Goal: Use online tool/utility: Use online tool/utility

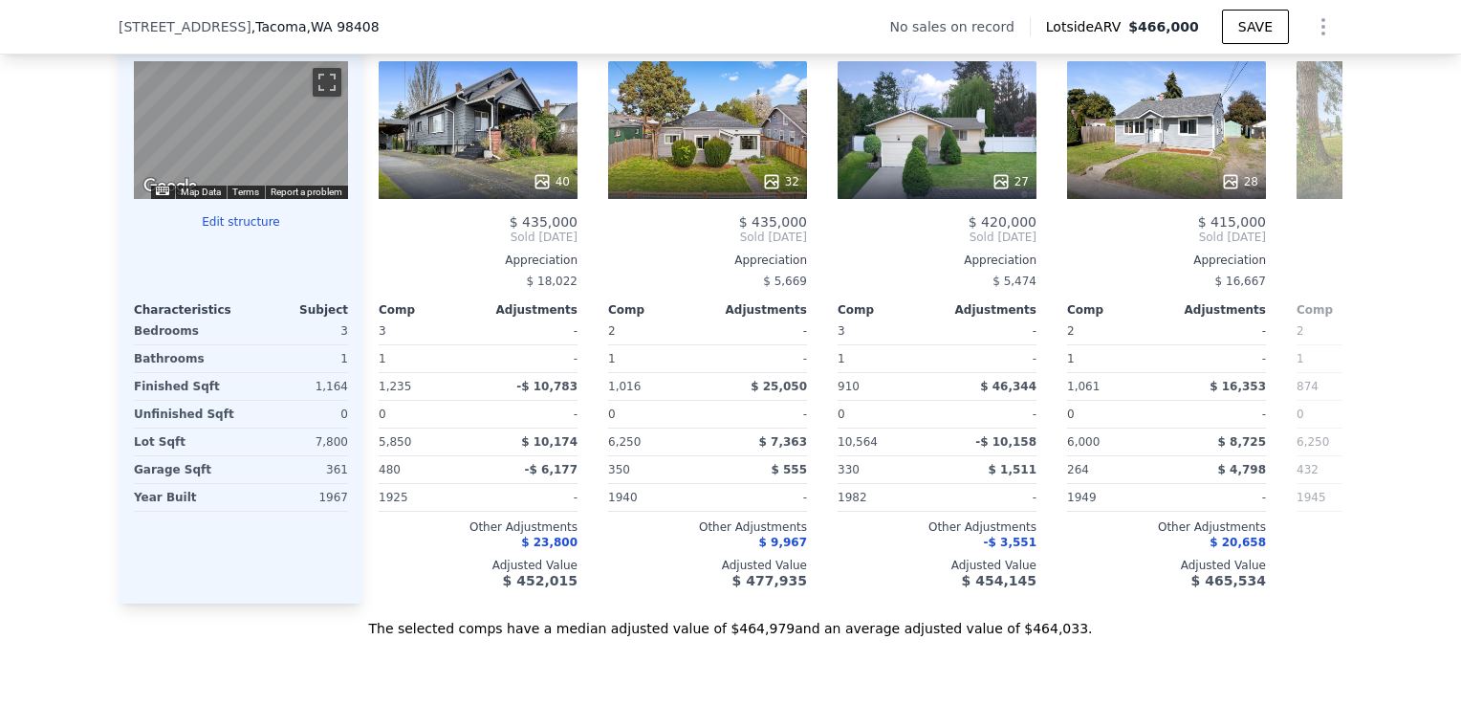
scroll to position [2635, 0]
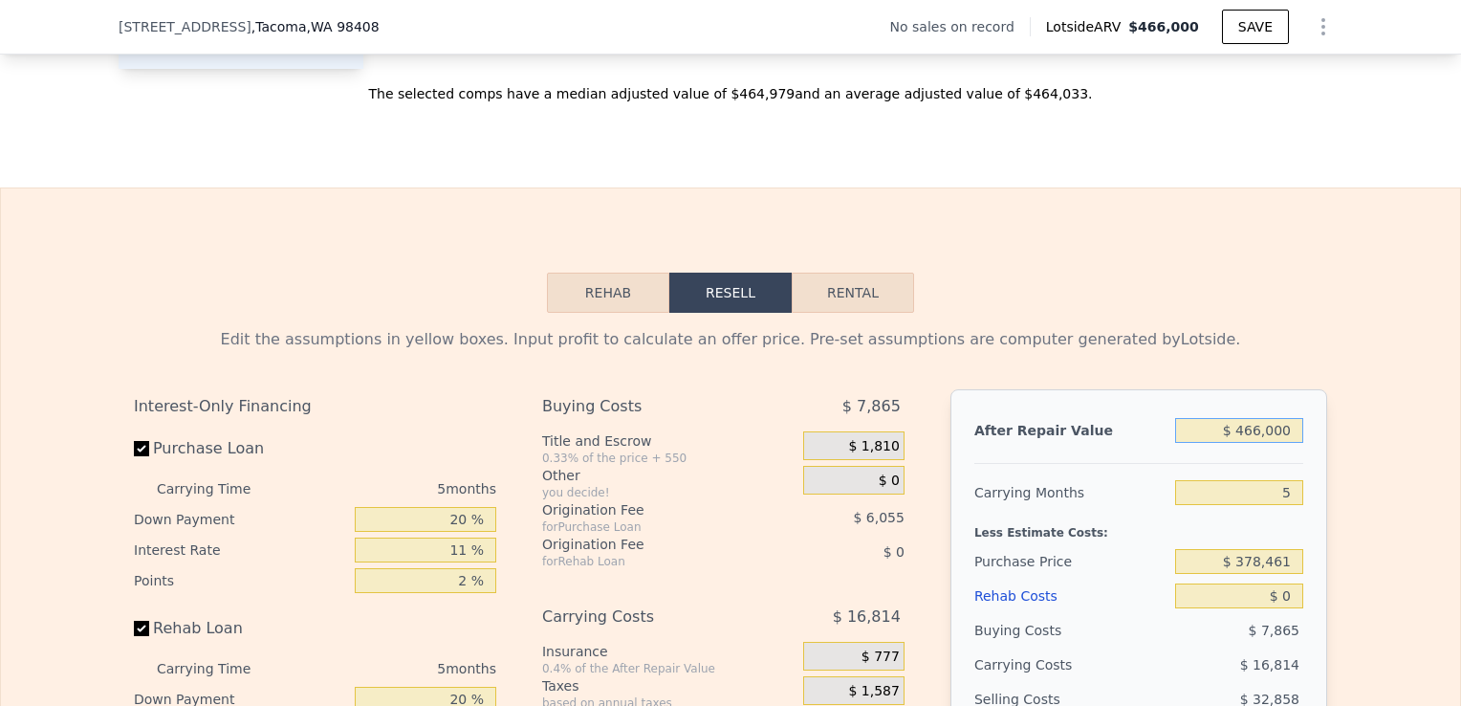
click at [1256, 443] on input "$ 466,000" at bounding box center [1239, 430] width 128 height 25
type input "$ 4,000"
type input "-$ 399,197"
type input "$ 45,000"
type input "-$ 361,108"
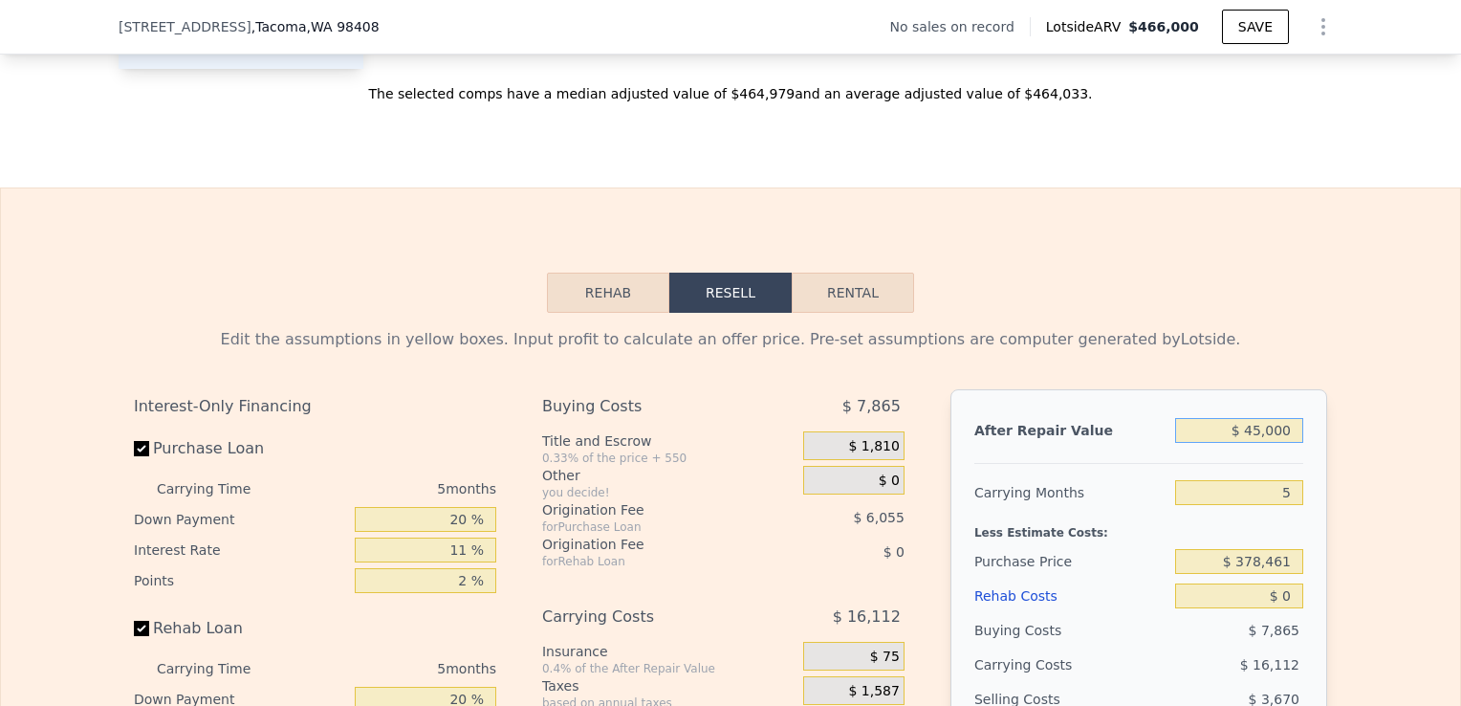
type input "$ 450,000"
type input "$ 15,138"
type input "$ 450,000"
click at [1289, 505] on input "5" at bounding box center [1239, 492] width 128 height 25
type input "3"
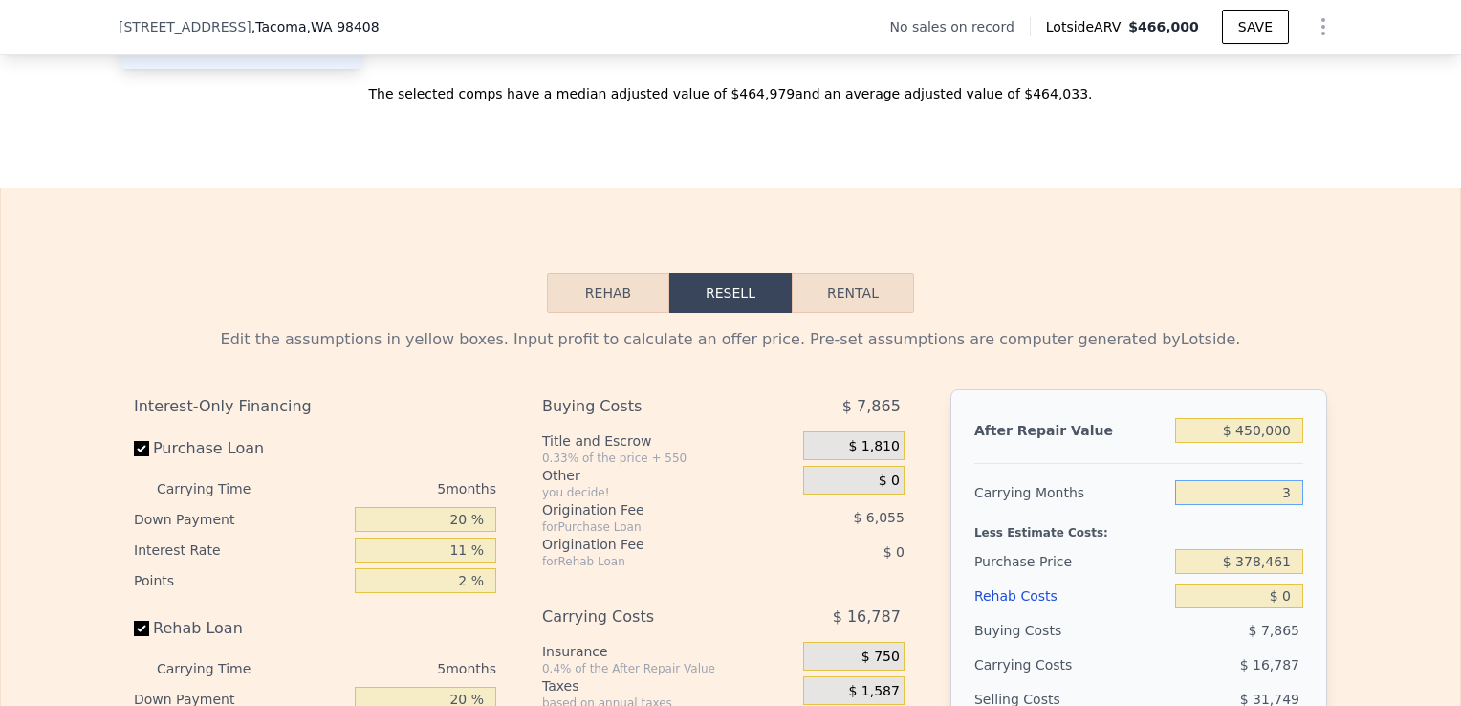
type input "$ 21,853"
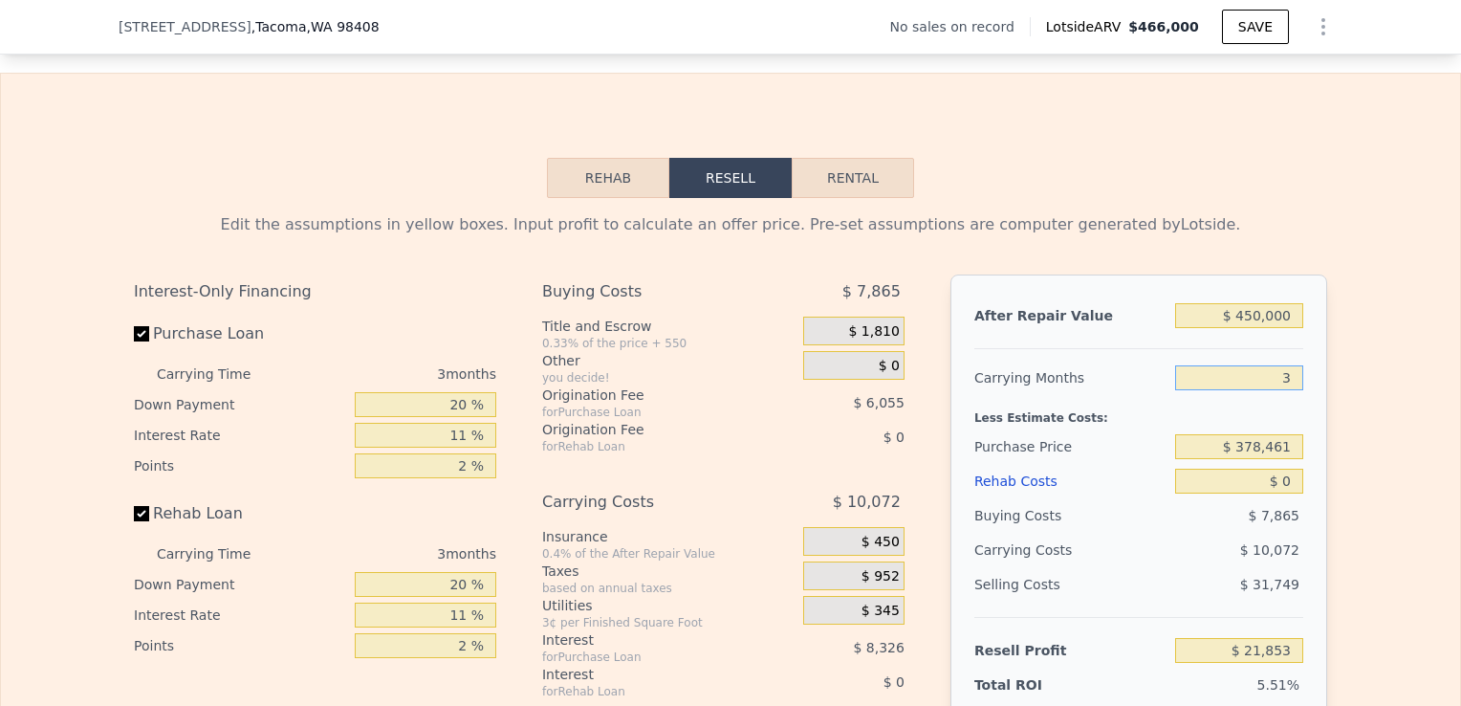
scroll to position [2757, 0]
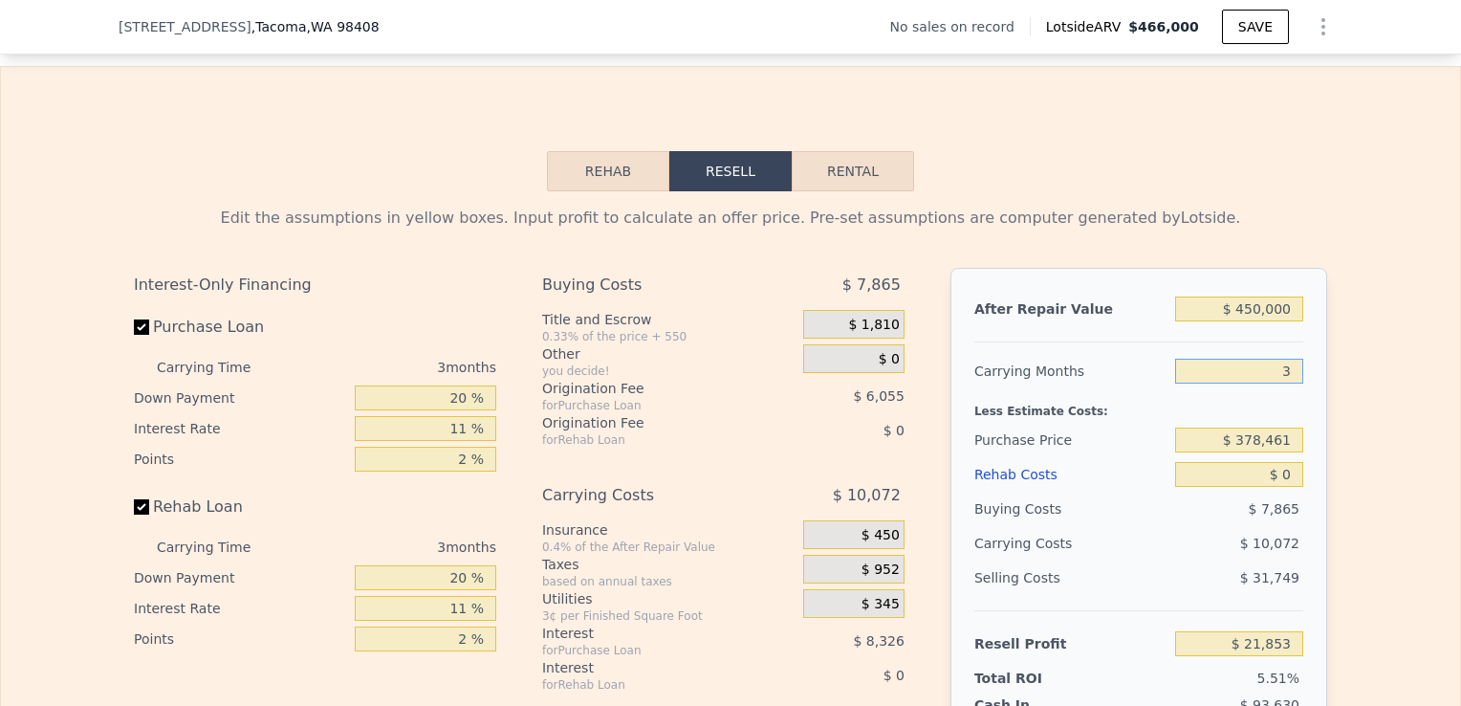
type input "3"
click at [1283, 452] on input "$ 378,461" at bounding box center [1239, 439] width 128 height 25
type input "$ 300,000"
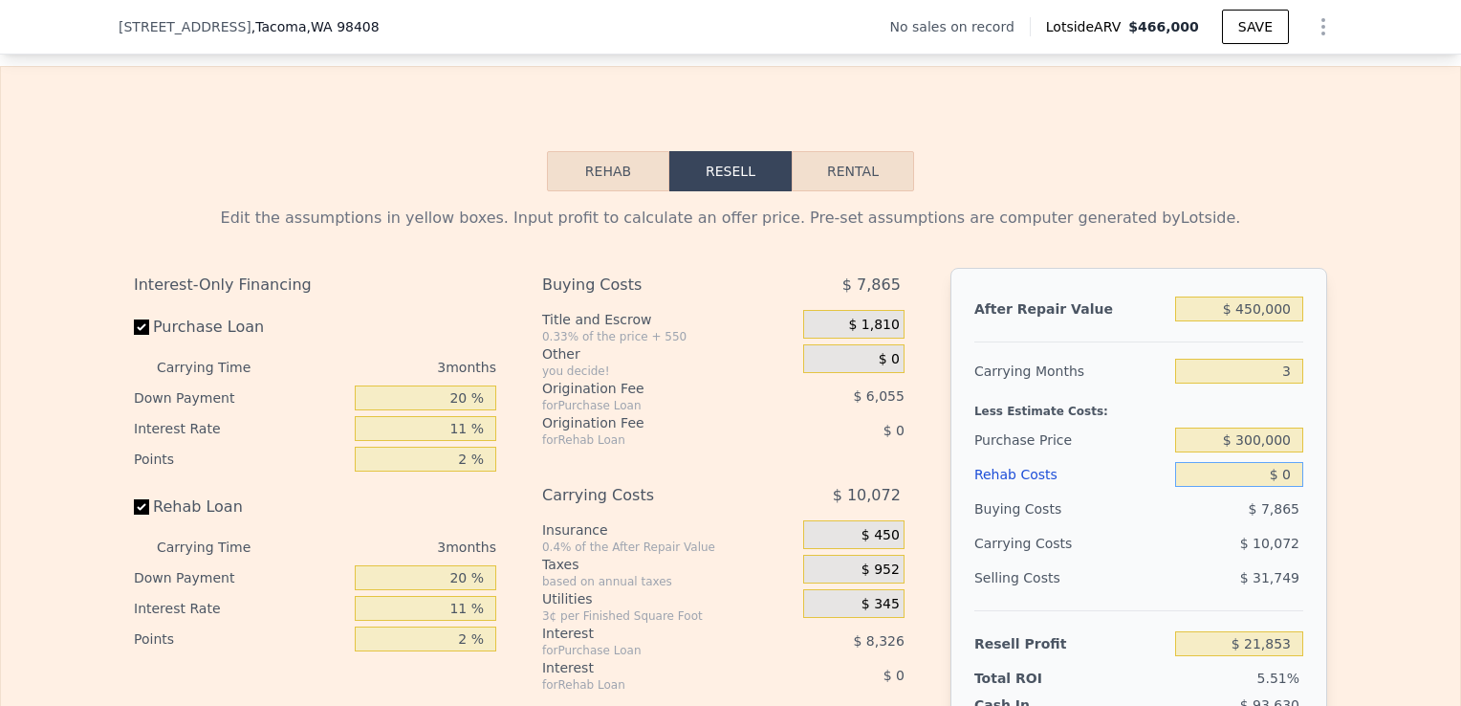
click at [1284, 487] on input "$ 0" at bounding box center [1239, 474] width 128 height 25
type input "$ 103,555"
type input "$ 5"
type input "$ 103,550"
type input "$ 50"
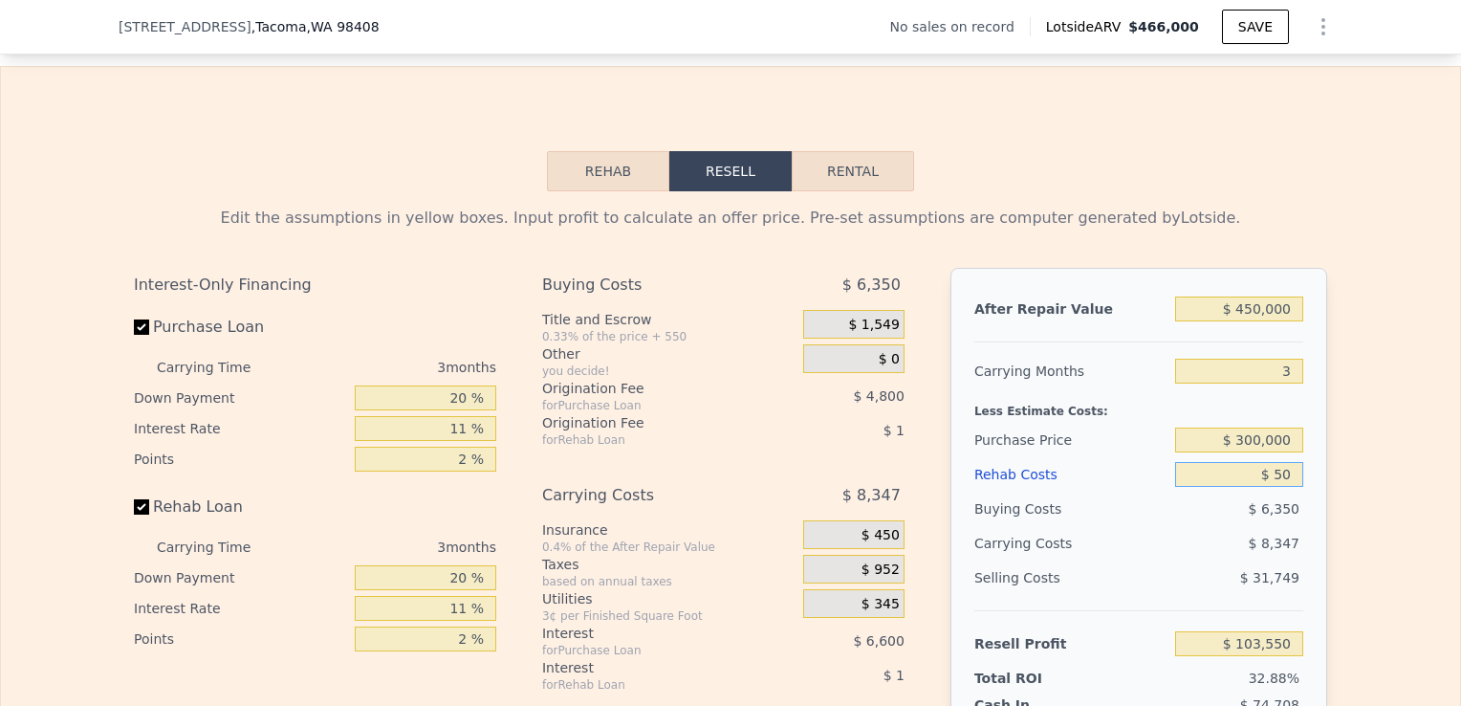
type input "$ 103,504"
type input "$ 500"
type input "$ 103,035"
type input "$ 50,000"
type input "$ 51,654"
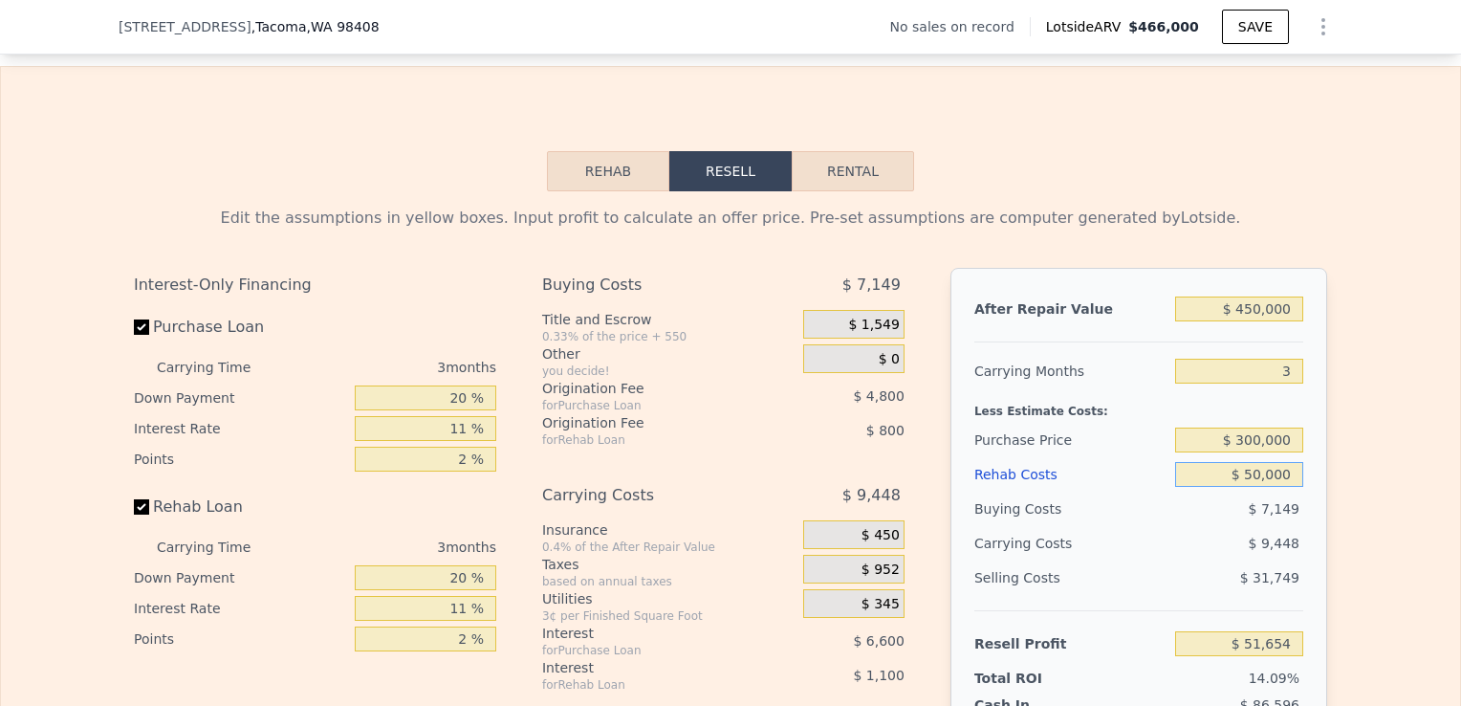
type input "$ 50,000"
click at [1341, 568] on div "Edit the assumptions in yellow boxes. Input profit to calculate an offer price.…" at bounding box center [730, 546] width 1459 height 711
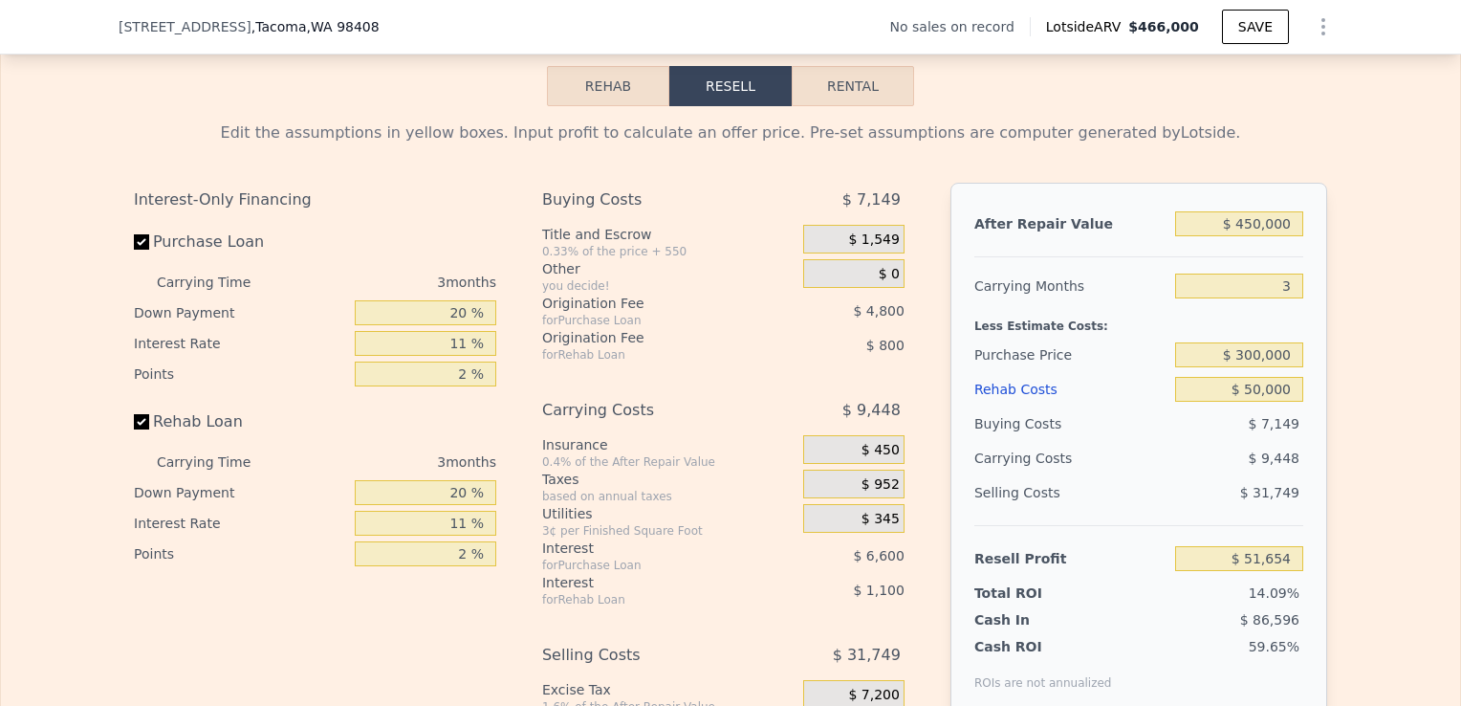
click at [142, 438] on label "Rehab Loan" at bounding box center [240, 421] width 213 height 34
click at [142, 429] on input "Rehab Loan" at bounding box center [141, 421] width 15 height 15
checkbox input "false"
type input "$ 53,555"
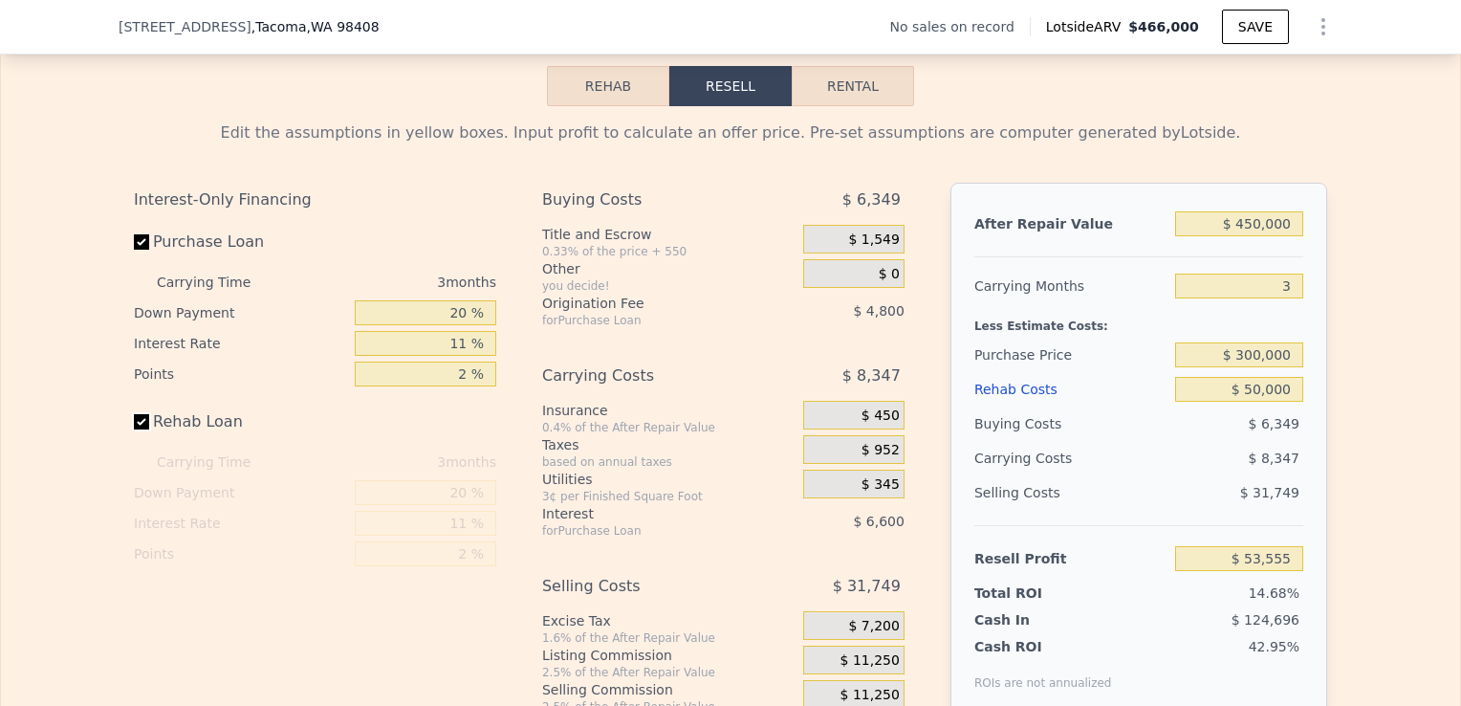
checkbox input "true"
type input "$ 466,000"
type input "5"
type input "$ 0"
type input "$ 30,002"
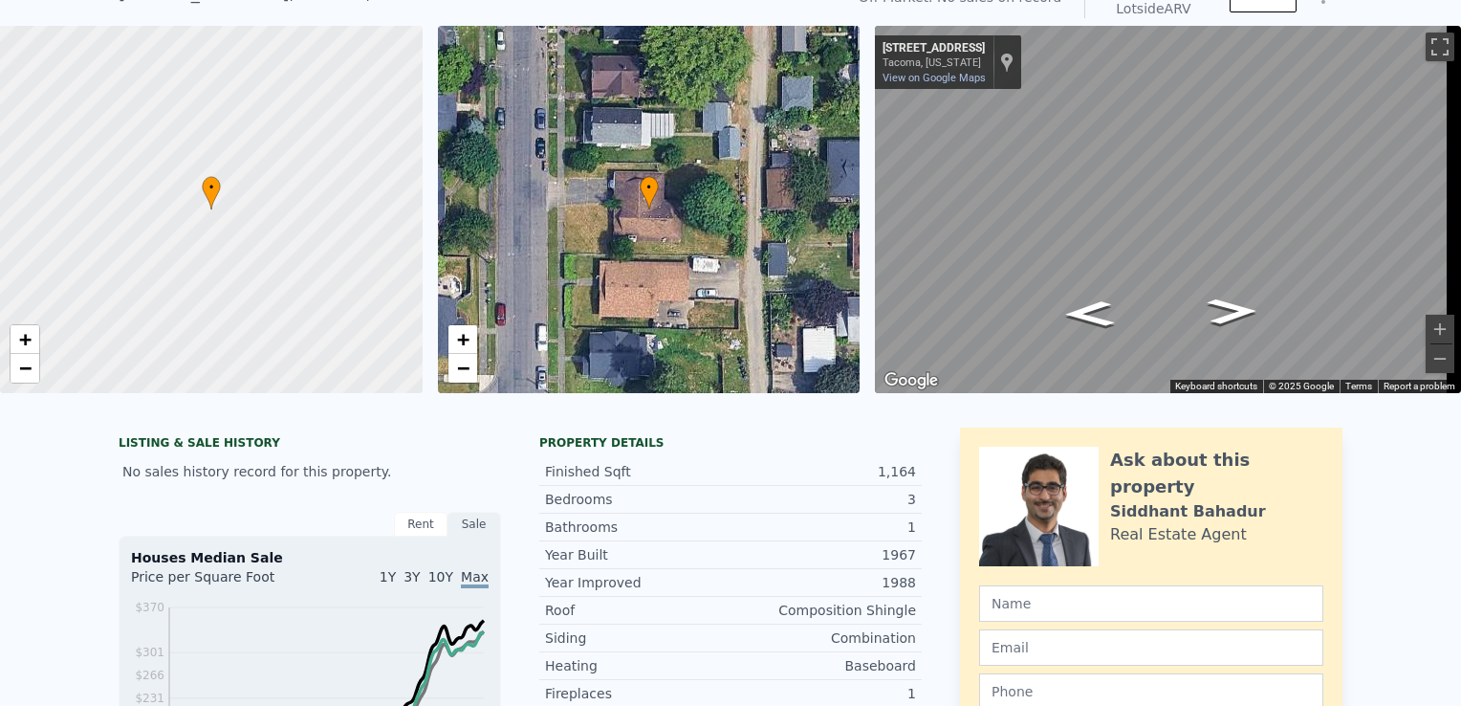
scroll to position [0, 0]
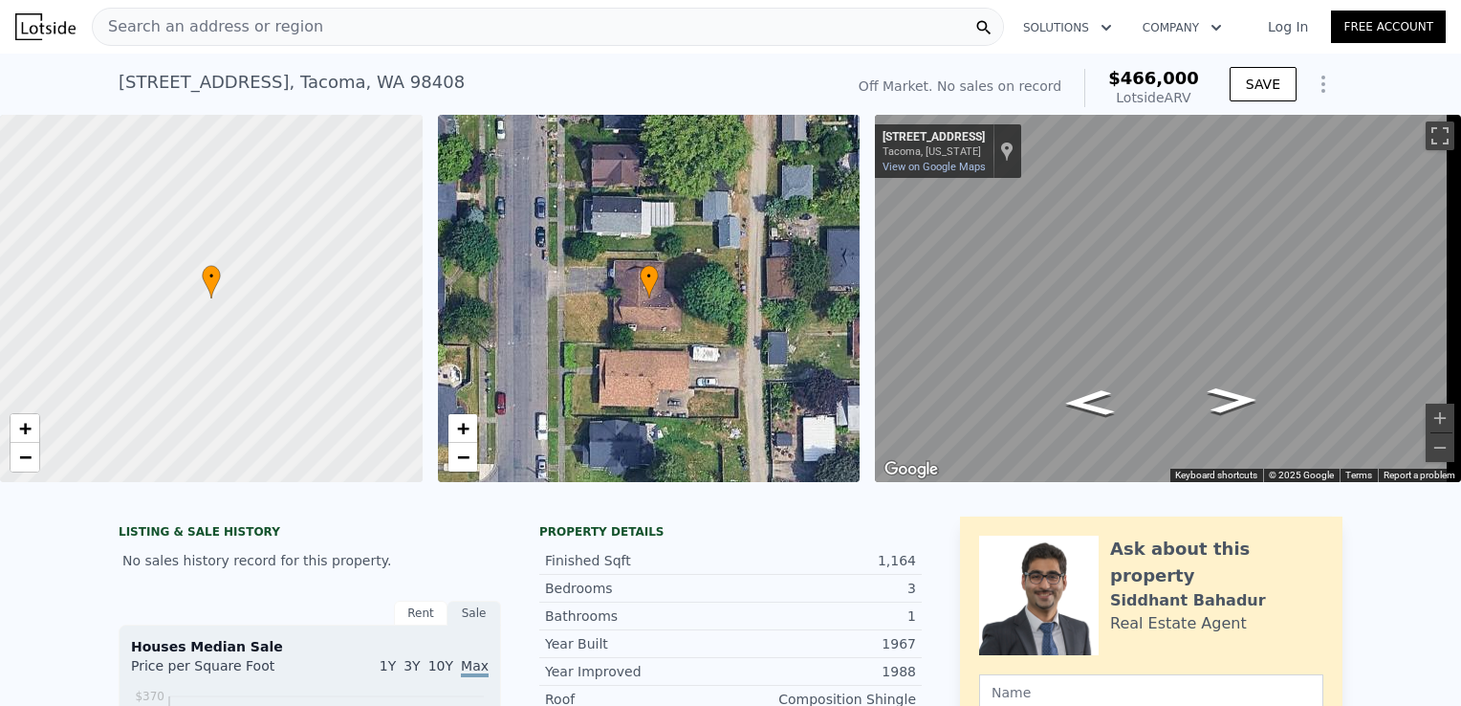
click at [472, 24] on div "Search an address or region" at bounding box center [548, 27] width 912 height 38
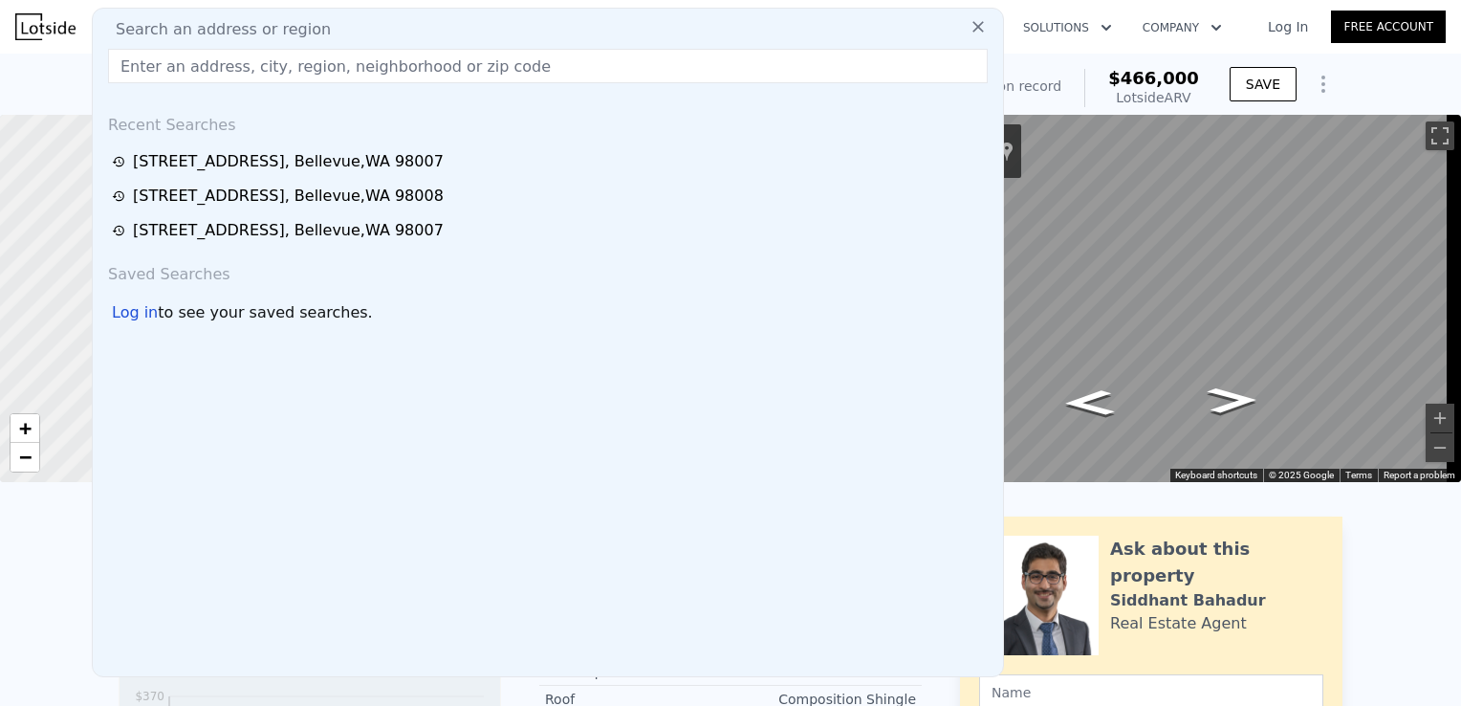
type input "[PERSON_NAME] [PERSON_NAME] Pllc"
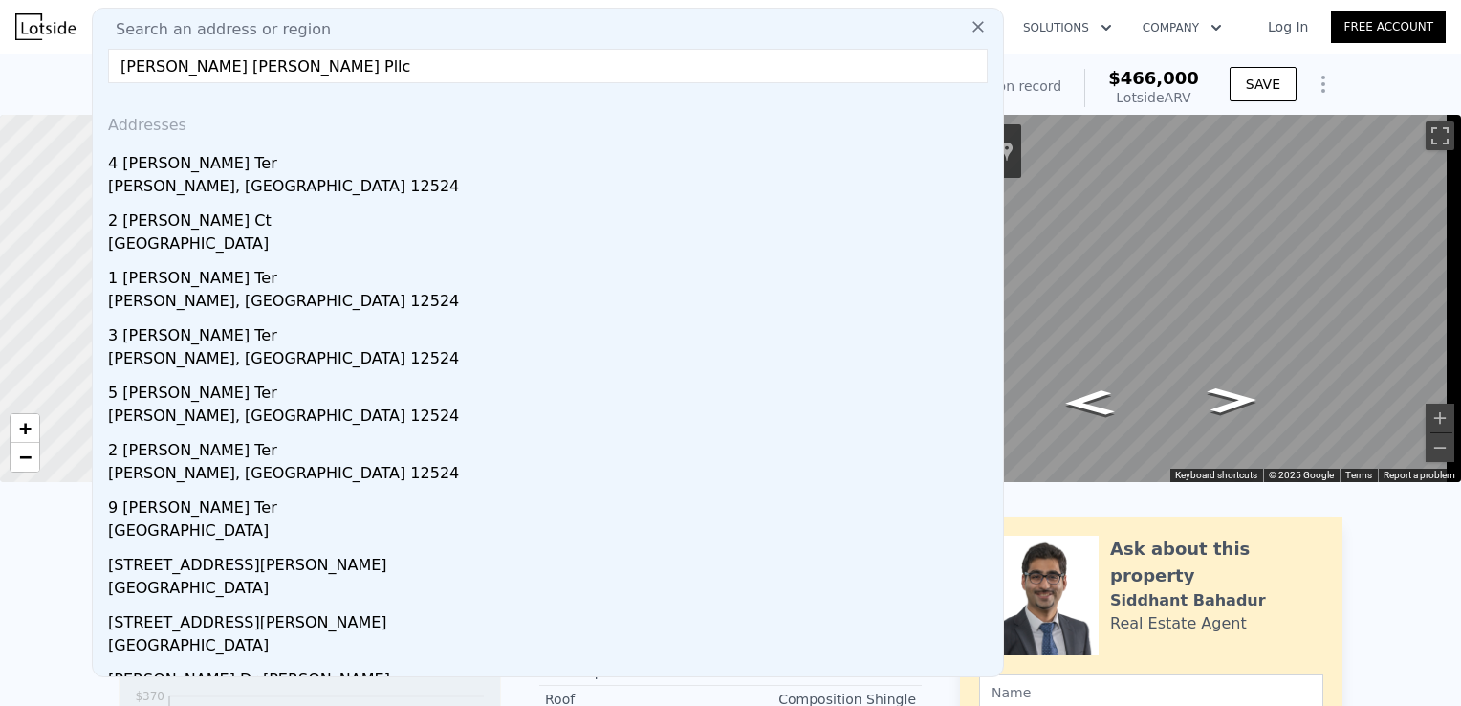
click at [370, 62] on input "[PERSON_NAME] [PERSON_NAME] Pllc" at bounding box center [548, 66] width 880 height 34
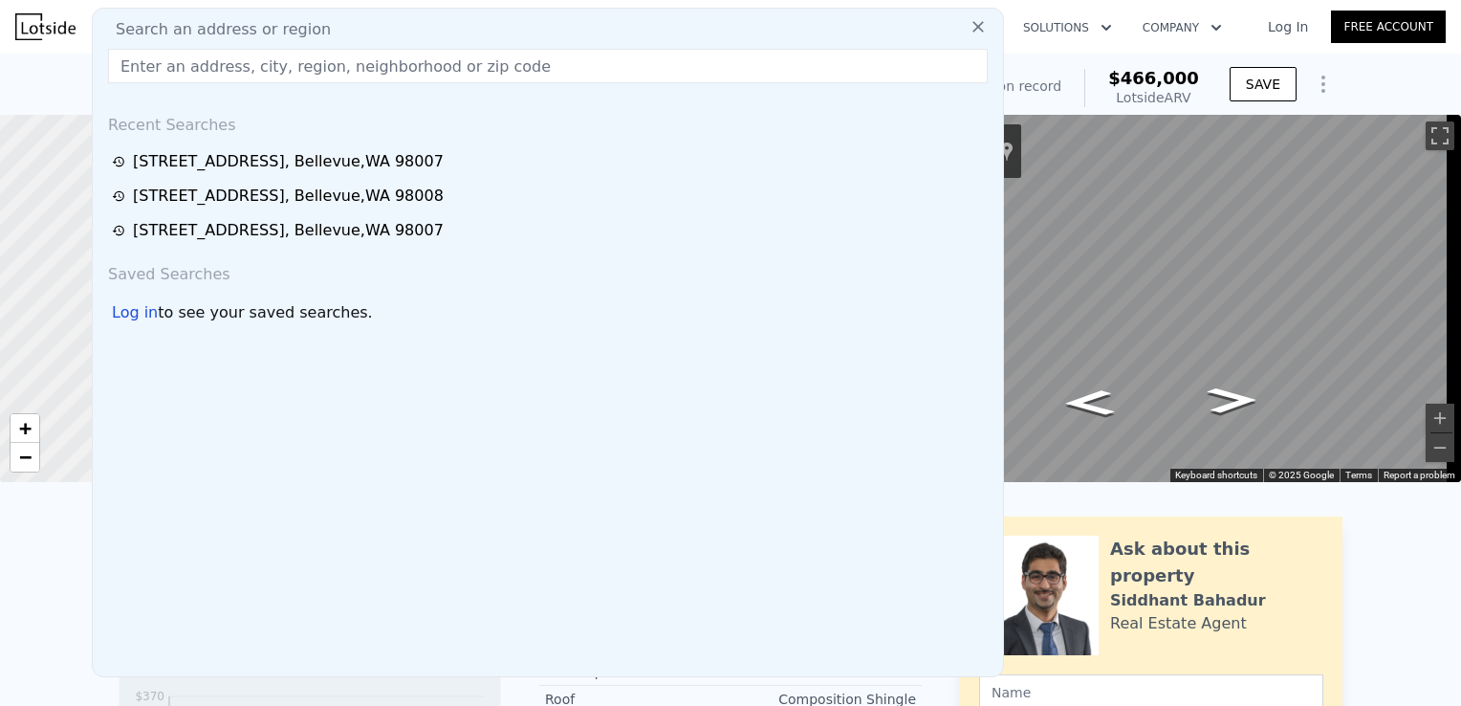
paste input "[STREET_ADDRESS]"
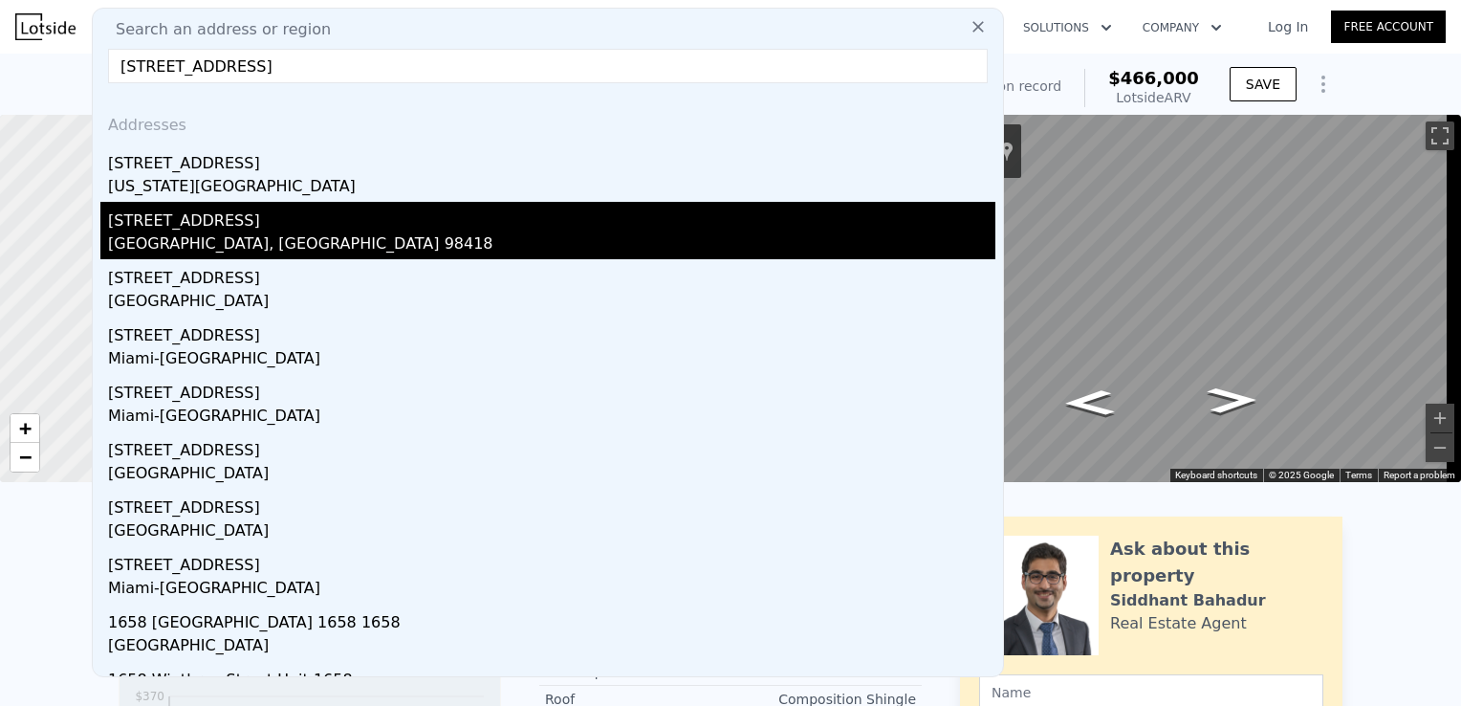
type input "[STREET_ADDRESS]"
click at [414, 236] on div "[GEOGRAPHIC_DATA], [GEOGRAPHIC_DATA] 98418" at bounding box center [551, 245] width 887 height 27
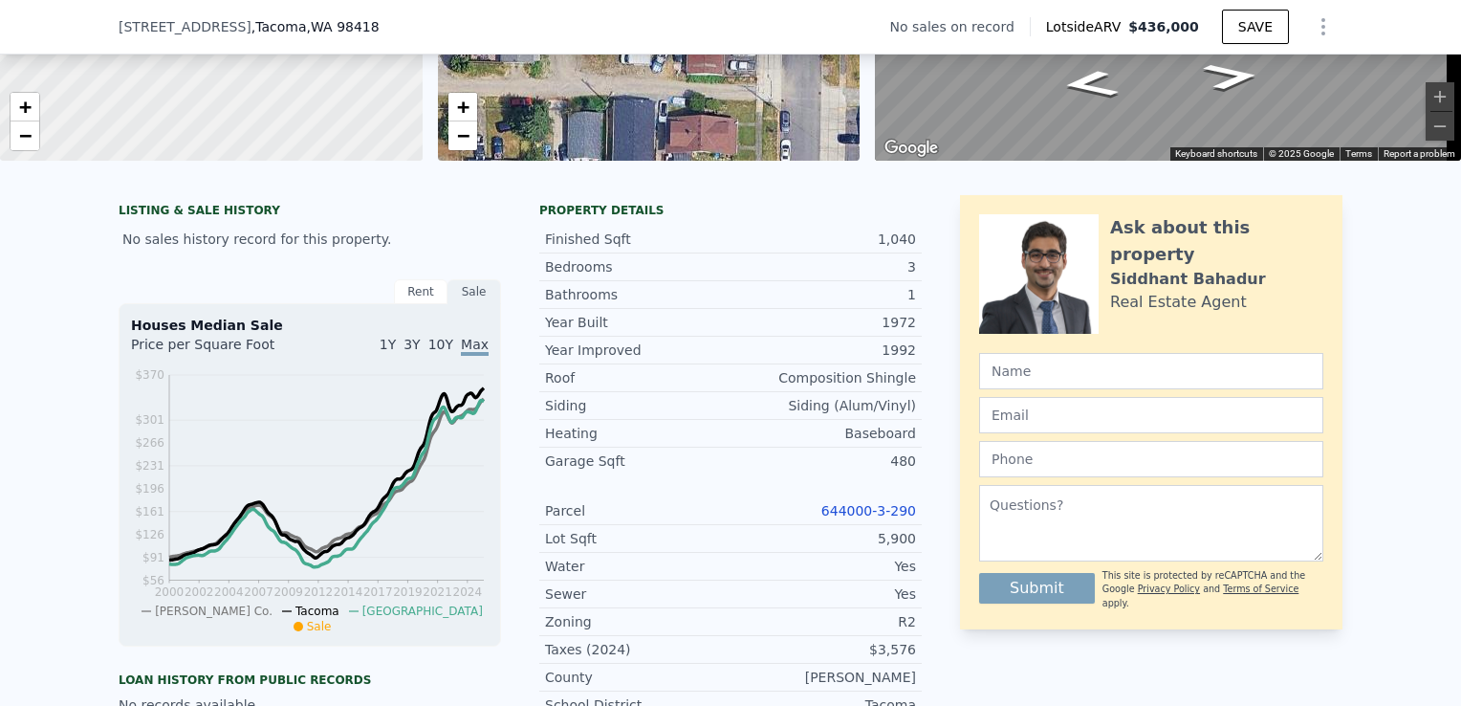
scroll to position [352, 0]
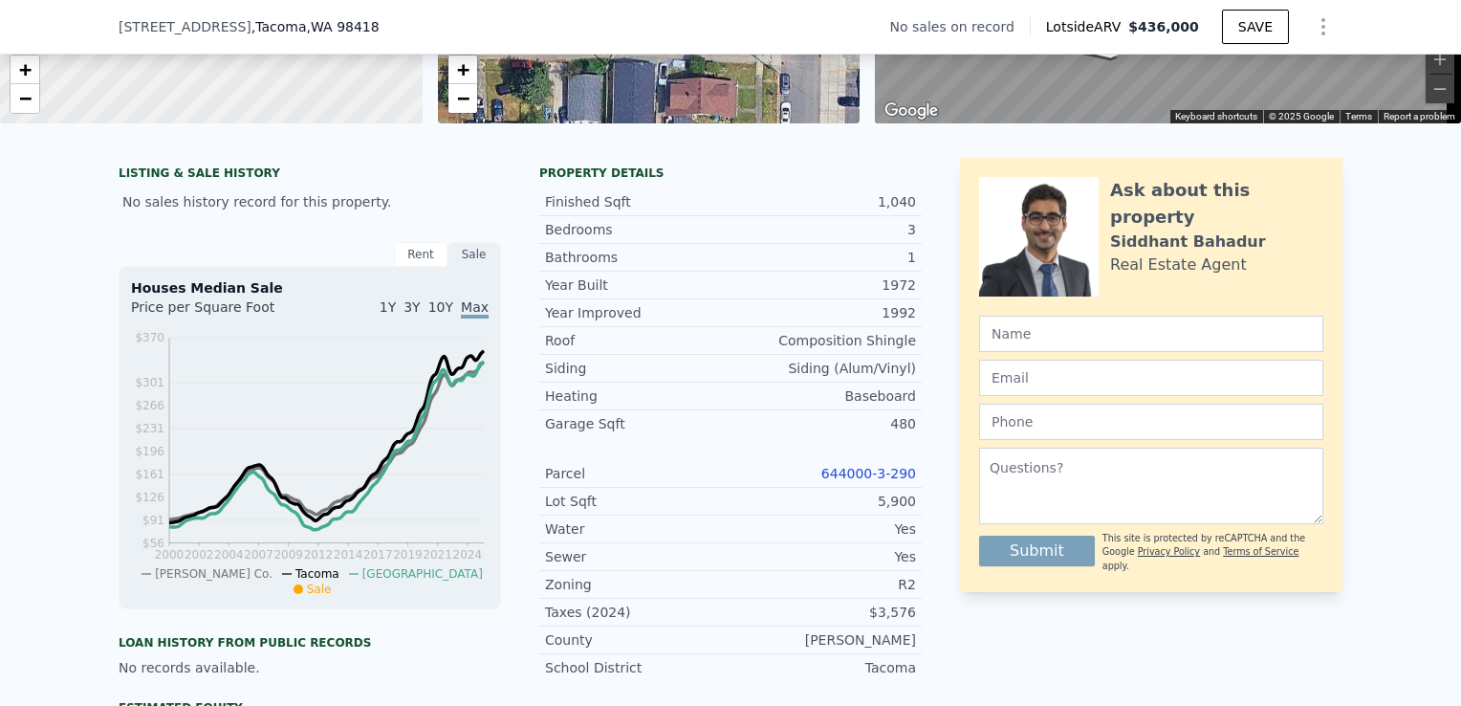
click at [892, 479] on link "644000-3-290" at bounding box center [868, 473] width 95 height 15
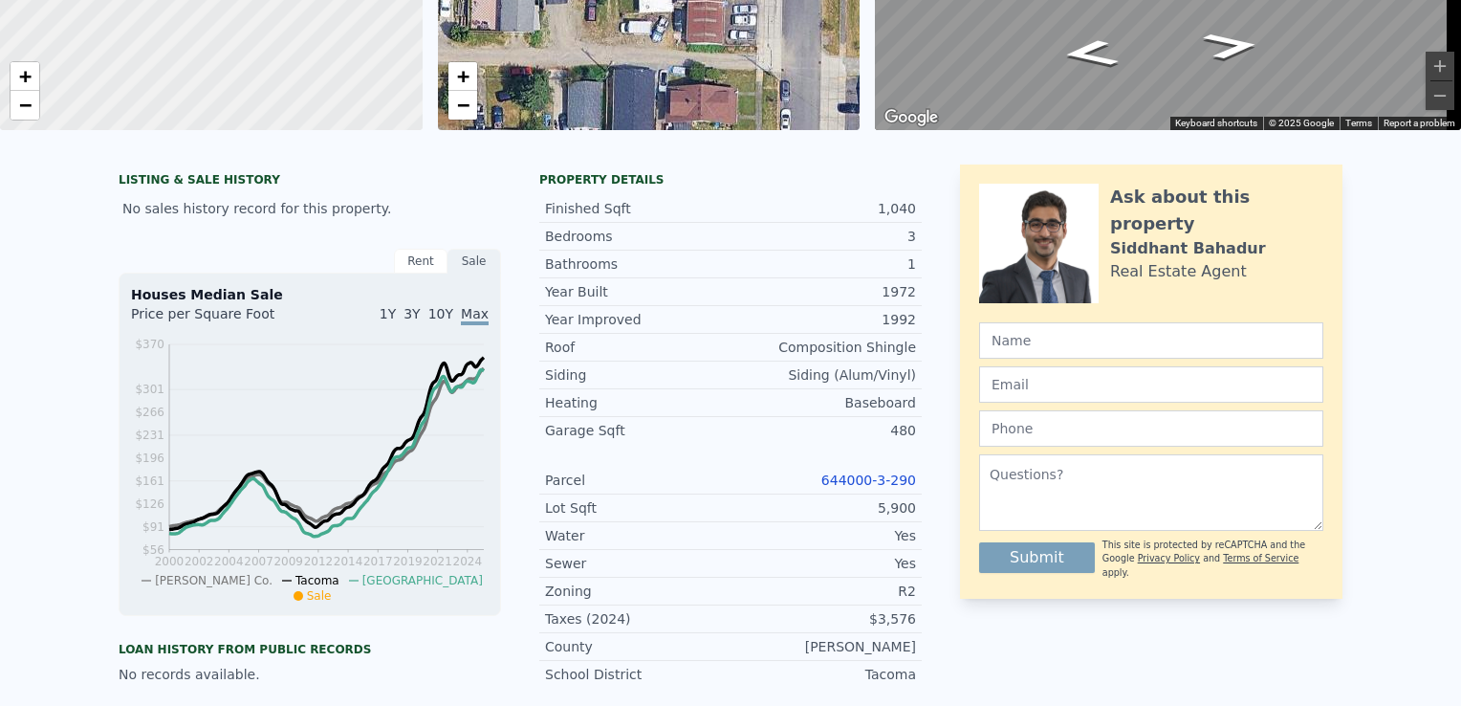
scroll to position [0, 0]
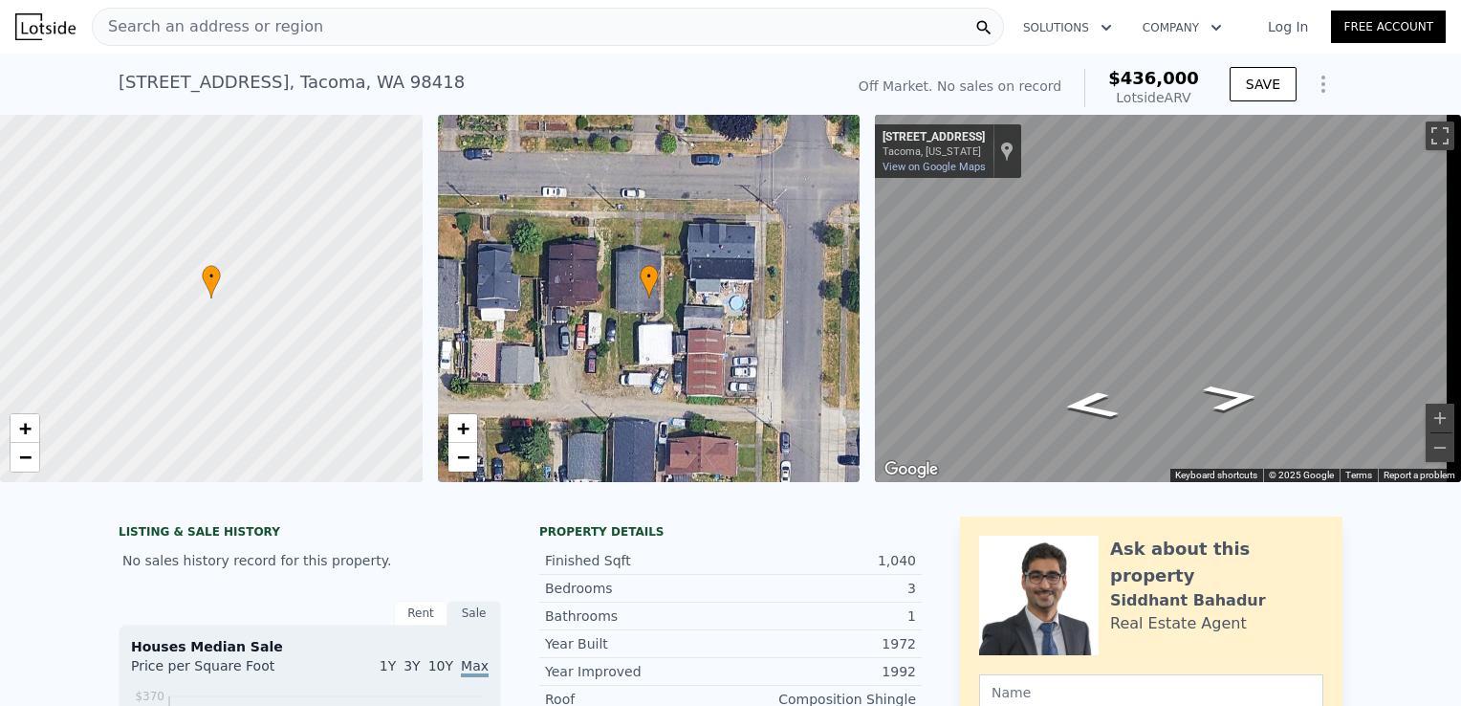
click at [298, 35] on div "Search an address or region" at bounding box center [548, 27] width 912 height 38
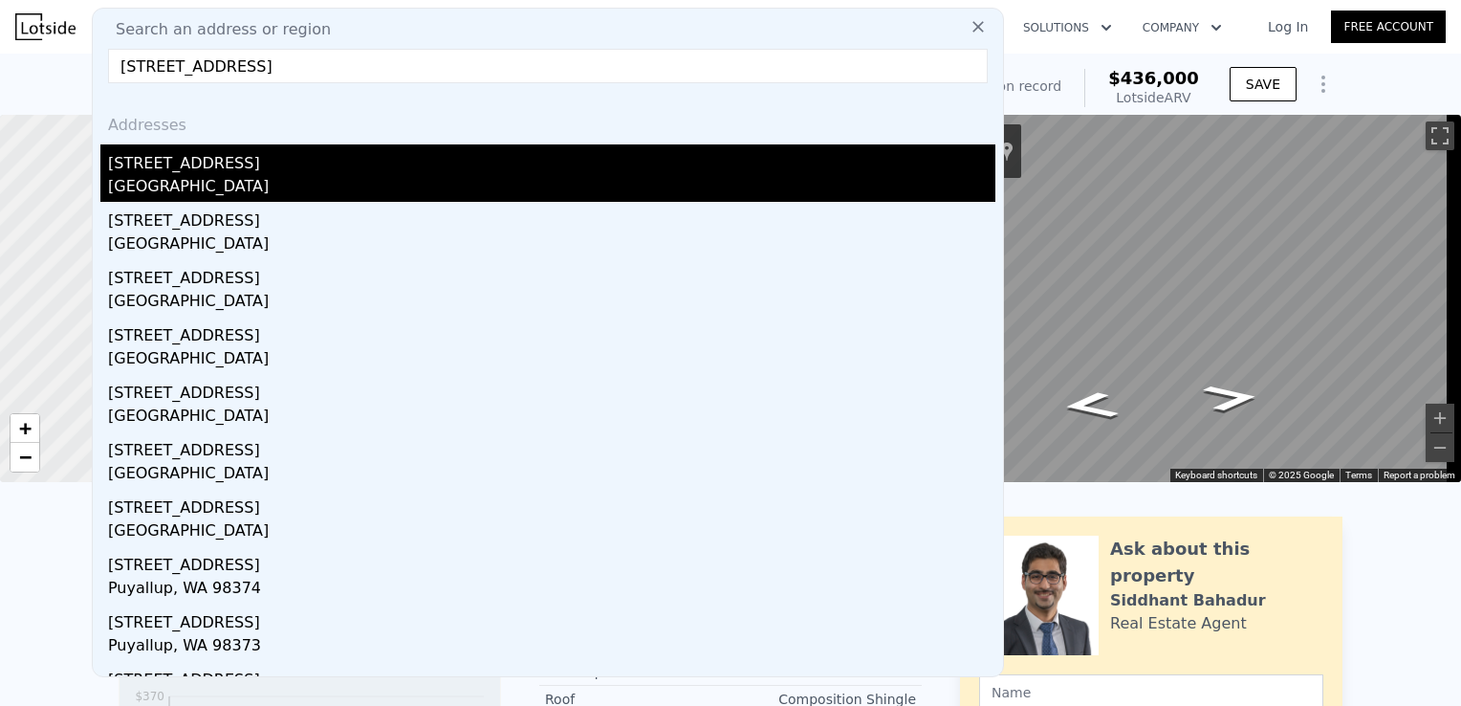
type input "[STREET_ADDRESS]"
click at [306, 163] on div "[STREET_ADDRESS]" at bounding box center [551, 159] width 887 height 31
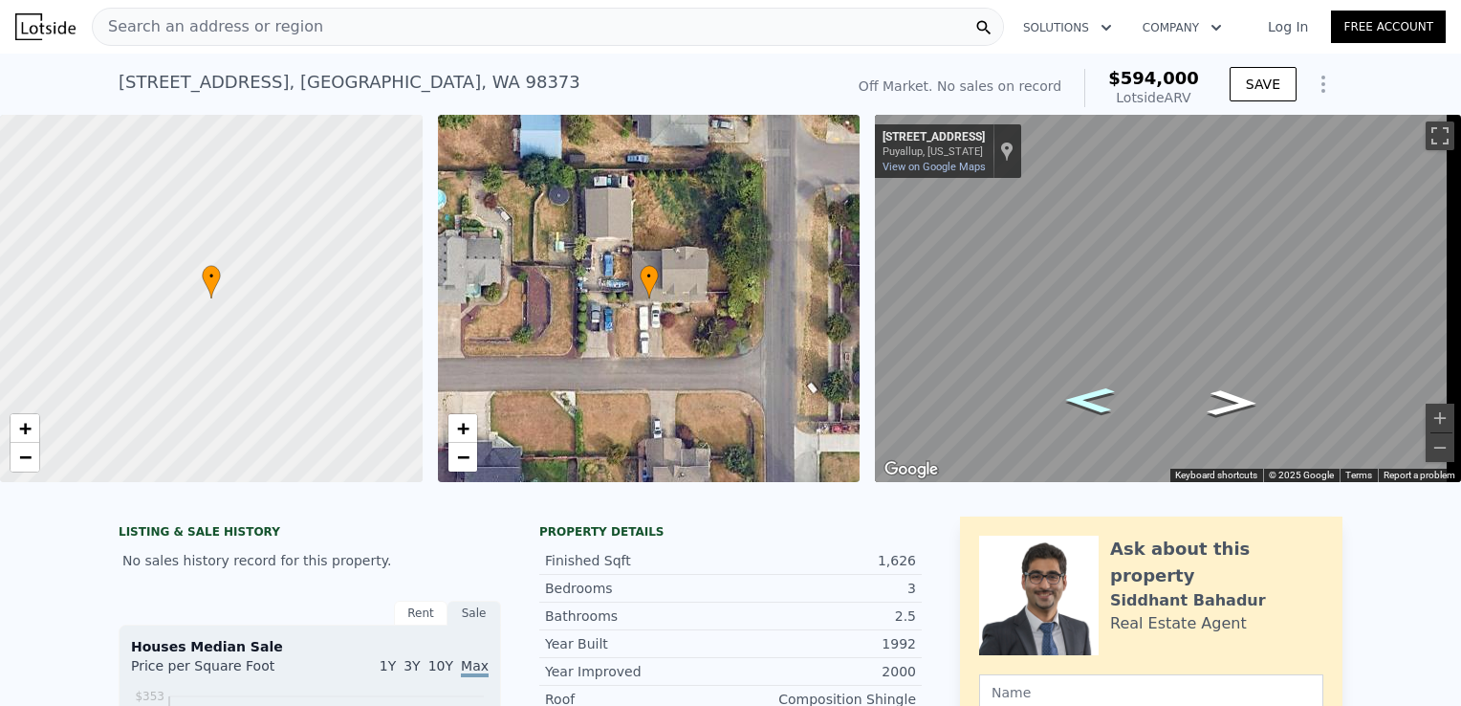
click at [1095, 411] on icon "Go South, 80th Ave E" at bounding box center [1089, 400] width 93 height 38
click at [1426, 409] on button "Zoom in" at bounding box center [1440, 417] width 29 height 29
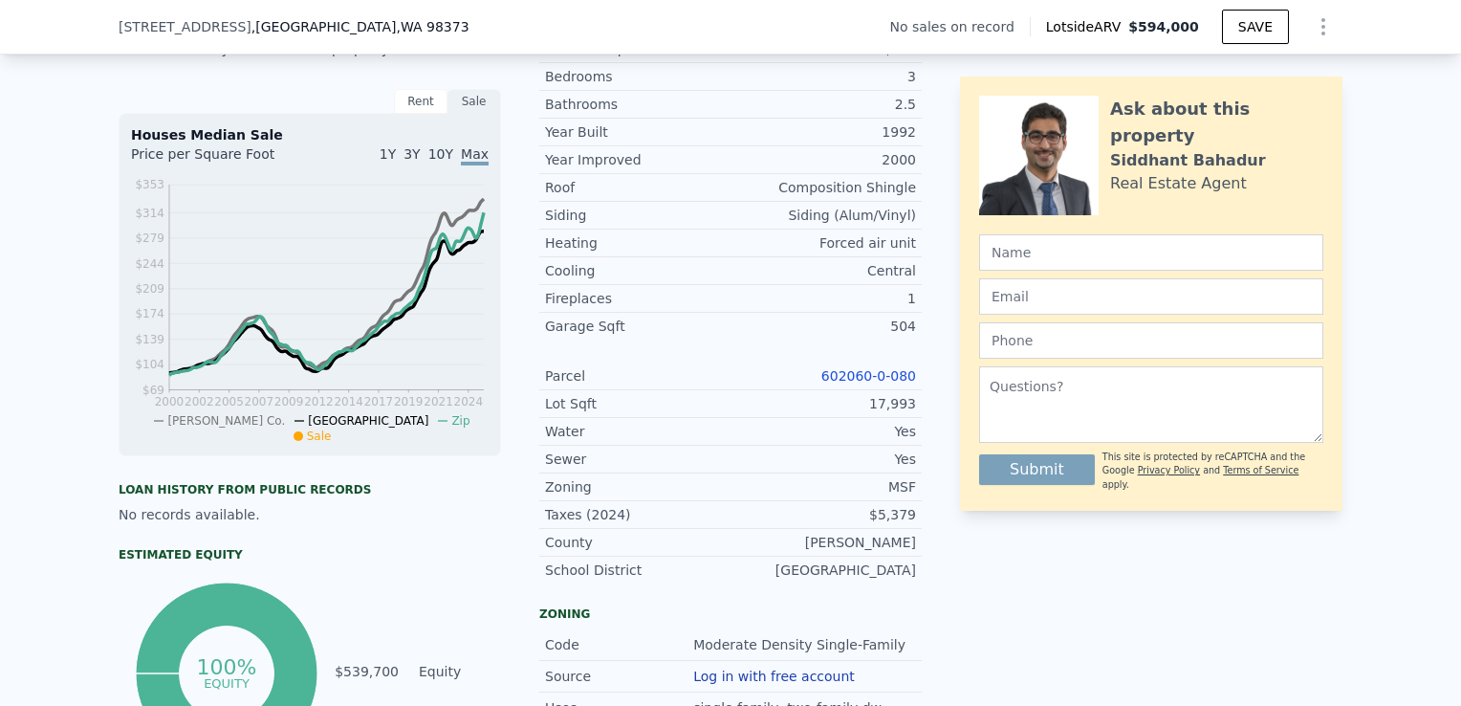
scroll to position [504, 0]
click at [896, 383] on link "602060-0-080" at bounding box center [868, 376] width 95 height 15
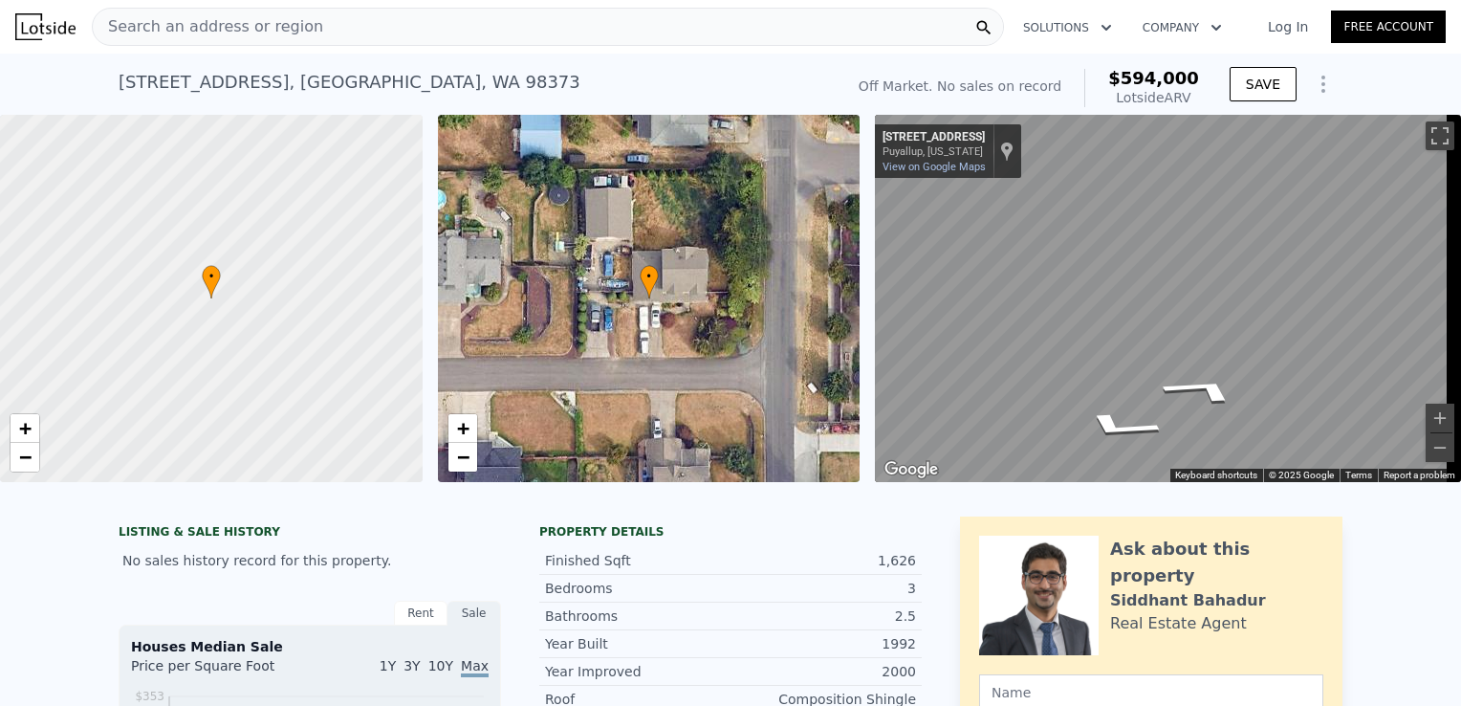
click at [469, 41] on div "Search an address or region" at bounding box center [548, 27] width 912 height 38
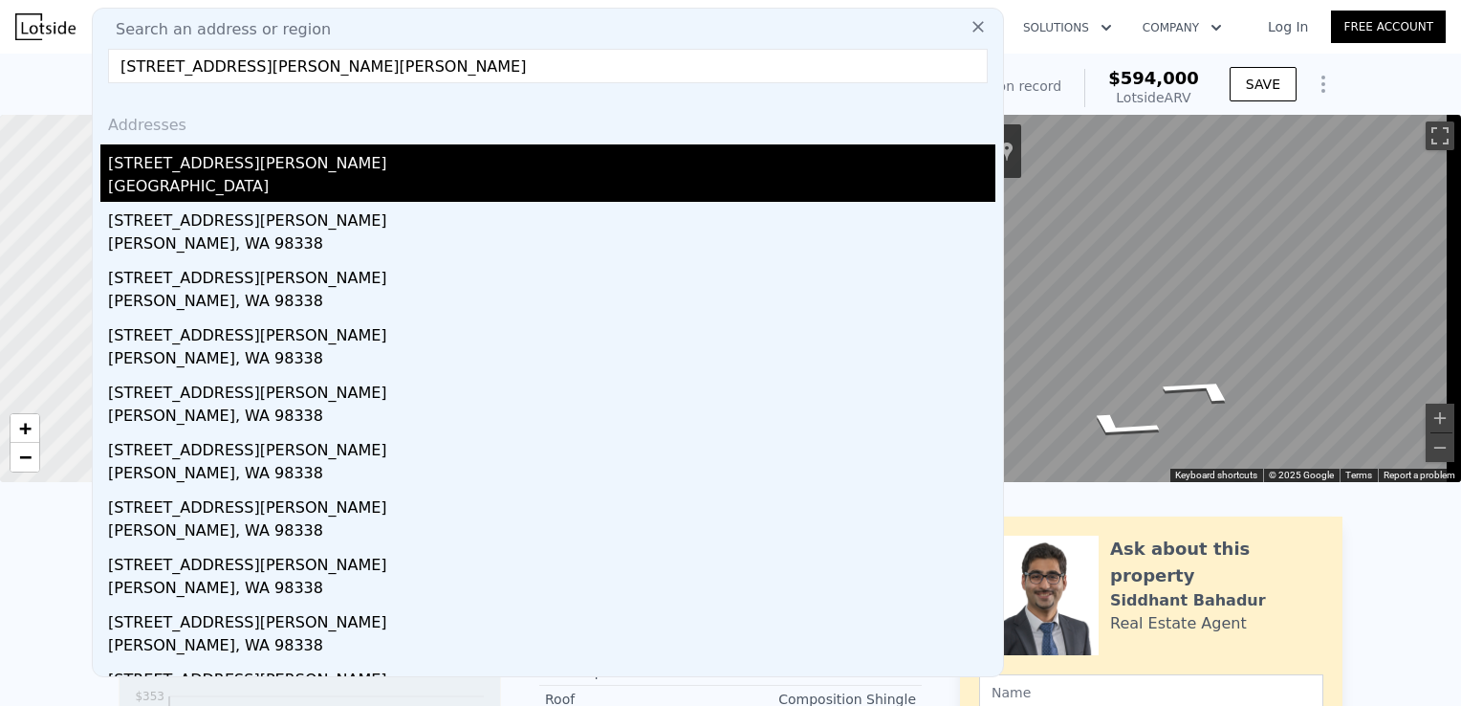
type input "[STREET_ADDRESS][PERSON_NAME][PERSON_NAME]"
click at [404, 169] on div "[STREET_ADDRESS][PERSON_NAME]" at bounding box center [551, 159] width 887 height 31
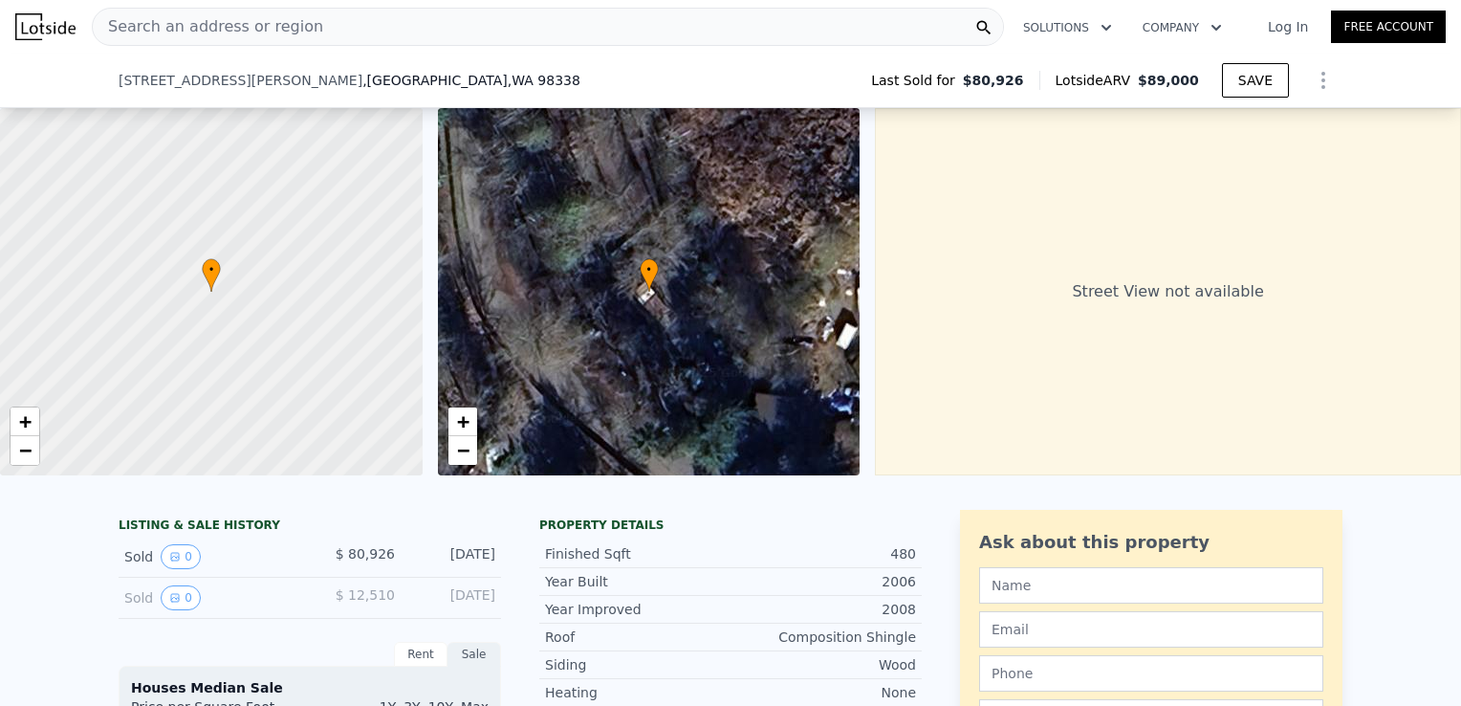
scroll to position [210, 0]
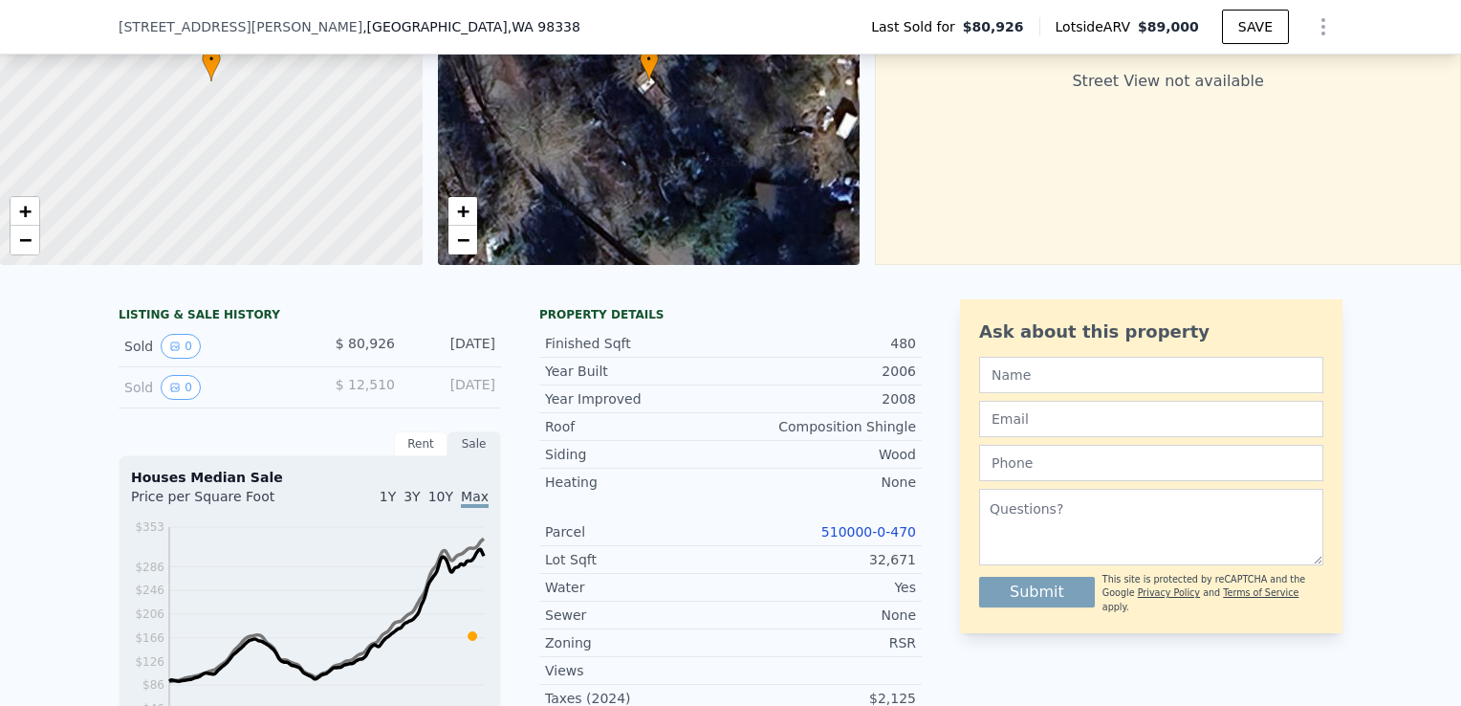
click at [870, 539] on link "510000-0-470" at bounding box center [868, 531] width 95 height 15
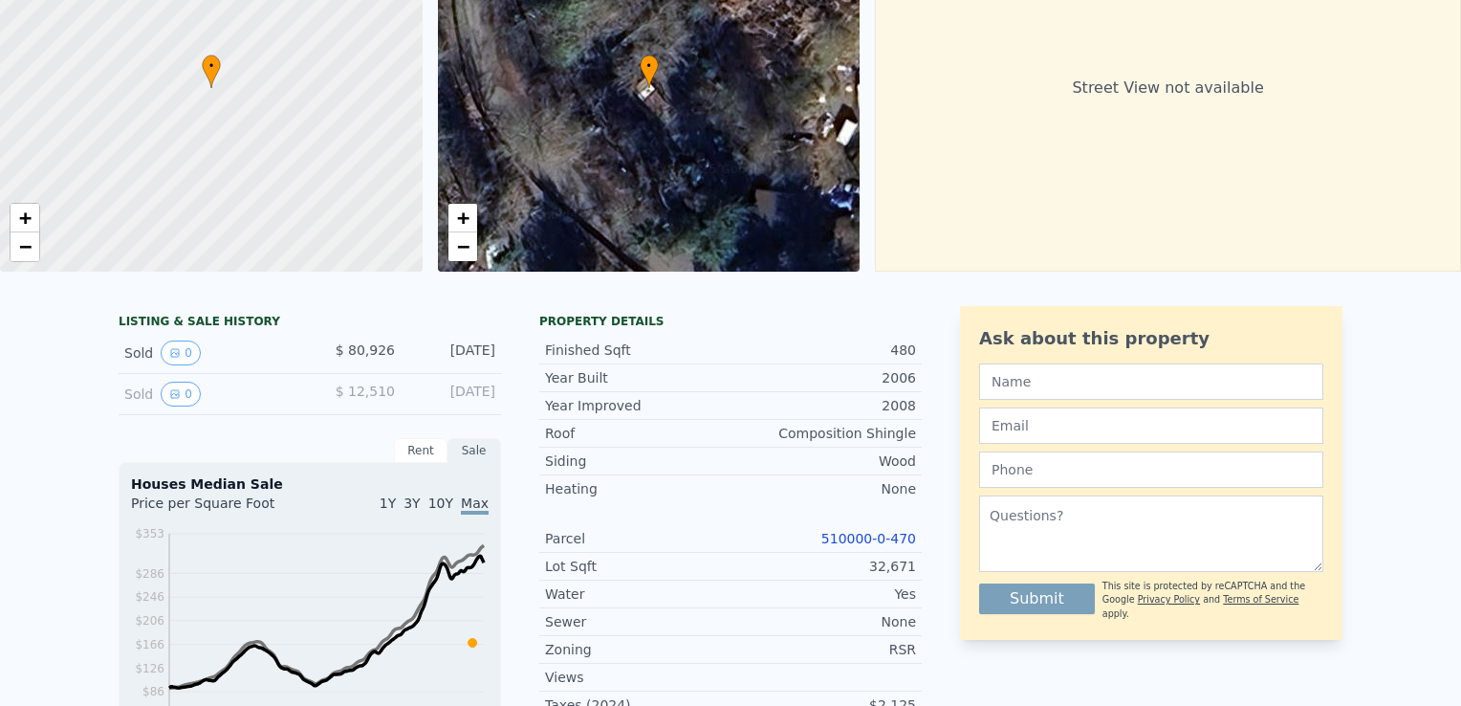
scroll to position [0, 0]
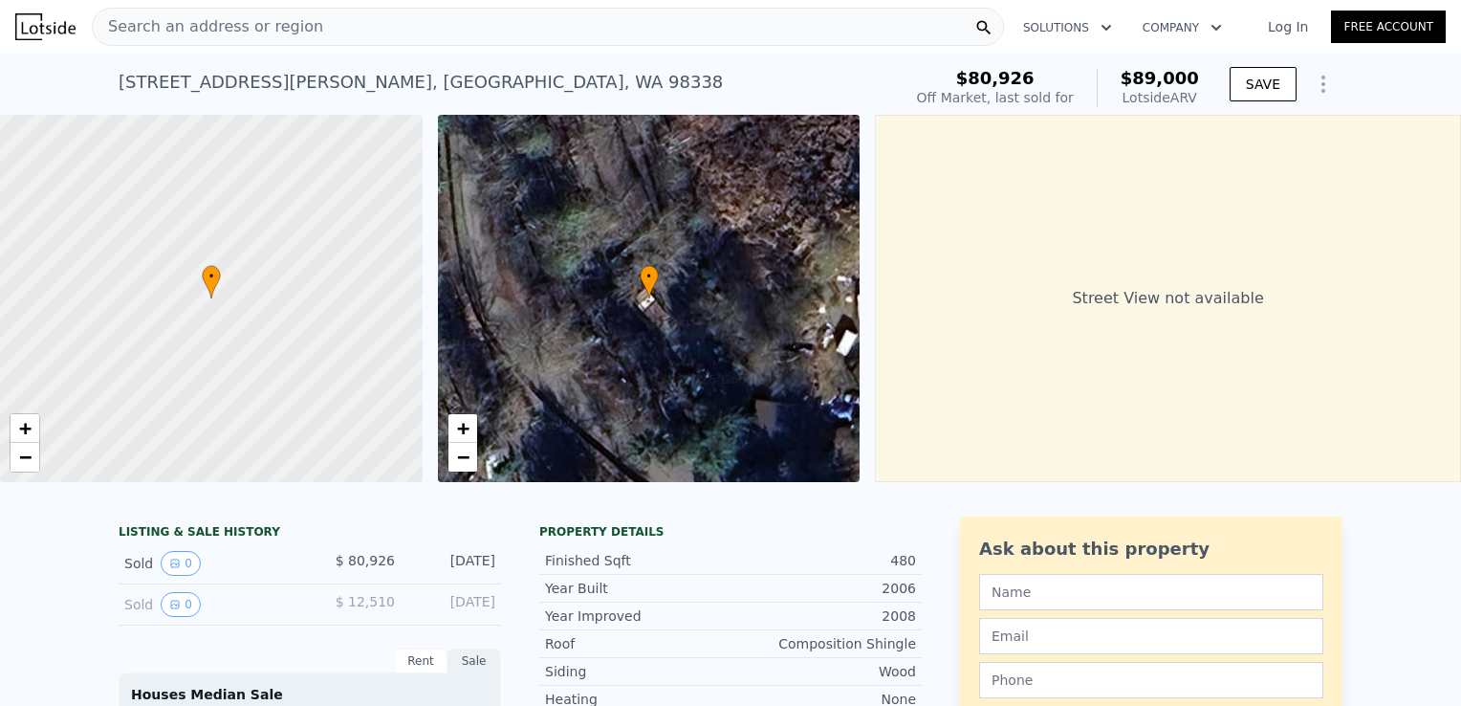
click at [448, 24] on div "Search an address or region" at bounding box center [548, 27] width 912 height 38
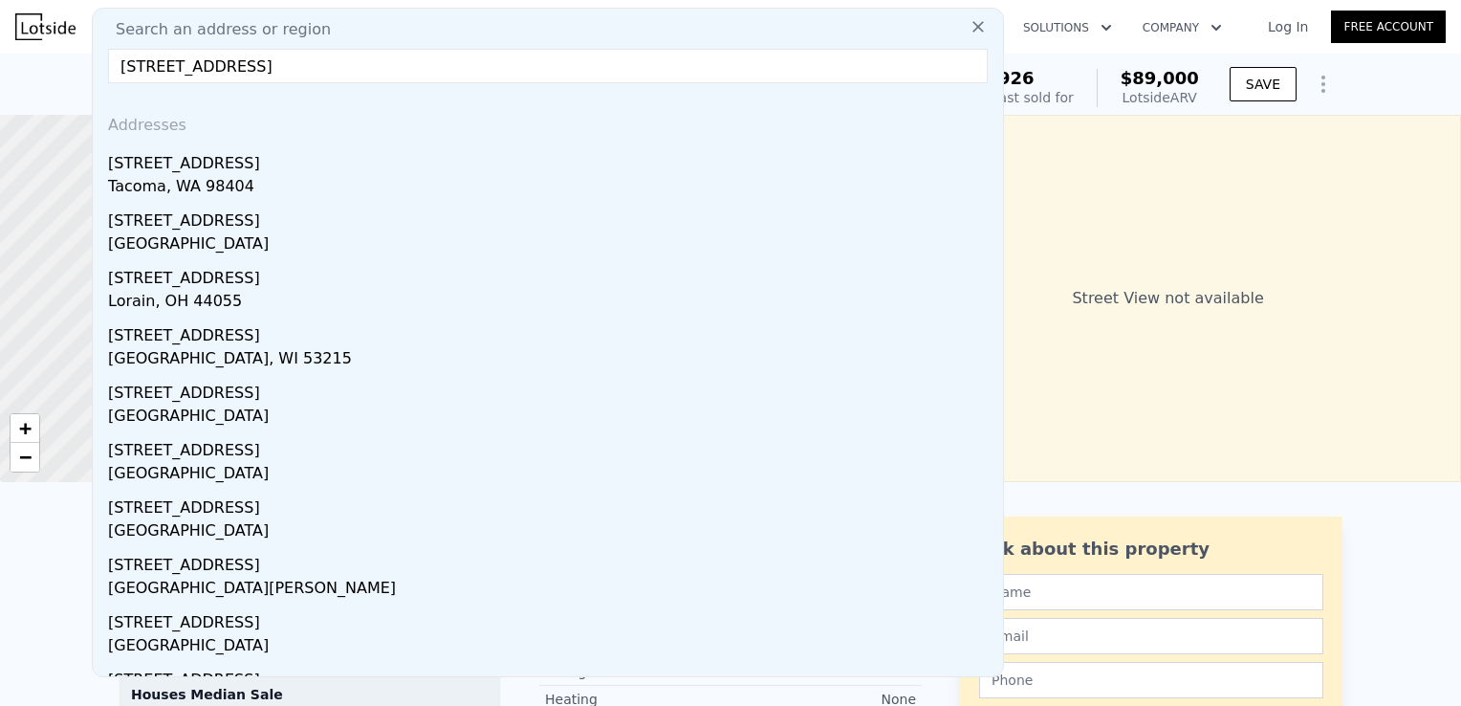
type input "[STREET_ADDRESS]"
click at [425, 143] on div "Addresses" at bounding box center [547, 121] width 895 height 46
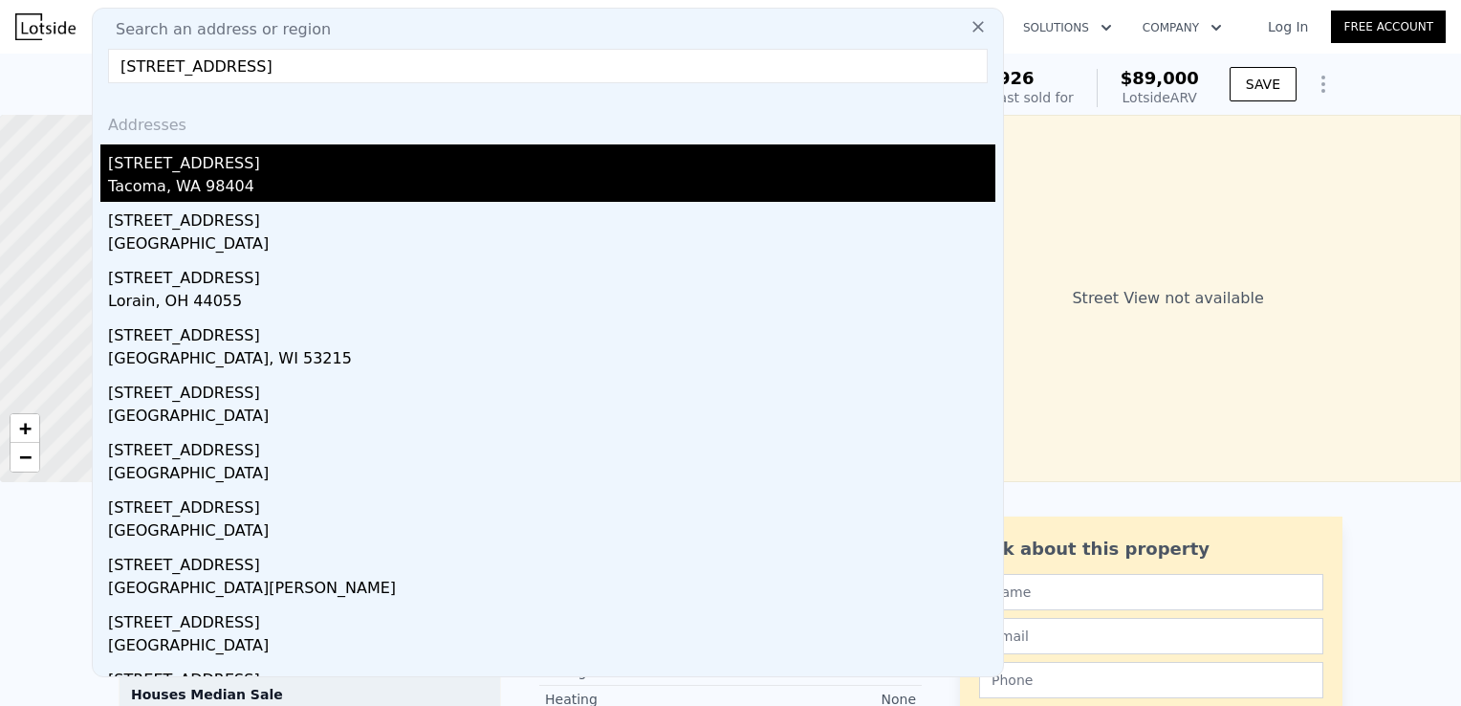
click at [417, 171] on div "[STREET_ADDRESS]" at bounding box center [551, 159] width 887 height 31
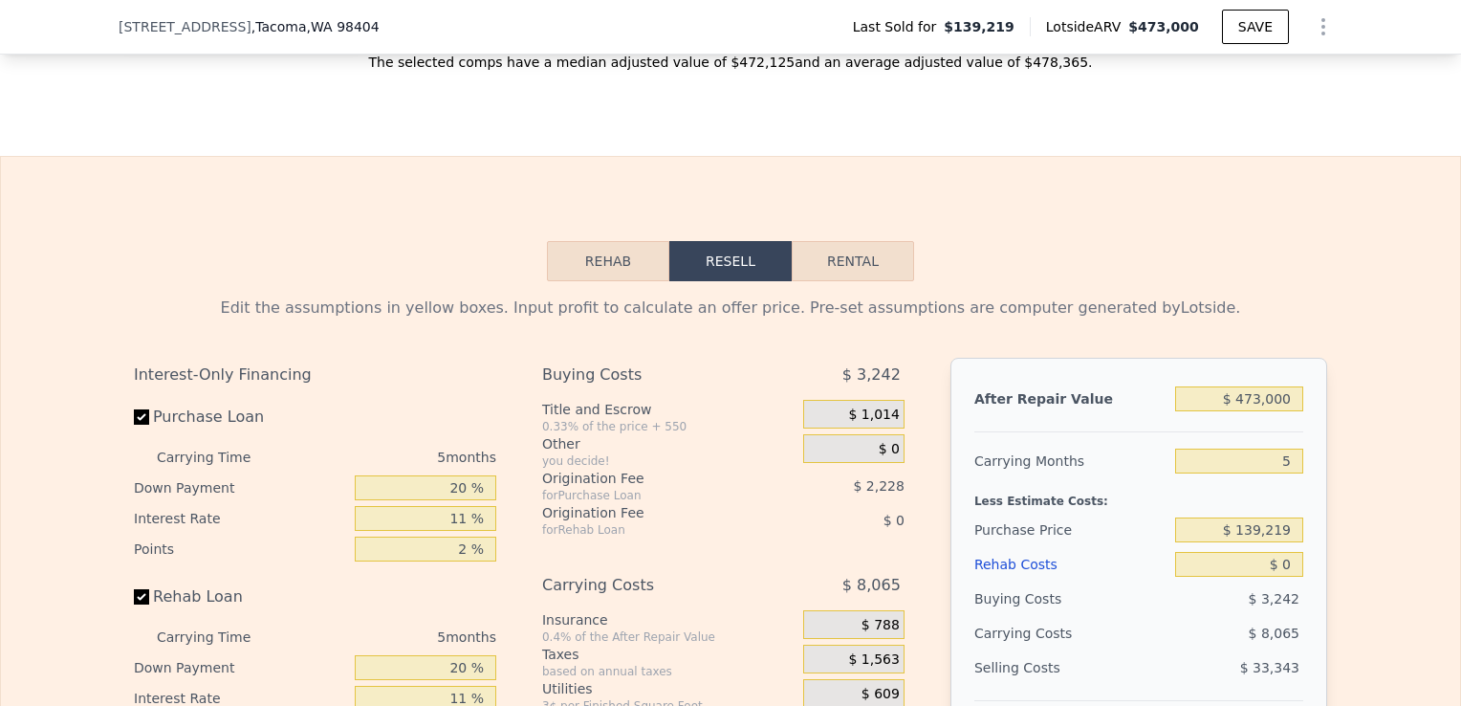
scroll to position [2796, 0]
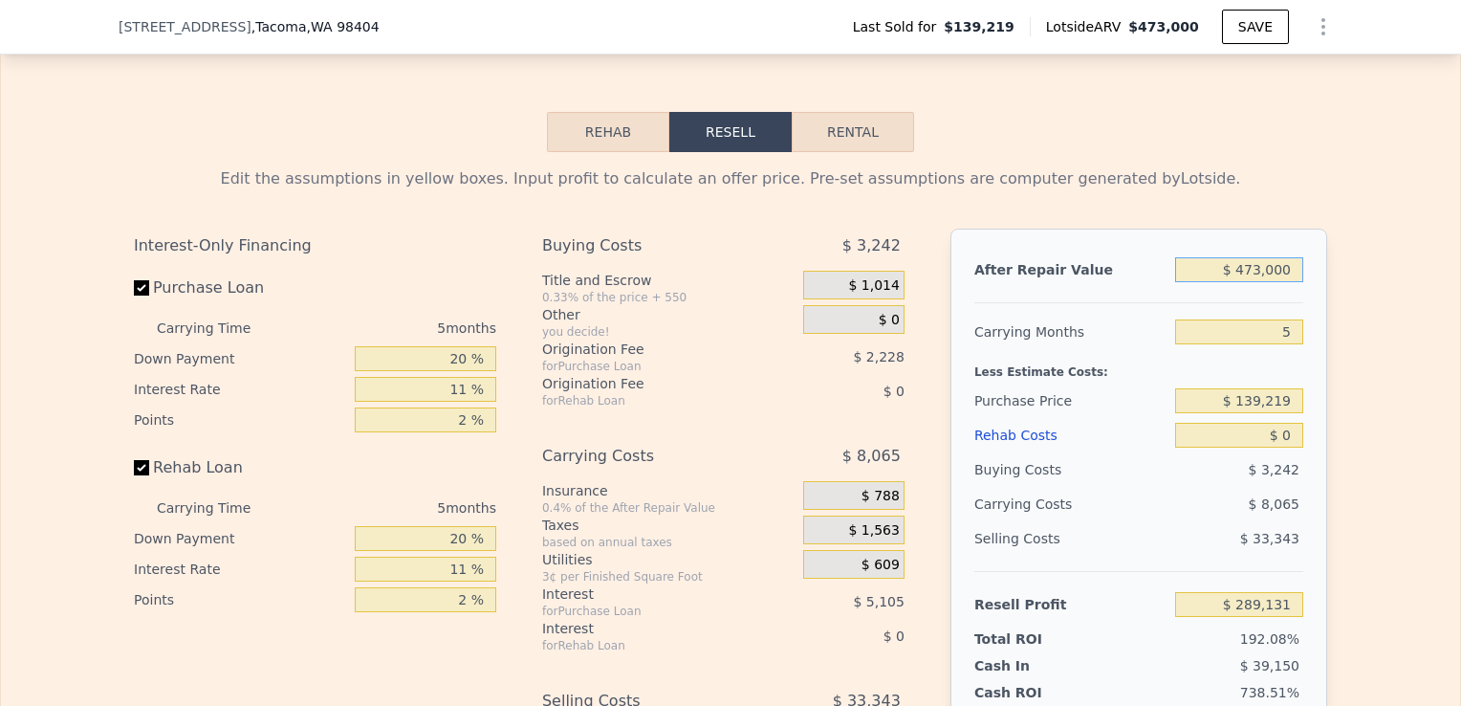
click at [1256, 282] on input "$ 473,000" at bounding box center [1239, 269] width 128 height 25
type input "$ 4,000"
type input "-$ 146,572"
type input "$ 45,000"
type input "-$ 108,483"
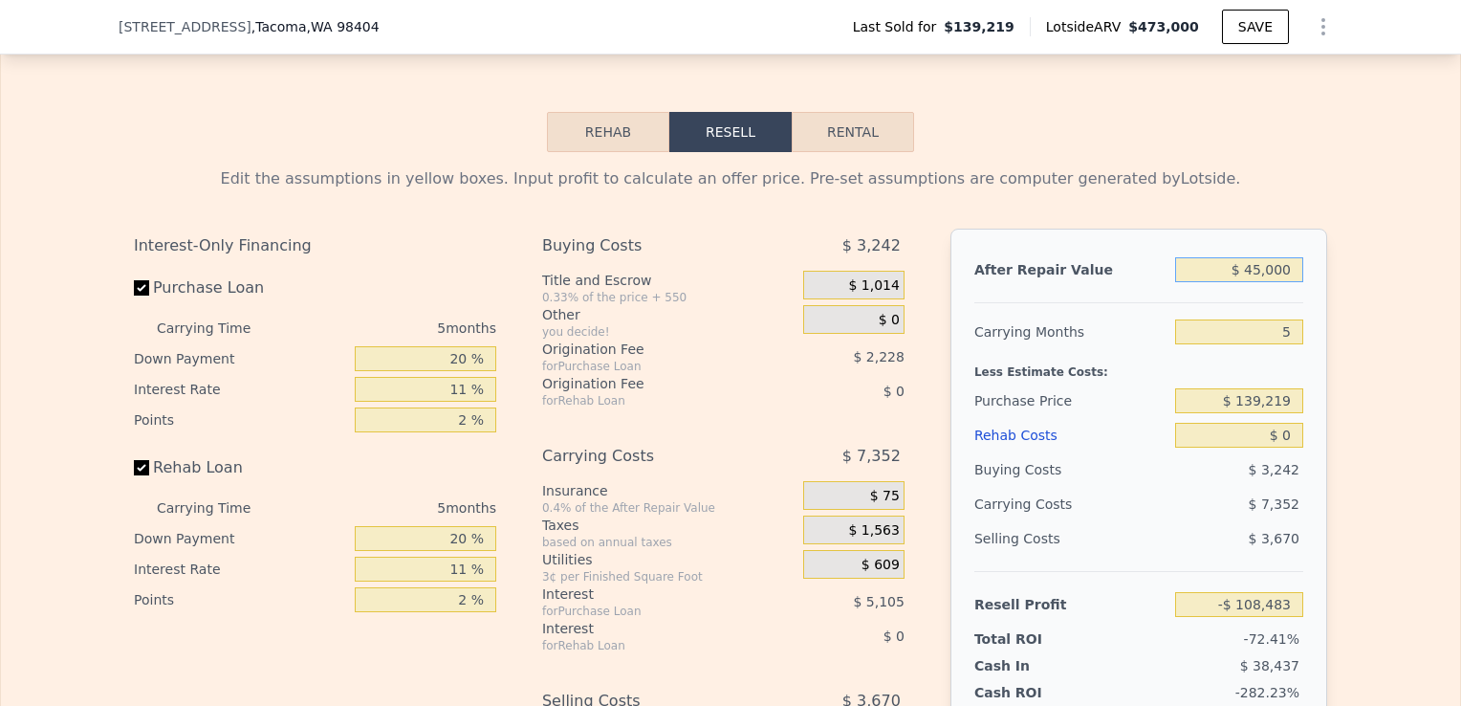
type input "$ 450,000"
type input "$ 267,763"
type input "$ 450,000"
click at [1286, 344] on input "5" at bounding box center [1239, 331] width 128 height 25
type input "3"
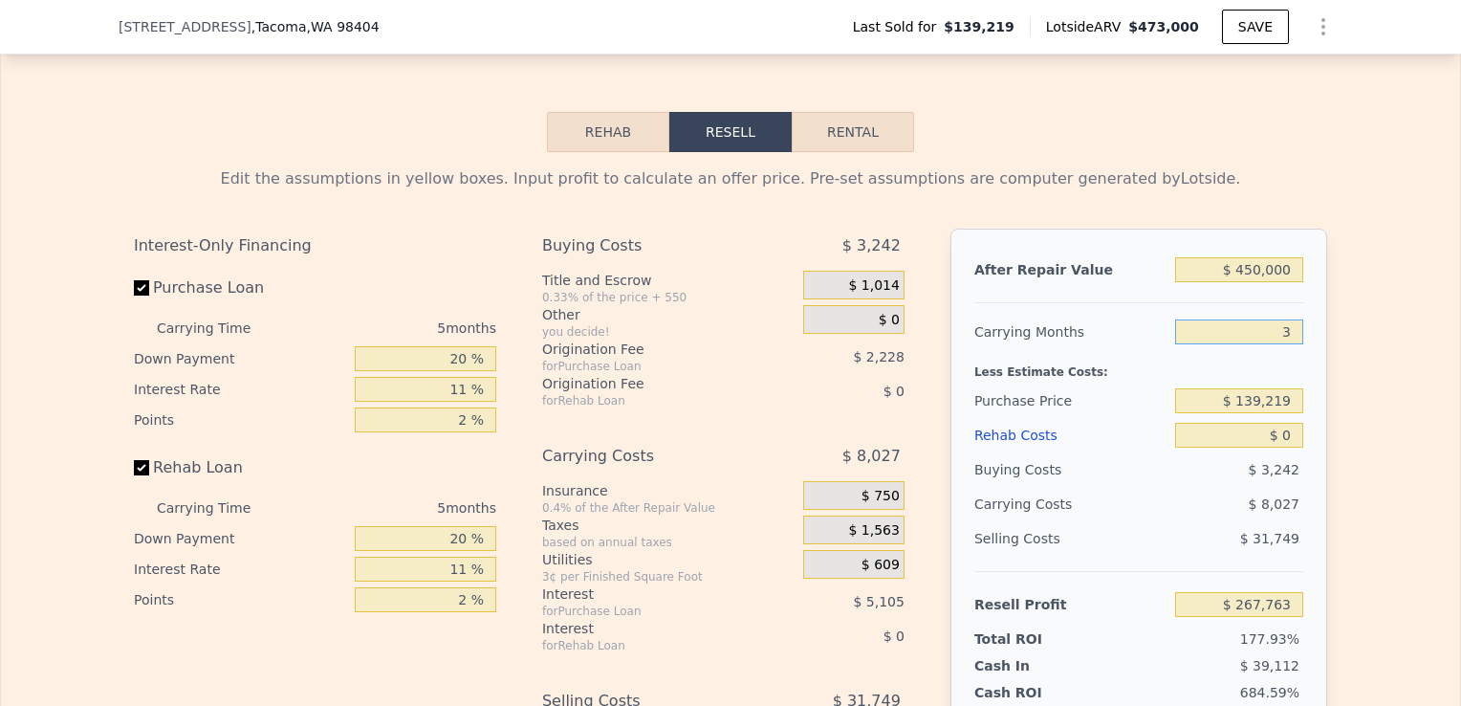
type input "$ 270,974"
type input "3"
click at [1281, 413] on input "$ 139,219" at bounding box center [1239, 400] width 128 height 25
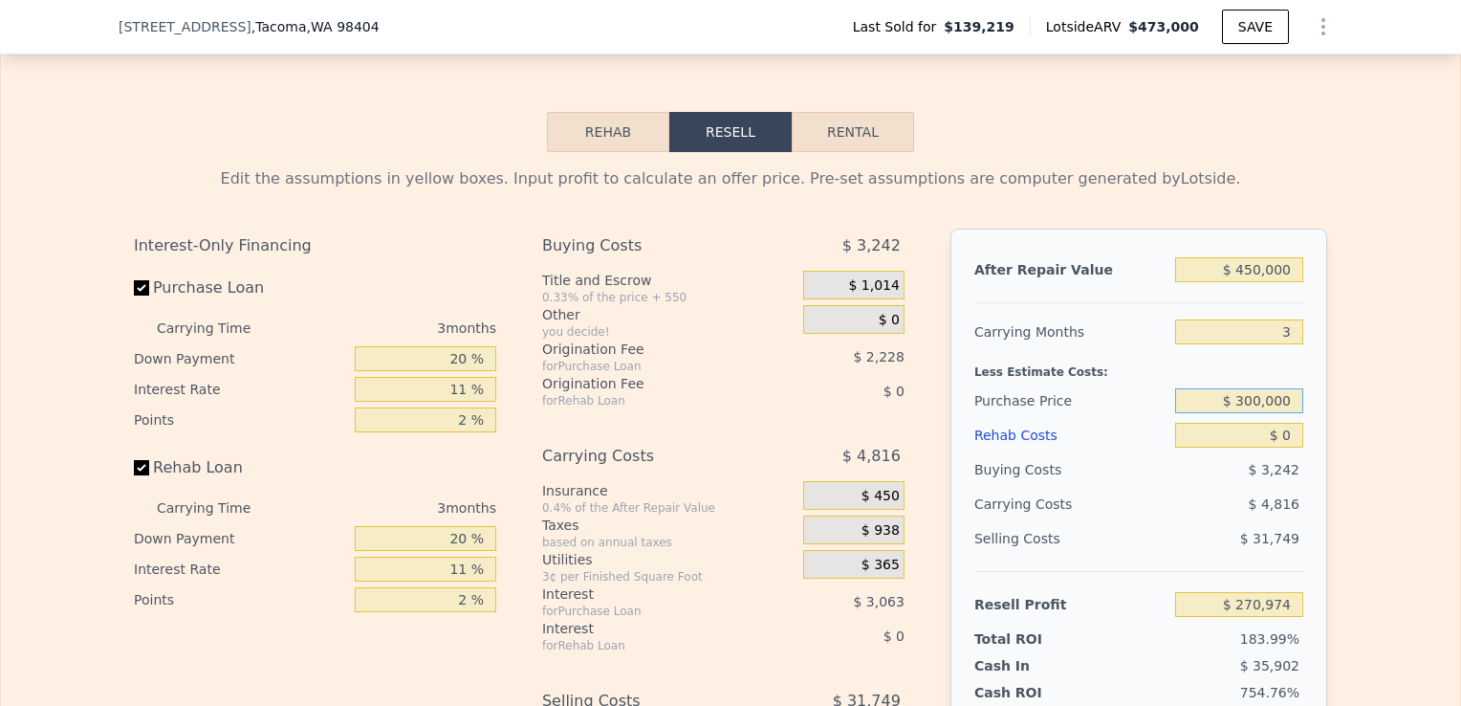
type input "$ 300,000"
click at [1277, 447] on input "$ 0" at bounding box center [1239, 435] width 128 height 25
type input "$ 103,549"
click at [1285, 447] on input "$ 0" at bounding box center [1239, 435] width 128 height 25
type input "$ 5"
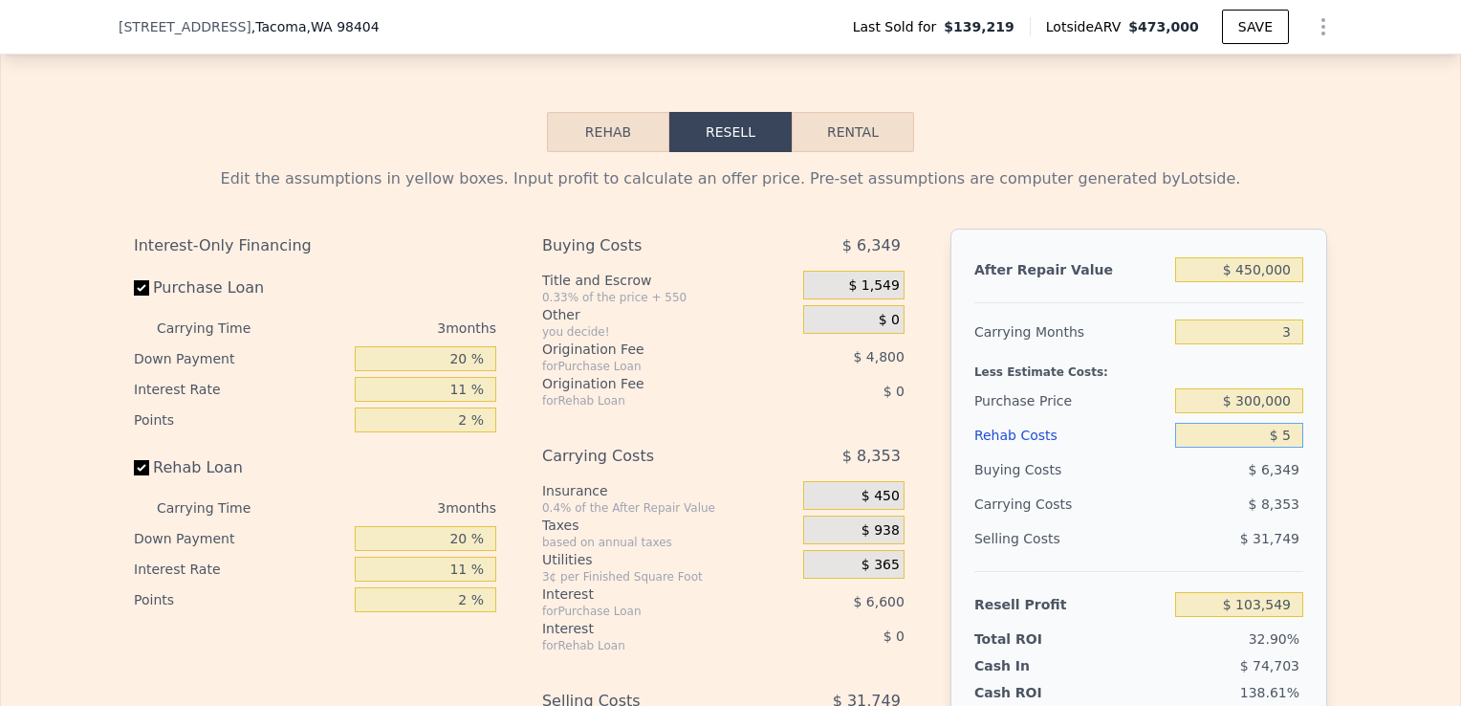
type input "$ 103,544"
type input "$ 50,000"
type input "$ 51,648"
type input "$ 50,000"
click at [1356, 541] on div "Edit the assumptions in yellow boxes. Input profit to calculate an offer price.…" at bounding box center [730, 507] width 1459 height 711
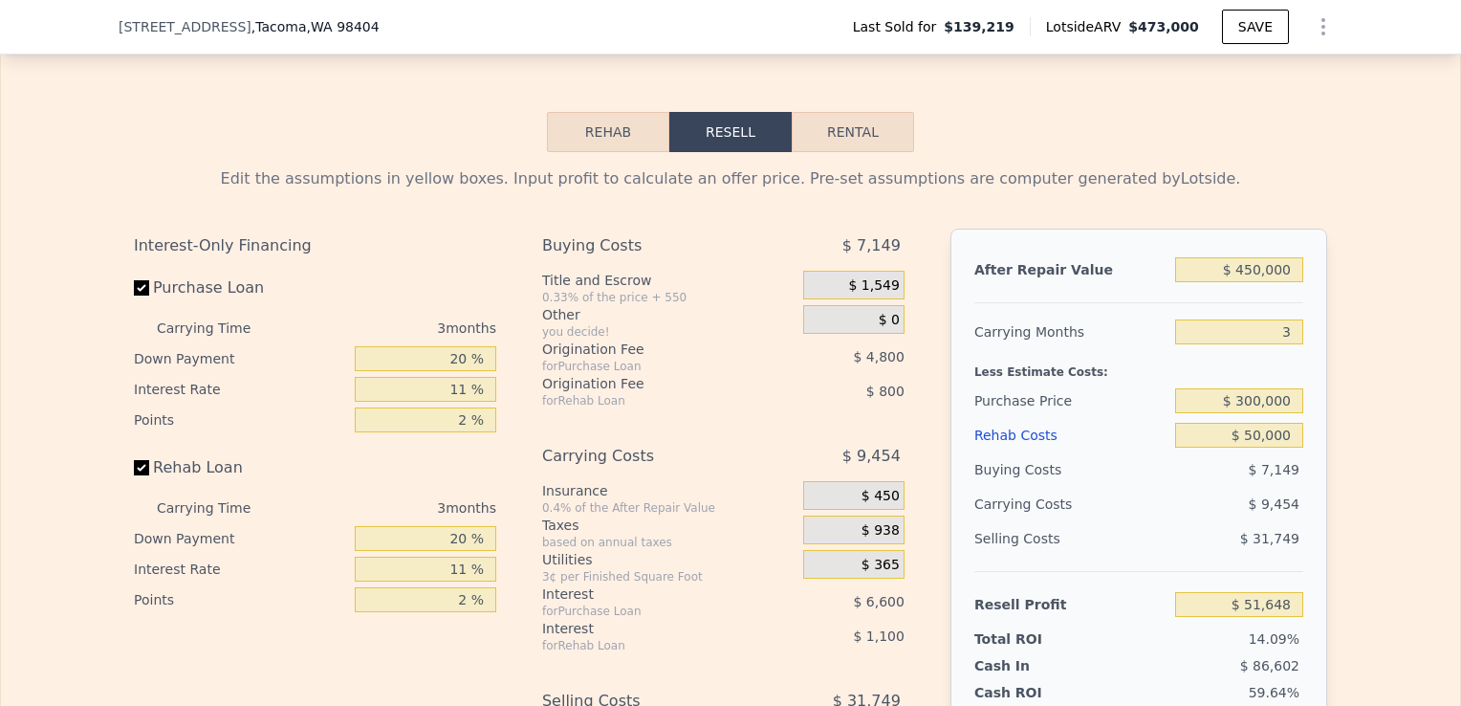
click at [134, 485] on label "Rehab Loan" at bounding box center [240, 467] width 213 height 34
click at [134, 475] on input "Rehab Loan" at bounding box center [141, 467] width 15 height 15
checkbox input "false"
type input "$ 53,549"
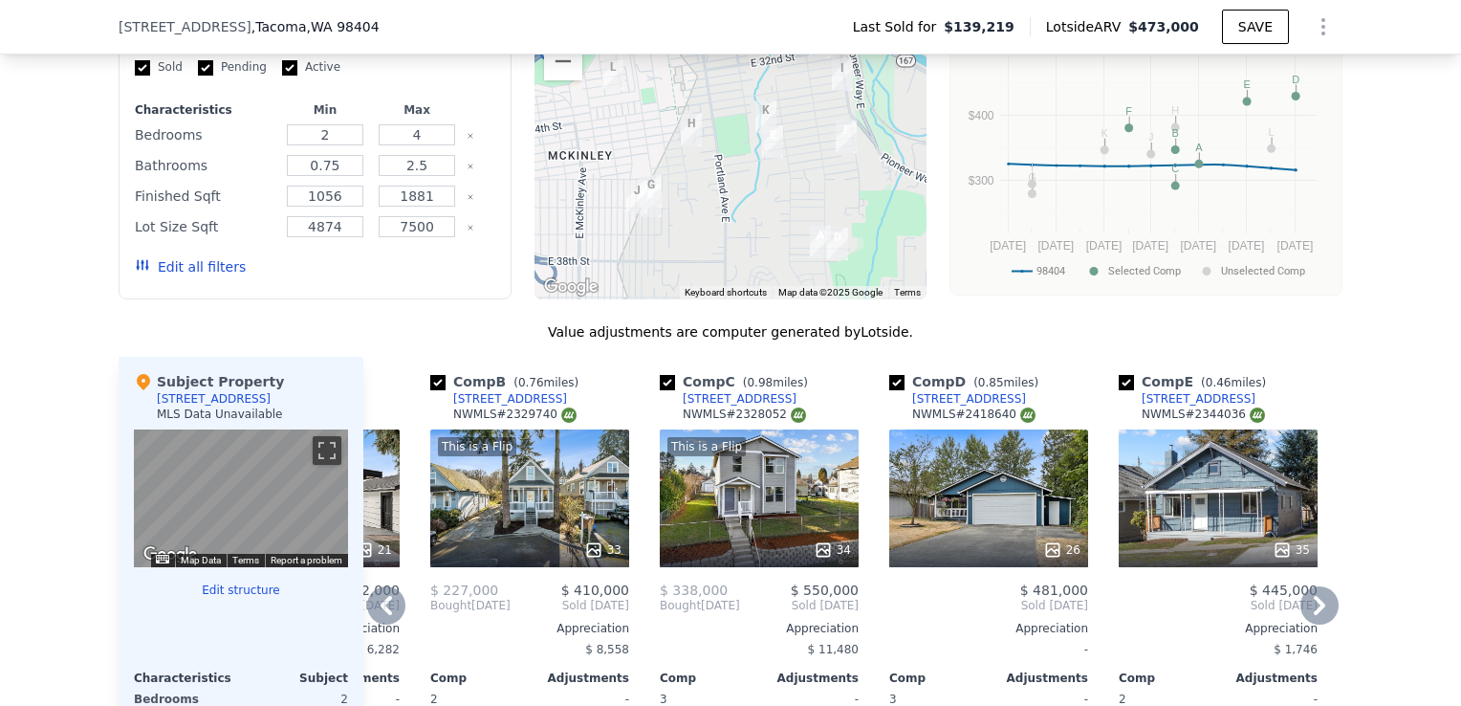
scroll to position [1733, 0]
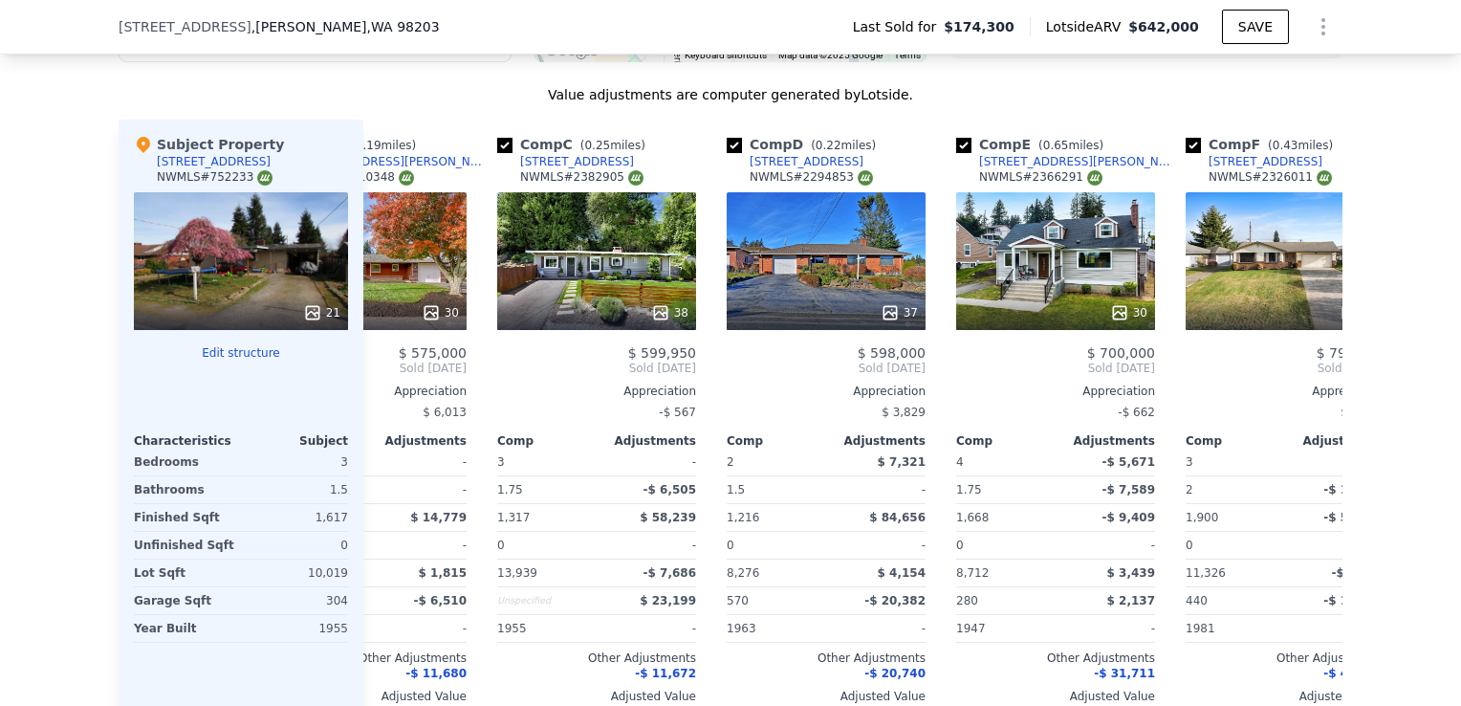
scroll to position [0, 352]
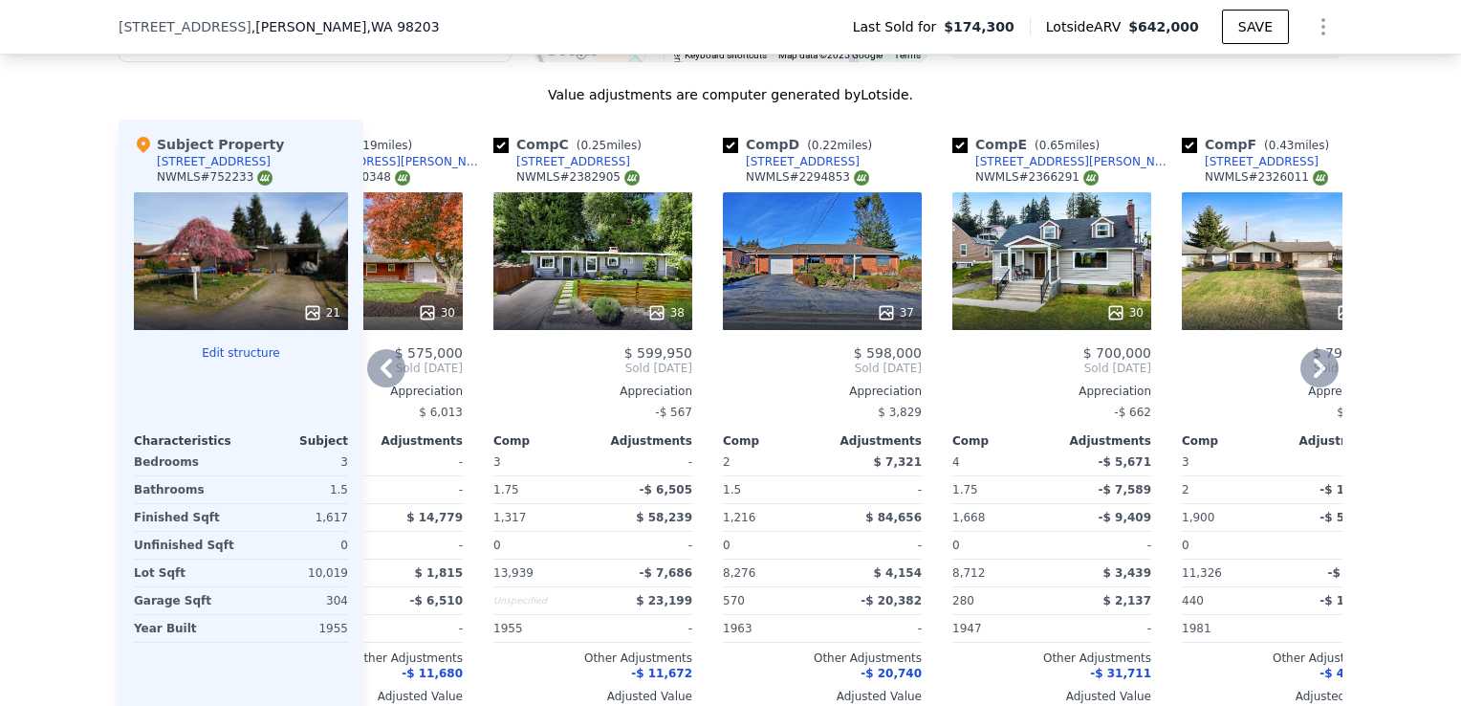
click at [593, 258] on div "38" at bounding box center [592, 261] width 199 height 138
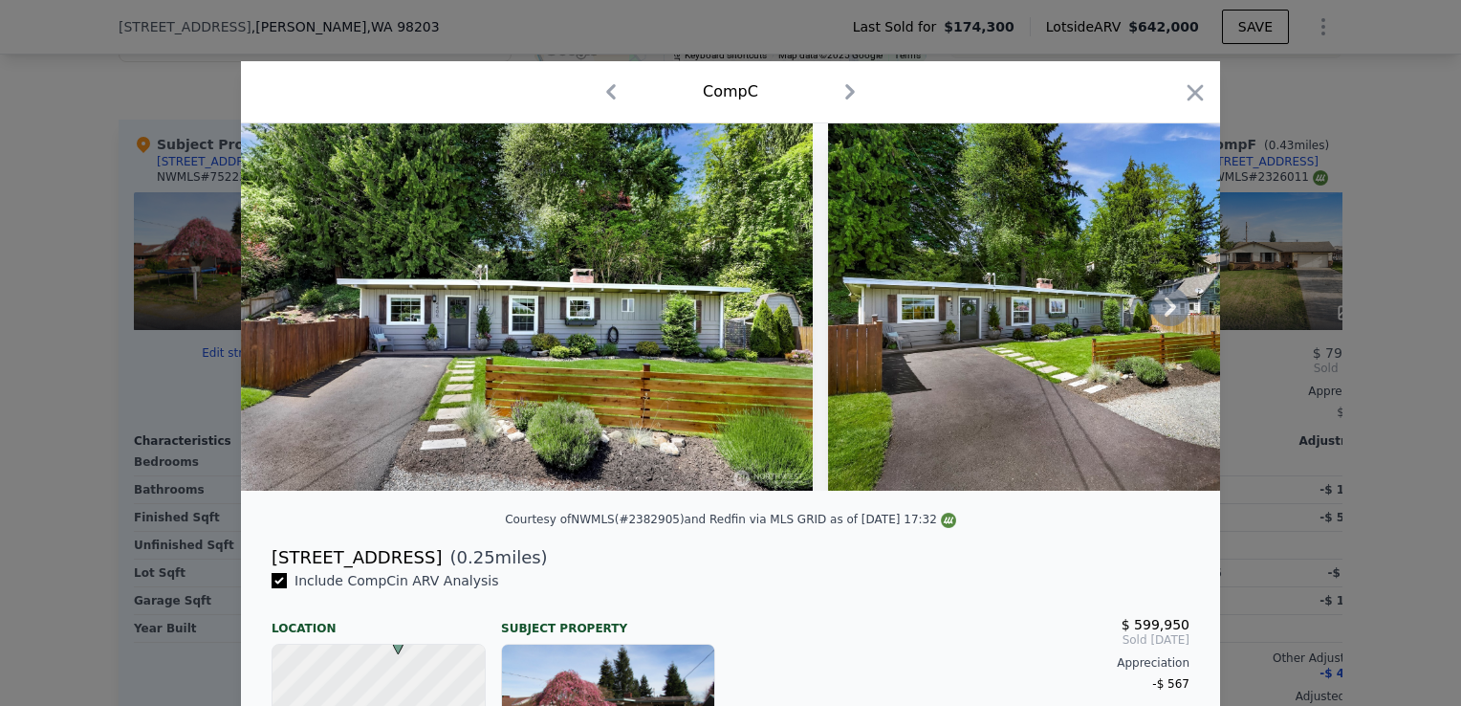
click at [972, 333] on img at bounding box center [1103, 306] width 551 height 367
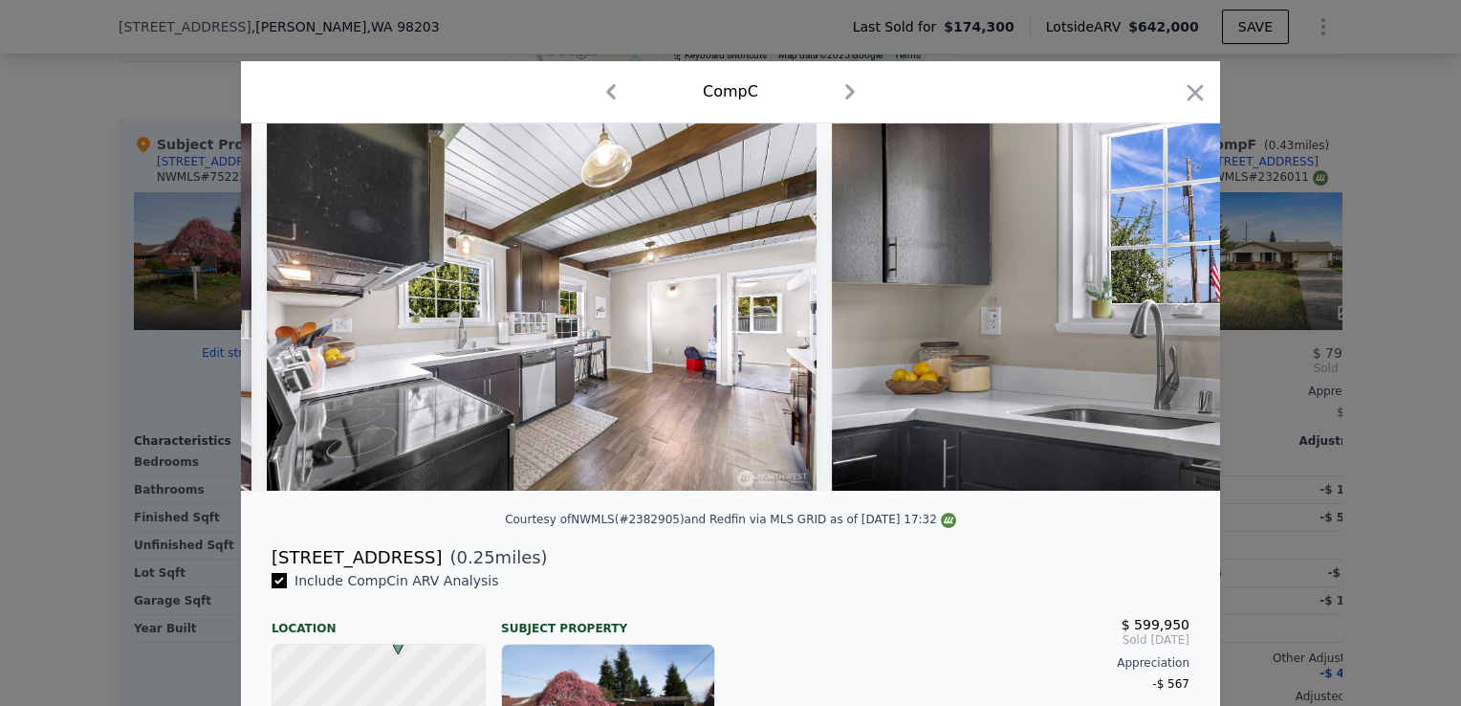
scroll to position [0, 4532]
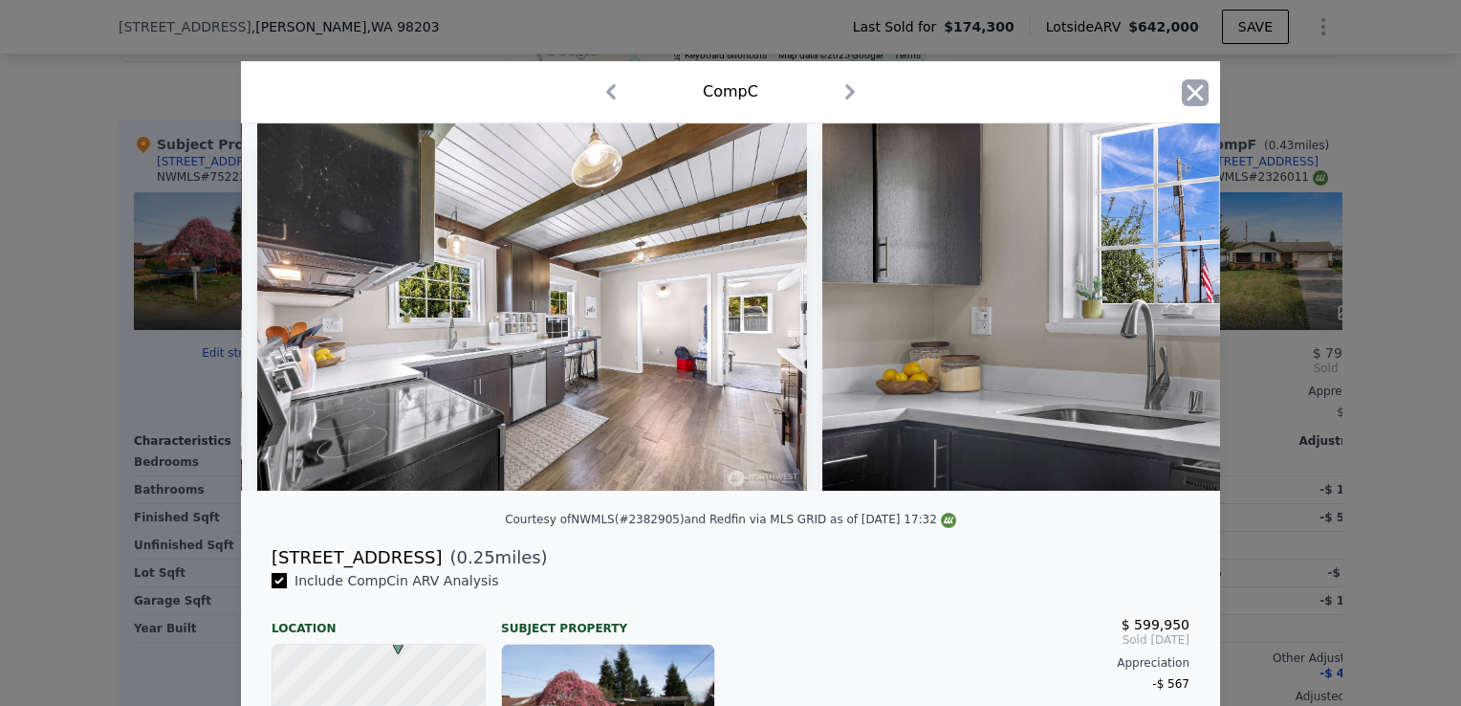
click at [1189, 86] on icon "button" at bounding box center [1195, 92] width 27 height 27
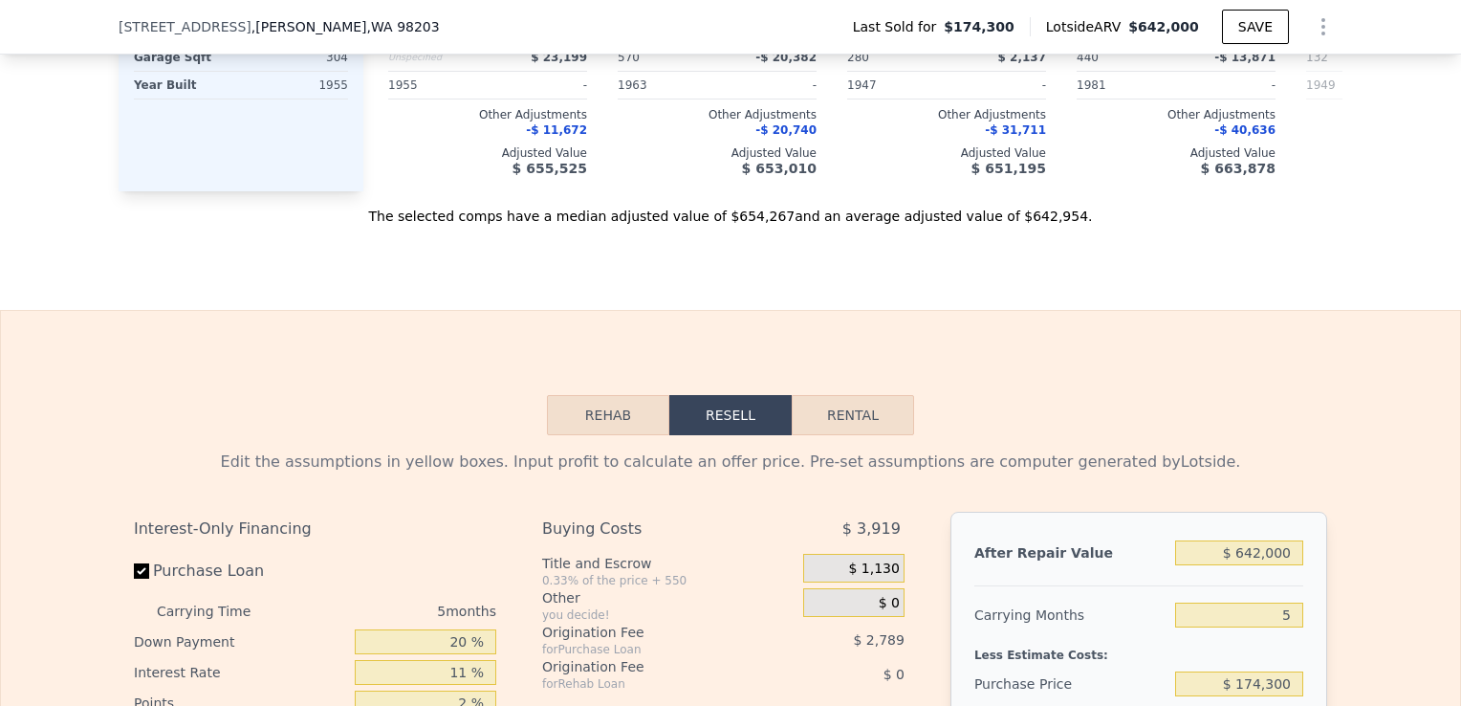
scroll to position [2532, 0]
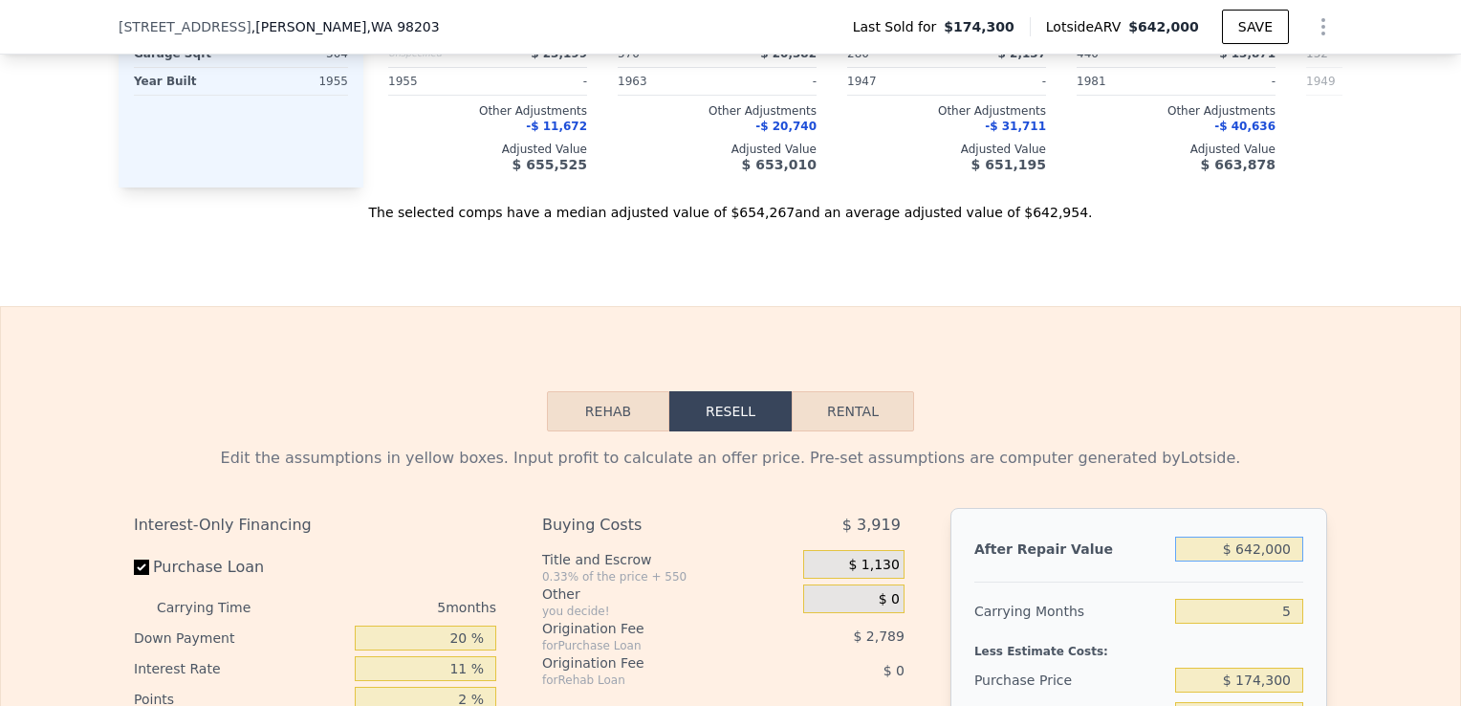
click at [1257, 553] on input "$ 642,000" at bounding box center [1239, 548] width 128 height 25
type input "$ 6,000"
type input "-$ 181,903"
type input "$ 600,000"
type input "$ 368,856"
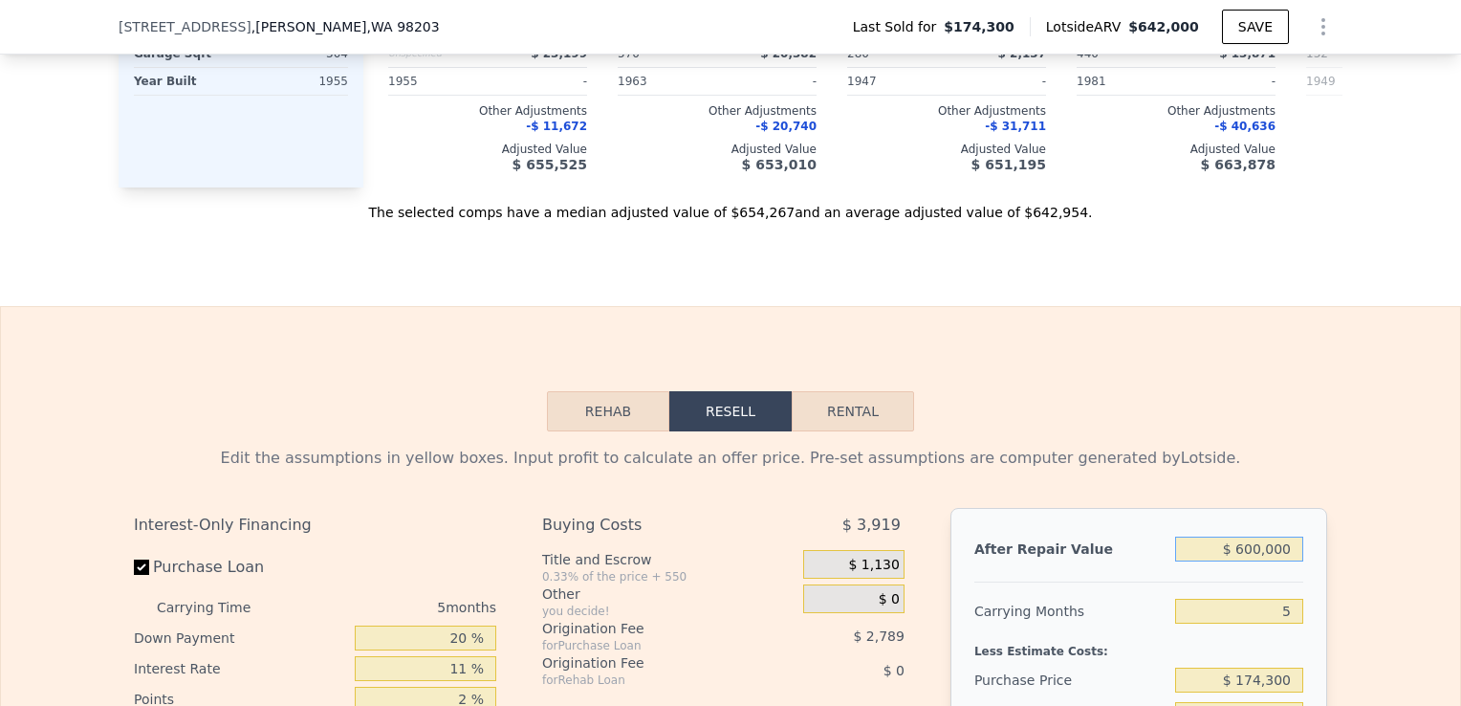
type input "$ 600,000"
click at [1286, 599] on div "5" at bounding box center [1239, 611] width 128 height 34
click at [1287, 609] on input "5" at bounding box center [1239, 611] width 128 height 25
type input "3"
type input "$ 372,735"
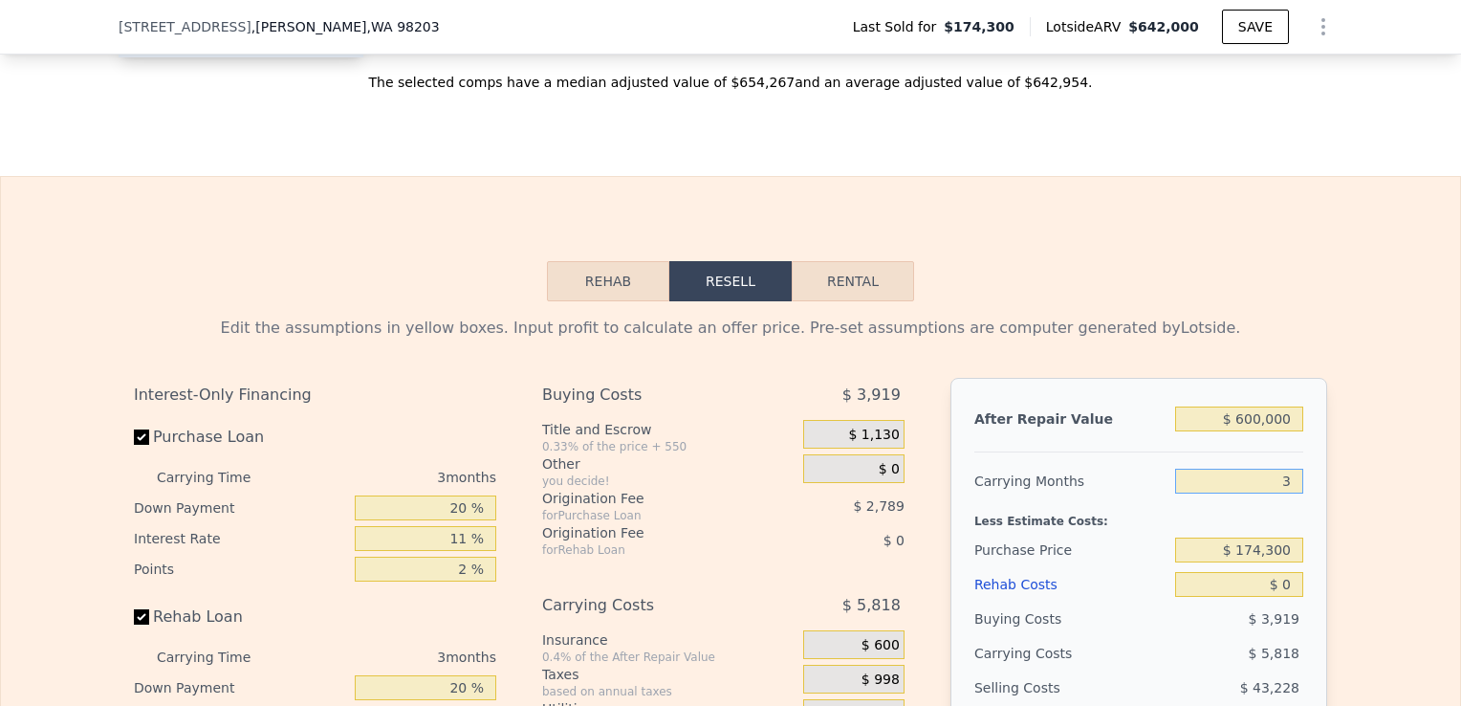
scroll to position [2670, 0]
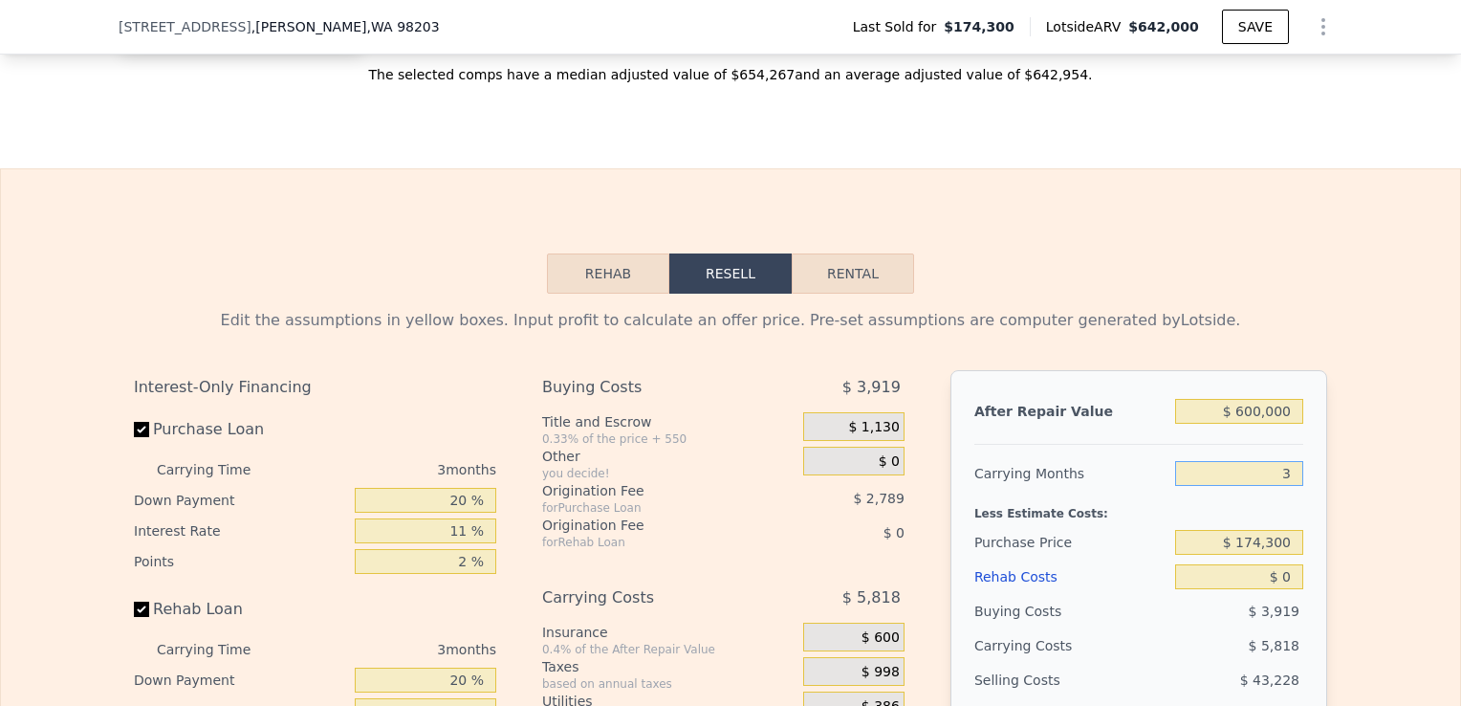
type input "3"
click at [1289, 553] on input "$ 174,300" at bounding box center [1239, 542] width 128 height 25
type input "$ 642,000"
type input "5"
type input "$ 407,798"
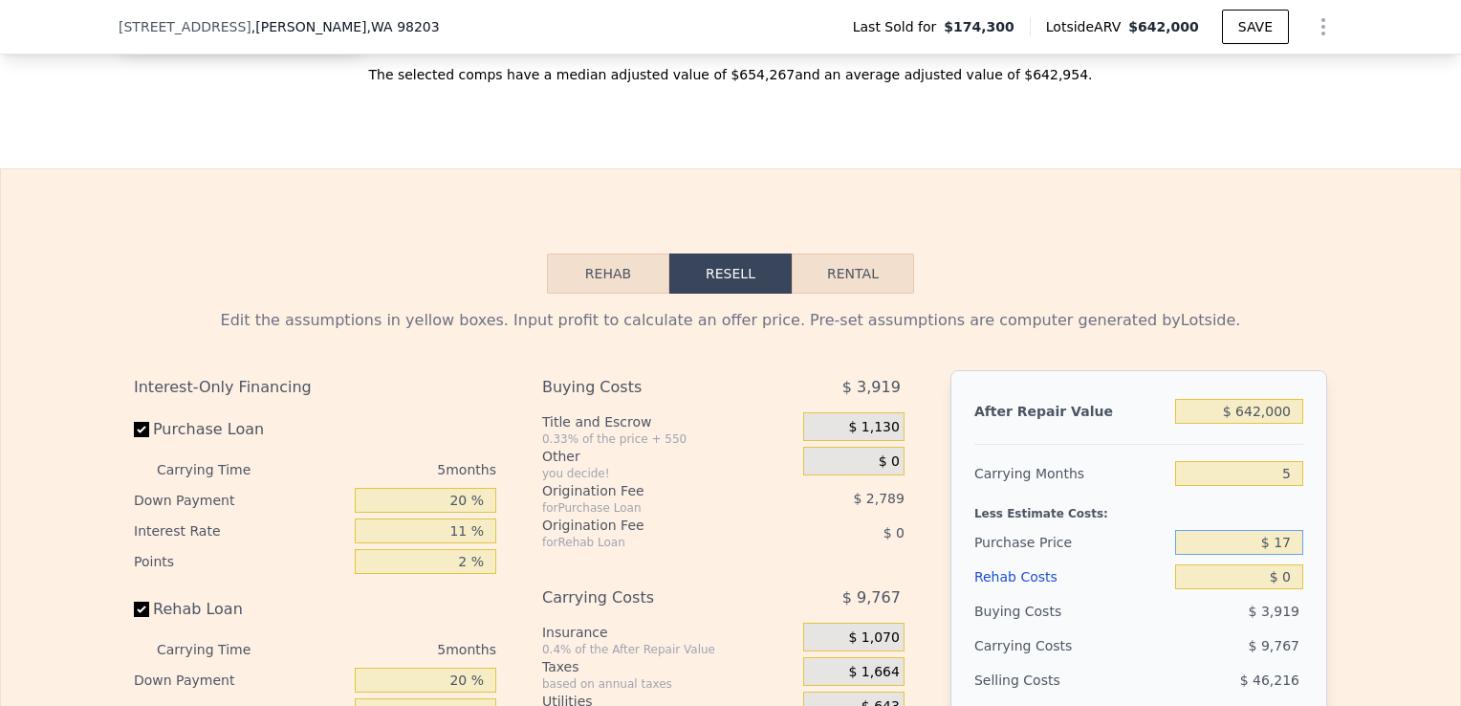
type input "$ 1"
type input "$ 380,000"
click at [1287, 588] on input "$ 0" at bounding box center [1239, 576] width 128 height 25
type input "$ 190,577"
type input "$ 700"
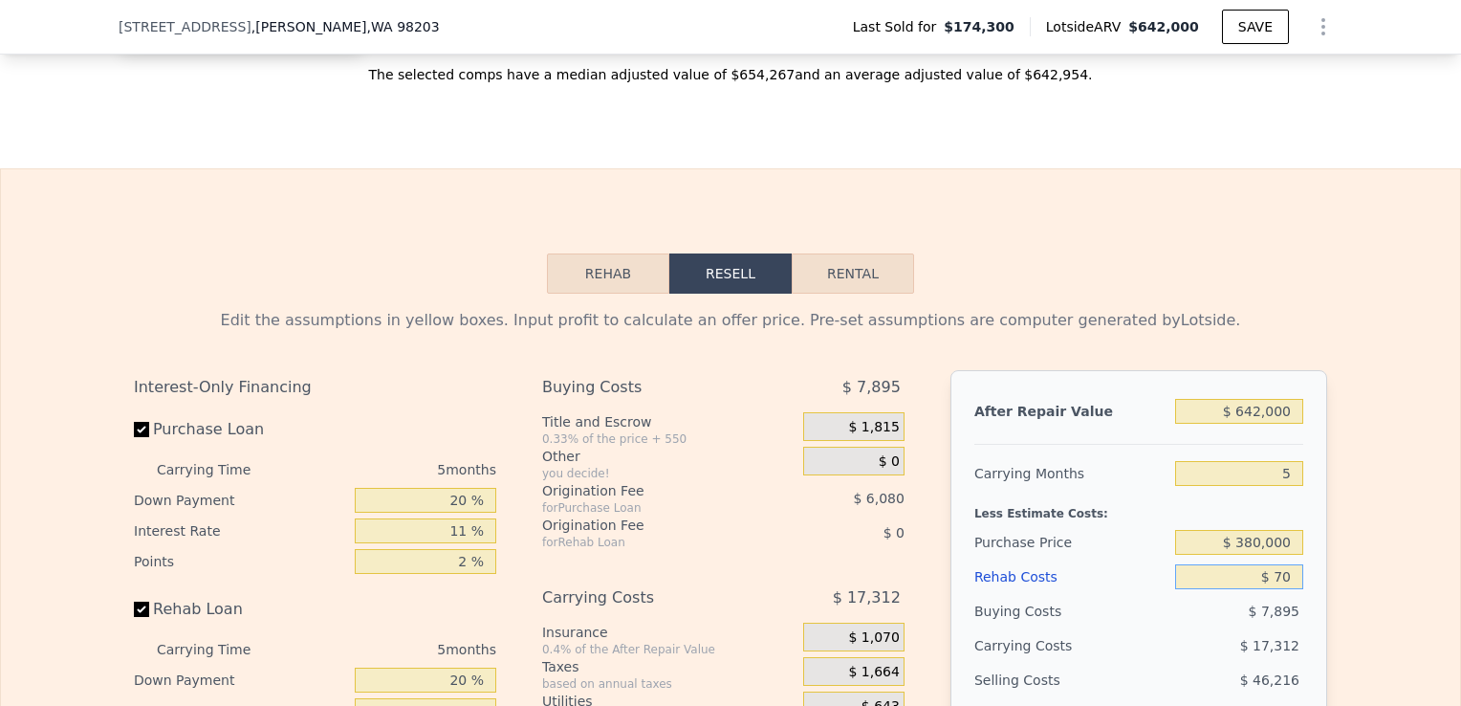
type input "$ 189,841"
type input "$ 70,000"
type input "$ 116,892"
type input "$ 70,000"
click at [1336, 605] on div "Edit the assumptions in yellow boxes. Input profit to calculate an offer price.…" at bounding box center [730, 649] width 1459 height 711
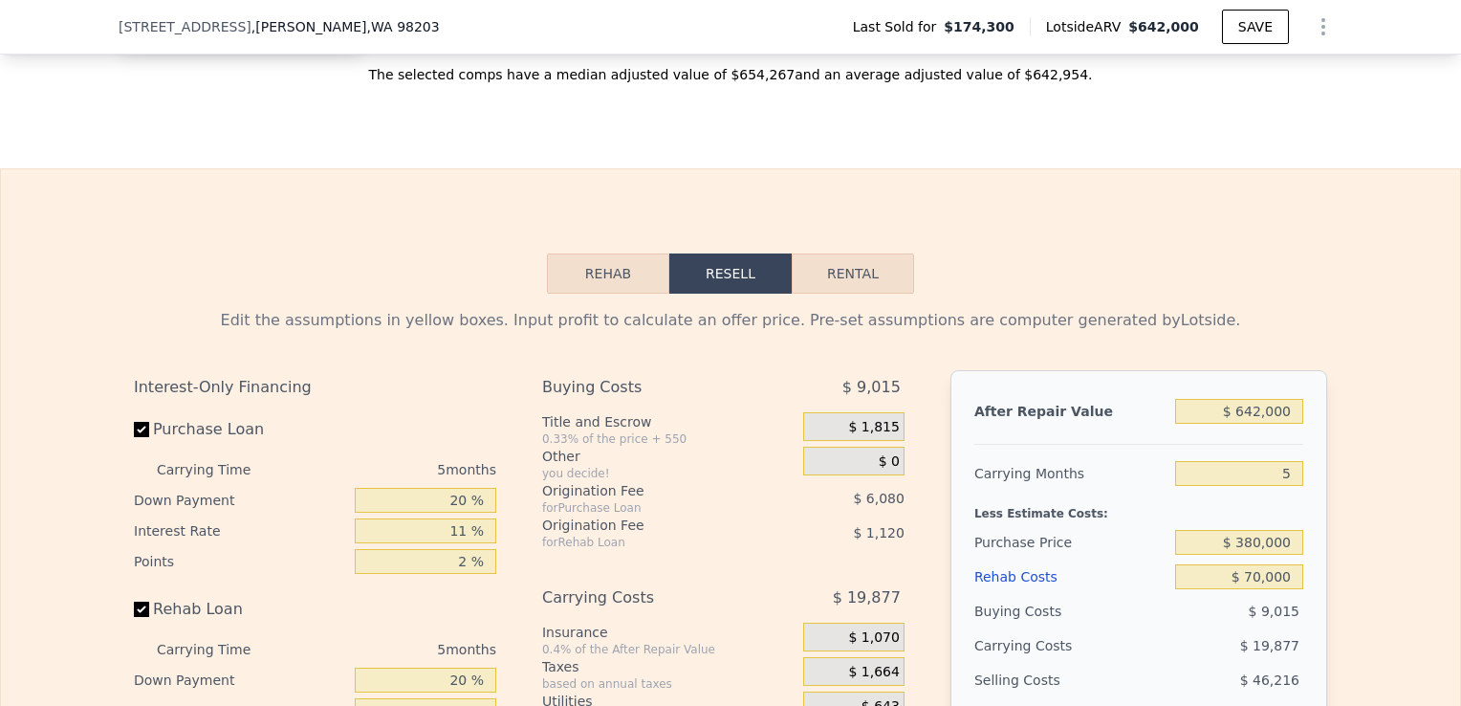
scroll to position [2761, 0]
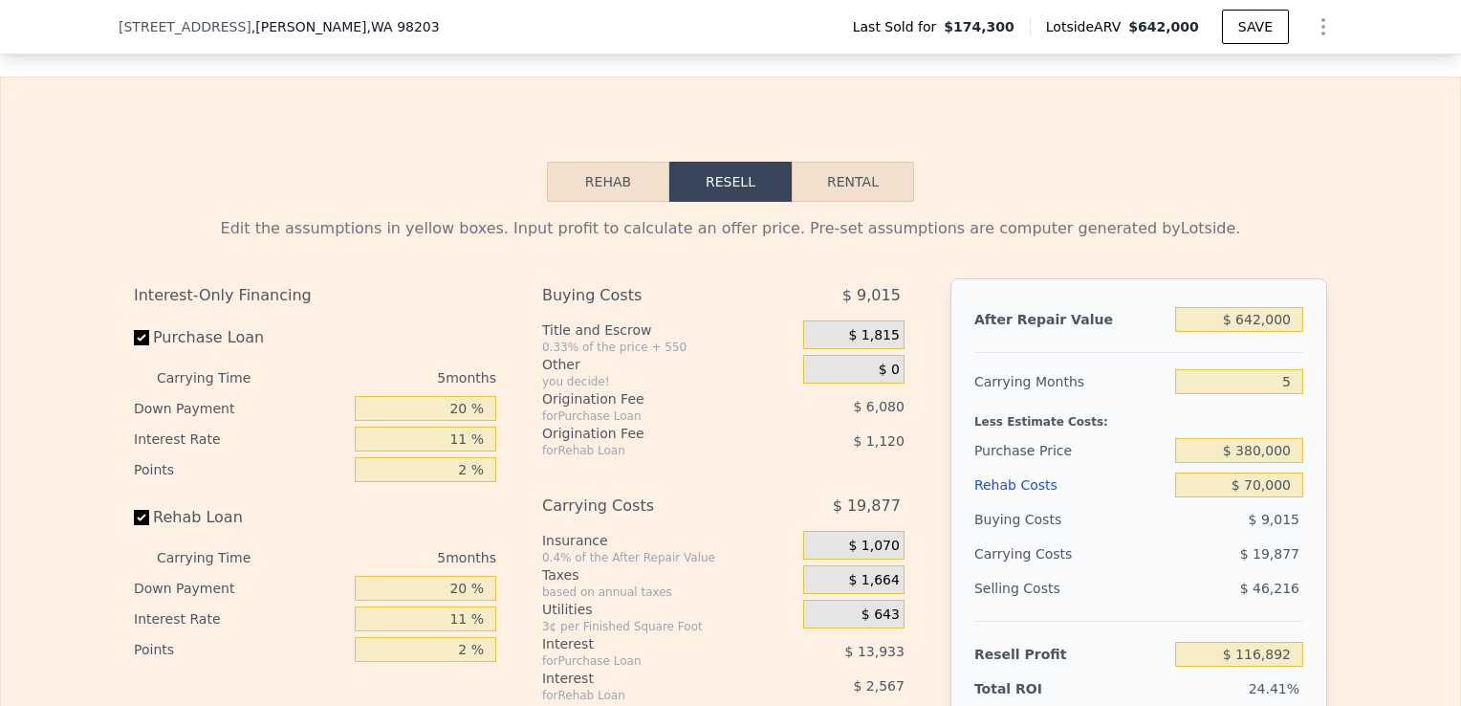
click at [125, 522] on div "Edit the assumptions in yellow boxes. Input profit to calculate an offer price.…" at bounding box center [731, 557] width 1224 height 711
click at [135, 520] on input "Rehab Loan" at bounding box center [141, 517] width 15 height 15
checkbox input "false"
type input "$ 120,577"
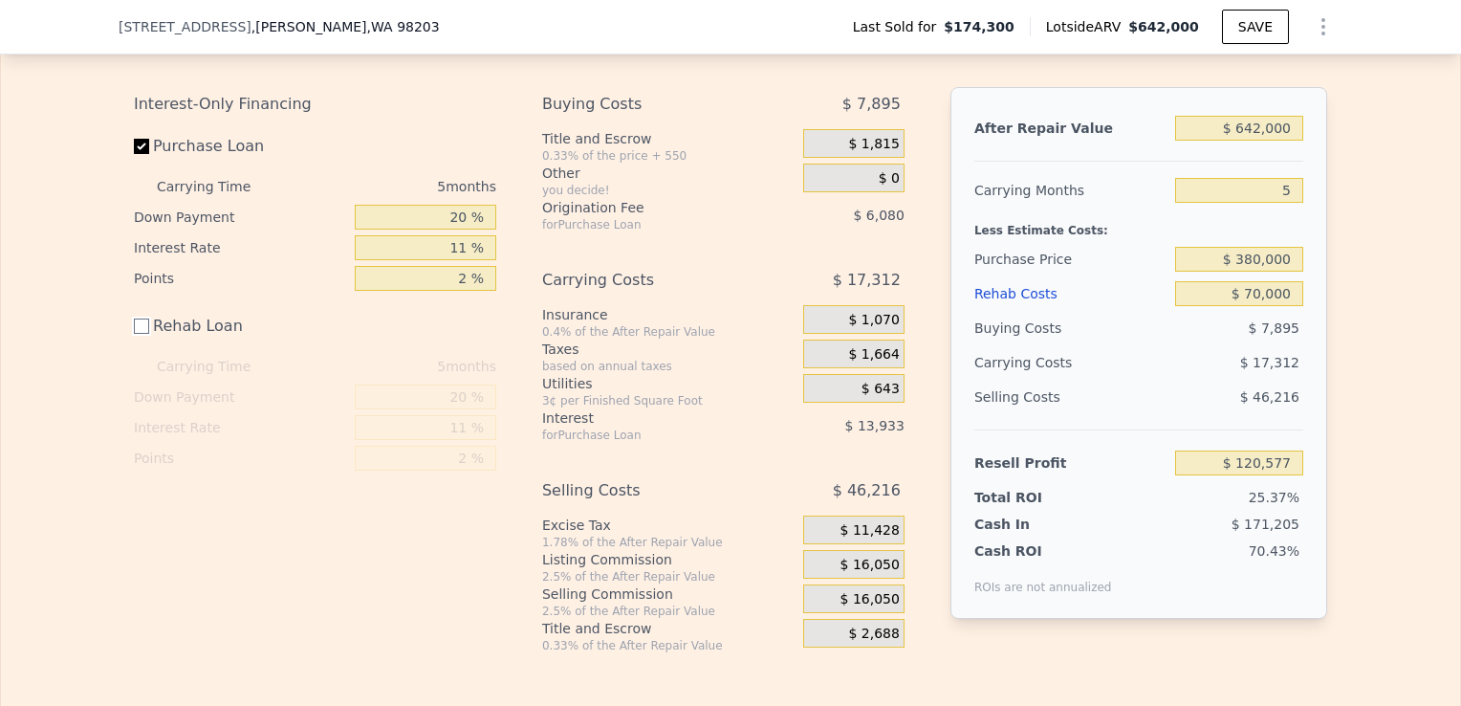
scroll to position [2983, 0]
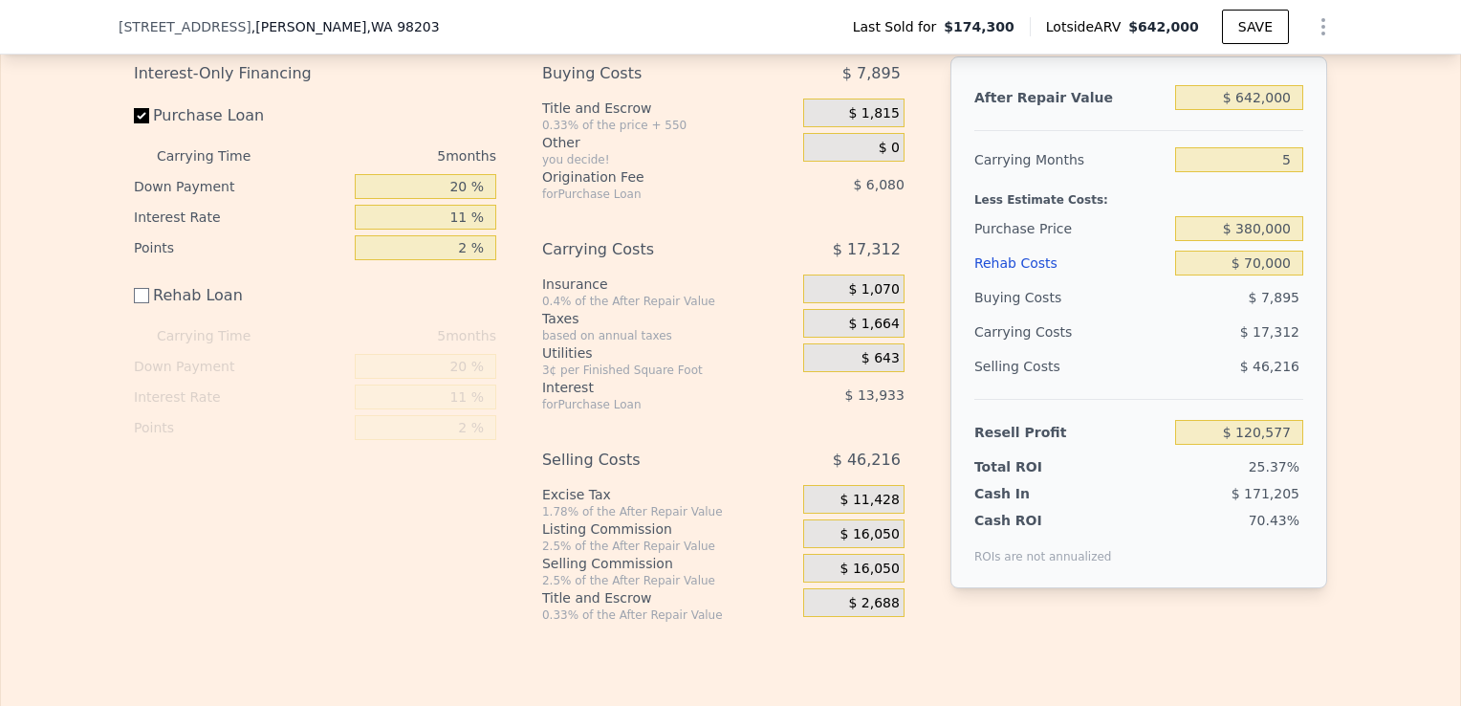
click at [1377, 373] on div "Edit the assumptions in yellow boxes. Input profit to calculate an offer price.…" at bounding box center [730, 301] width 1459 height 643
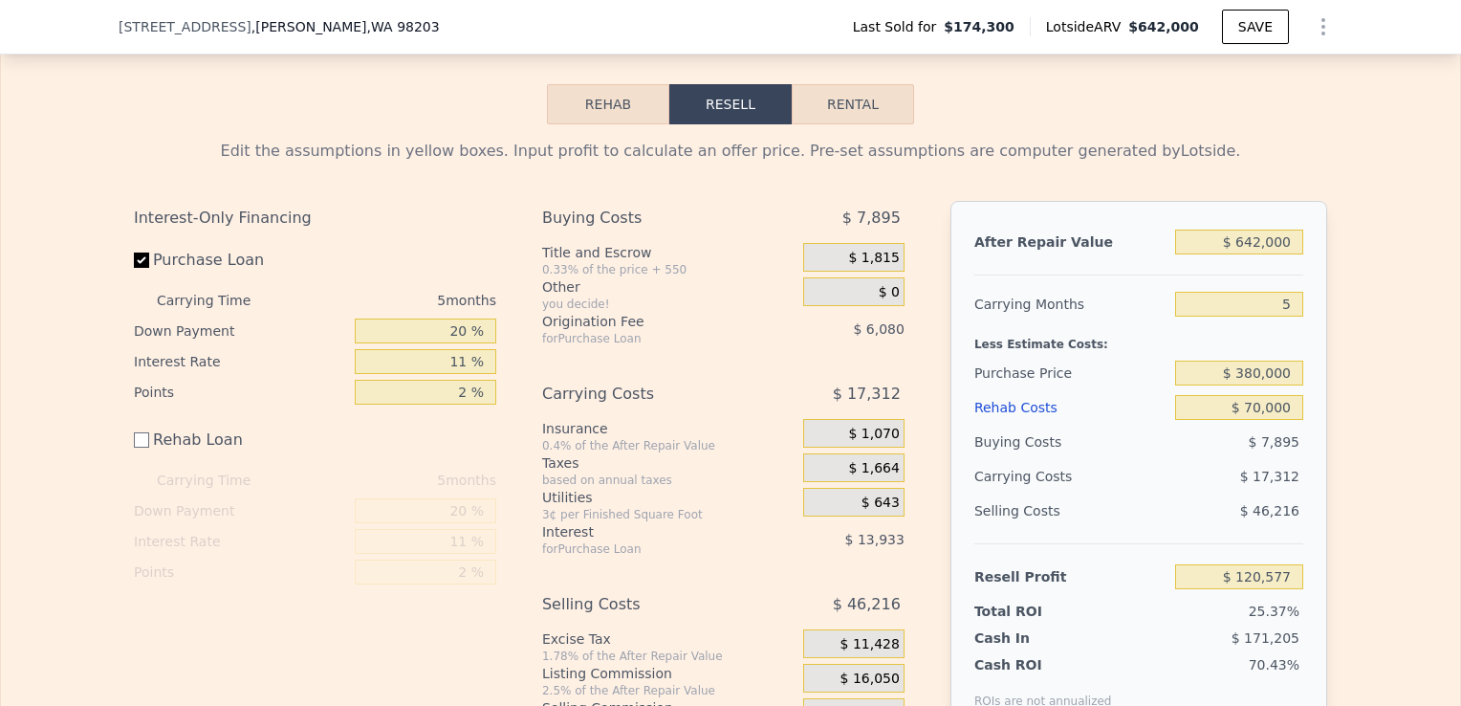
scroll to position [2834, 0]
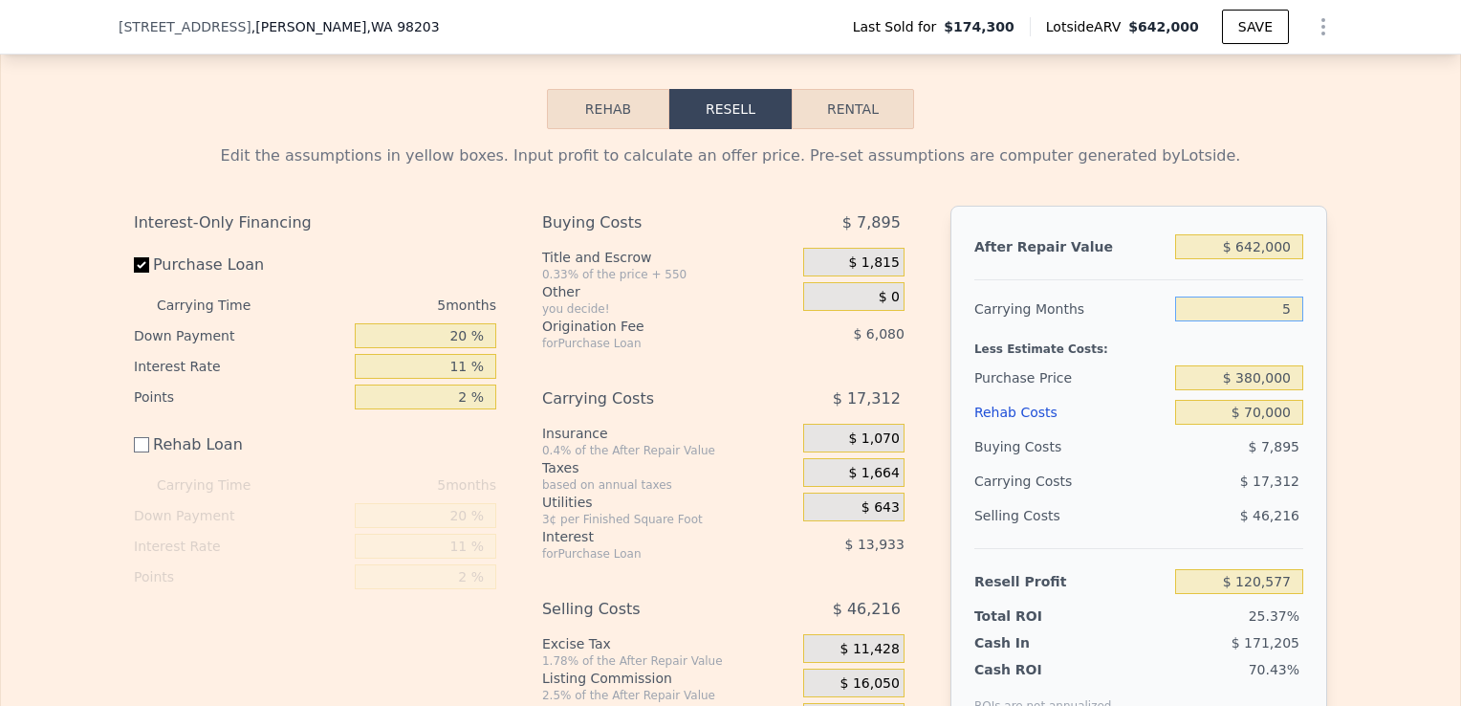
click at [1285, 308] on input "5" at bounding box center [1239, 308] width 128 height 25
type input "3"
type input "$ 127,502"
type input "3"
click at [1256, 252] on input "$ 642,000" at bounding box center [1239, 246] width 128 height 25
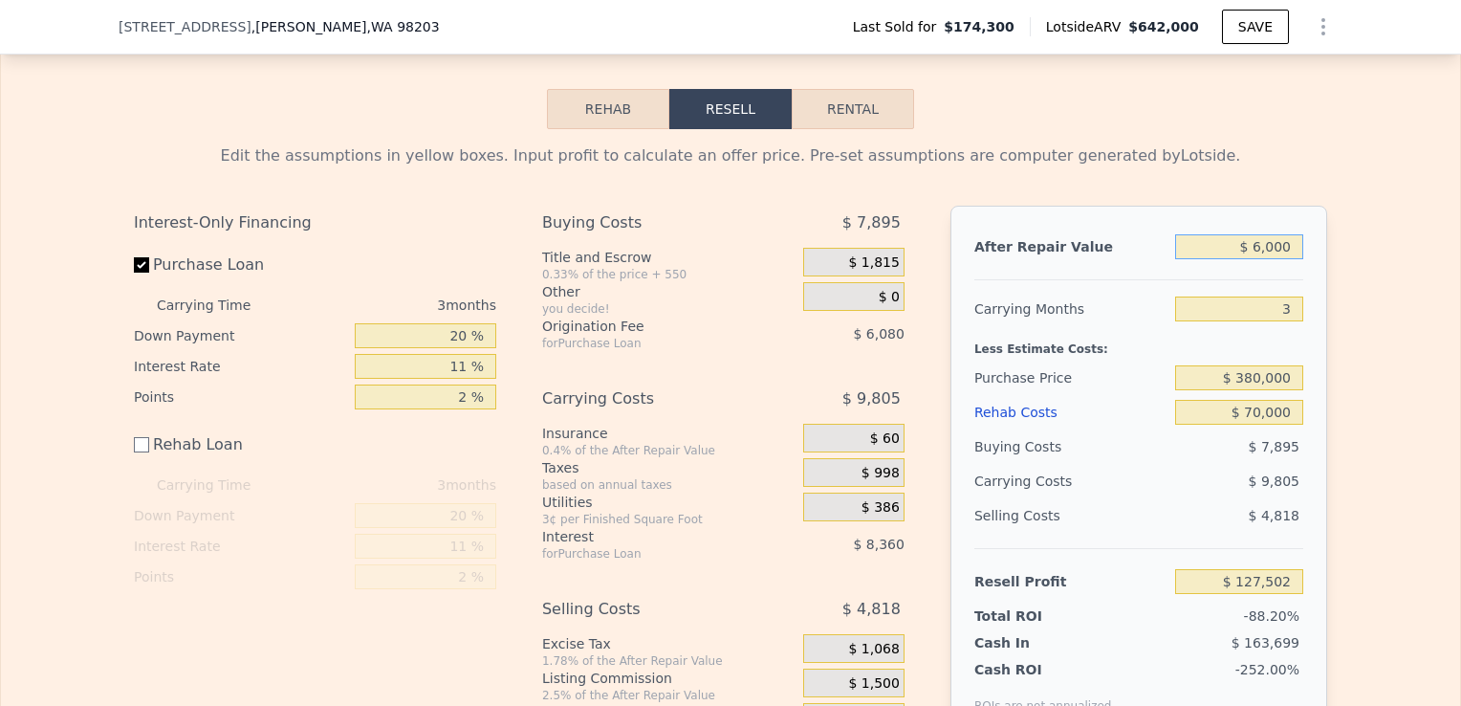
type input "$ 60,000"
type input "-$ 412,518"
type input "$ 600,000"
type input "$ 88,532"
type input "$ 600,000"
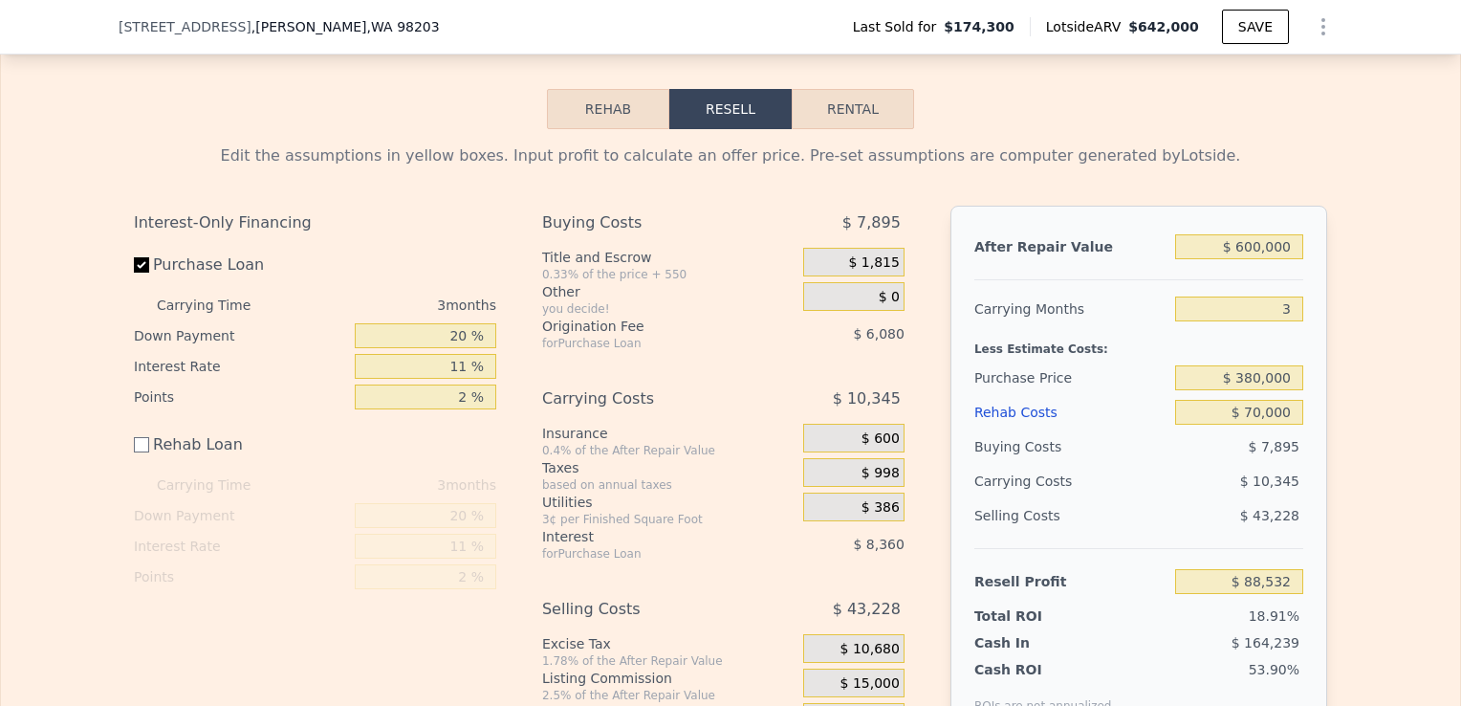
click at [1370, 319] on div "Edit the assumptions in yellow boxes. Input profit to calculate an offer price.…" at bounding box center [730, 450] width 1459 height 643
click at [1260, 383] on input "$ 380,000" at bounding box center [1239, 377] width 128 height 25
type input "$ 400,000"
click at [1327, 427] on div "Edit the assumptions in yellow boxes. Input profit to calculate an offer price.…" at bounding box center [731, 450] width 1224 height 643
type input "$ 67,707"
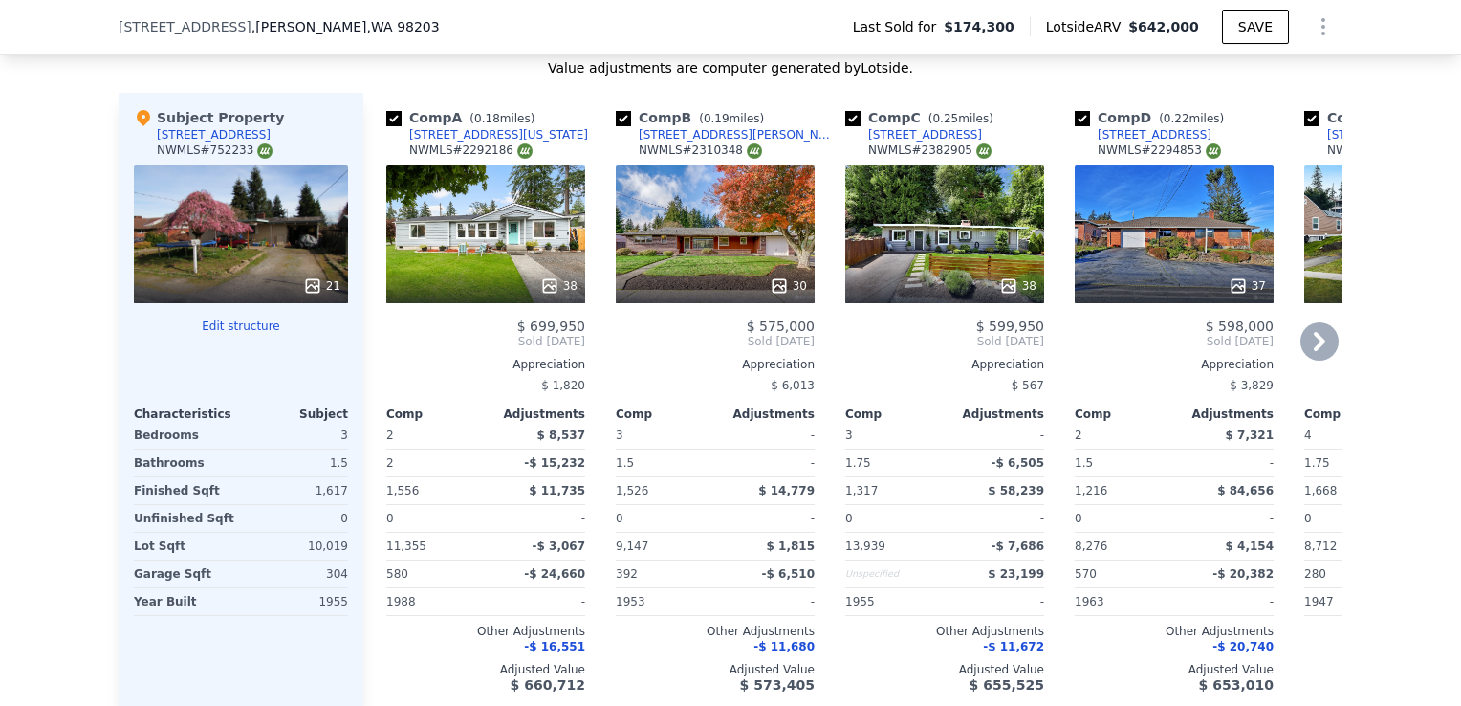
scroll to position [2022, 0]
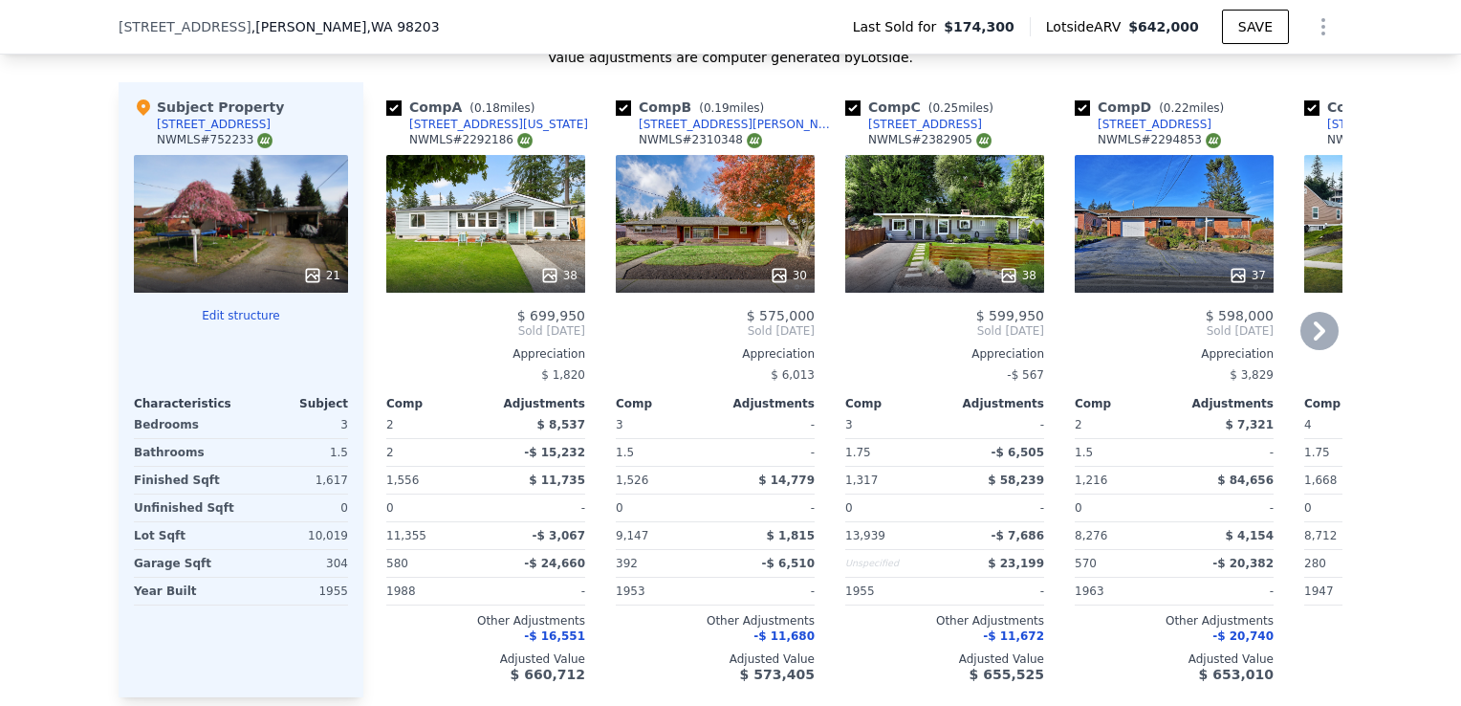
click at [543, 258] on div at bounding box center [485, 275] width 199 height 34
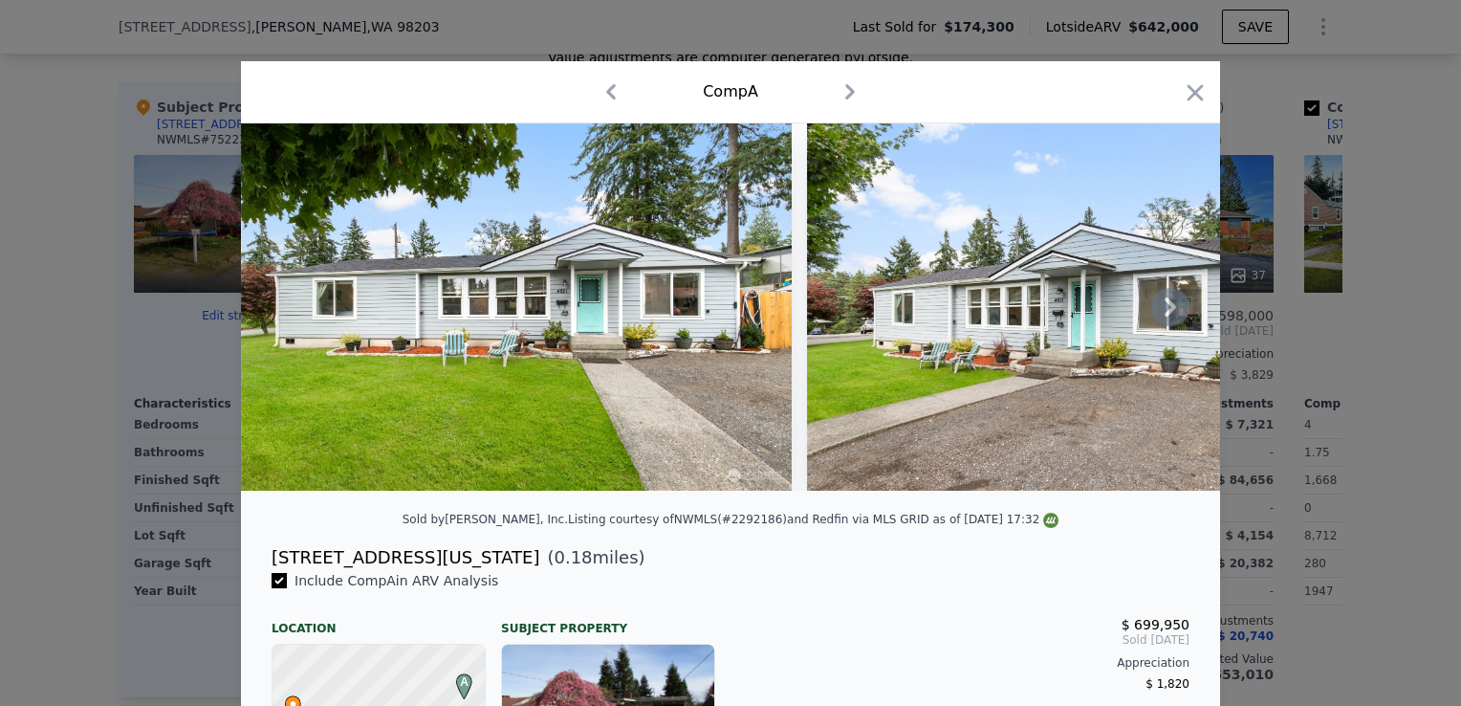
click at [1155, 312] on icon at bounding box center [1170, 307] width 38 height 38
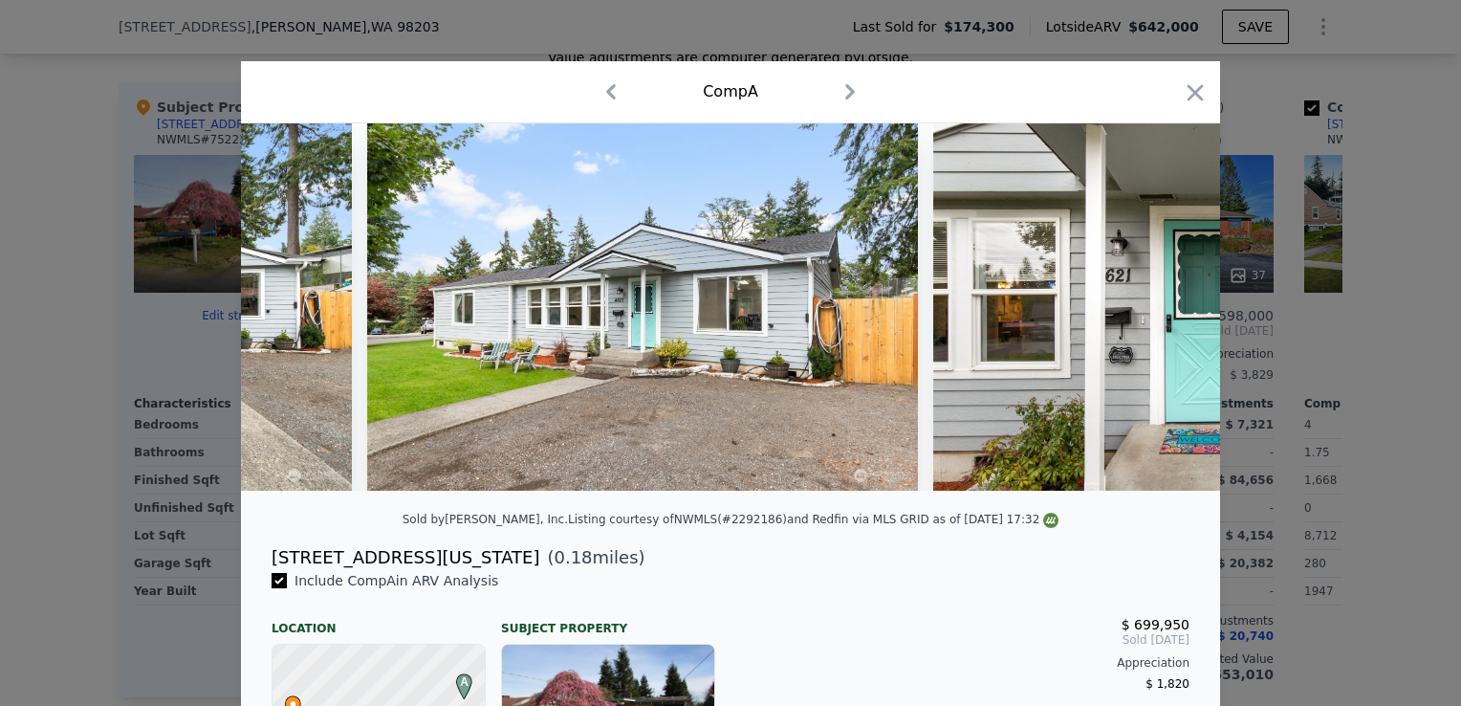
click at [1155, 312] on img at bounding box center [1208, 306] width 551 height 367
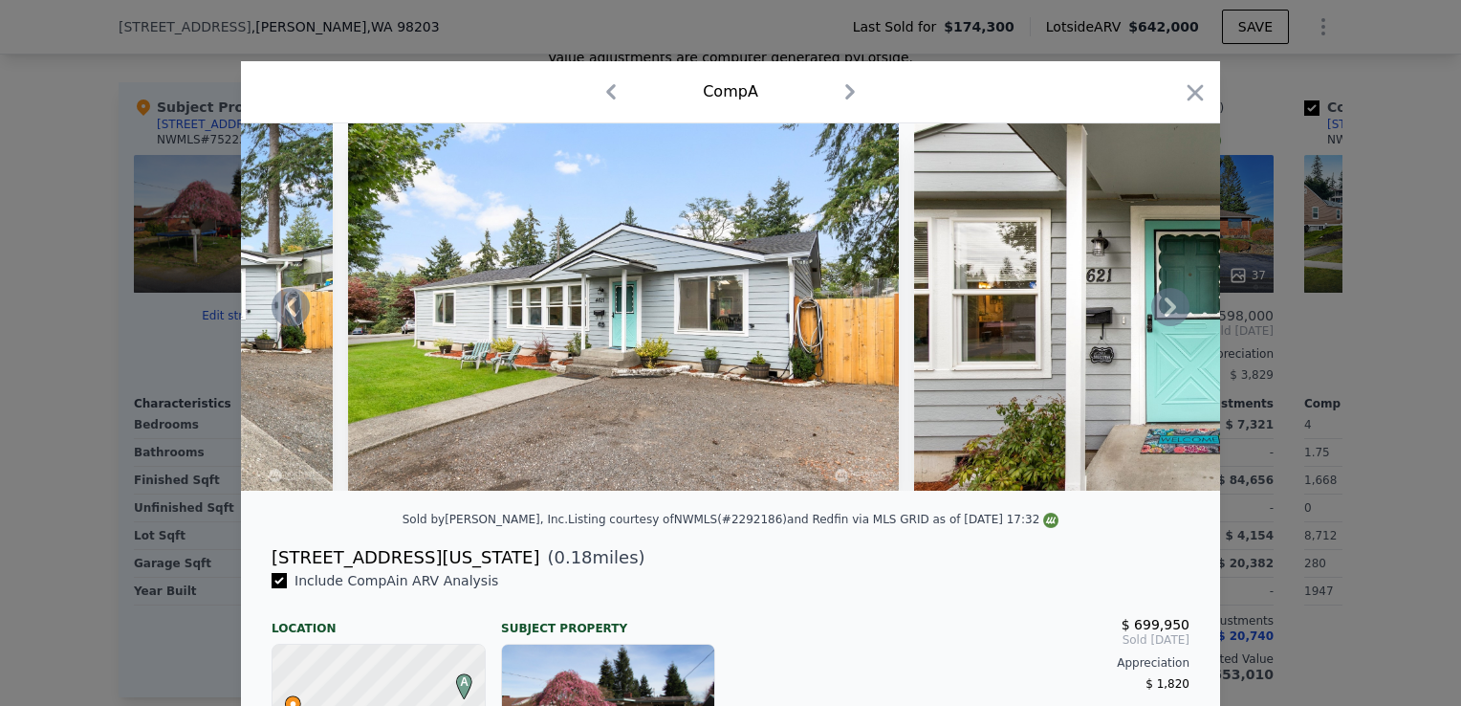
click at [1165, 316] on icon at bounding box center [1170, 306] width 11 height 19
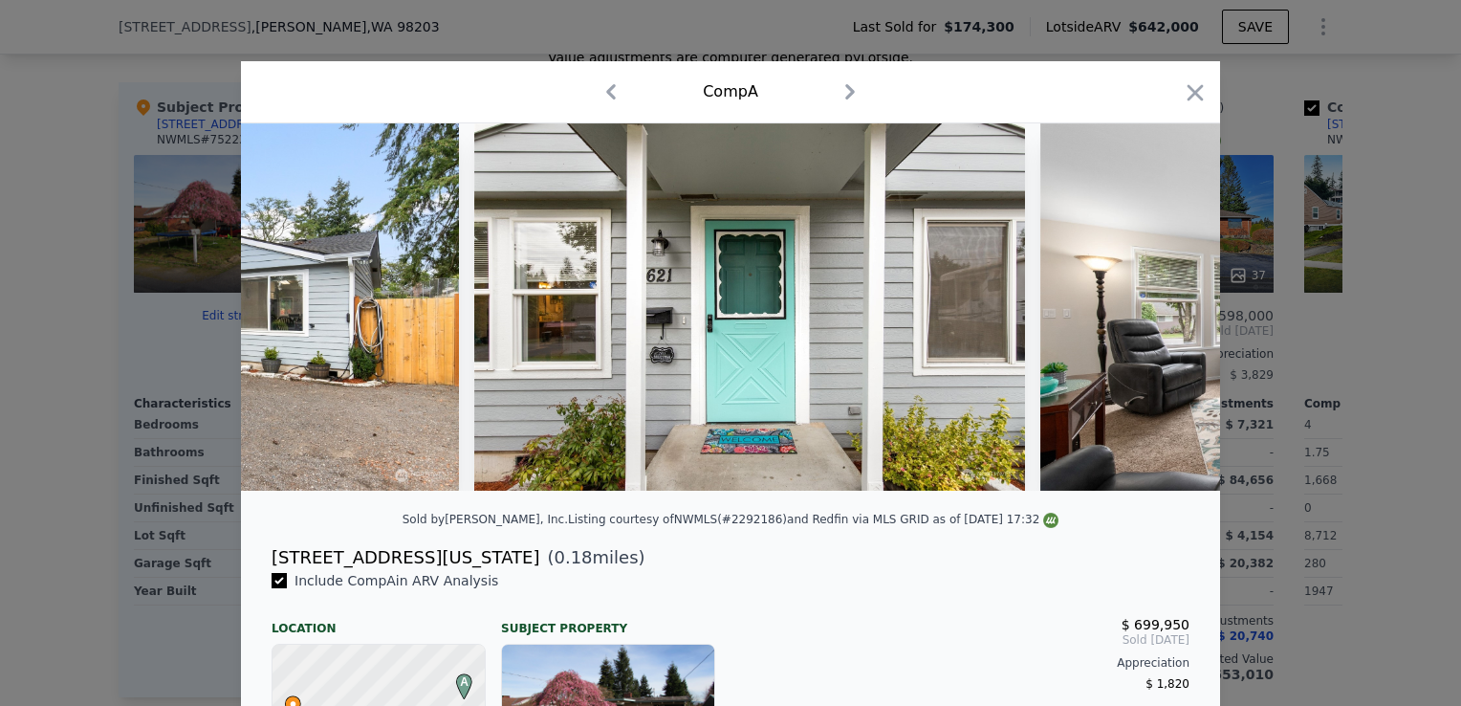
scroll to position [0, 918]
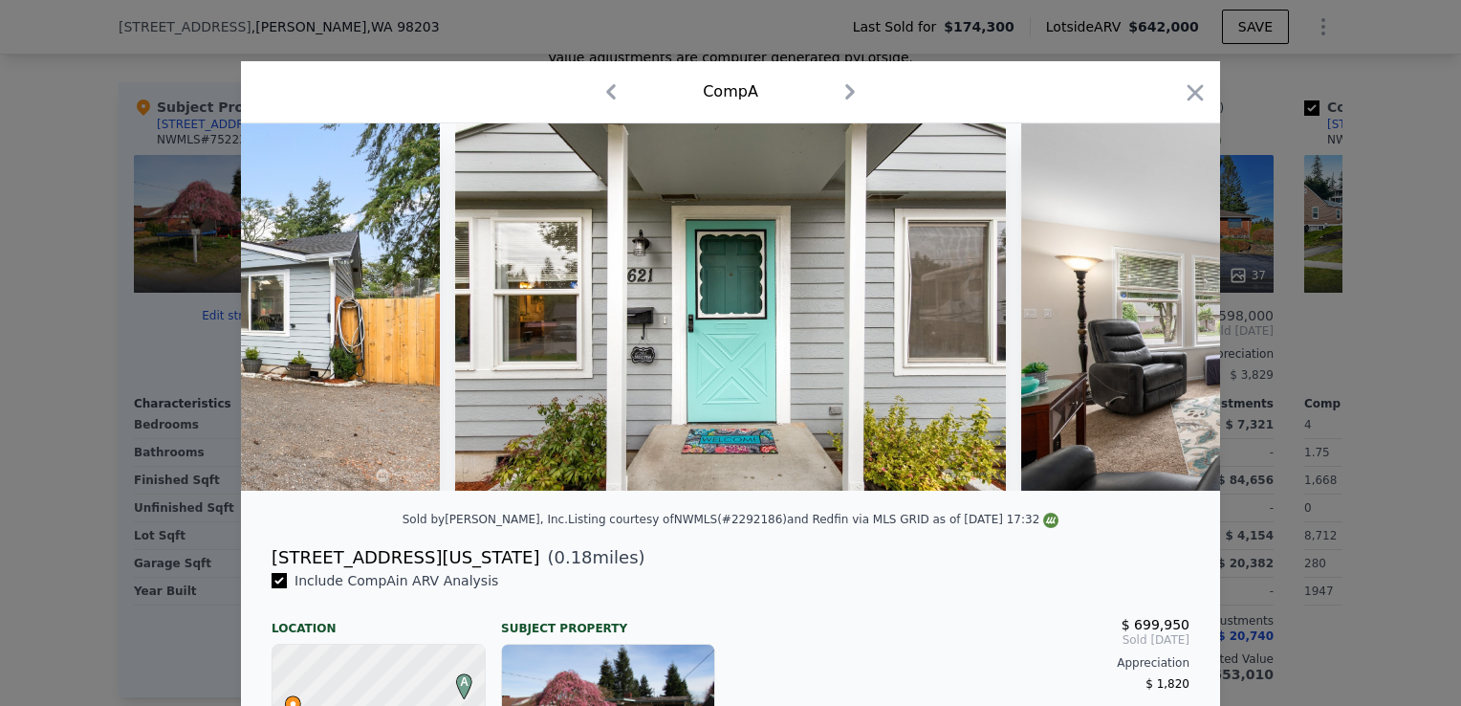
click at [1163, 316] on div at bounding box center [730, 306] width 979 height 367
click at [1163, 315] on icon at bounding box center [1170, 307] width 38 height 38
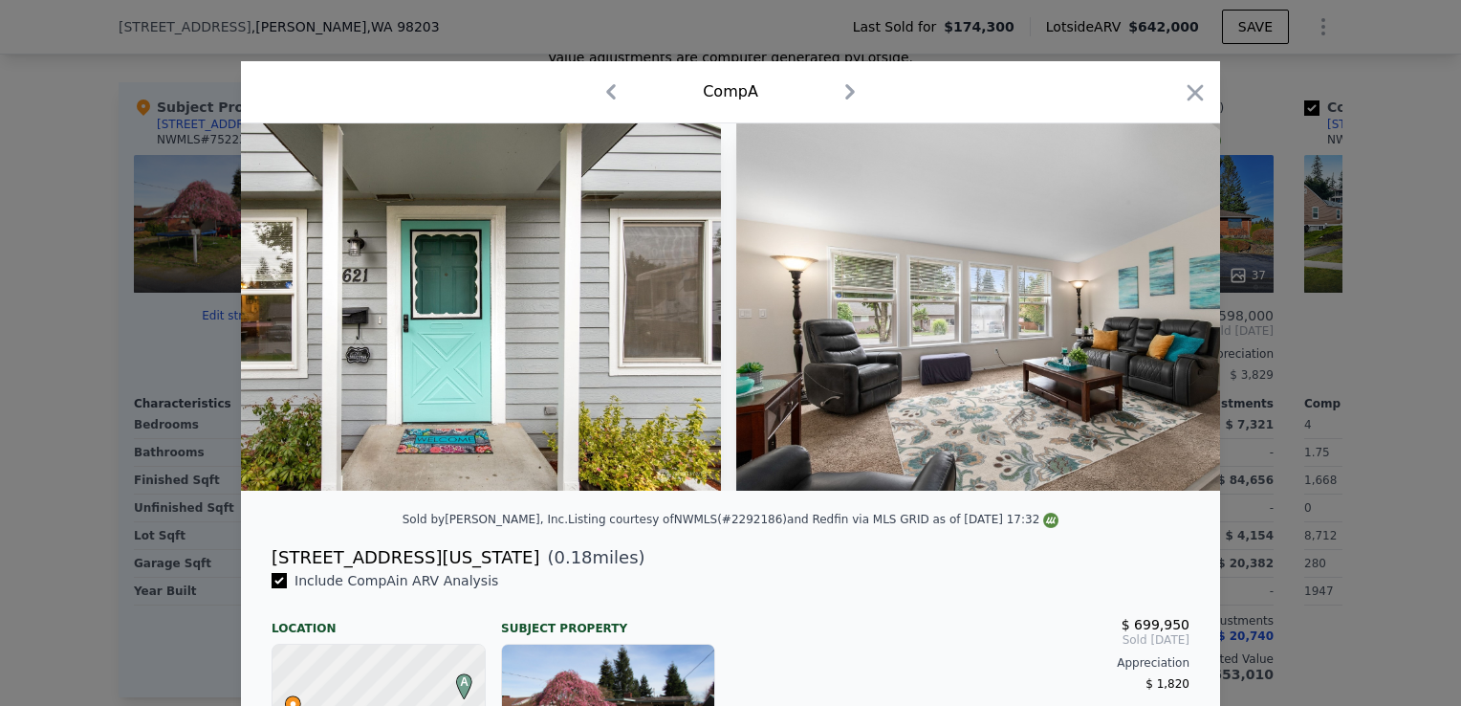
scroll to position [0, 1377]
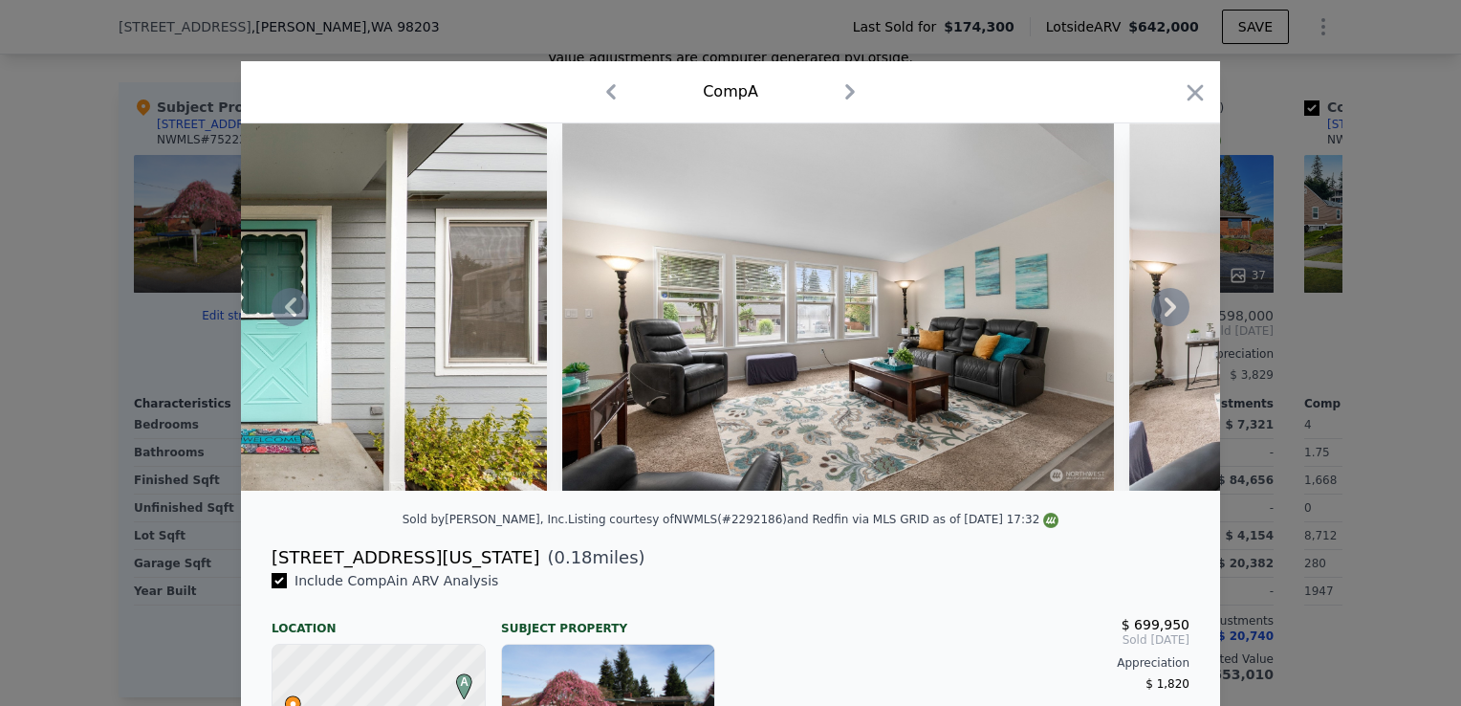
click at [1163, 313] on icon at bounding box center [1170, 307] width 38 height 38
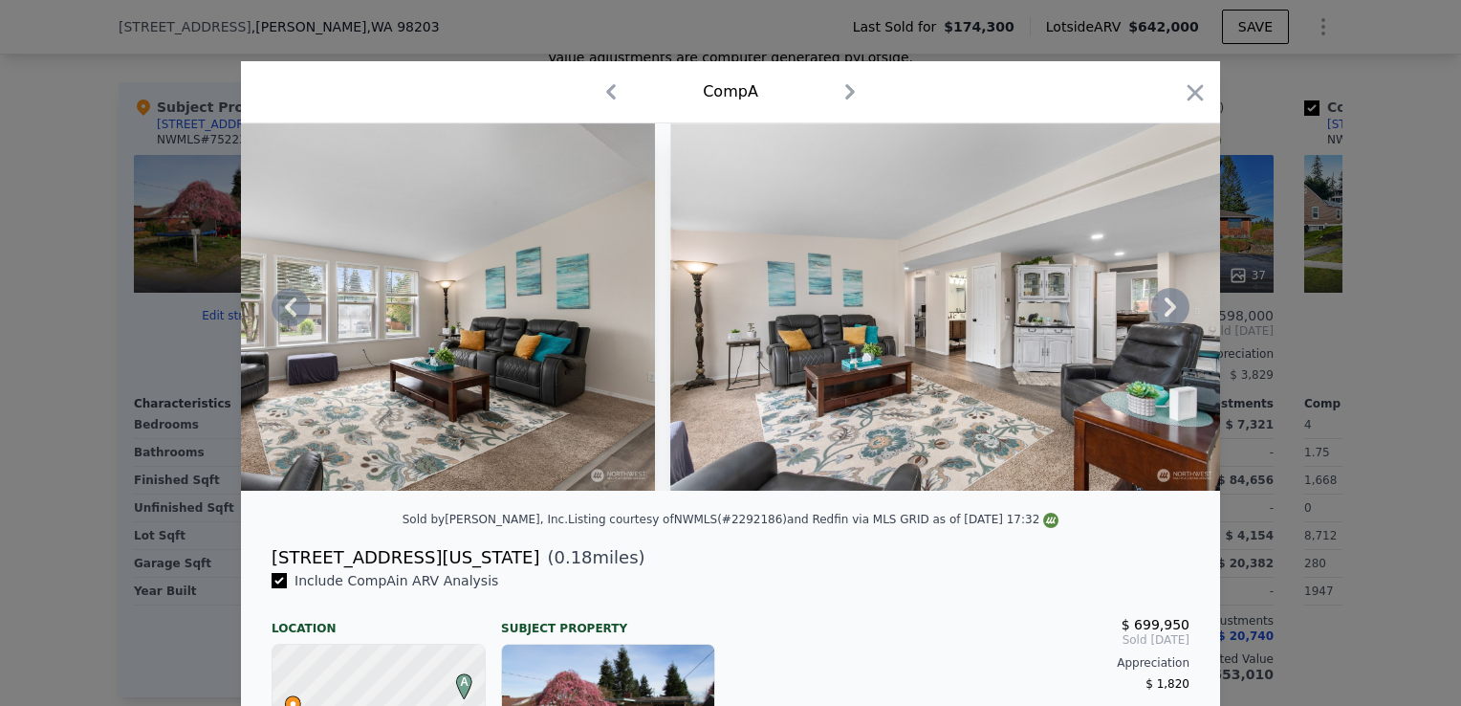
click at [1163, 313] on icon at bounding box center [1170, 307] width 38 height 38
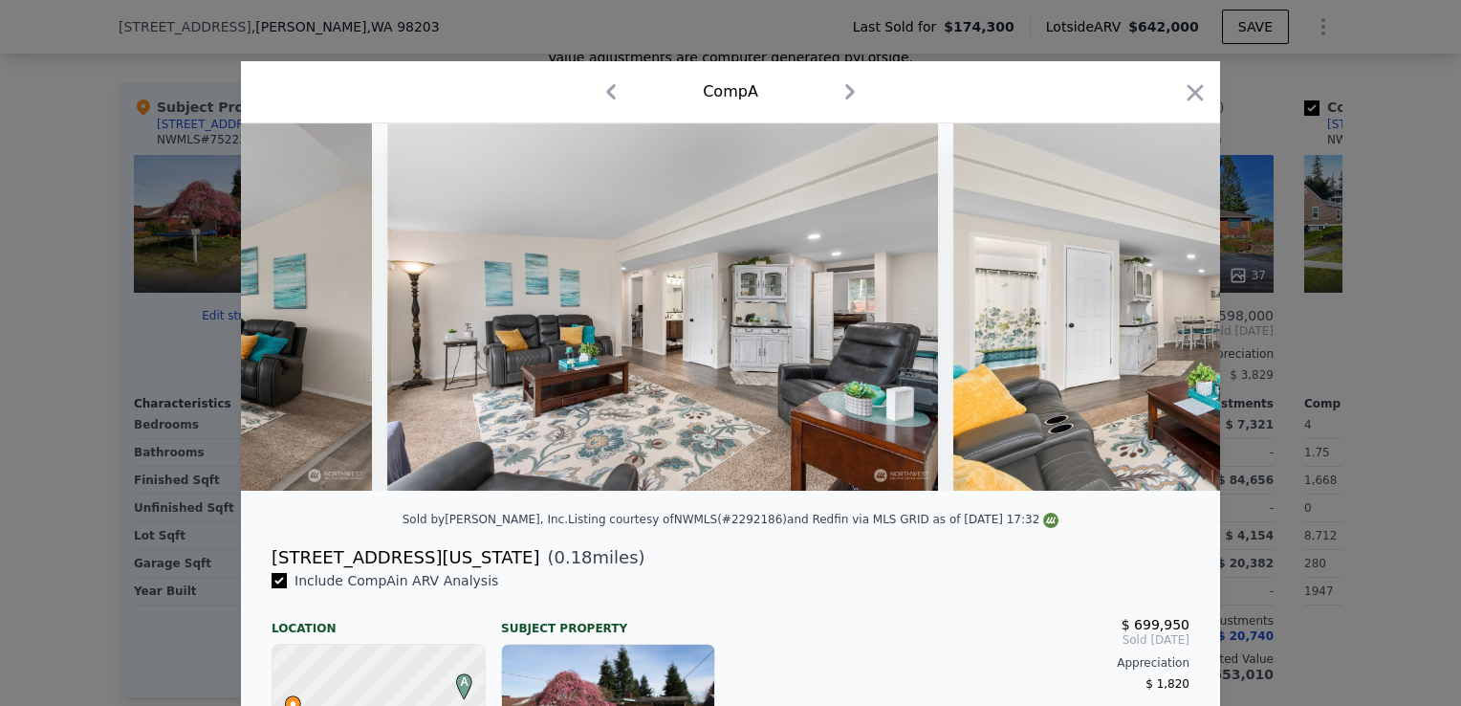
click at [1163, 313] on img at bounding box center [1228, 306] width 551 height 367
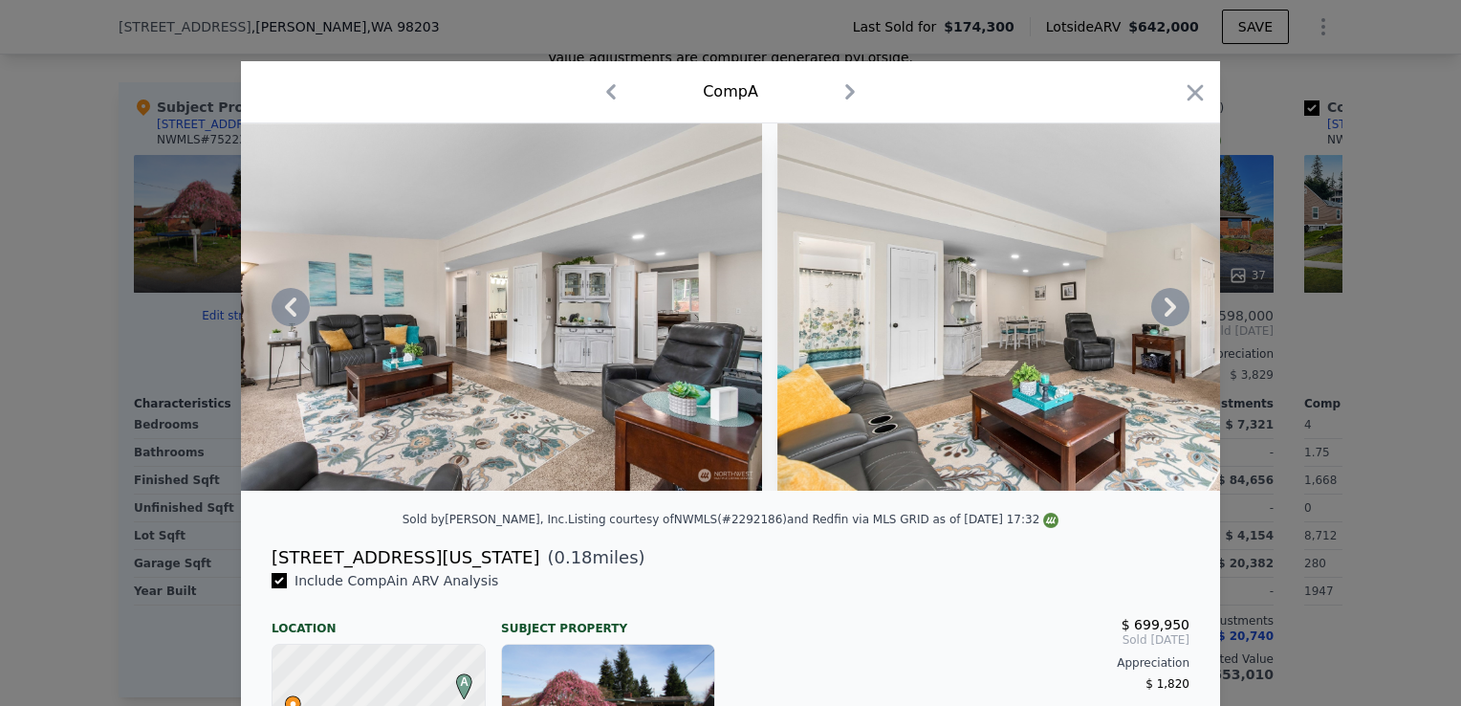
click at [1163, 313] on icon at bounding box center [1170, 307] width 38 height 38
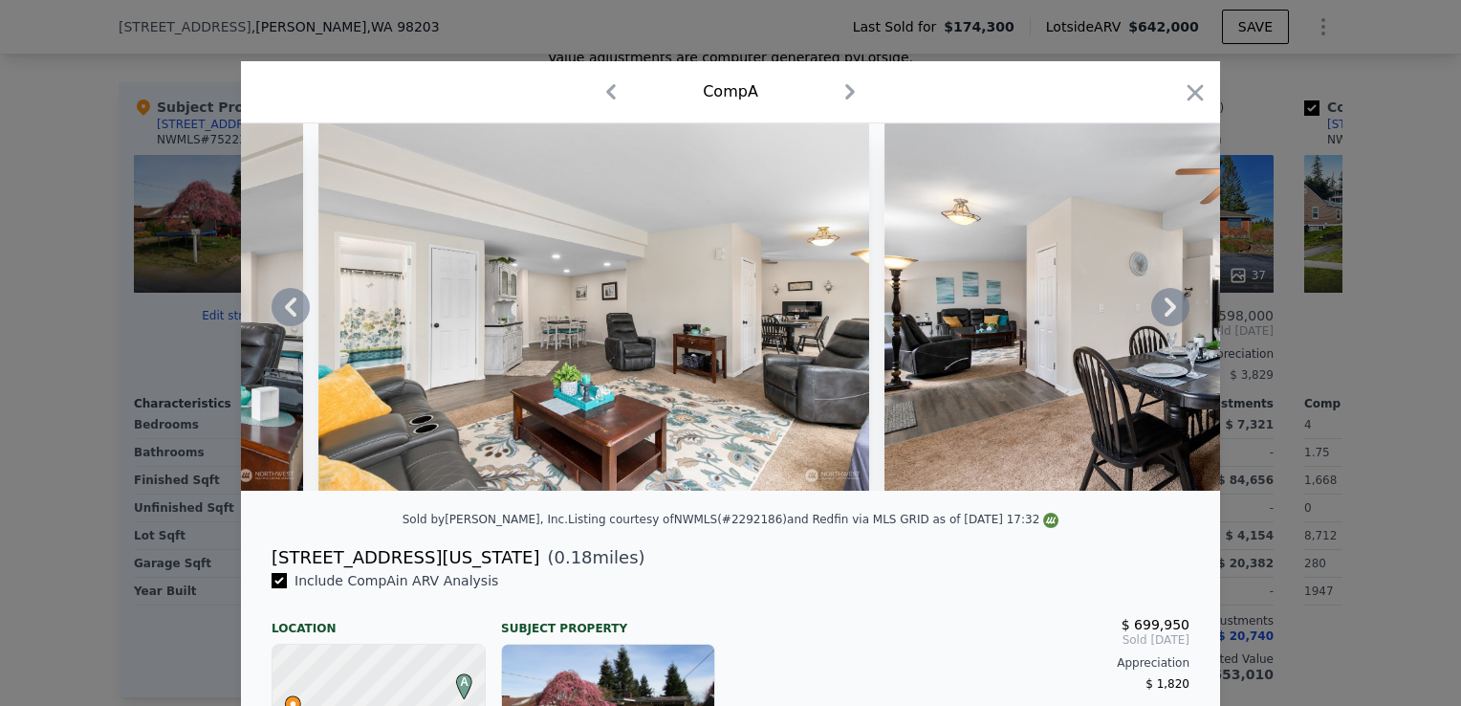
click at [1163, 313] on icon at bounding box center [1170, 307] width 38 height 38
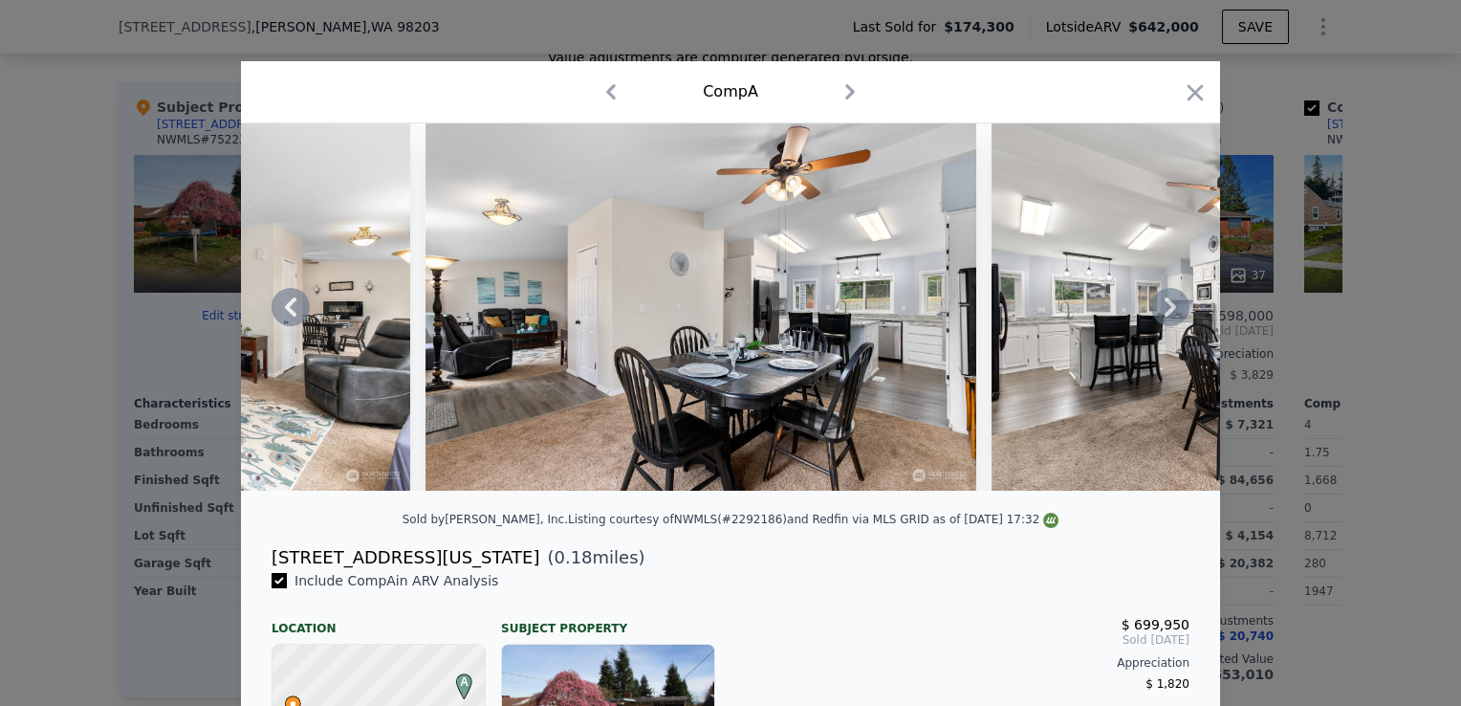
click at [1163, 313] on icon at bounding box center [1170, 307] width 38 height 38
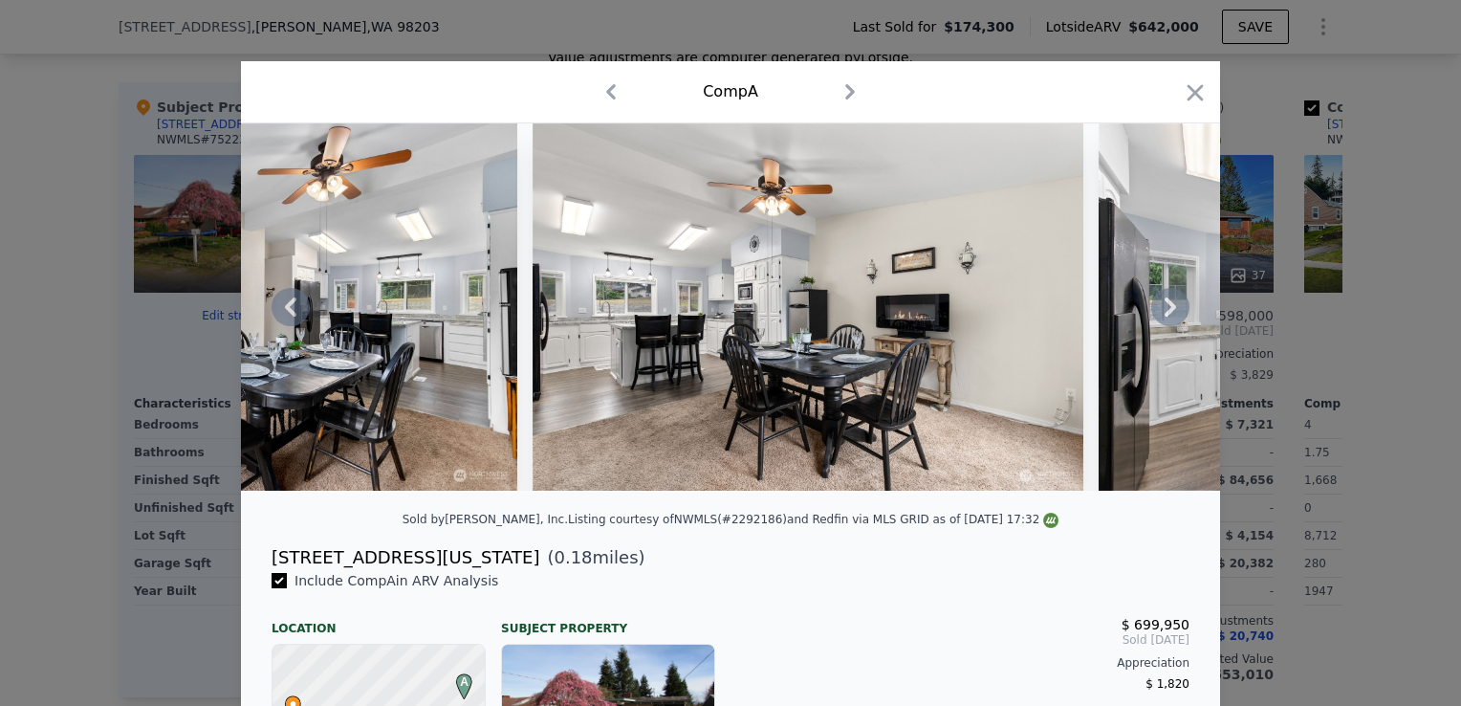
click at [1163, 313] on icon at bounding box center [1170, 307] width 38 height 38
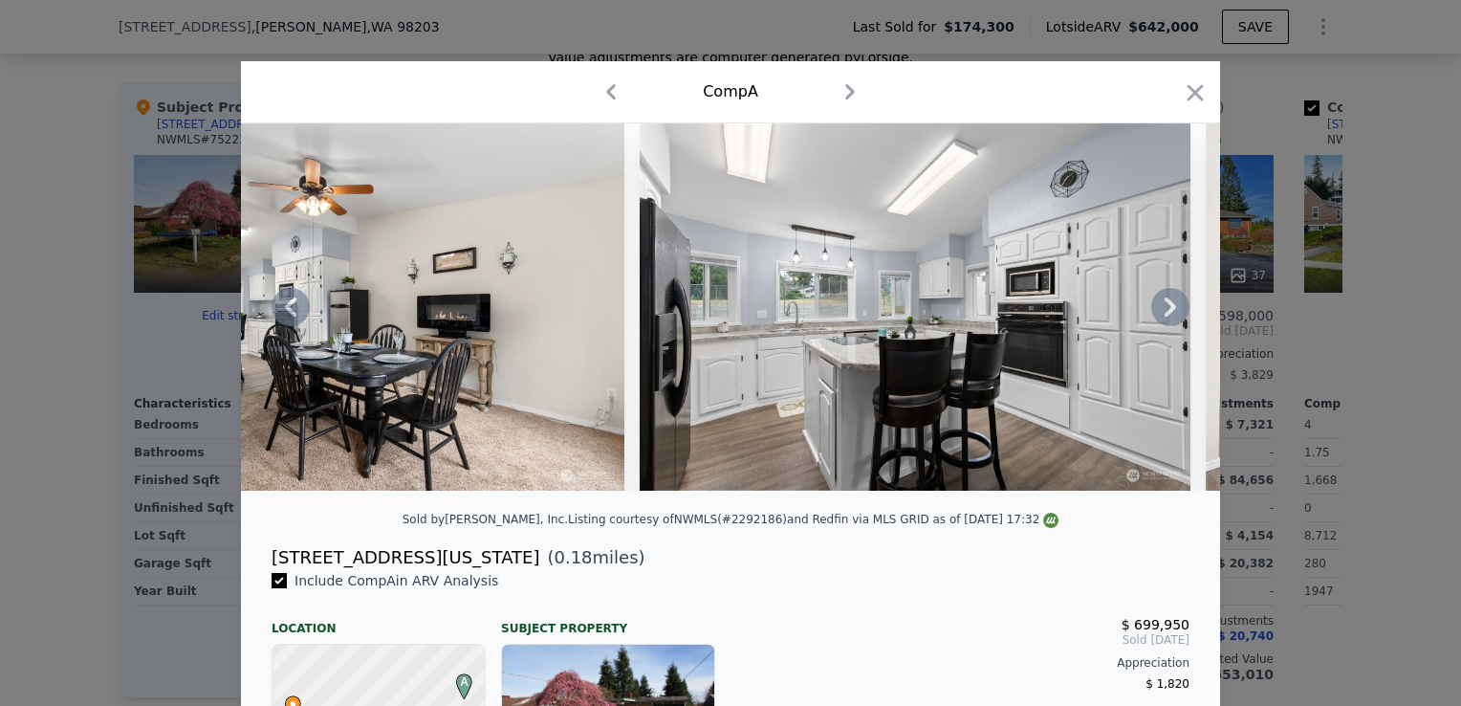
click at [1163, 313] on icon at bounding box center [1170, 307] width 38 height 38
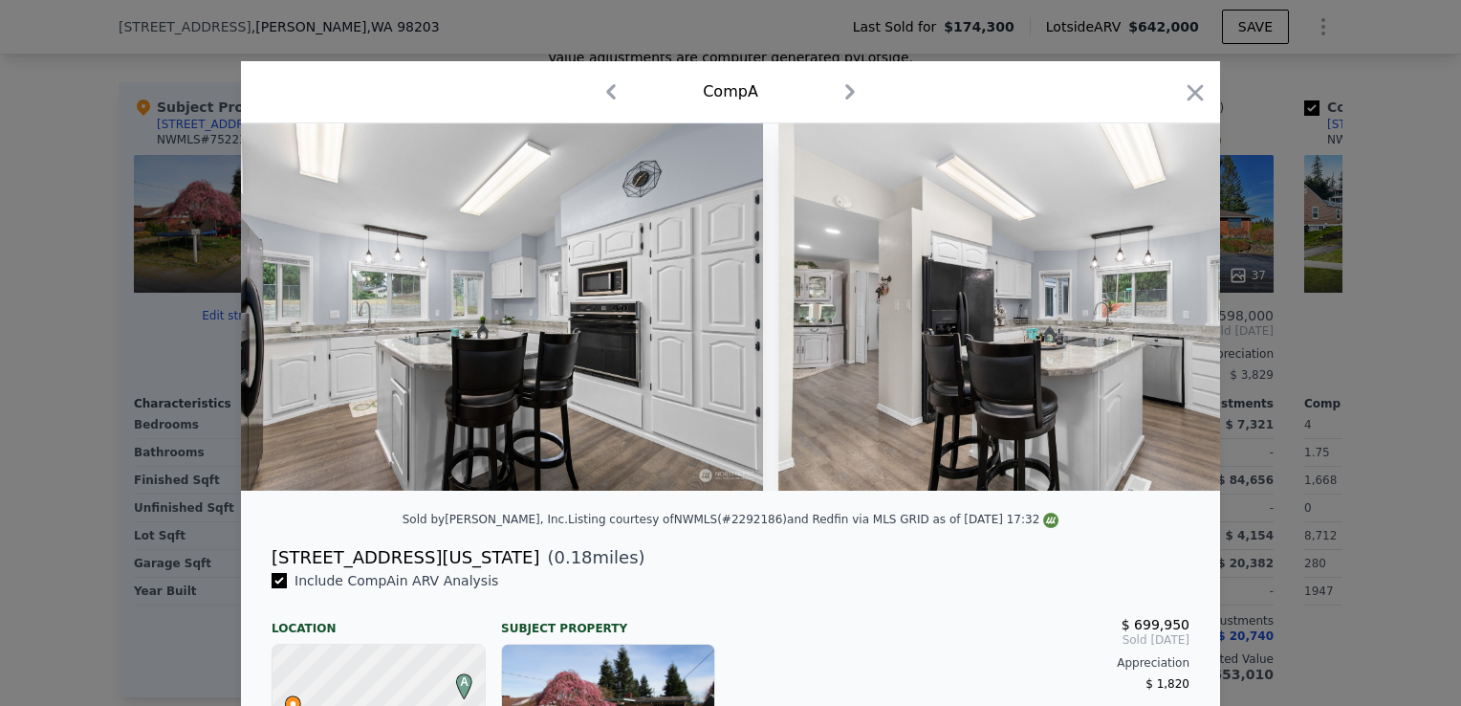
scroll to position [0, 4589]
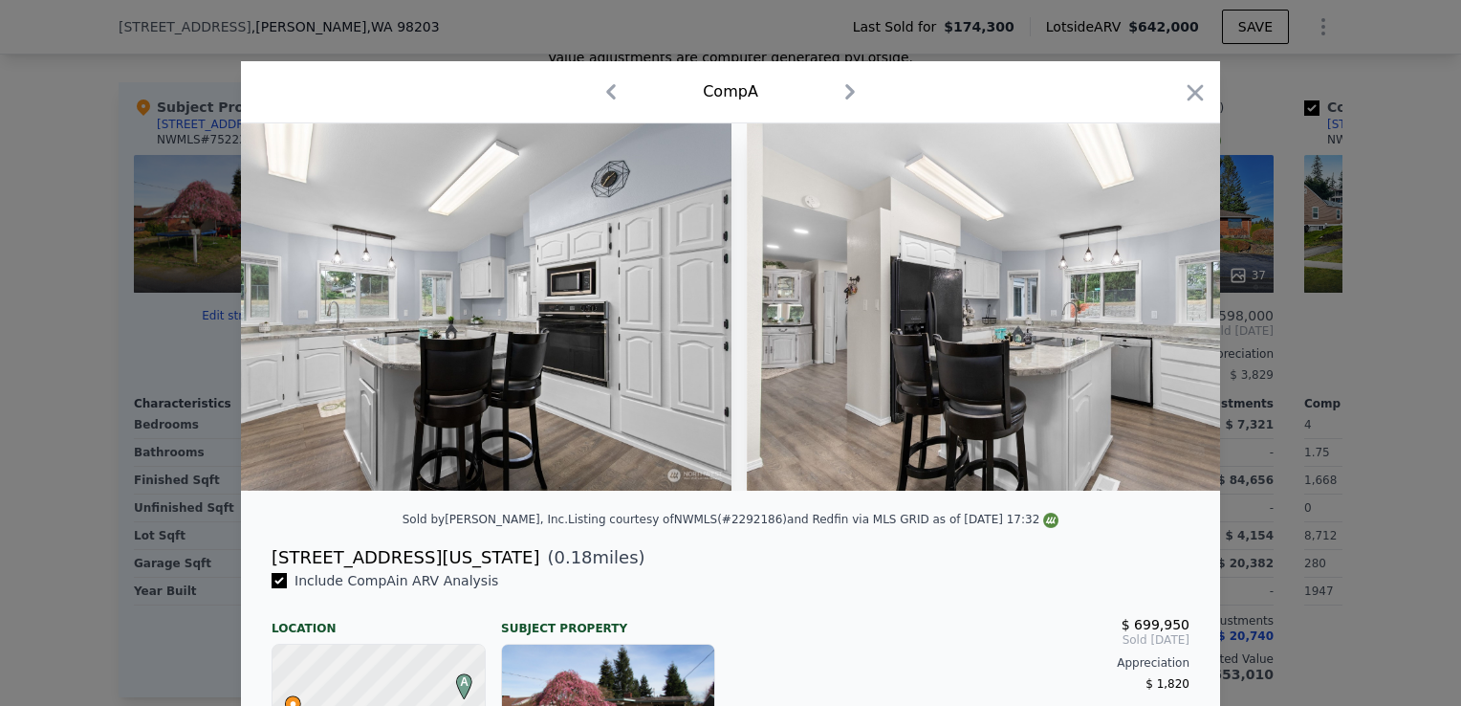
click at [1163, 313] on div at bounding box center [730, 306] width 979 height 367
click at [1163, 313] on icon at bounding box center [1170, 307] width 38 height 38
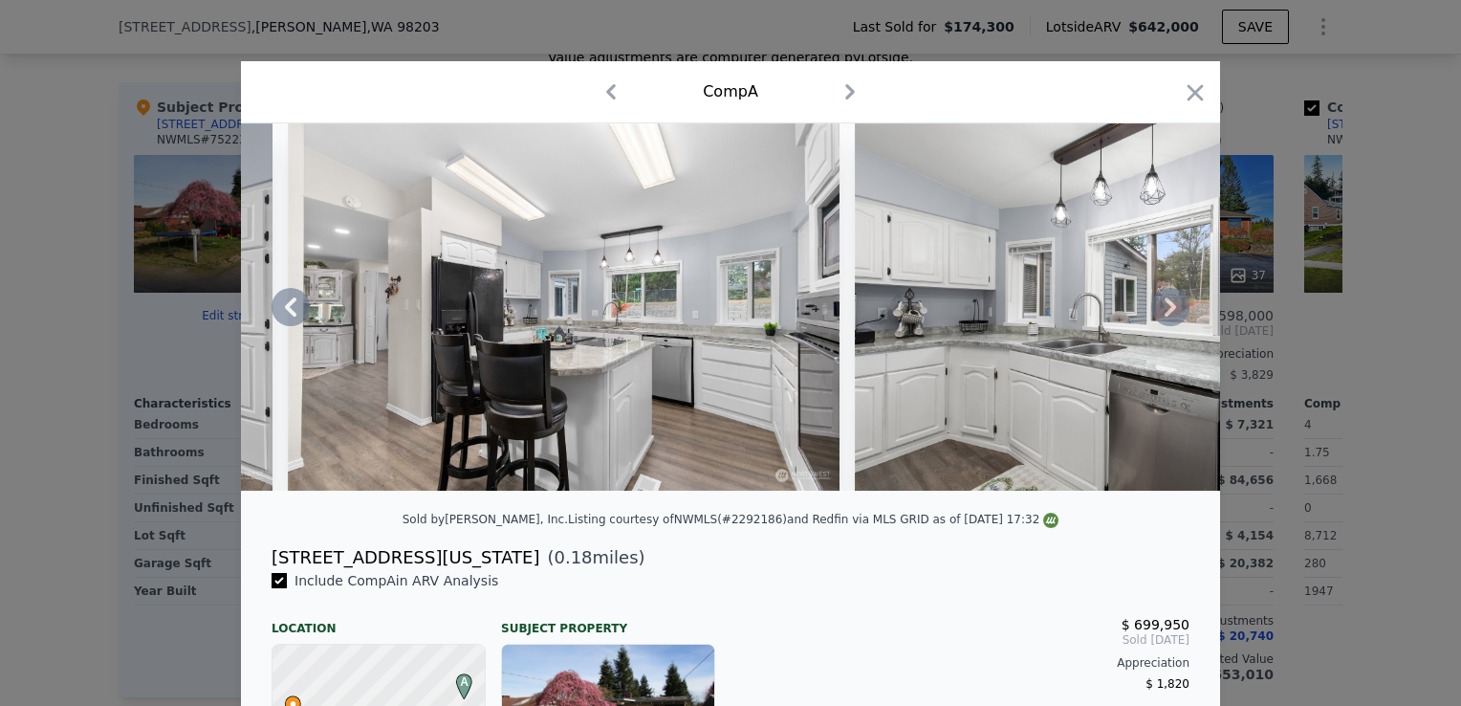
click at [1163, 313] on icon at bounding box center [1170, 307] width 38 height 38
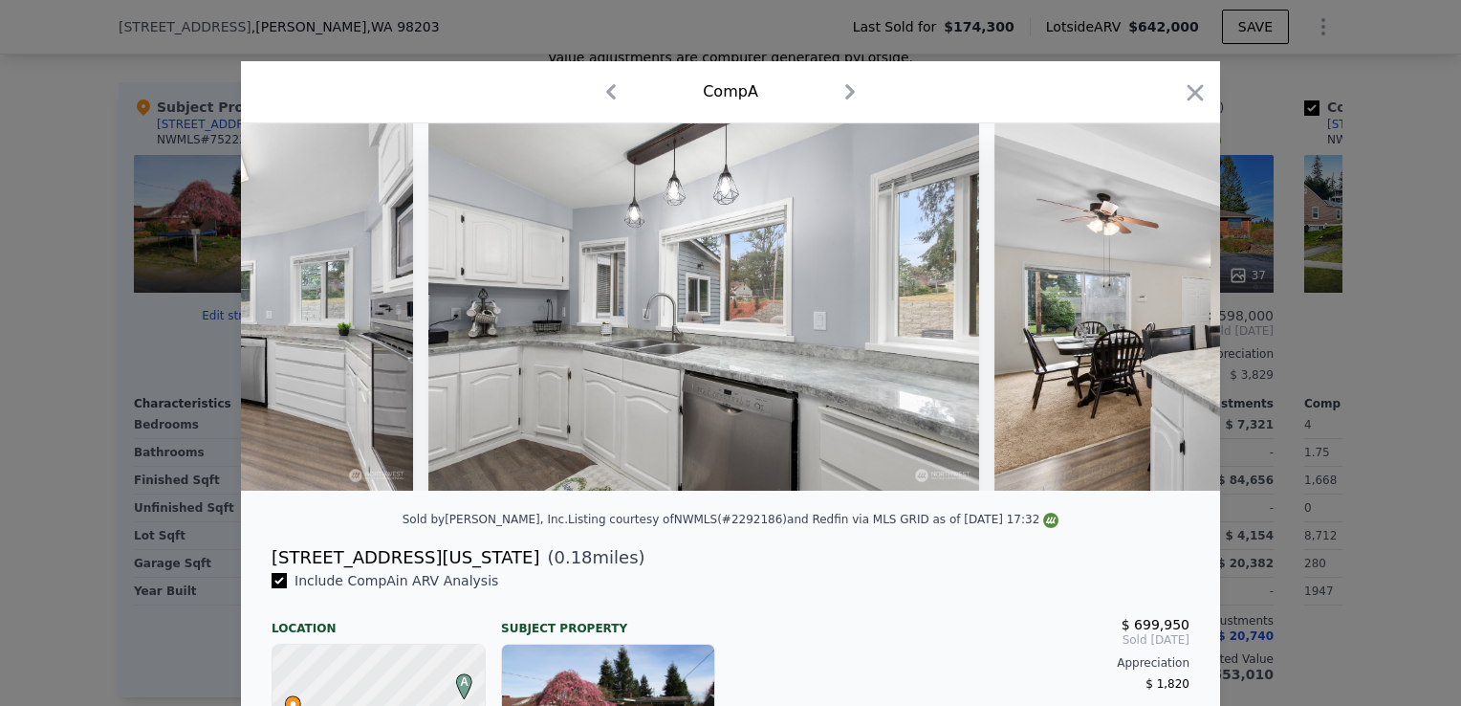
scroll to position [0, 5507]
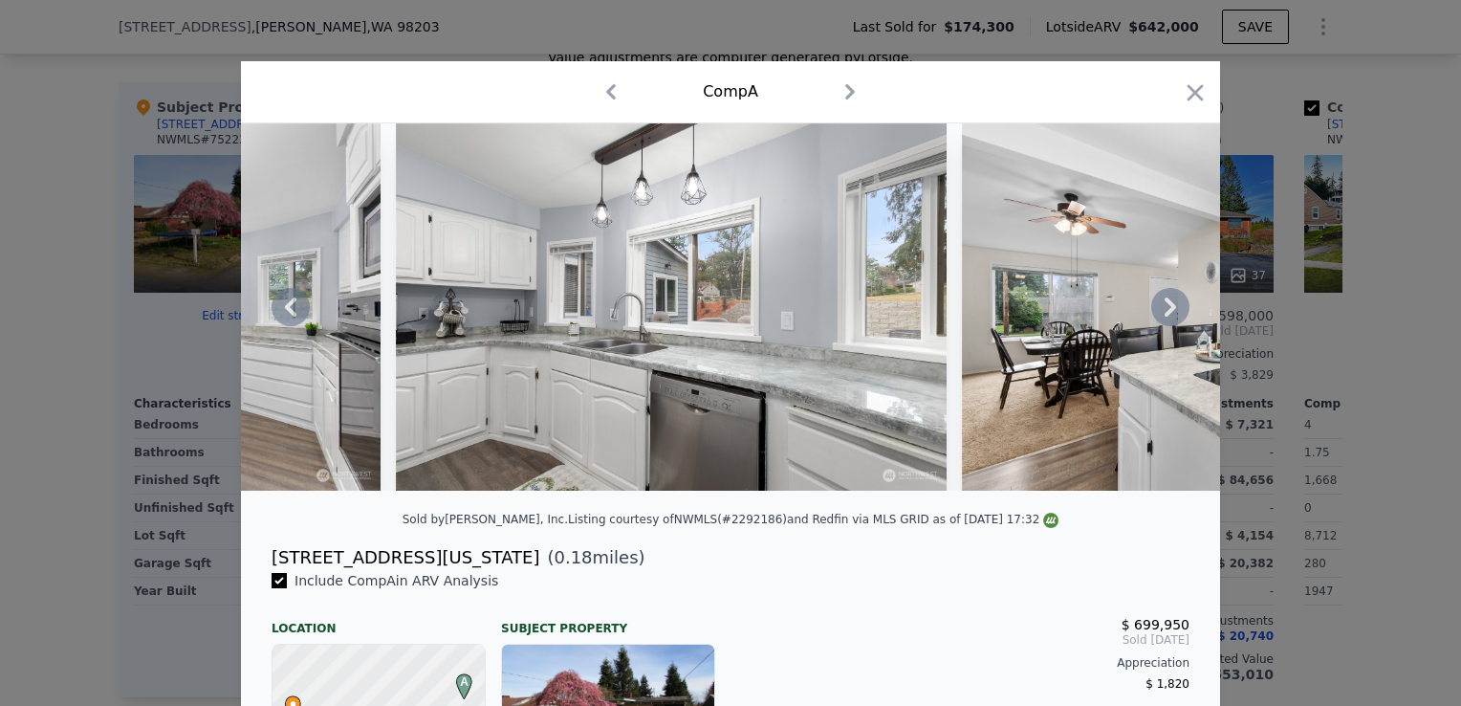
click at [1163, 313] on div at bounding box center [730, 306] width 979 height 367
click at [1163, 313] on icon at bounding box center [1170, 307] width 38 height 38
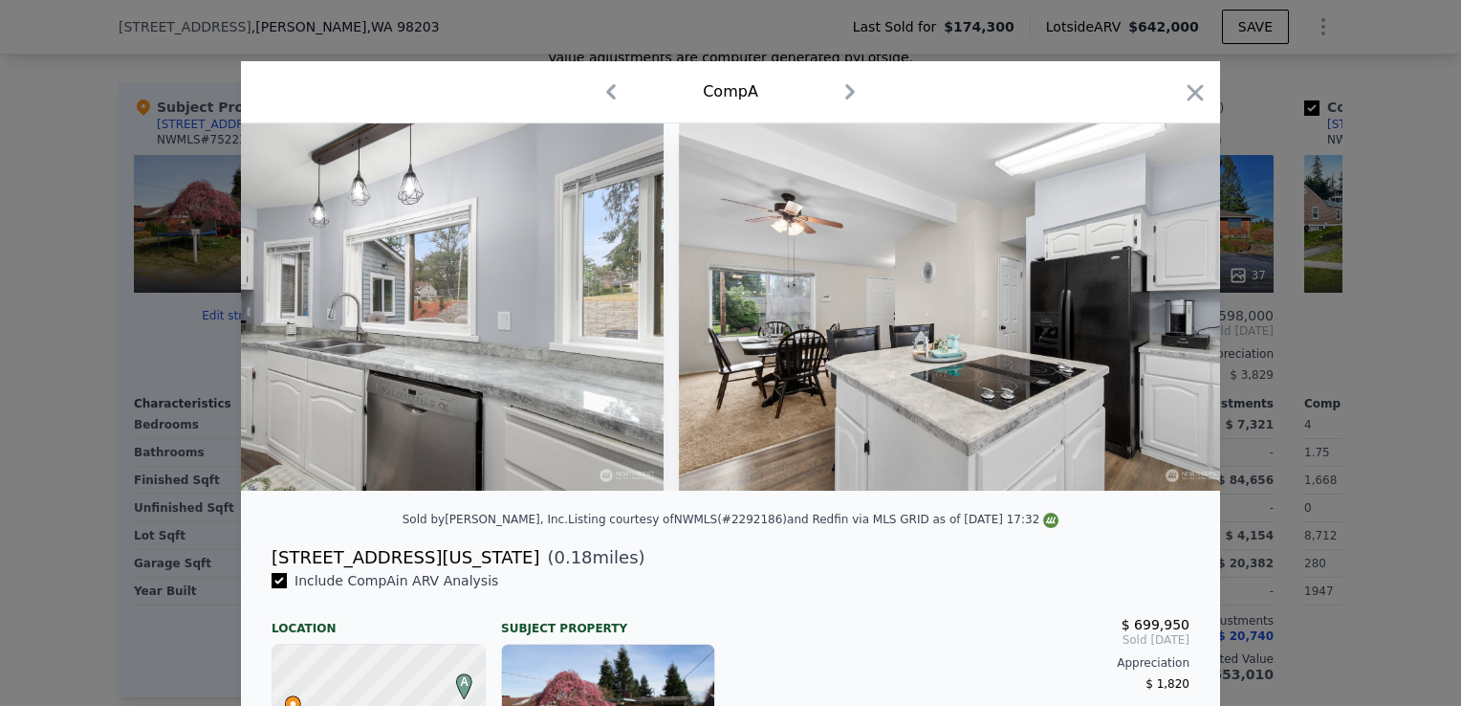
scroll to position [0, 5966]
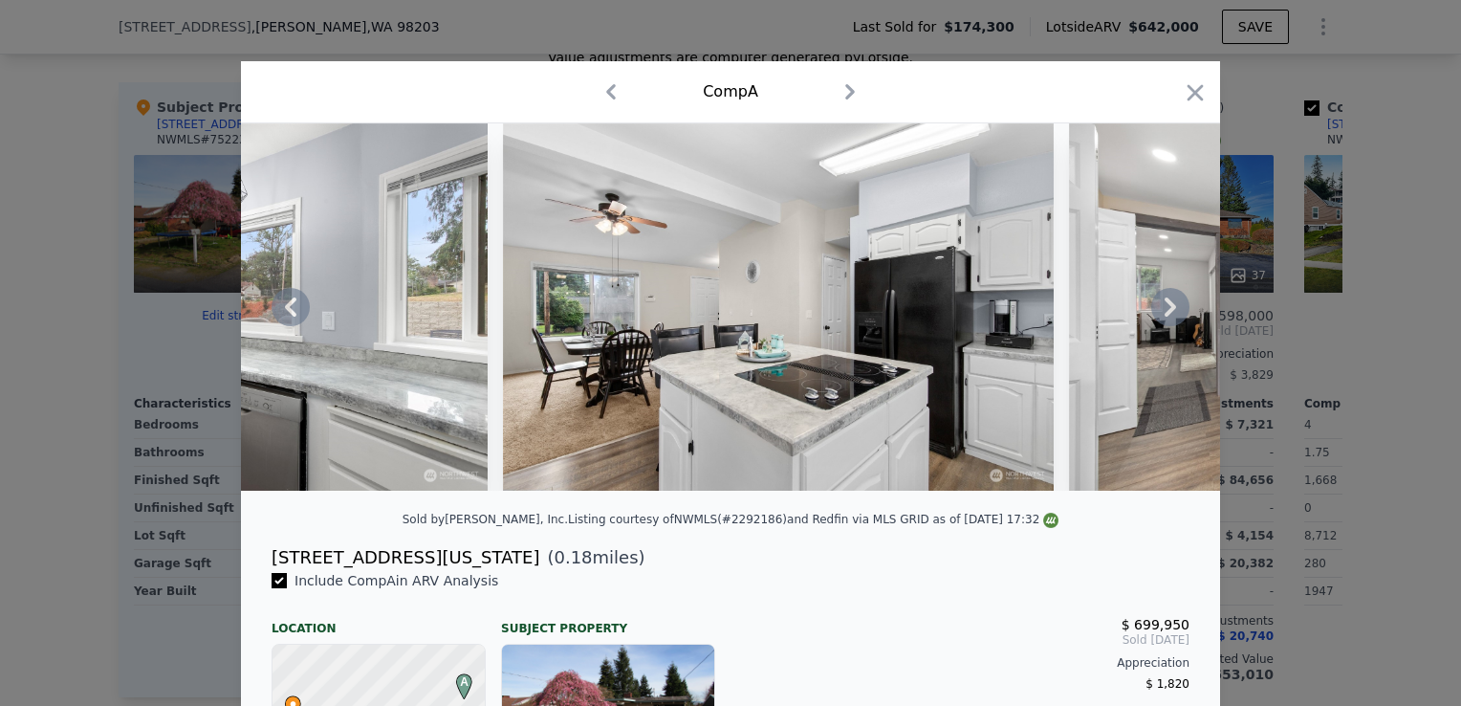
click at [1163, 313] on icon at bounding box center [1170, 307] width 38 height 38
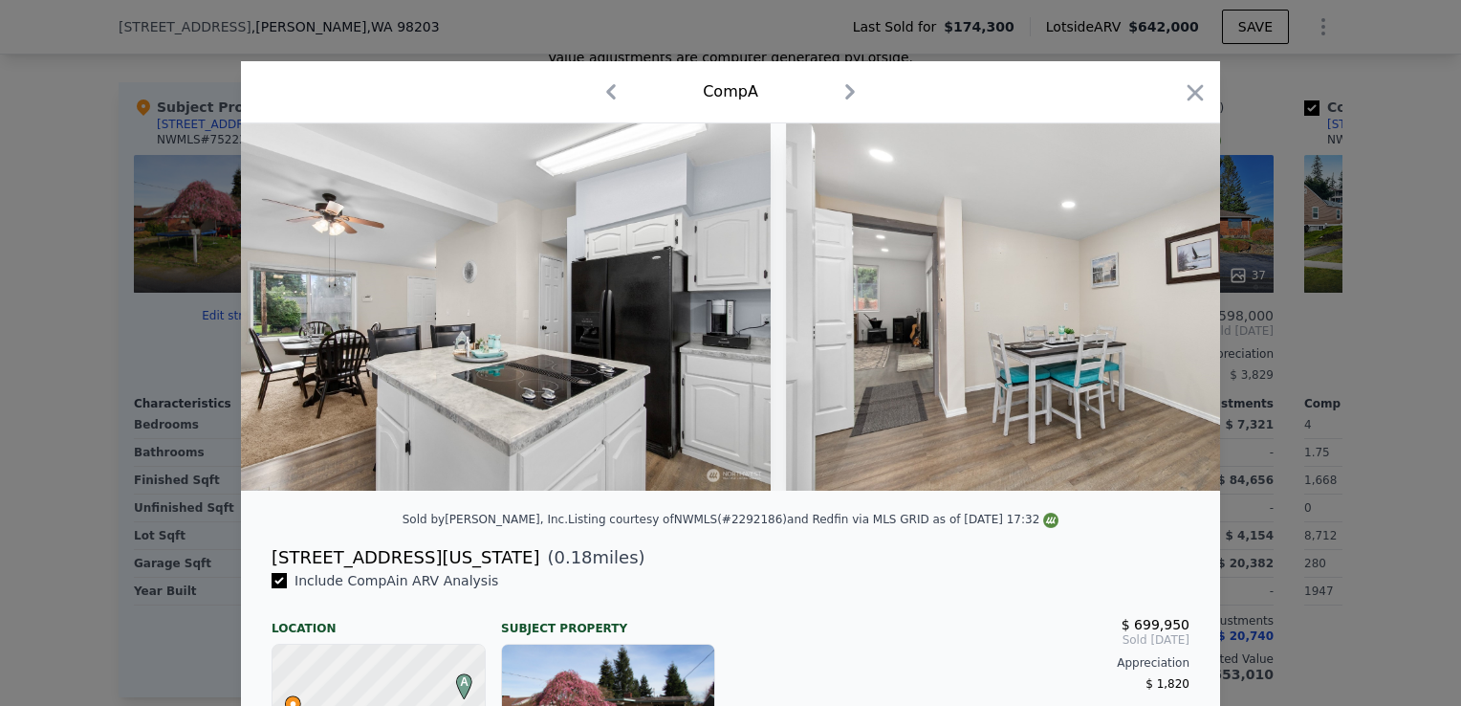
scroll to position [0, 6425]
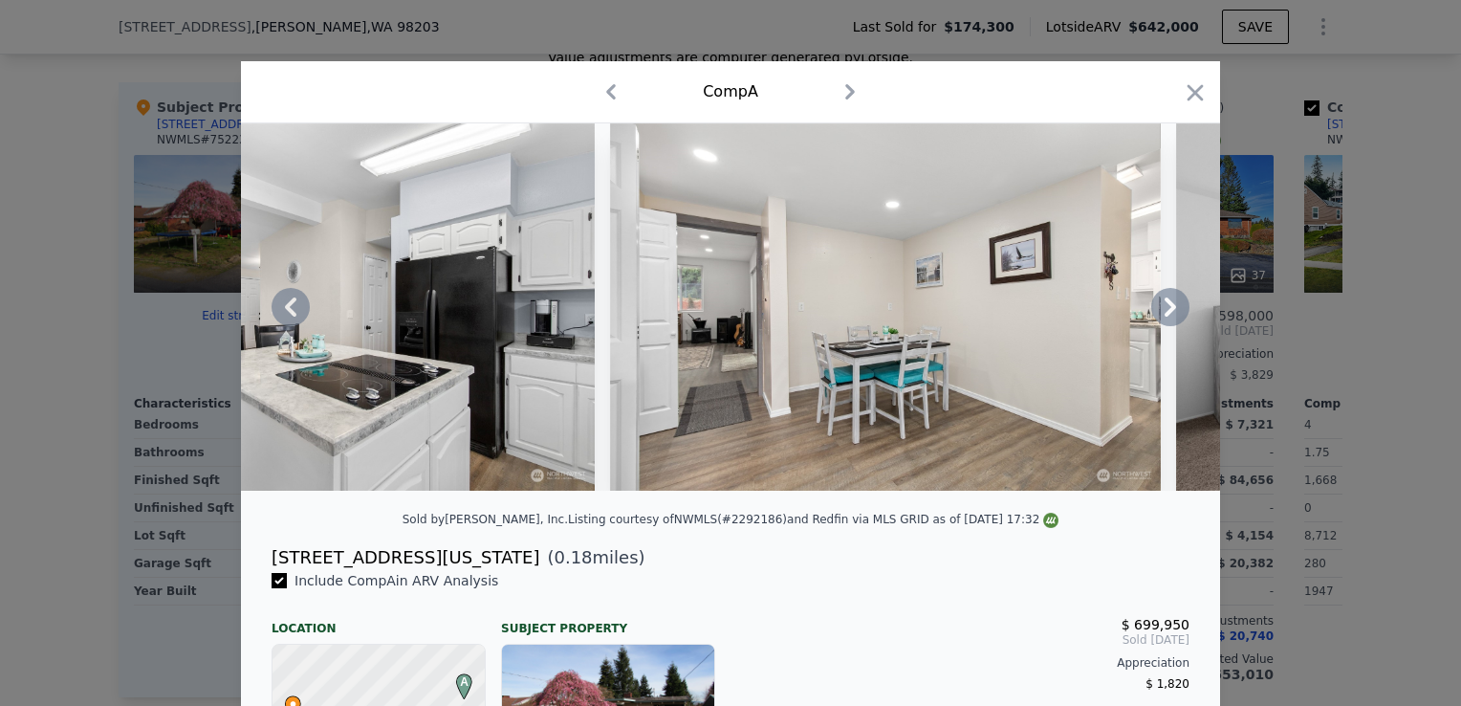
click at [1163, 313] on icon at bounding box center [1170, 307] width 38 height 38
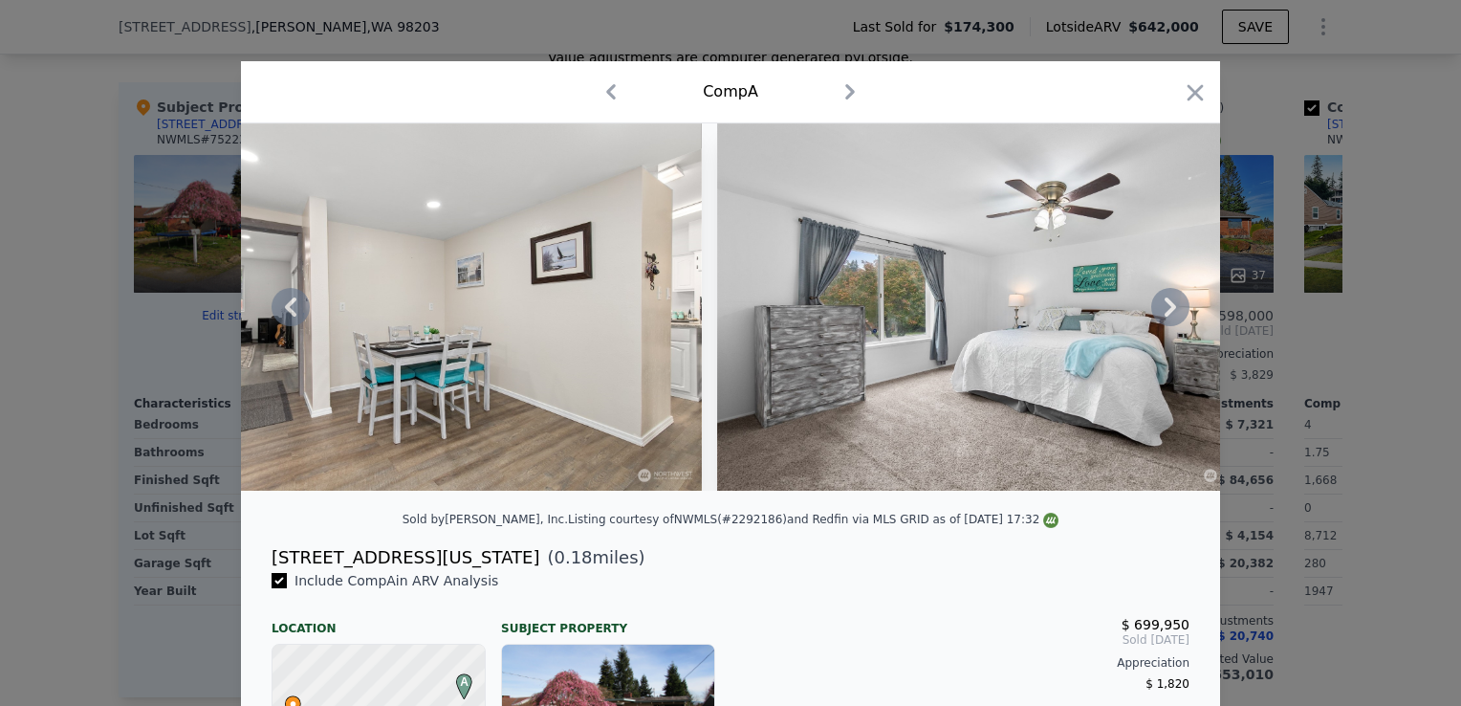
click at [1163, 313] on icon at bounding box center [1170, 307] width 38 height 38
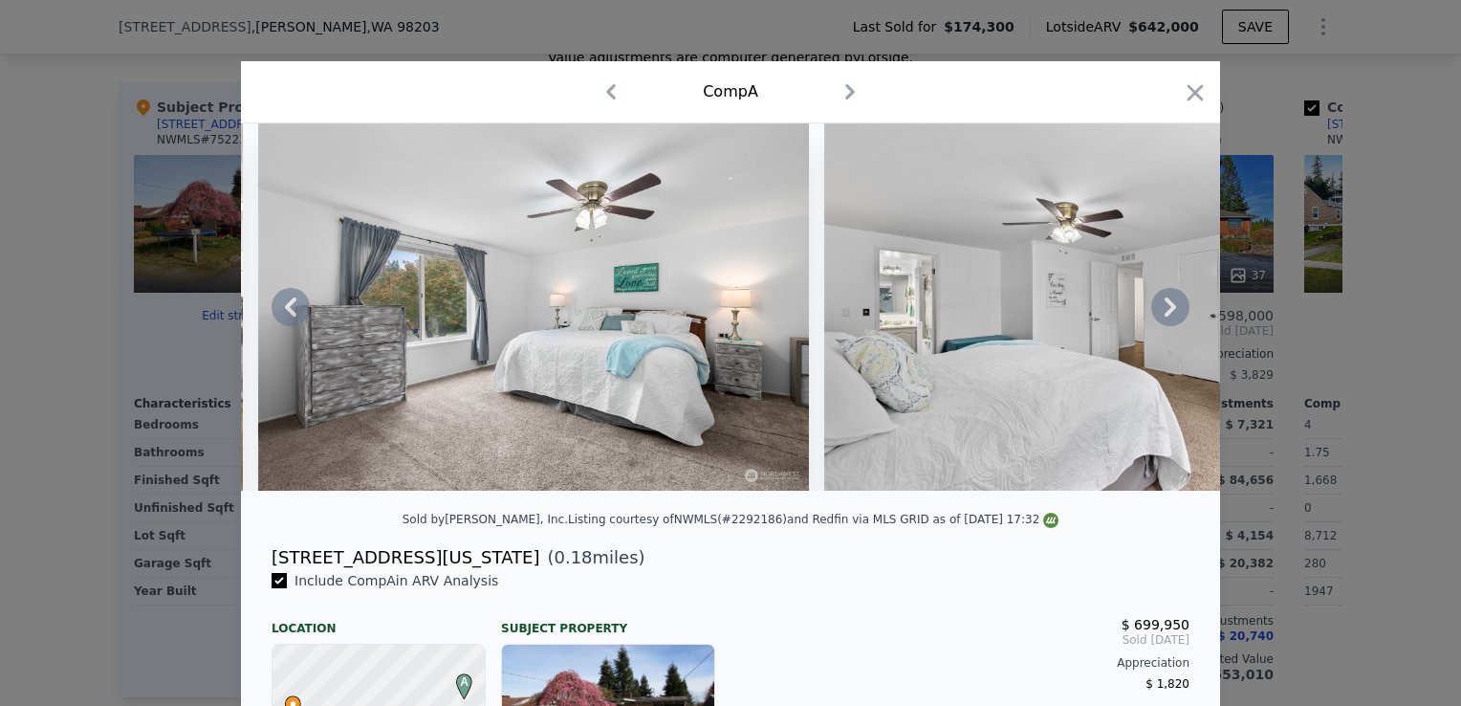
click at [1163, 313] on icon at bounding box center [1170, 307] width 38 height 38
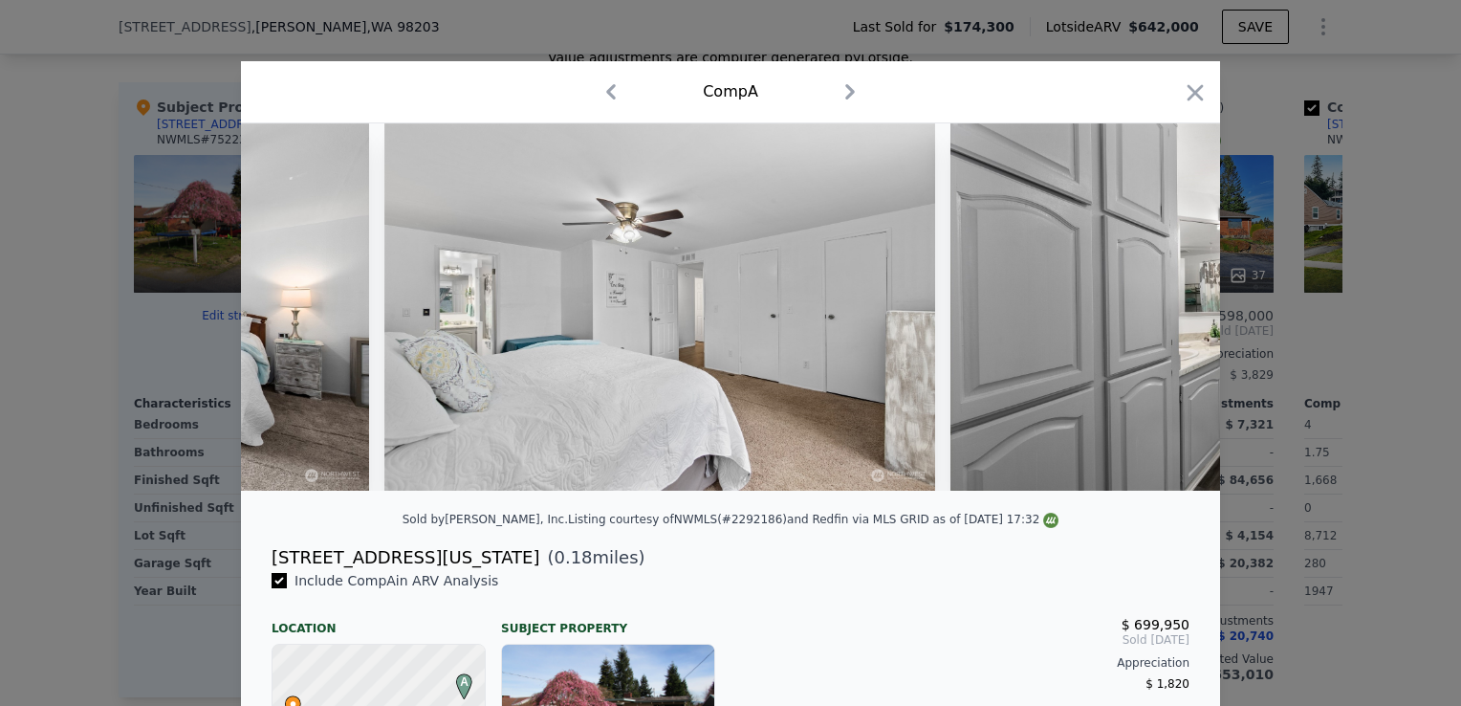
scroll to position [0, 7802]
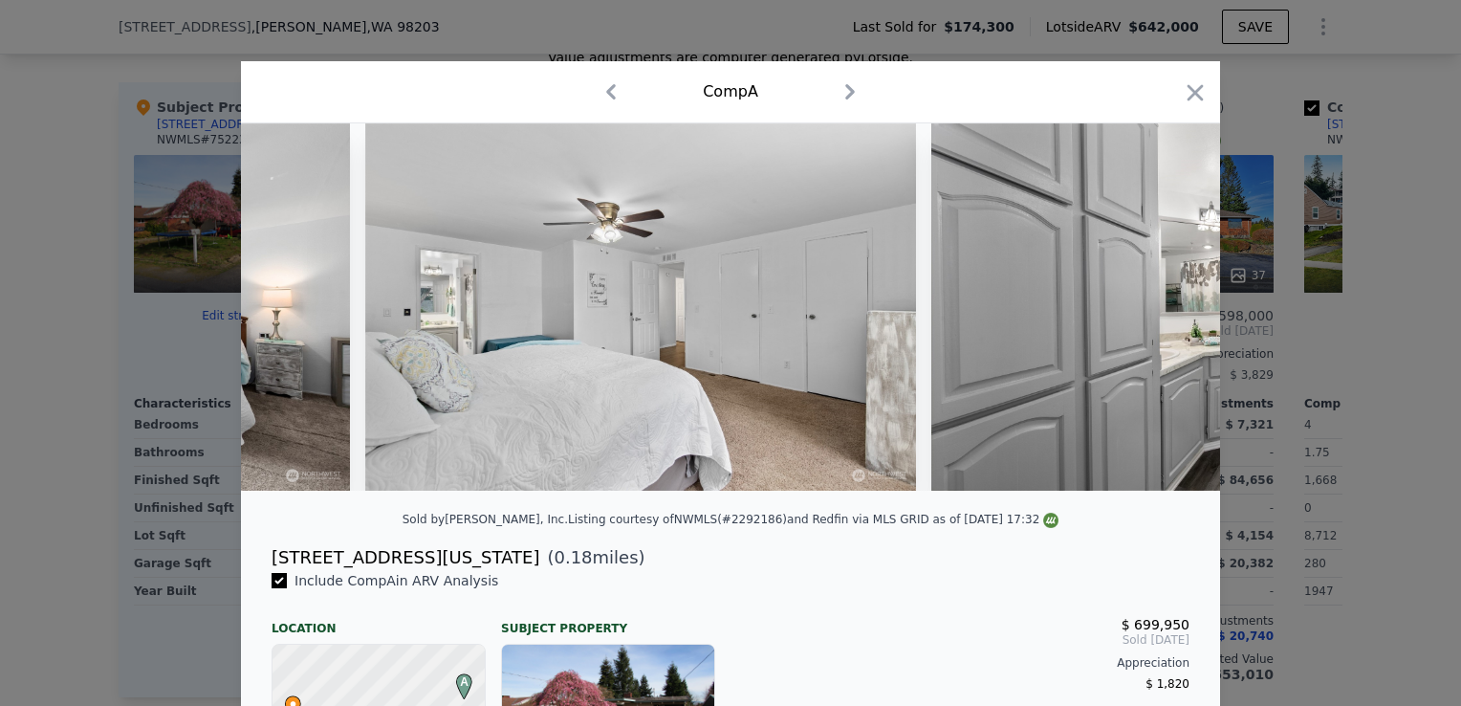
click at [1163, 313] on div at bounding box center [730, 306] width 979 height 367
click at [1163, 313] on icon at bounding box center [1170, 307] width 38 height 38
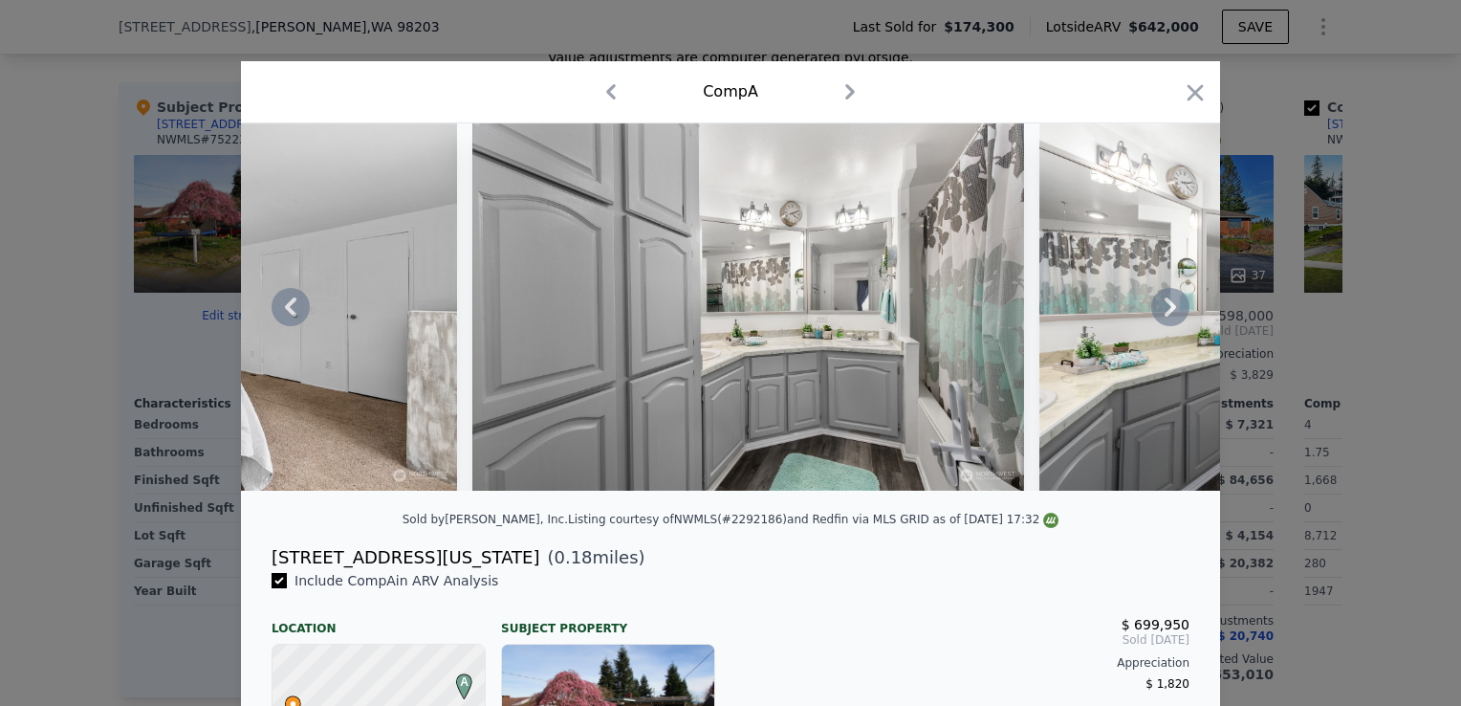
click at [1163, 313] on icon at bounding box center [1170, 307] width 38 height 38
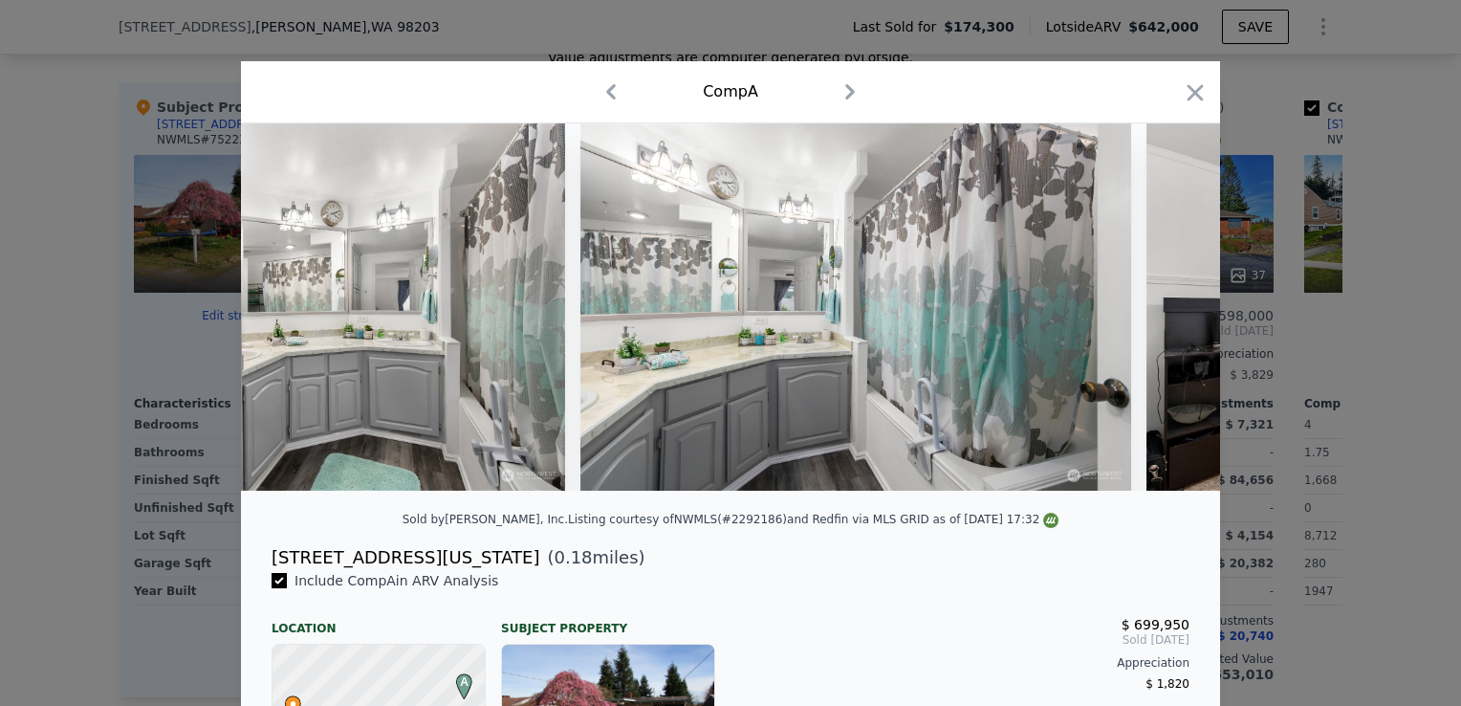
click at [1163, 313] on div at bounding box center [730, 306] width 979 height 367
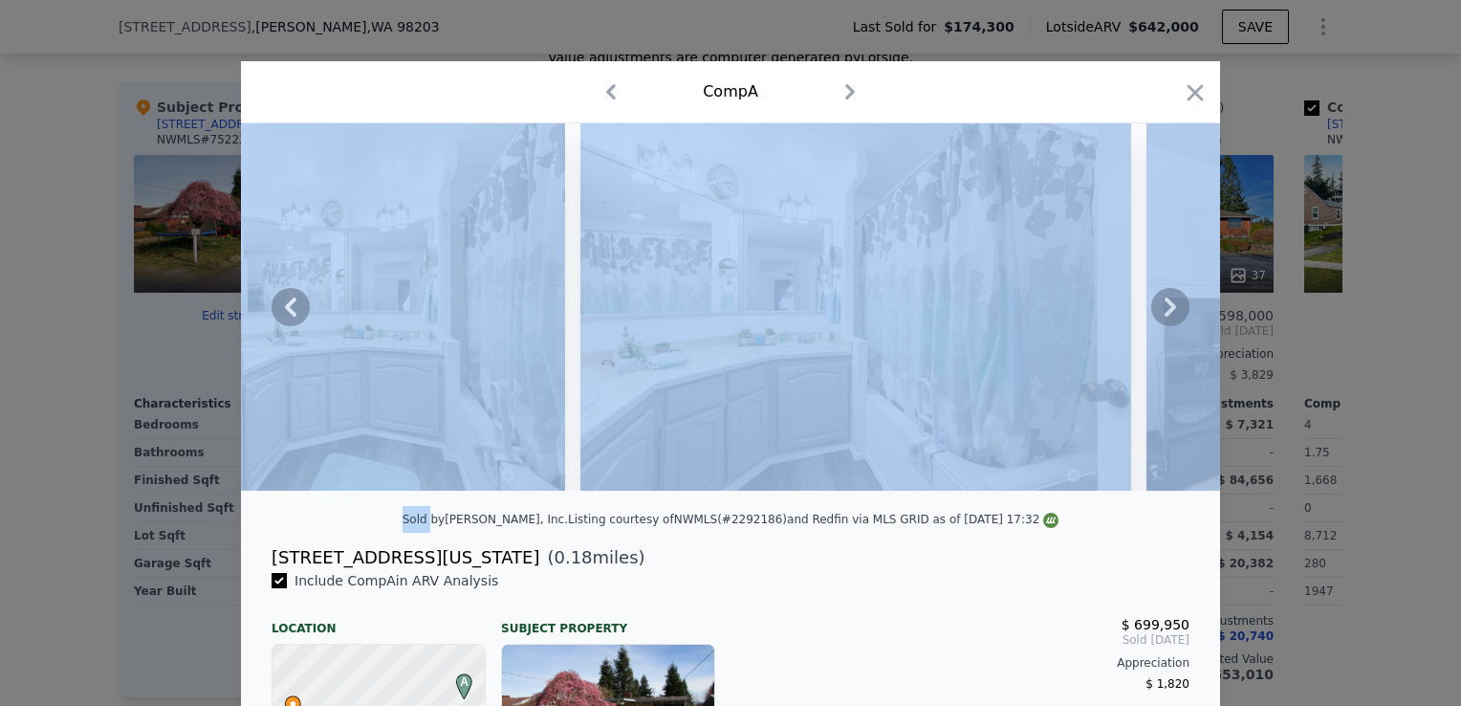
click at [1163, 313] on icon at bounding box center [1170, 307] width 38 height 38
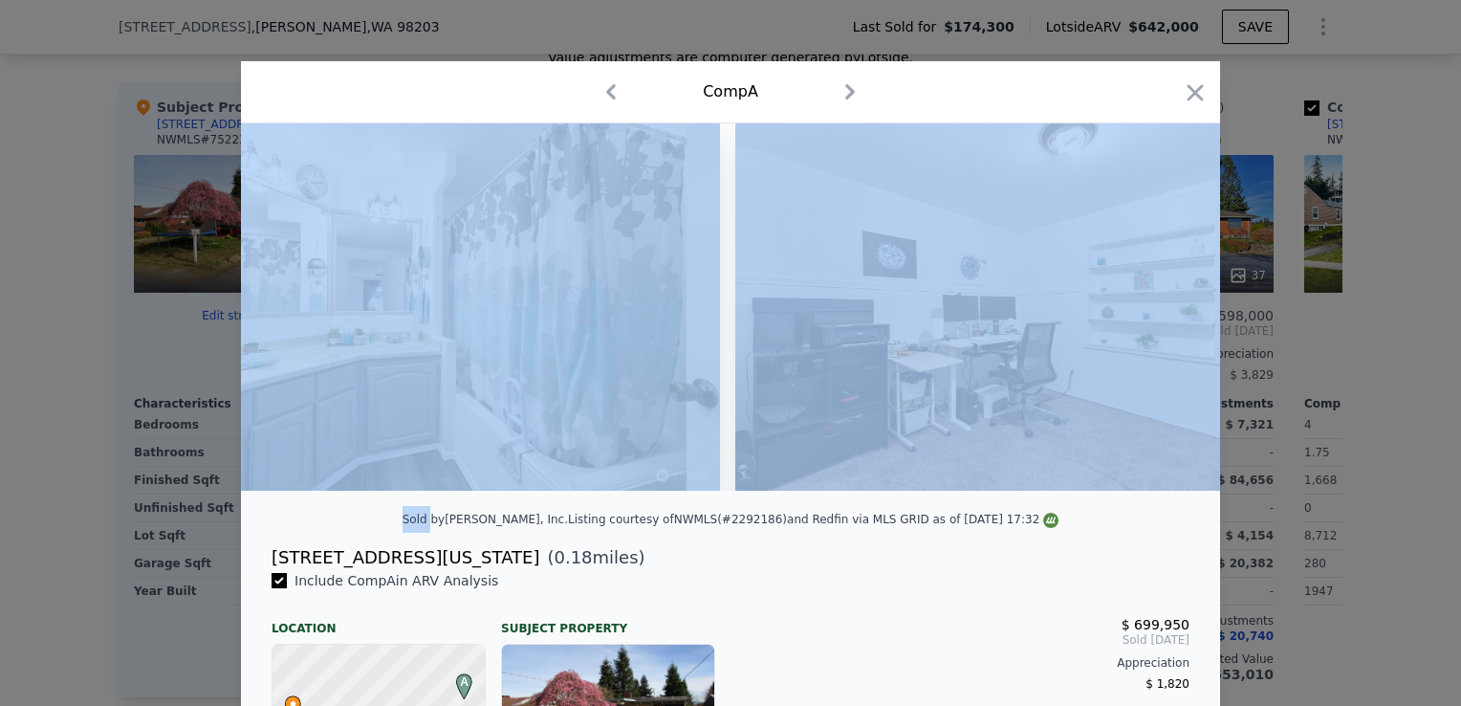
scroll to position [0, 9179]
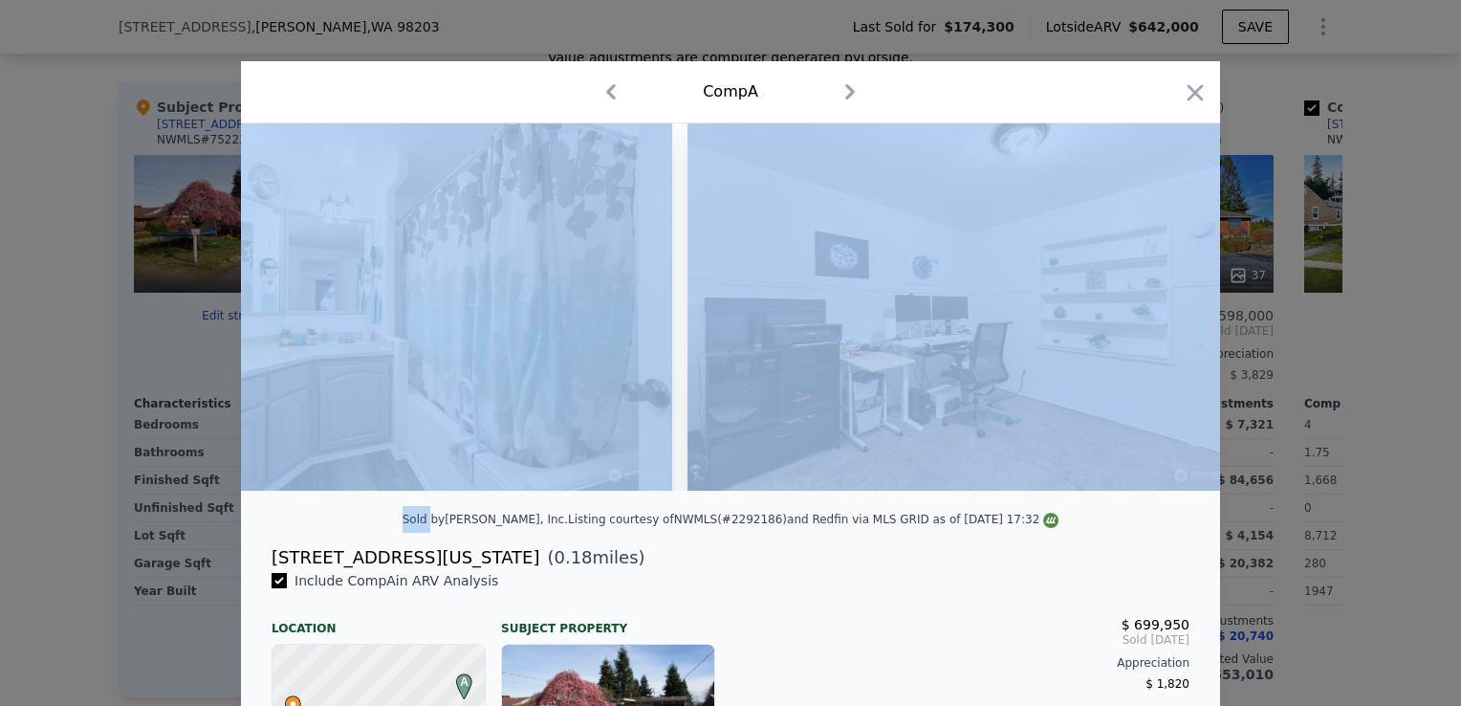
click at [1163, 313] on div at bounding box center [730, 306] width 979 height 367
click at [1105, 506] on div at bounding box center [730, 314] width 979 height 382
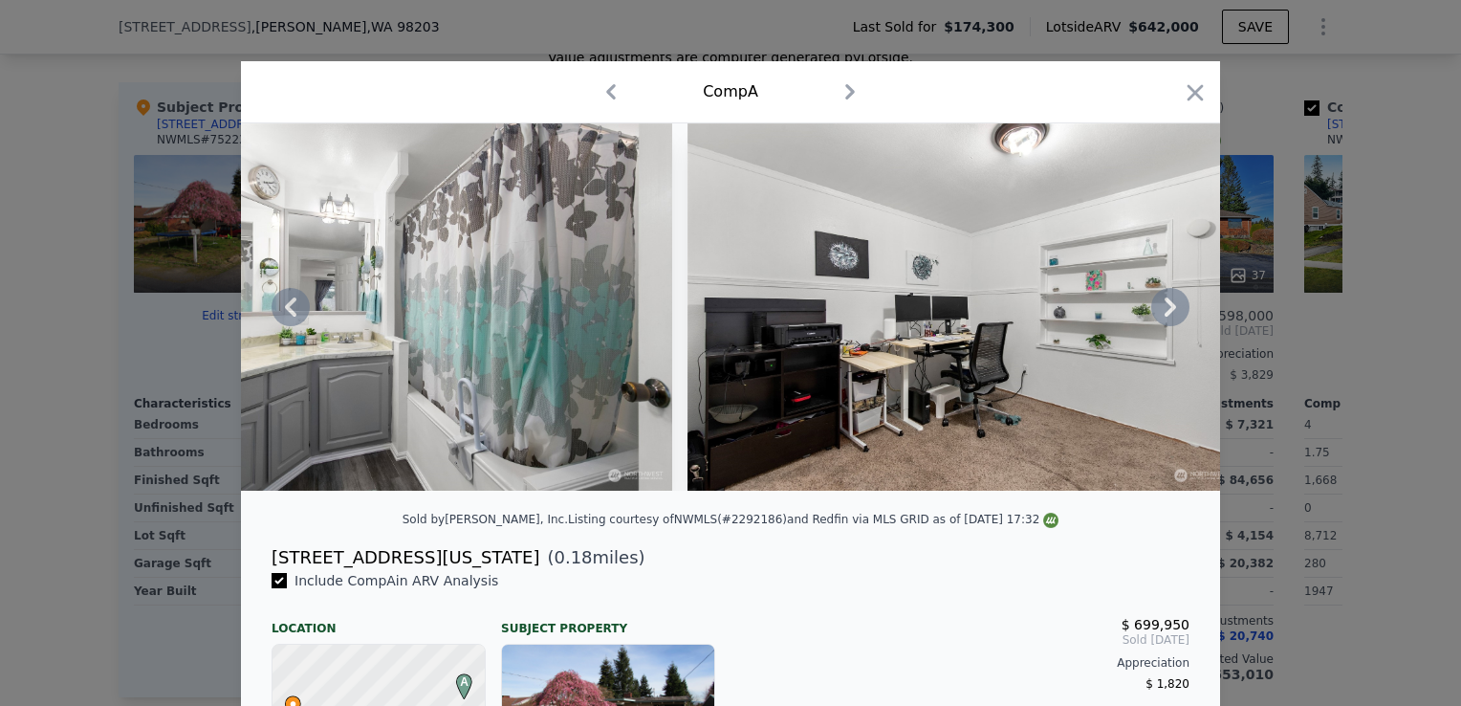
click at [1173, 324] on icon at bounding box center [1170, 307] width 38 height 38
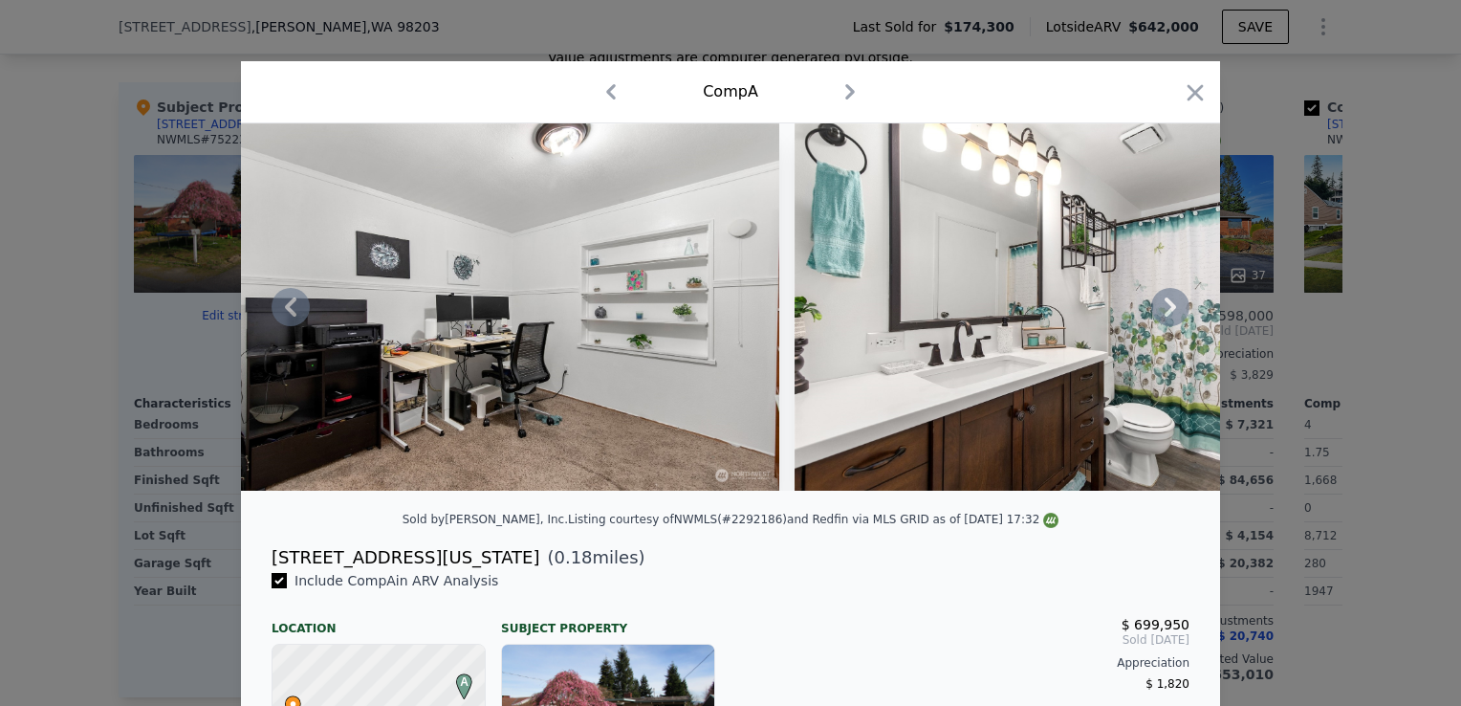
click at [1166, 316] on icon at bounding box center [1170, 306] width 11 height 19
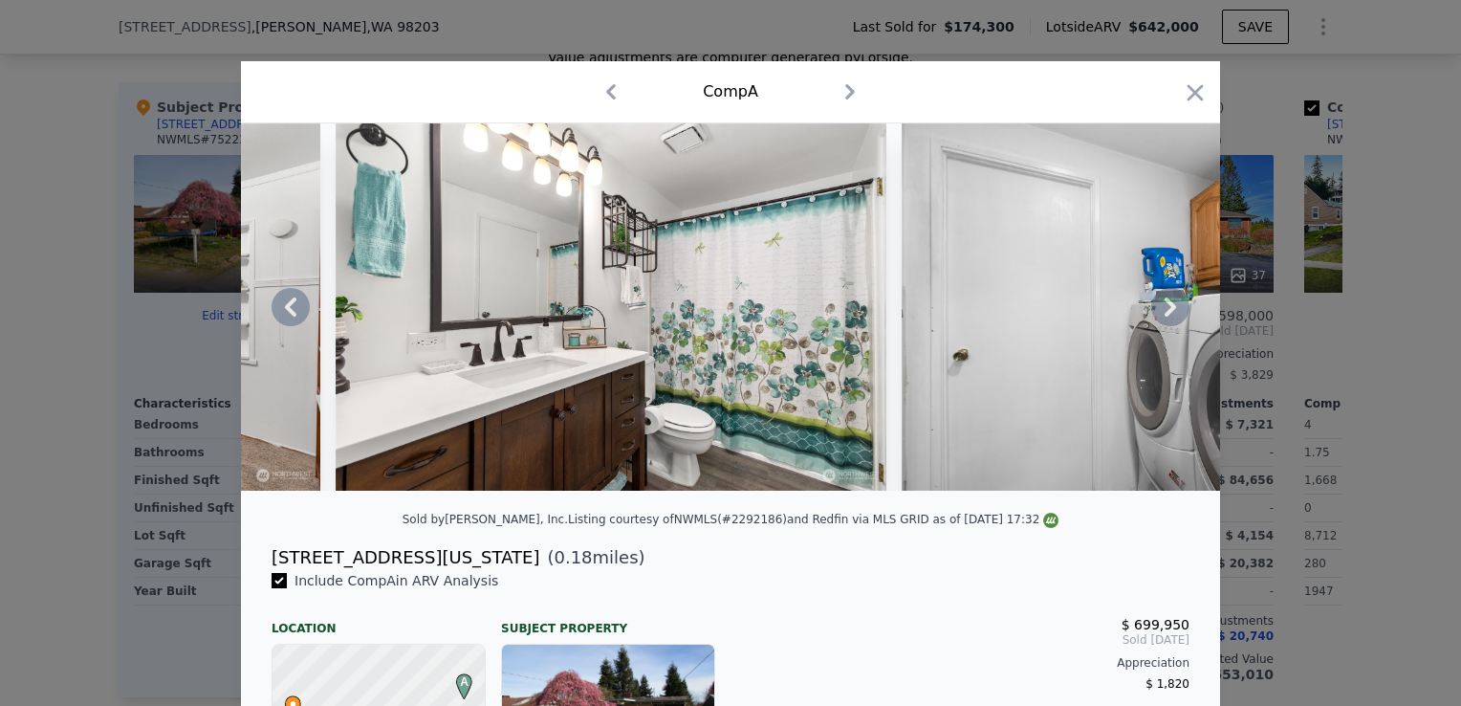
click at [1166, 316] on icon at bounding box center [1170, 306] width 11 height 19
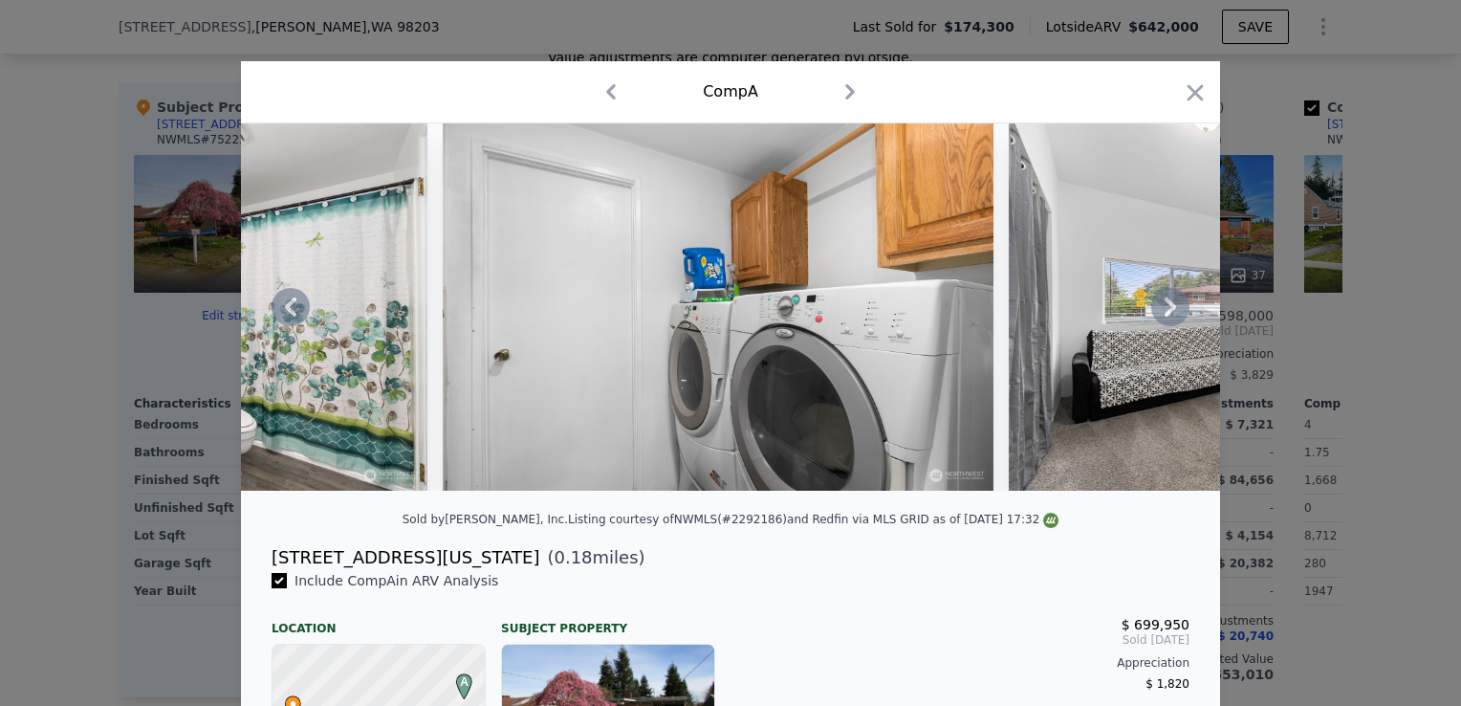
click at [1166, 316] on icon at bounding box center [1170, 306] width 11 height 19
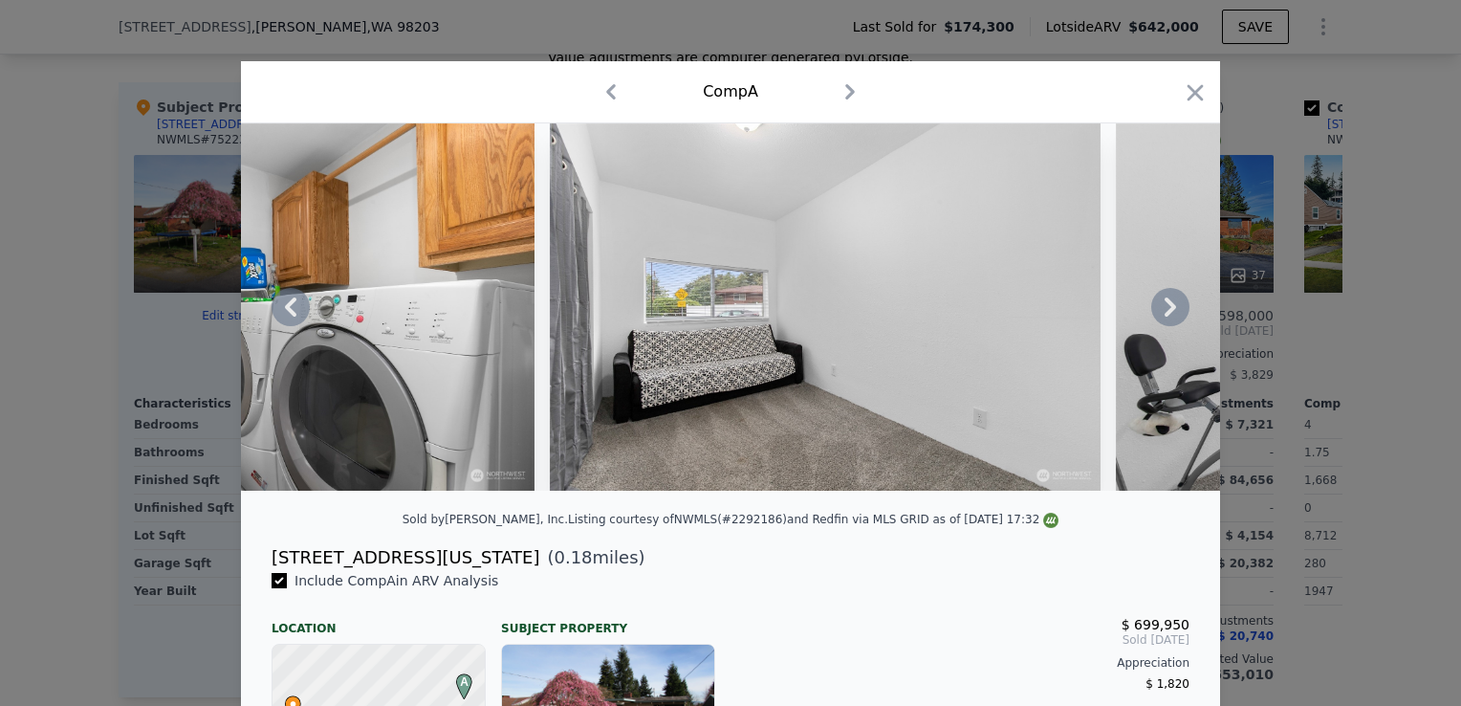
click at [1166, 316] on icon at bounding box center [1170, 306] width 11 height 19
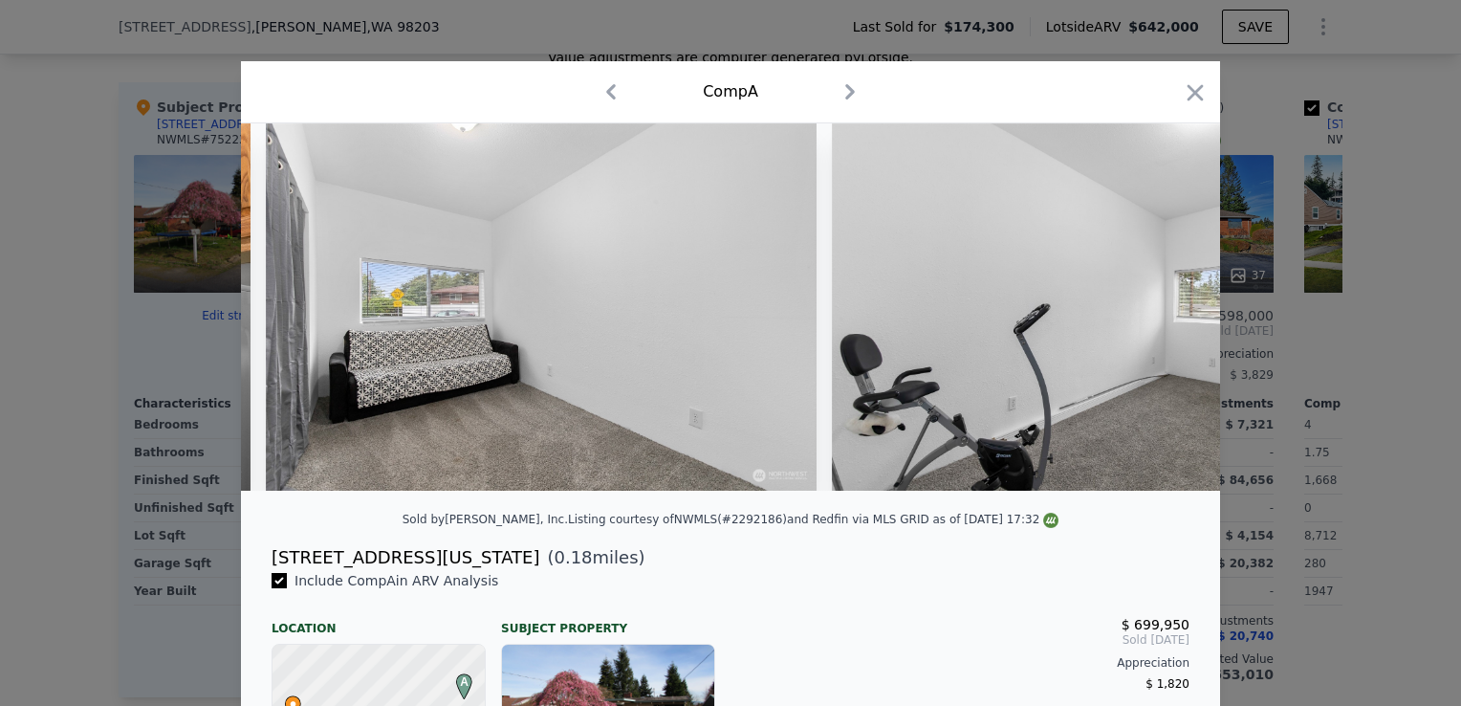
scroll to position [0, 11474]
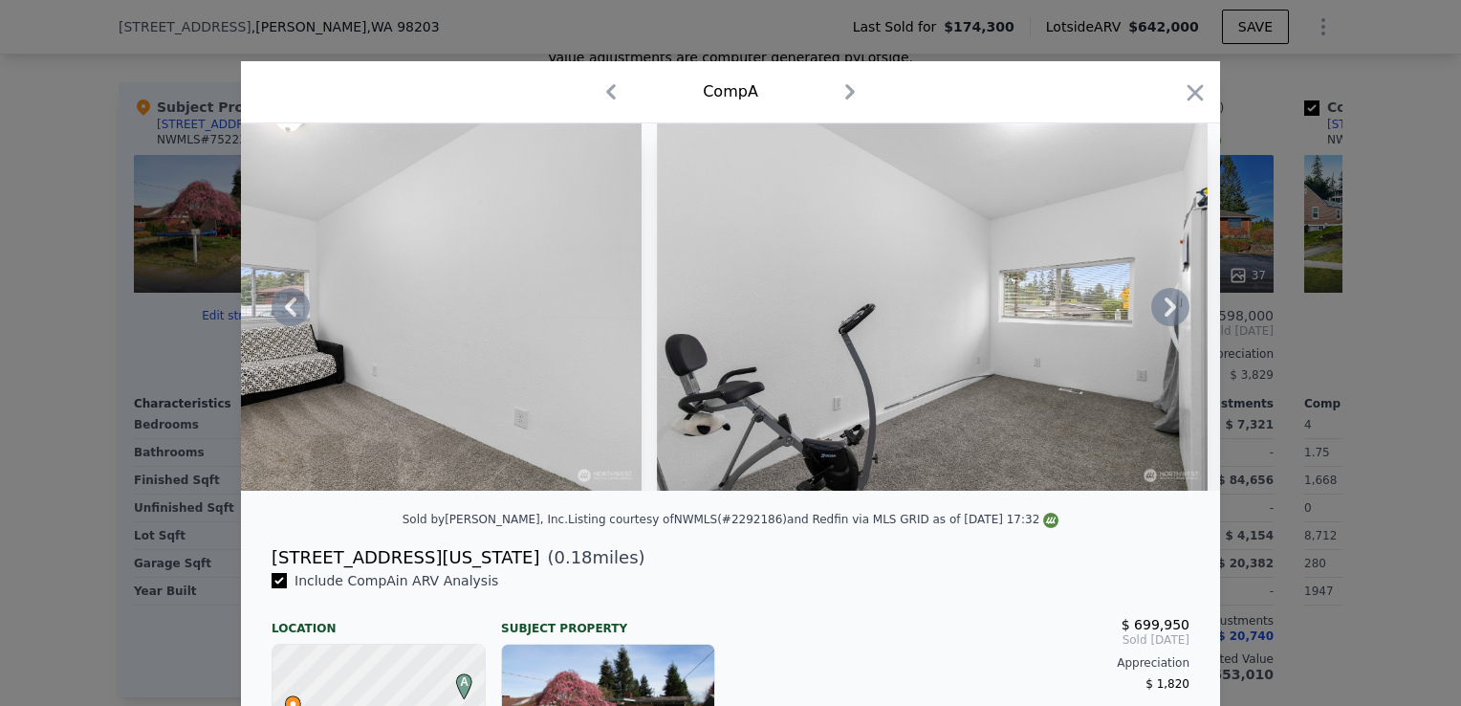
click at [1166, 316] on icon at bounding box center [1170, 306] width 11 height 19
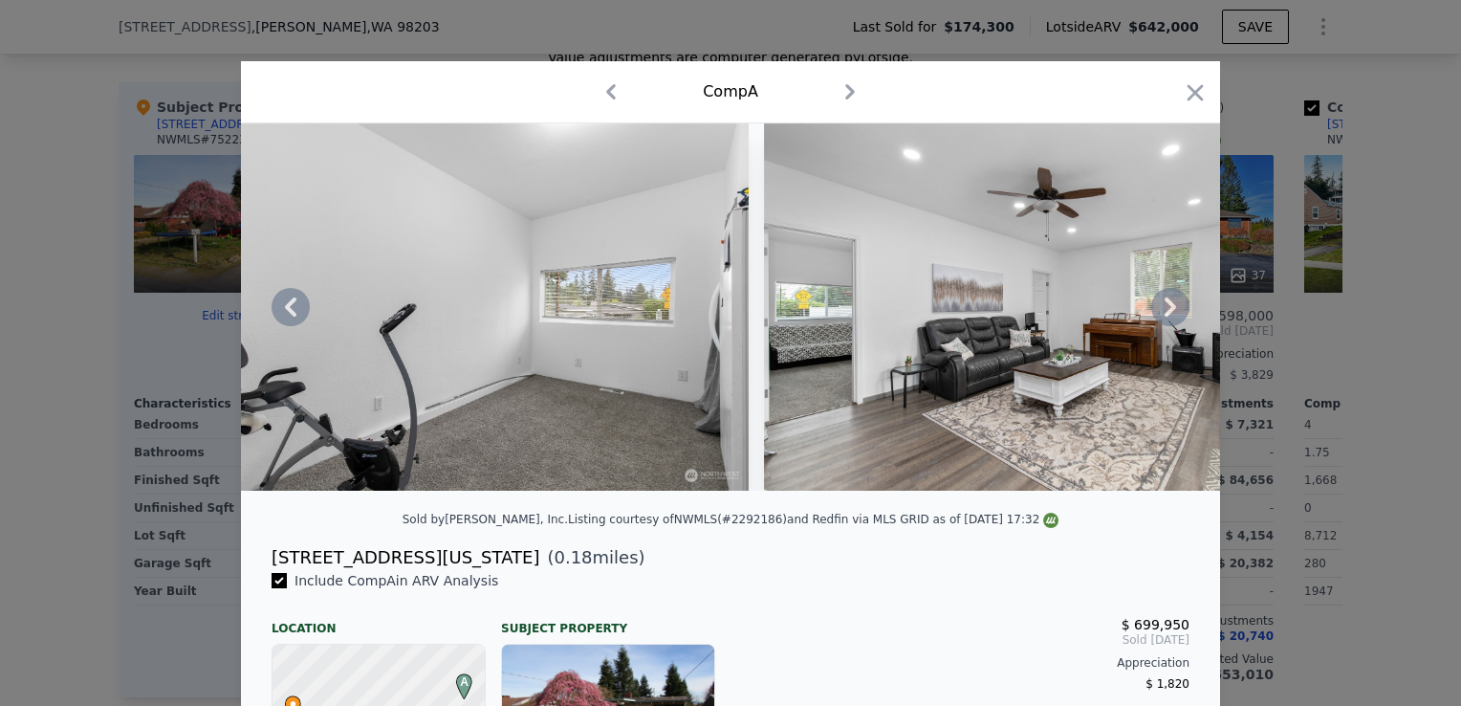
click at [1166, 316] on icon at bounding box center [1170, 306] width 11 height 19
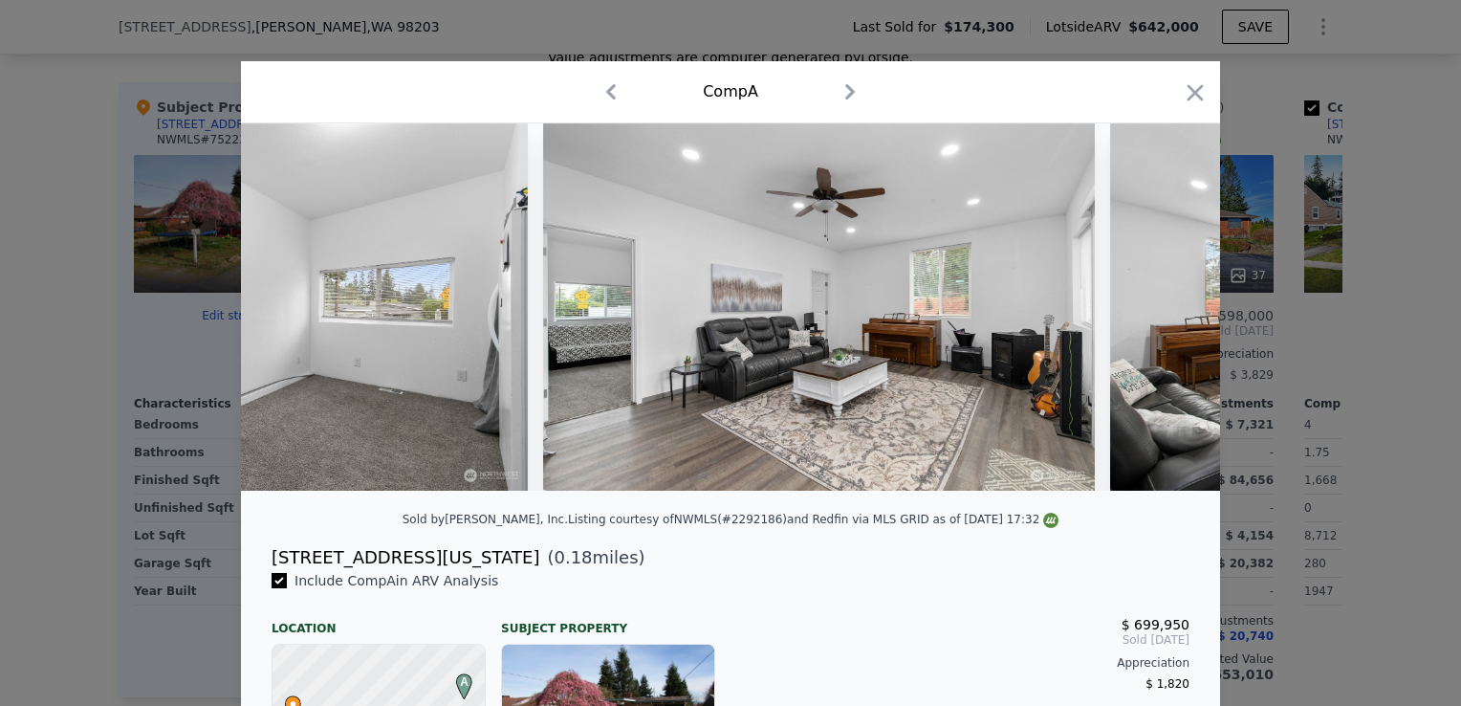
scroll to position [0, 12392]
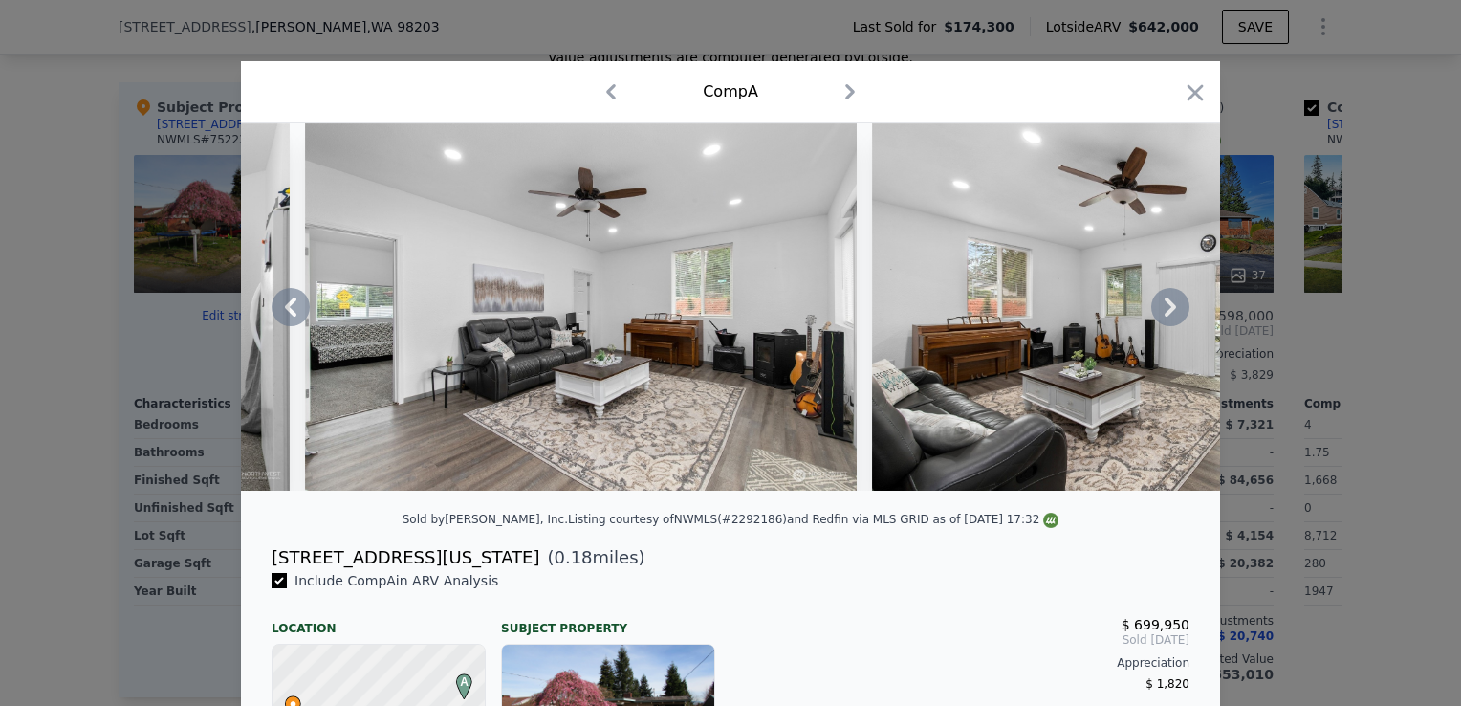
click at [1166, 316] on icon at bounding box center [1170, 306] width 11 height 19
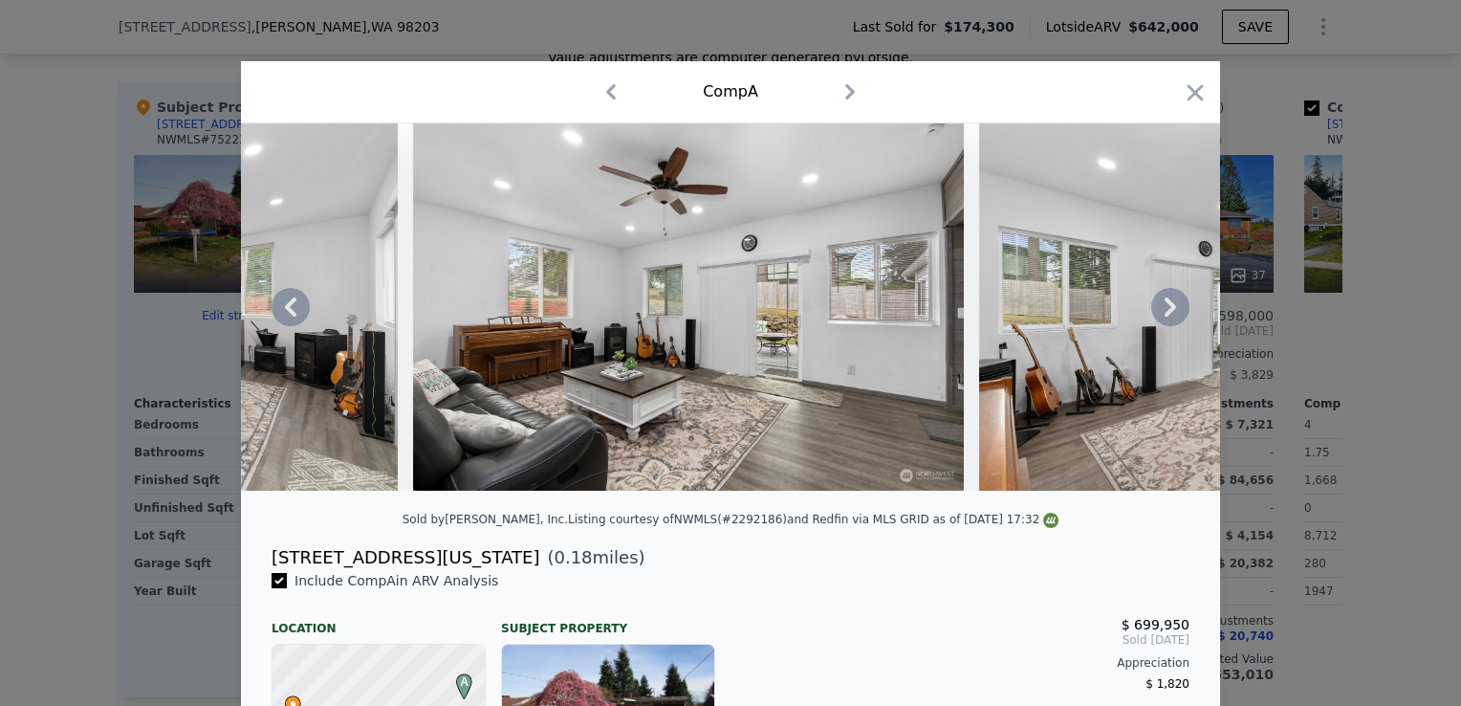
click at [1166, 316] on icon at bounding box center [1170, 306] width 11 height 19
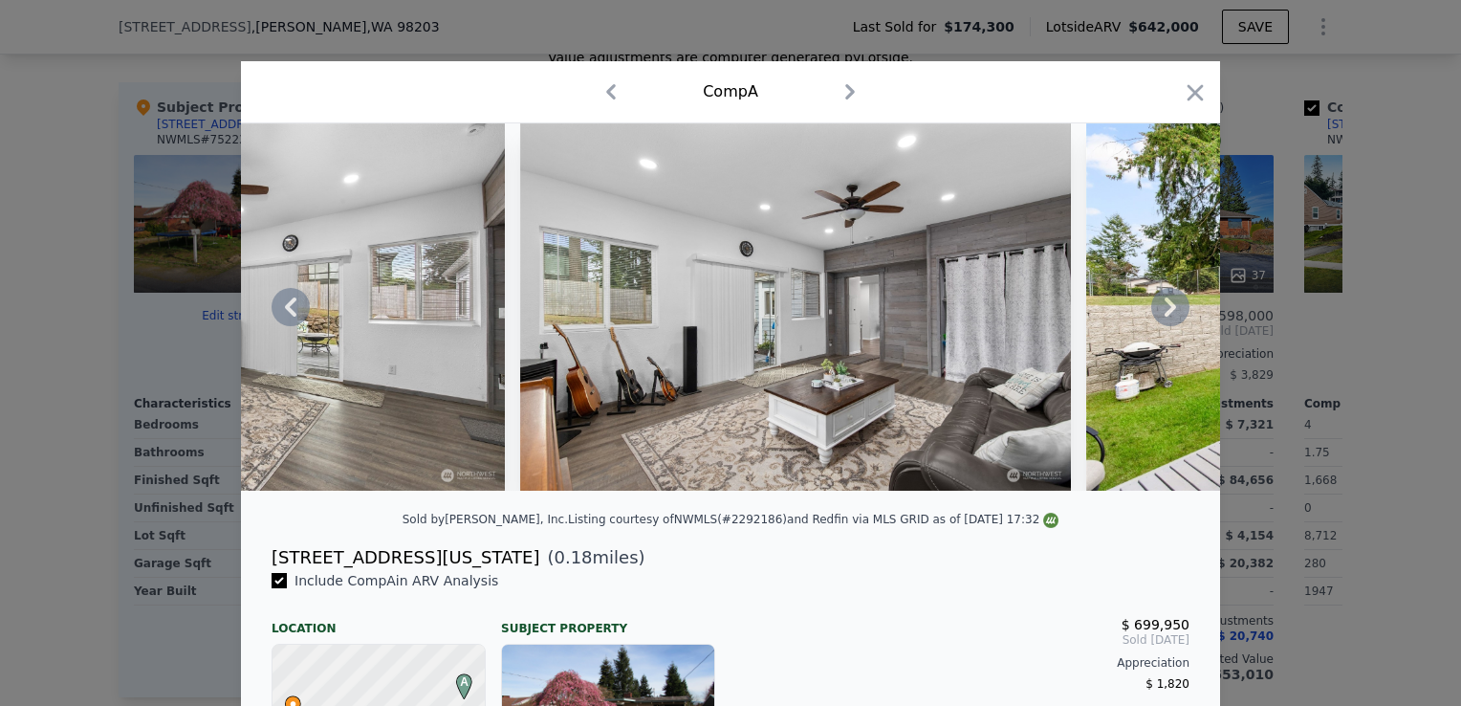
click at [1166, 316] on icon at bounding box center [1170, 306] width 11 height 19
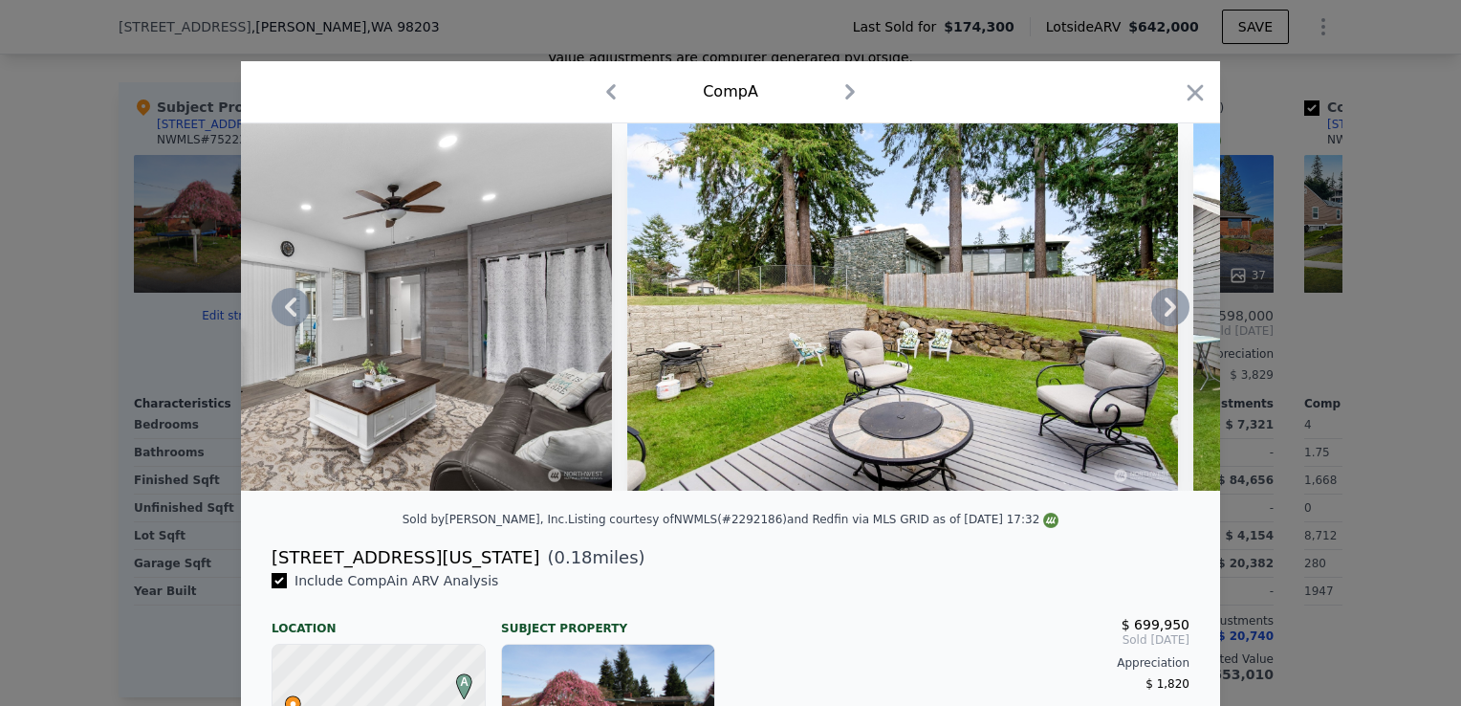
click at [1166, 316] on icon at bounding box center [1170, 306] width 11 height 19
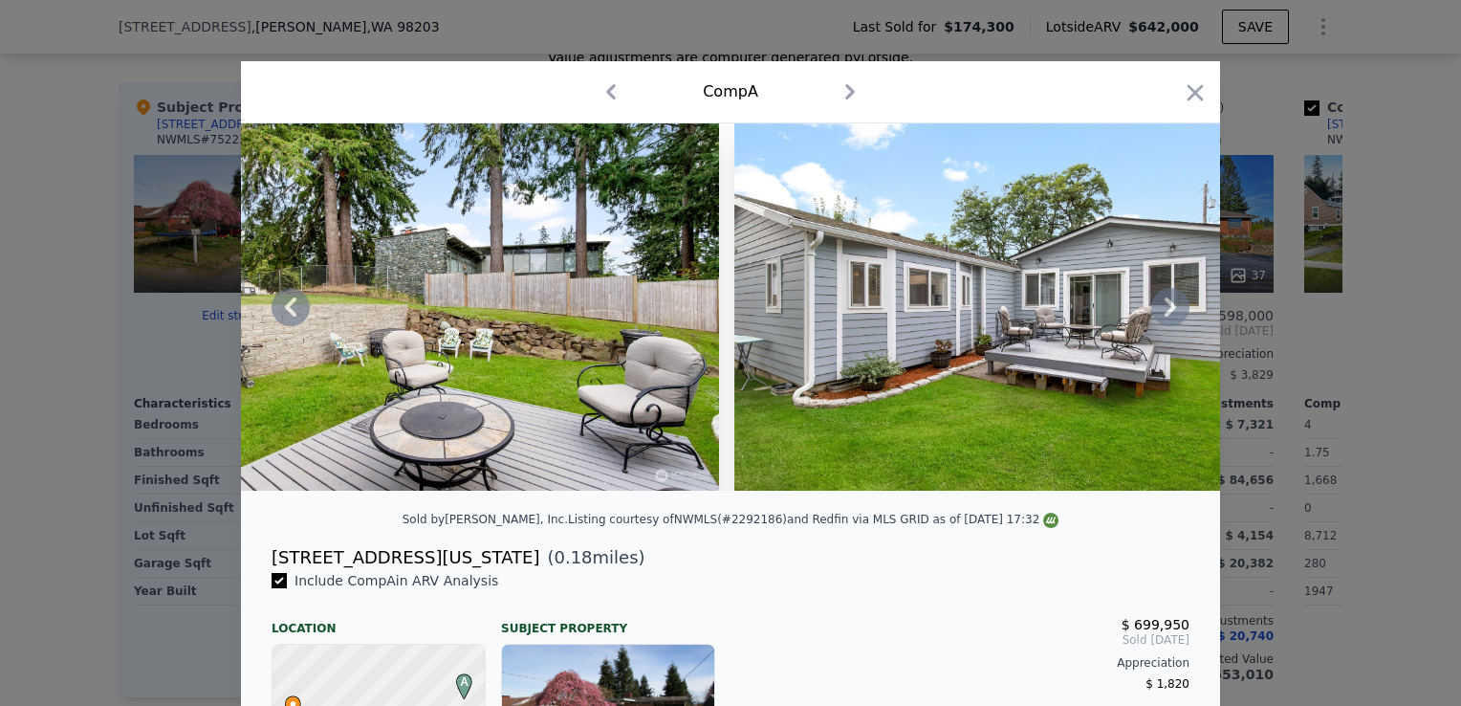
click at [1166, 316] on icon at bounding box center [1170, 306] width 11 height 19
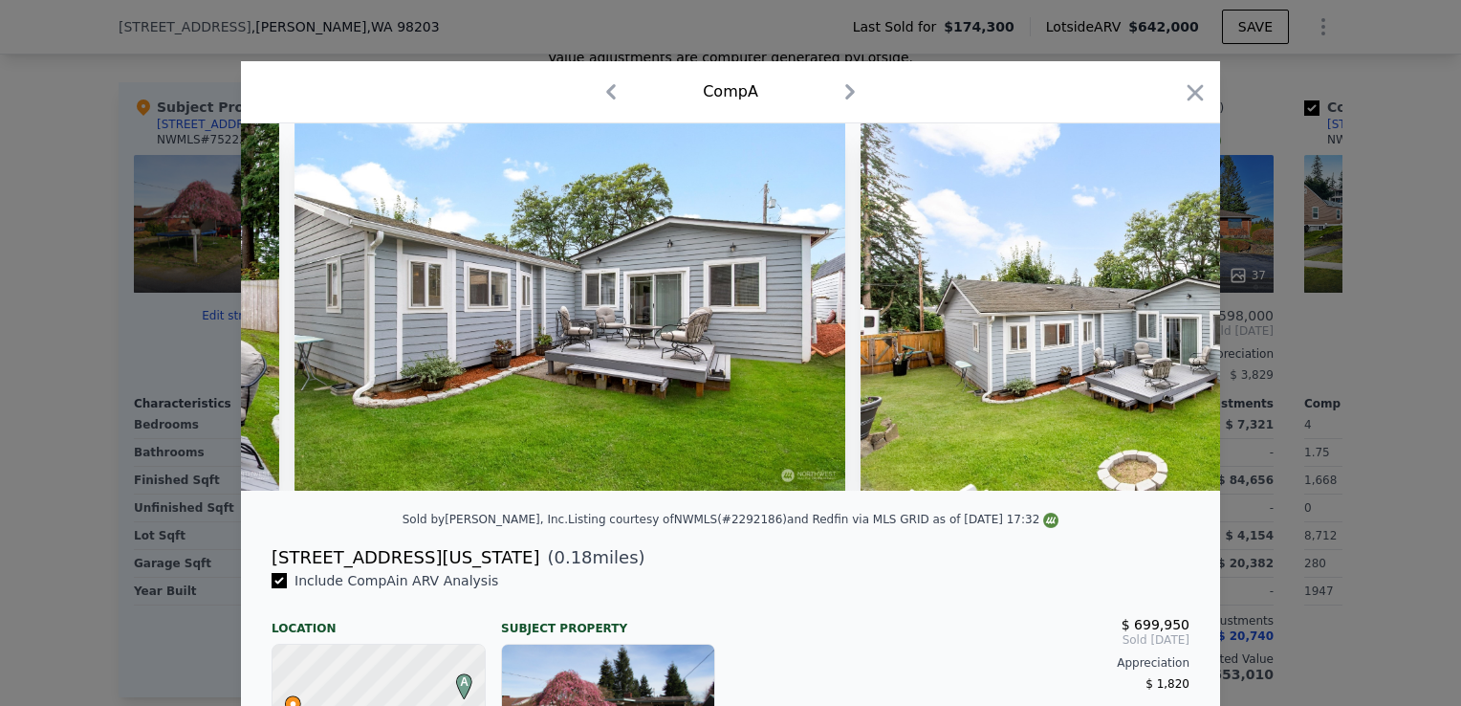
scroll to position [0, 14686]
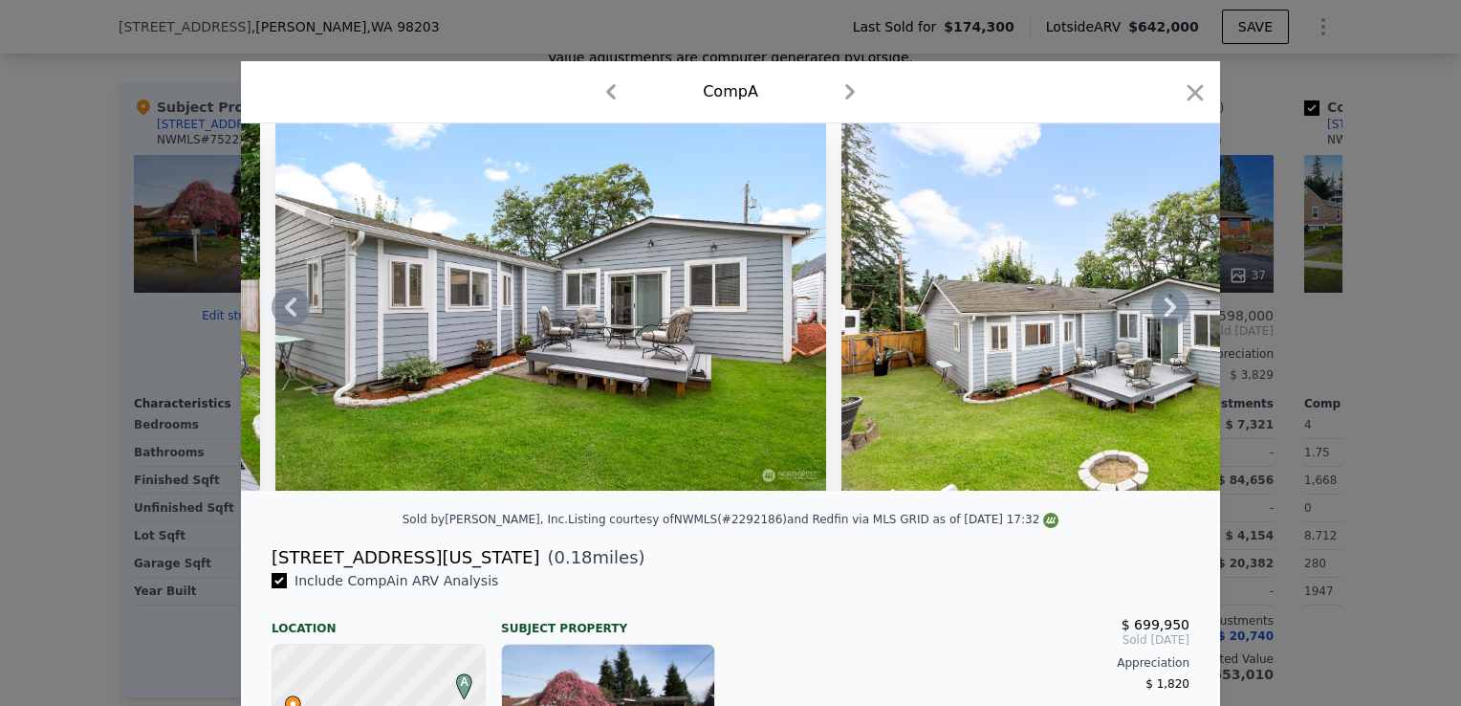
click at [1165, 311] on icon at bounding box center [1170, 306] width 11 height 19
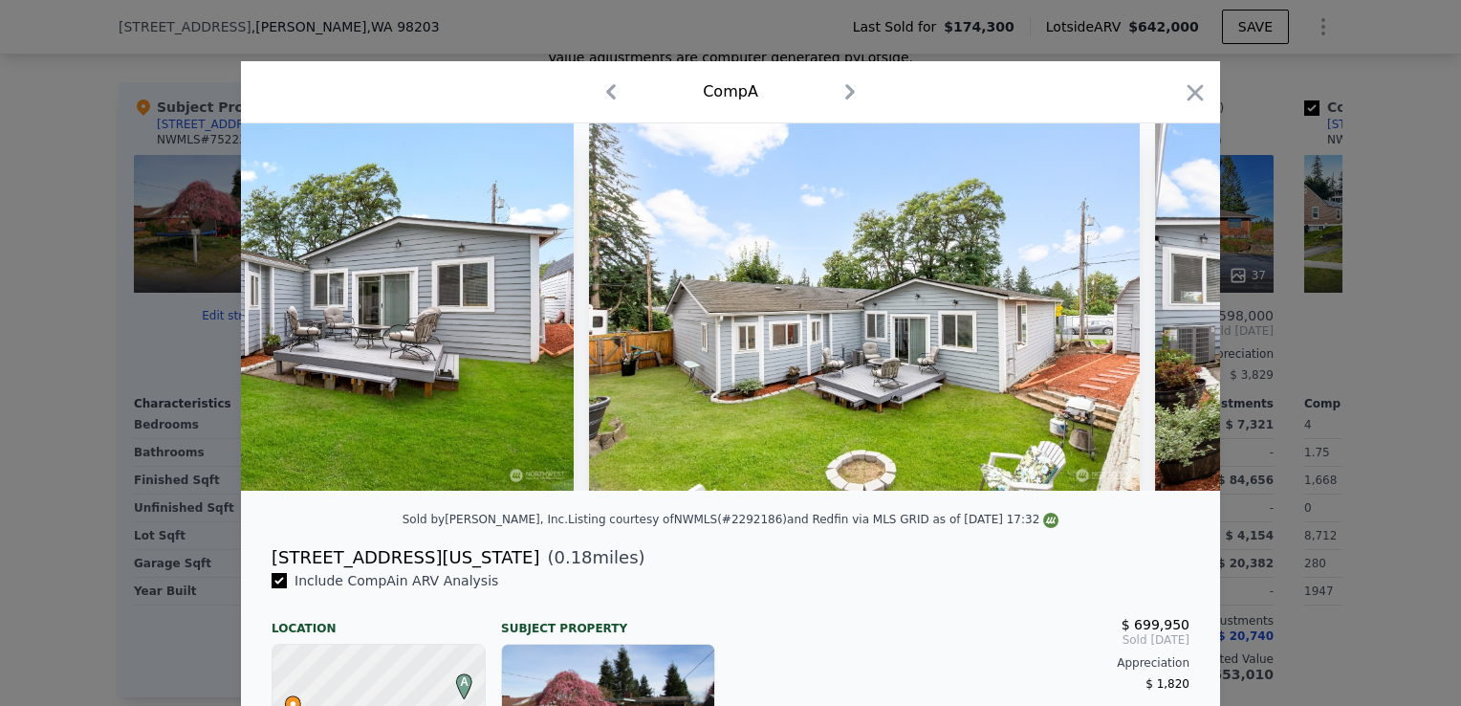
scroll to position [0, 15145]
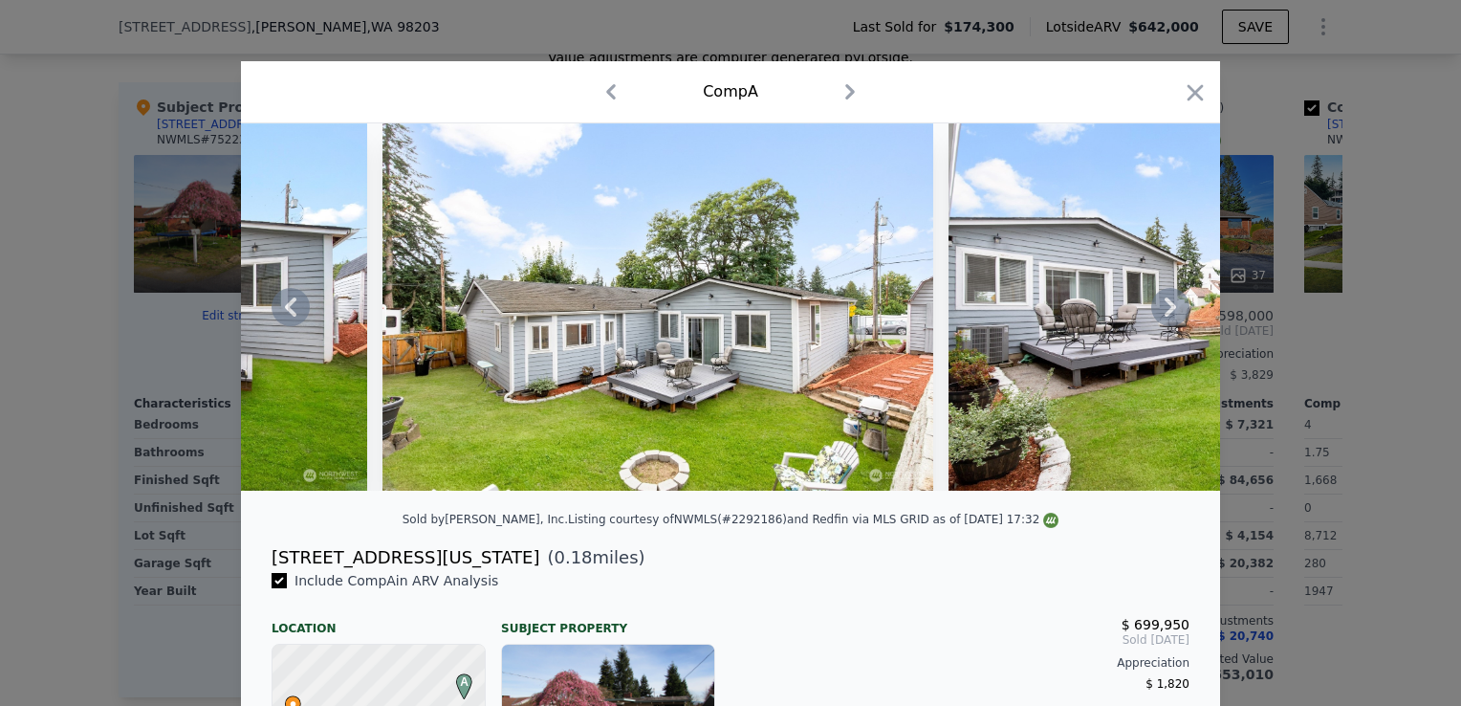
click at [1165, 311] on icon at bounding box center [1170, 306] width 11 height 19
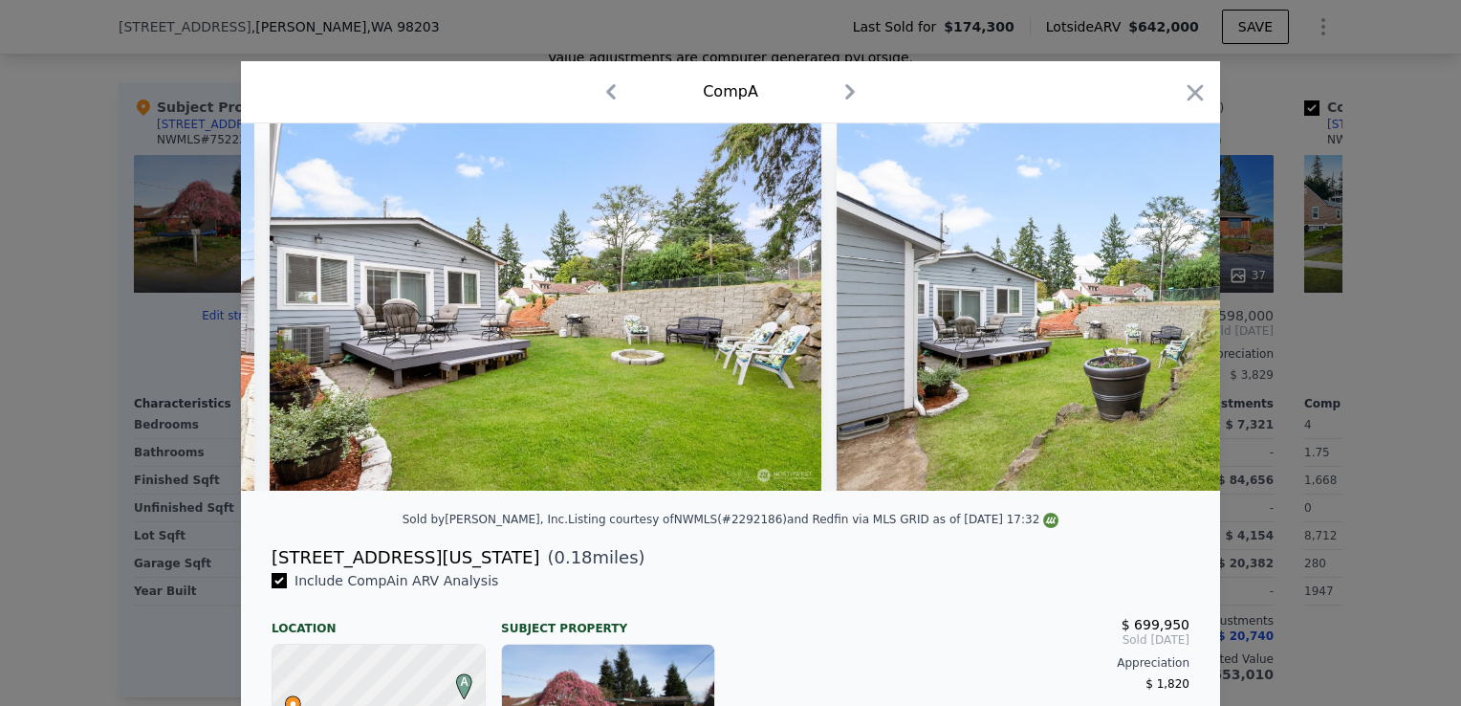
scroll to position [0, 16063]
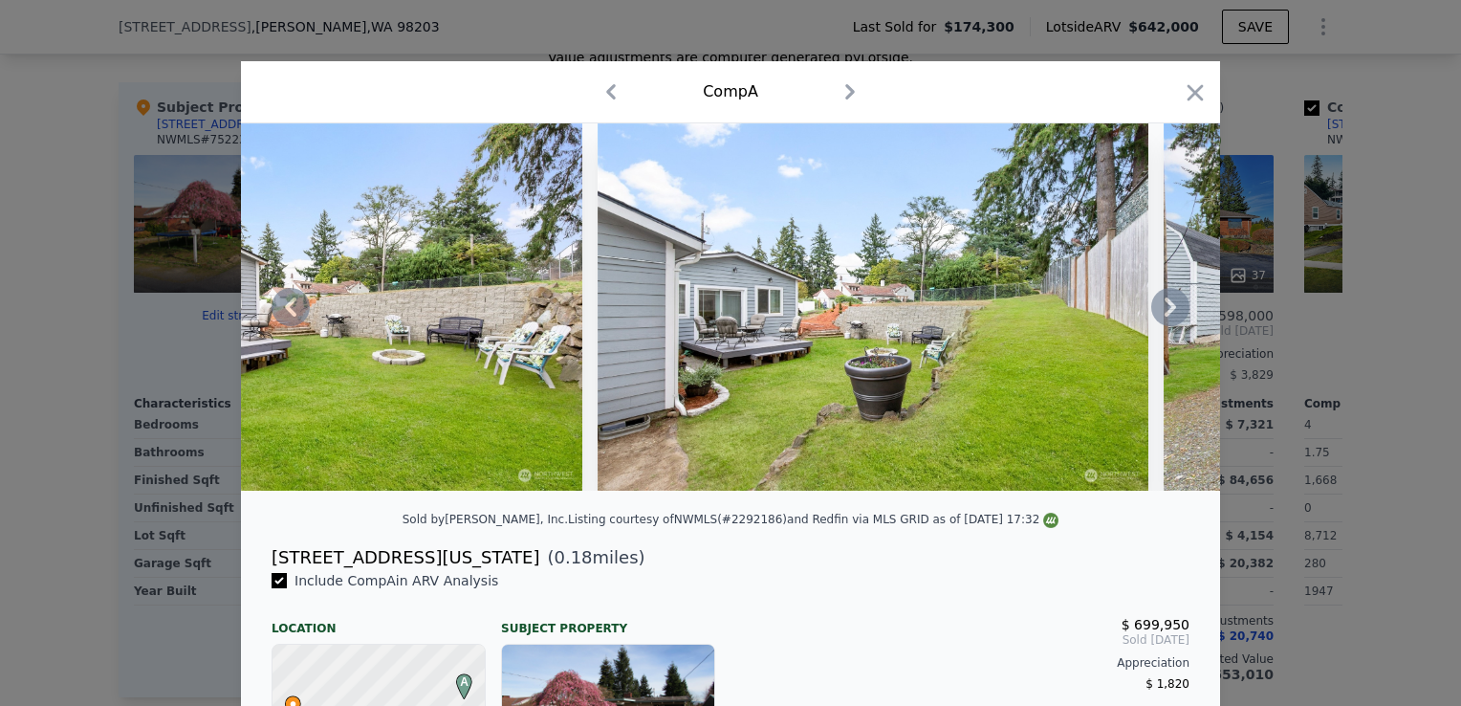
click at [1163, 311] on div at bounding box center [730, 306] width 979 height 367
click at [1165, 311] on icon at bounding box center [1170, 306] width 11 height 19
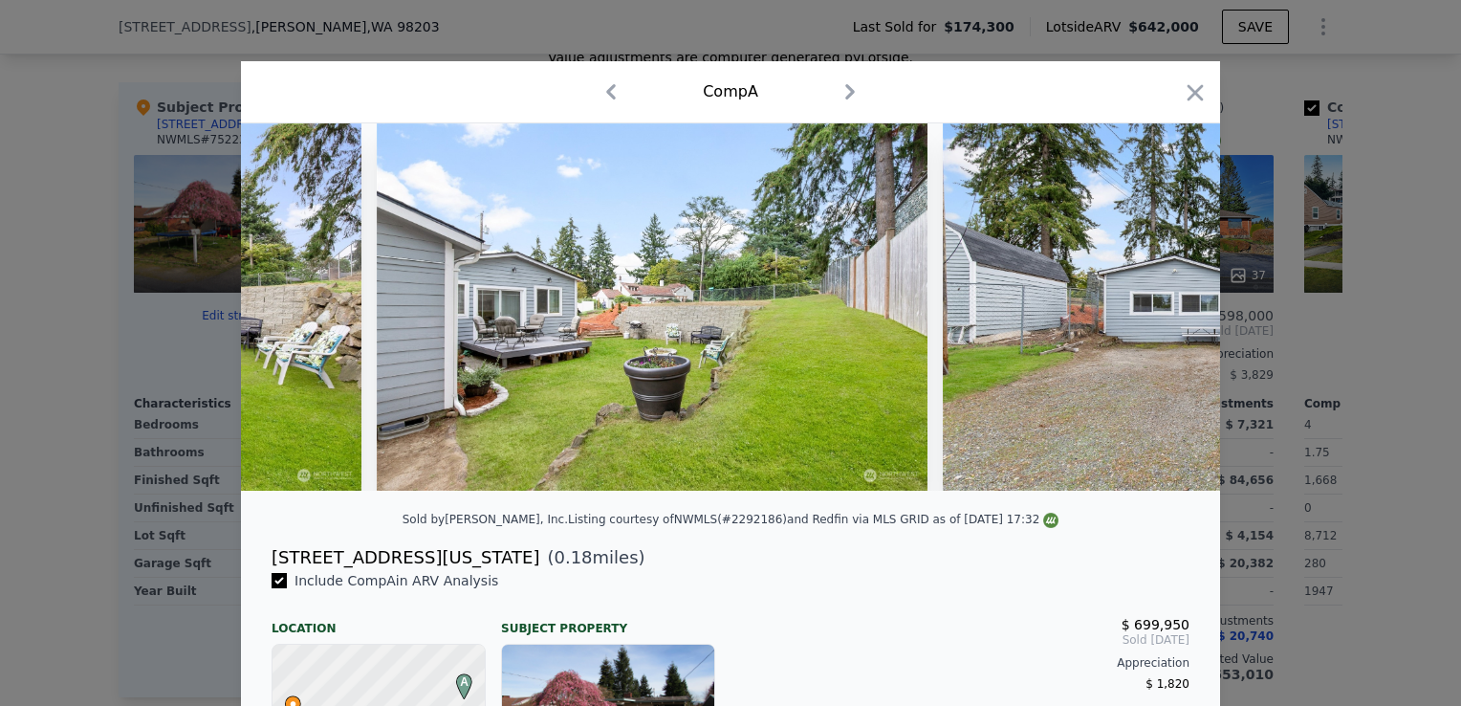
scroll to position [0, 16522]
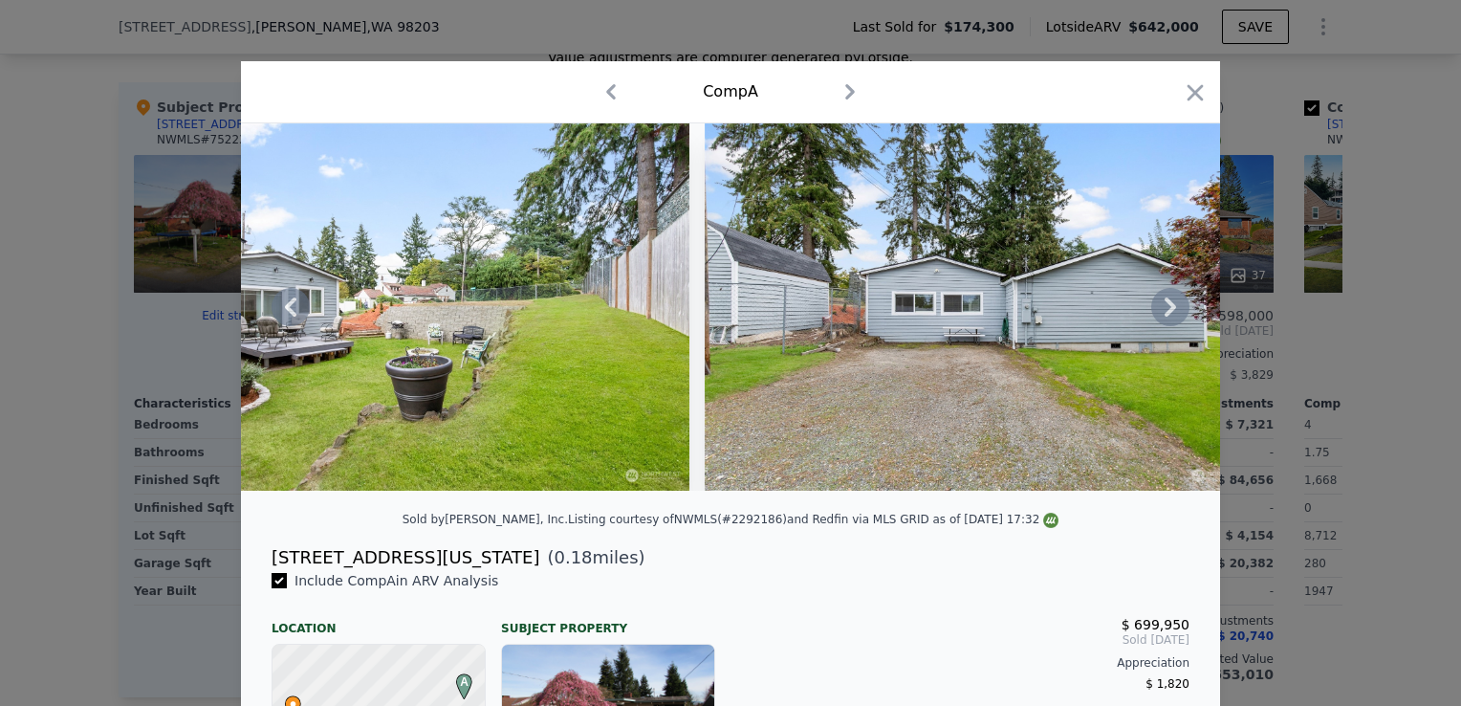
click at [1165, 311] on icon at bounding box center [1170, 306] width 11 height 19
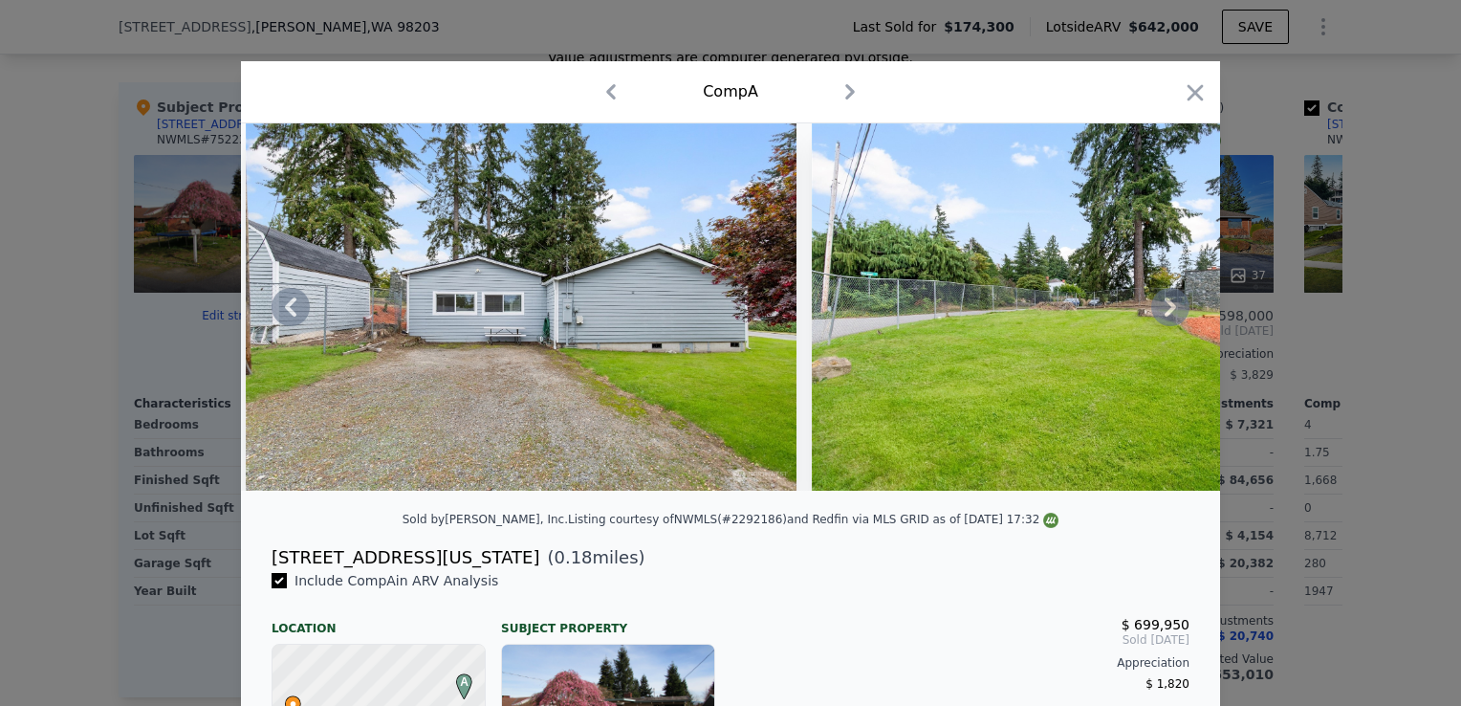
click at [1165, 311] on icon at bounding box center [1170, 306] width 11 height 19
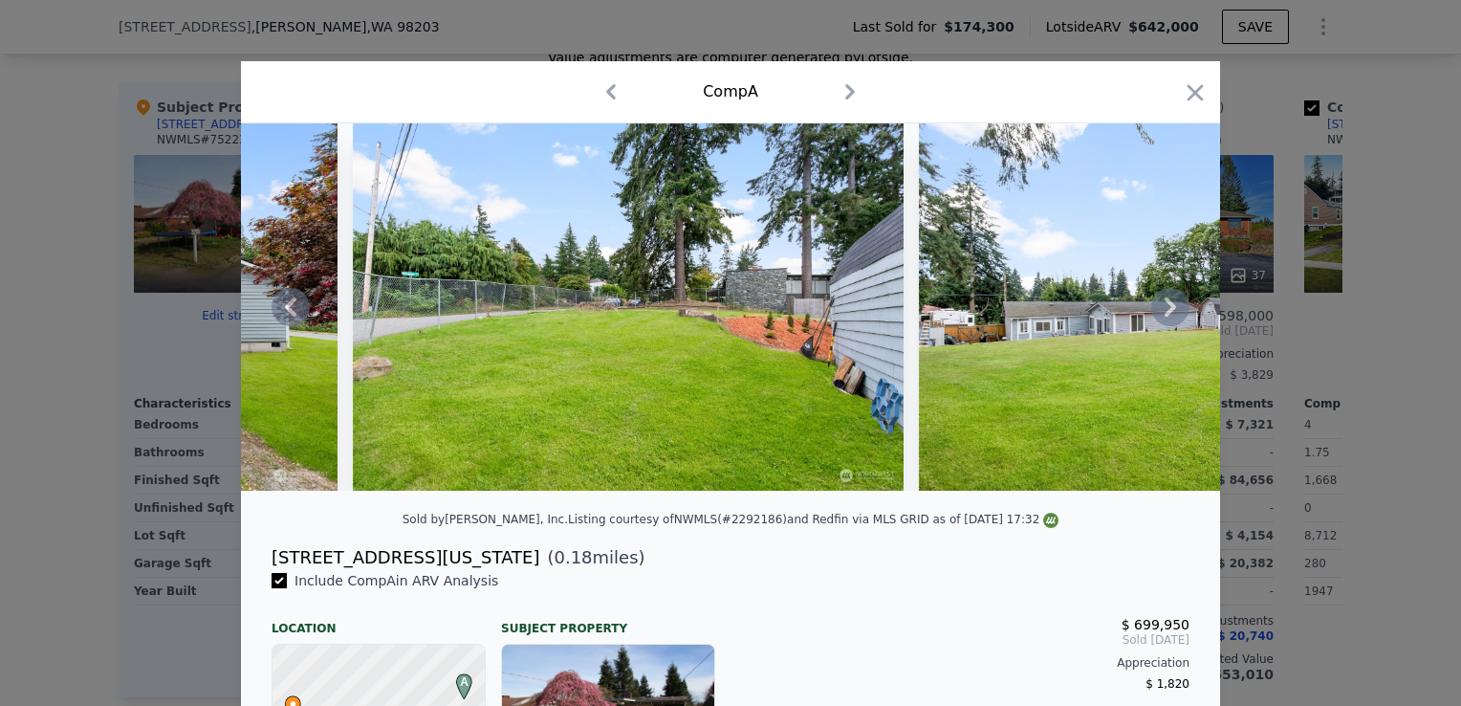
click at [1165, 311] on icon at bounding box center [1170, 306] width 11 height 19
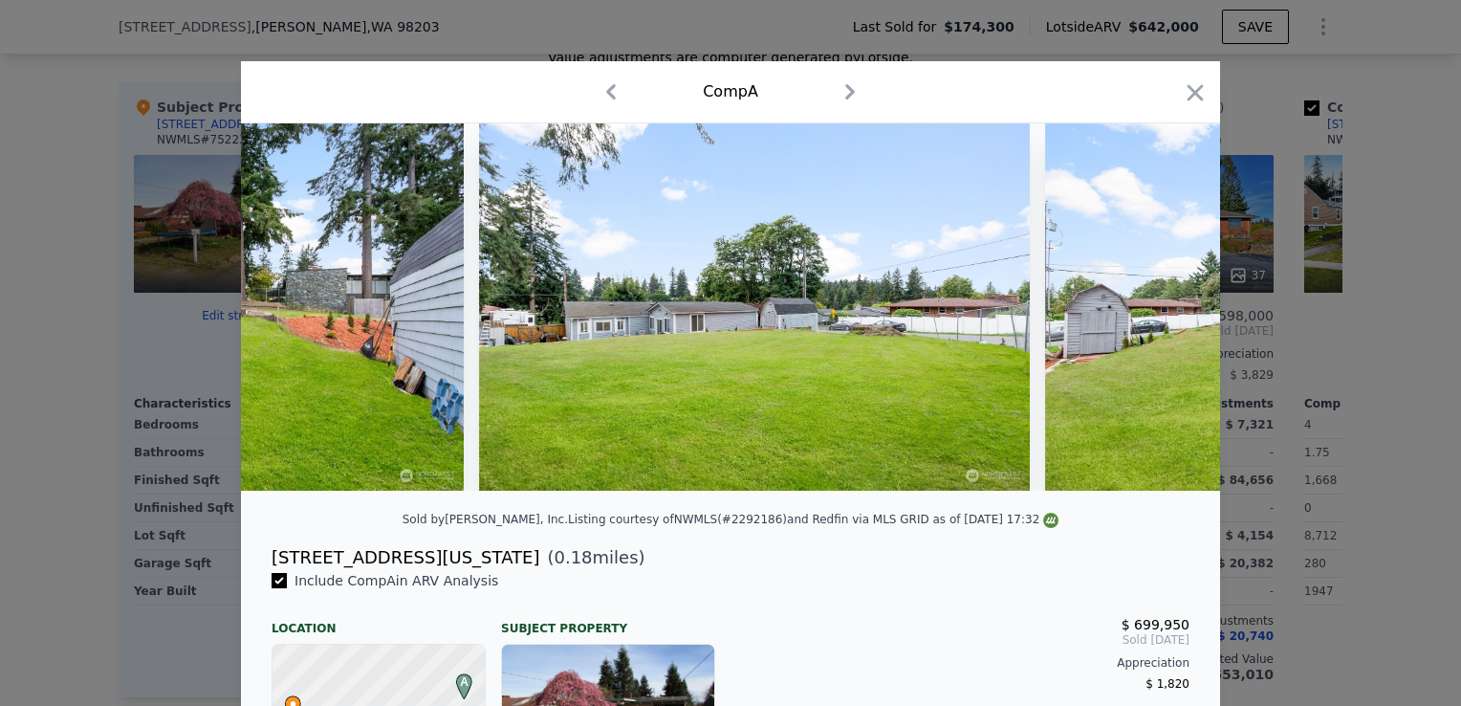
scroll to position [0, 17899]
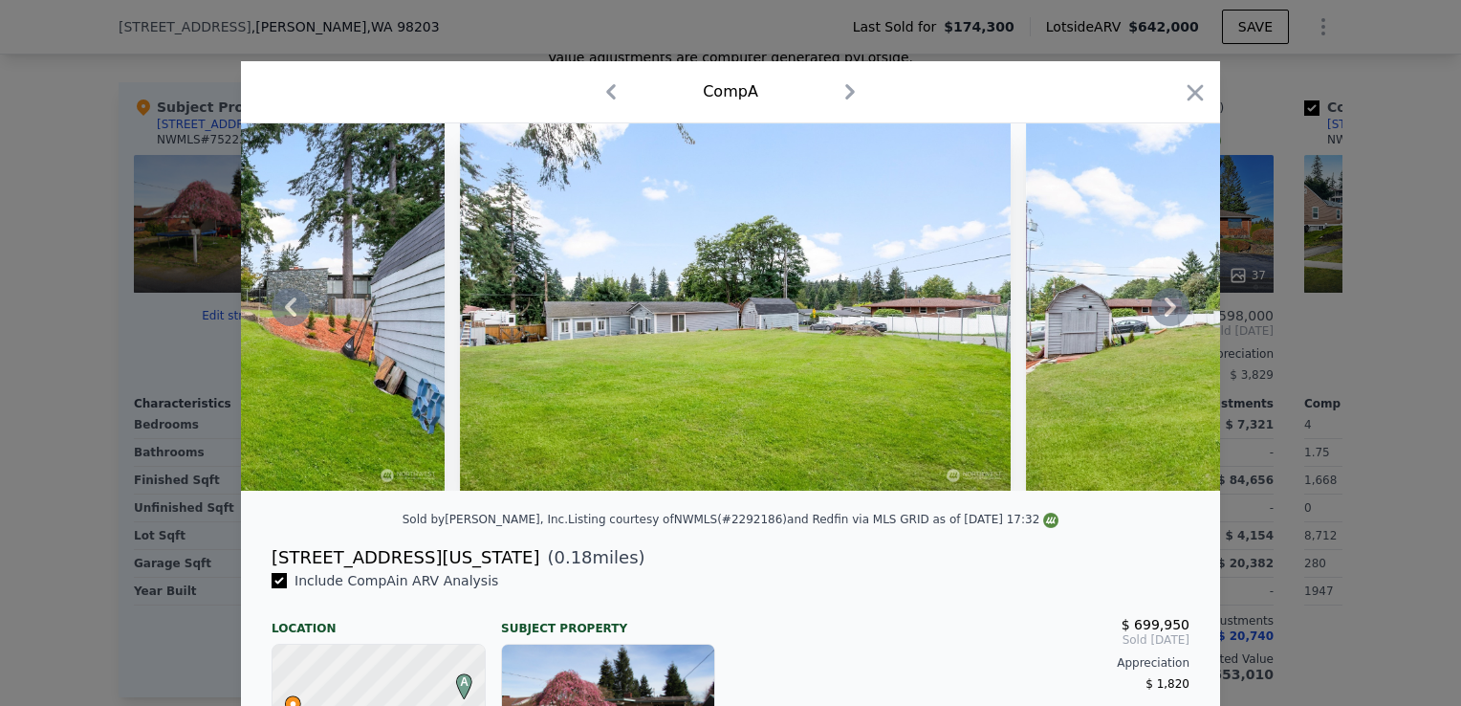
click at [1165, 311] on icon at bounding box center [1170, 306] width 11 height 19
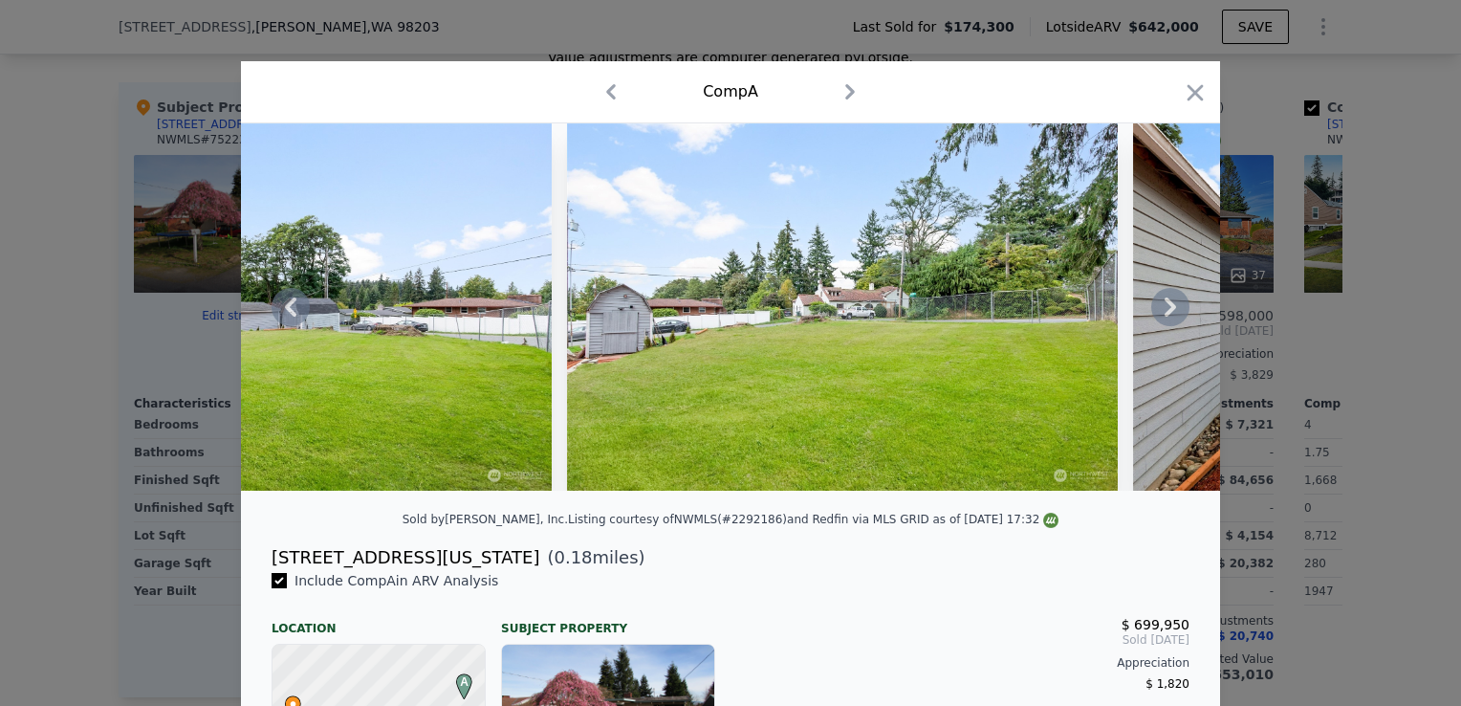
click at [1165, 311] on icon at bounding box center [1170, 306] width 11 height 19
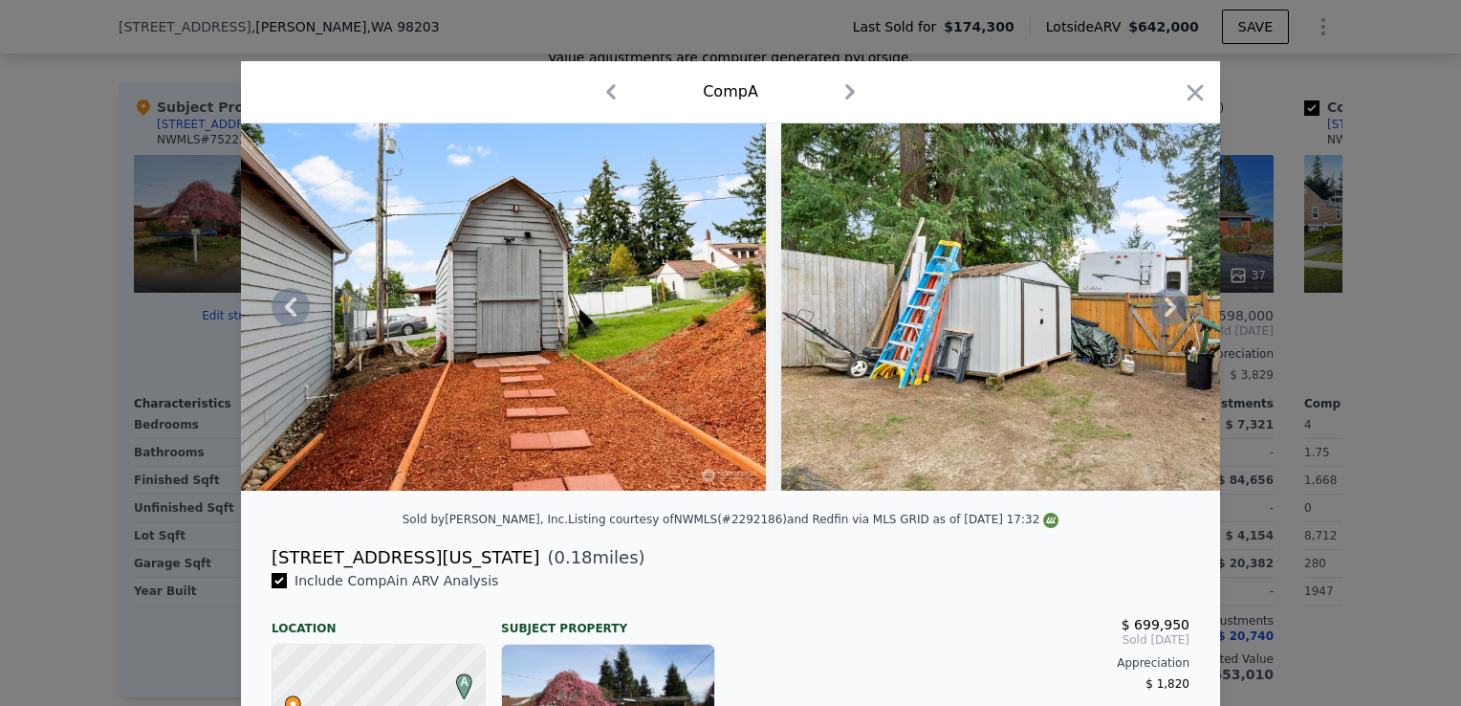
click at [1165, 311] on icon at bounding box center [1170, 306] width 11 height 19
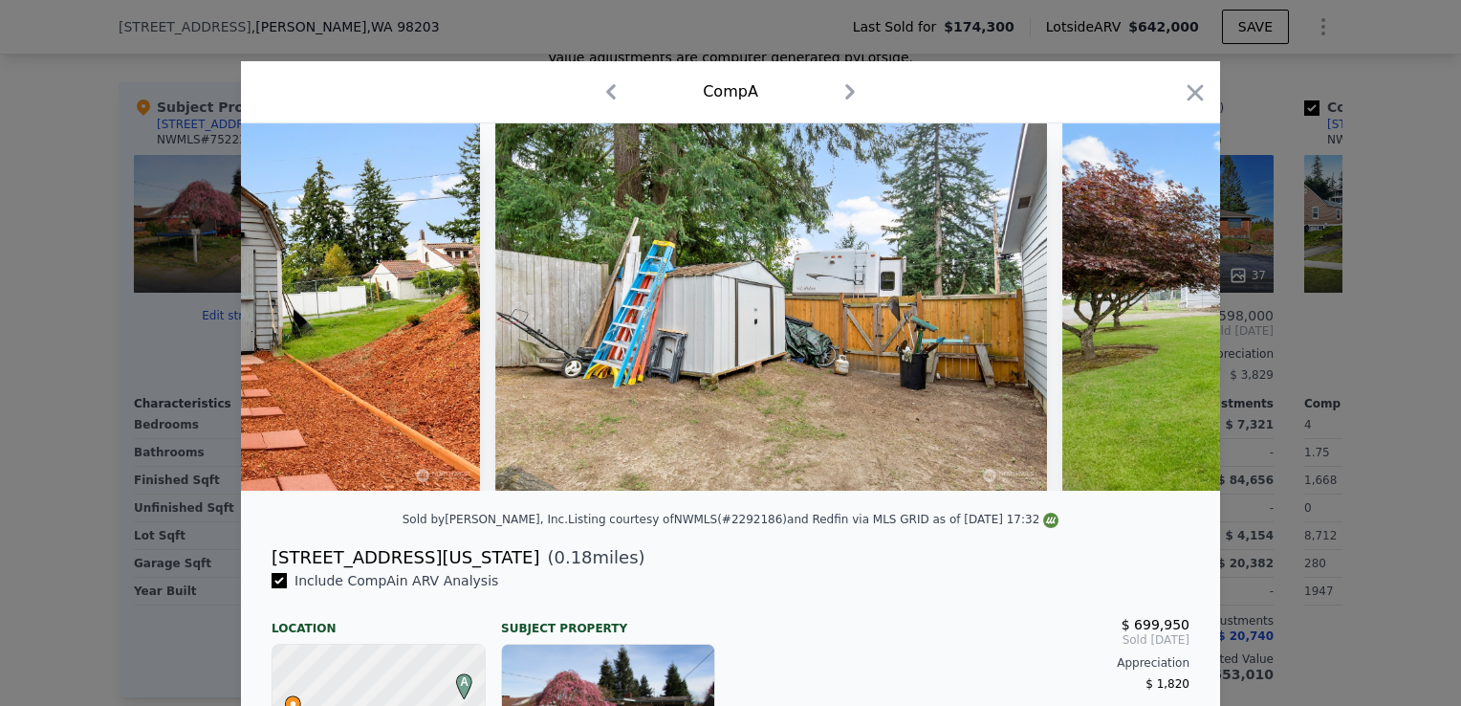
scroll to position [0, 19735]
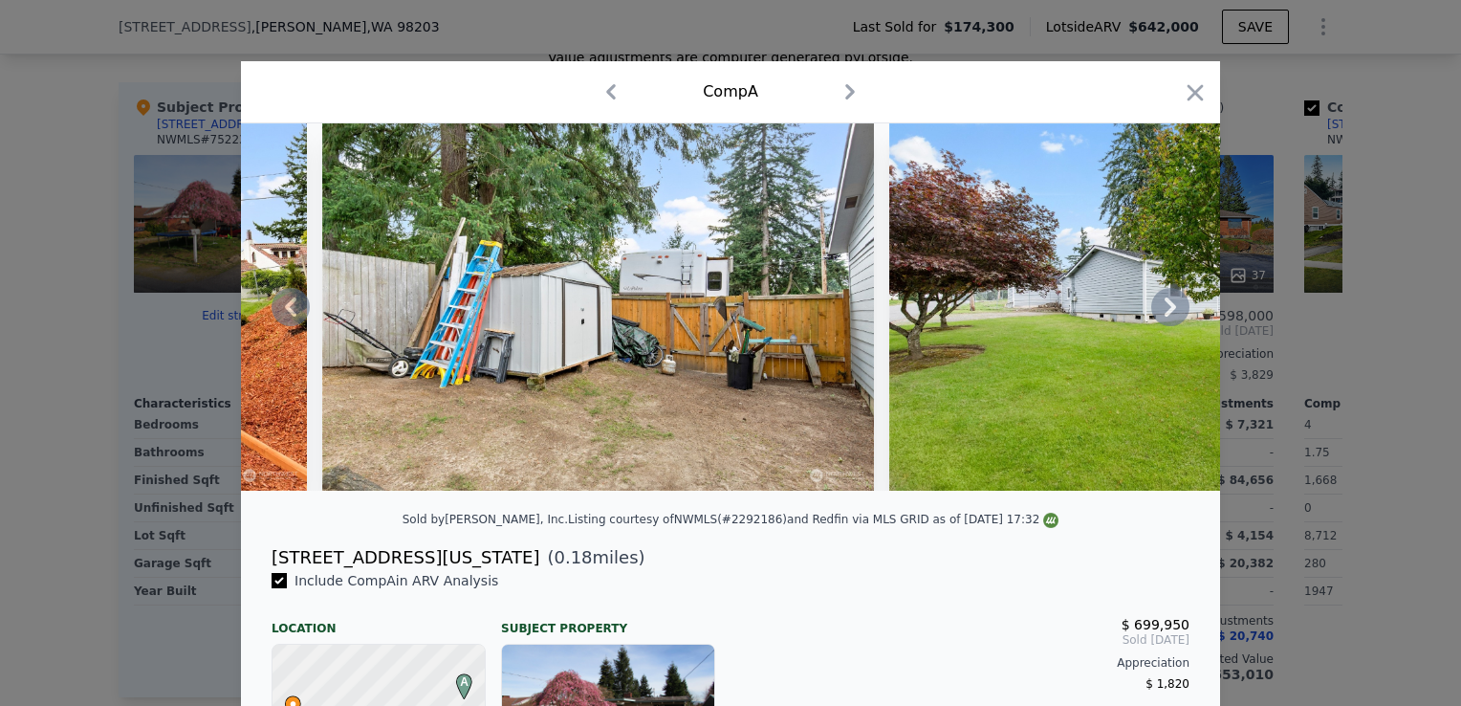
click at [1163, 311] on div at bounding box center [730, 306] width 979 height 367
click at [1188, 95] on icon "button" at bounding box center [1196, 92] width 16 height 16
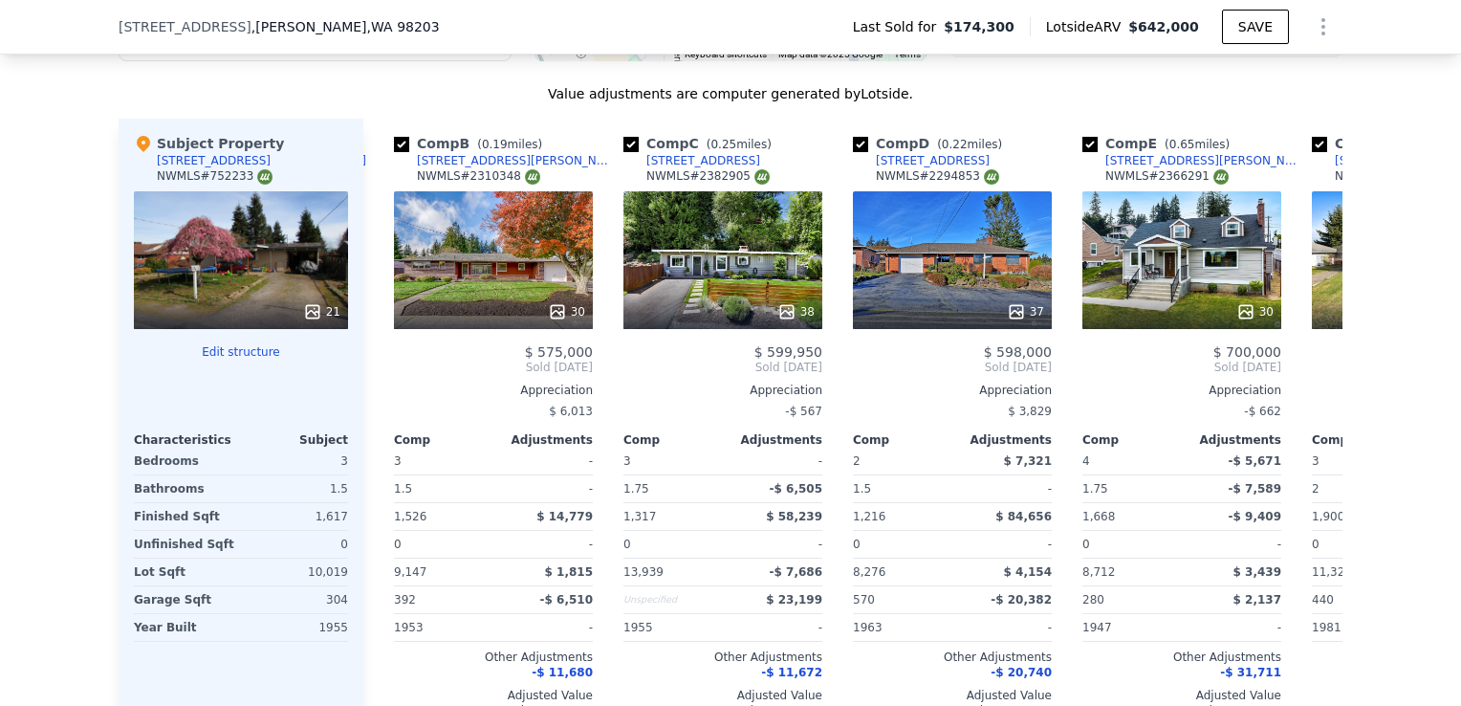
scroll to position [0, 222]
click at [550, 266] on div "30" at bounding box center [493, 260] width 199 height 138
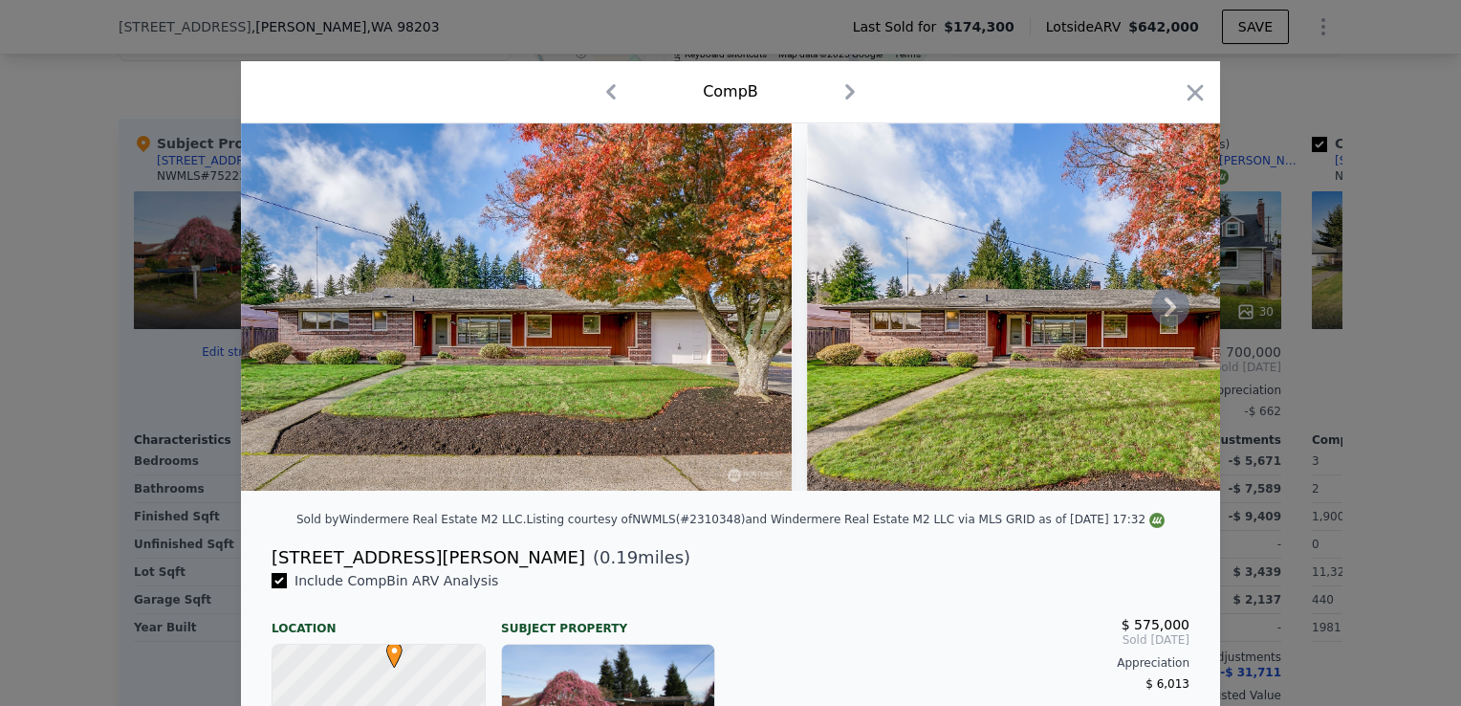
click at [1170, 311] on icon at bounding box center [1170, 307] width 38 height 38
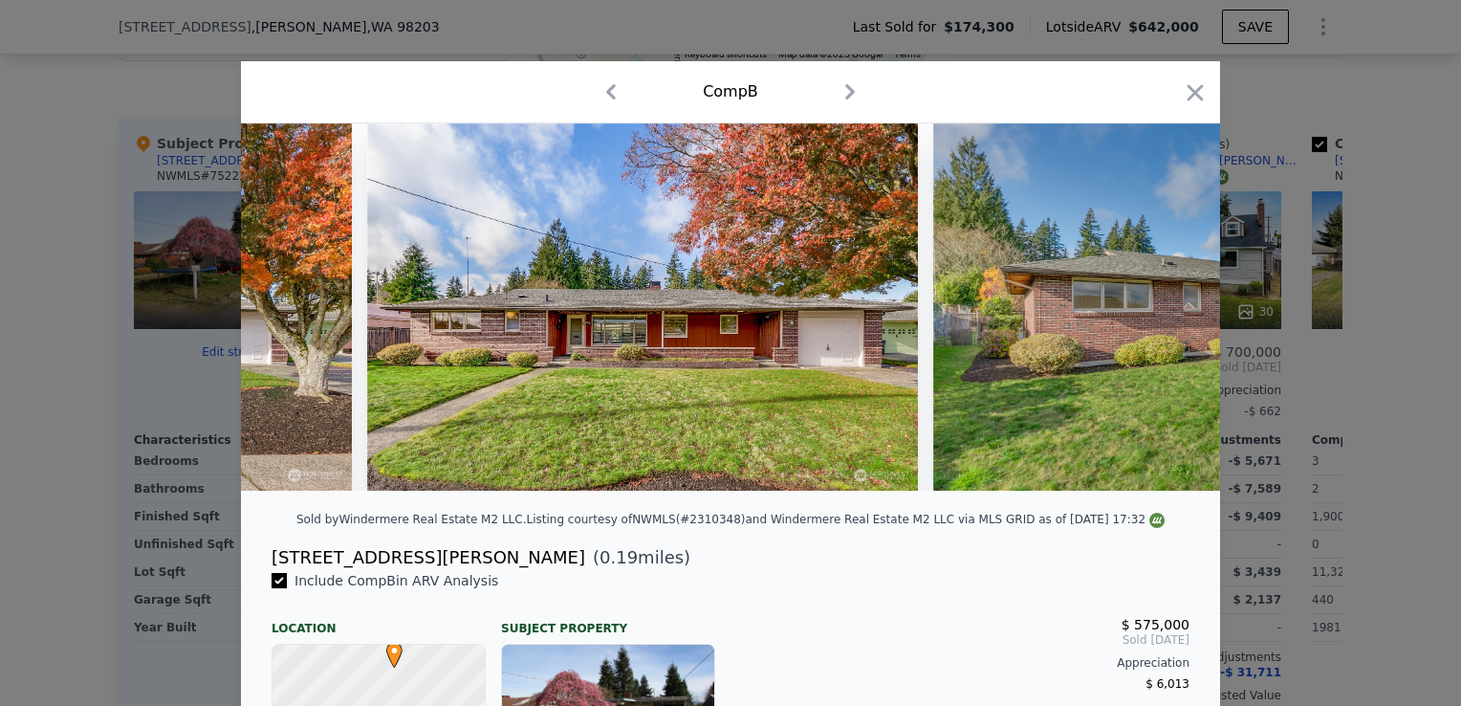
scroll to position [0, 459]
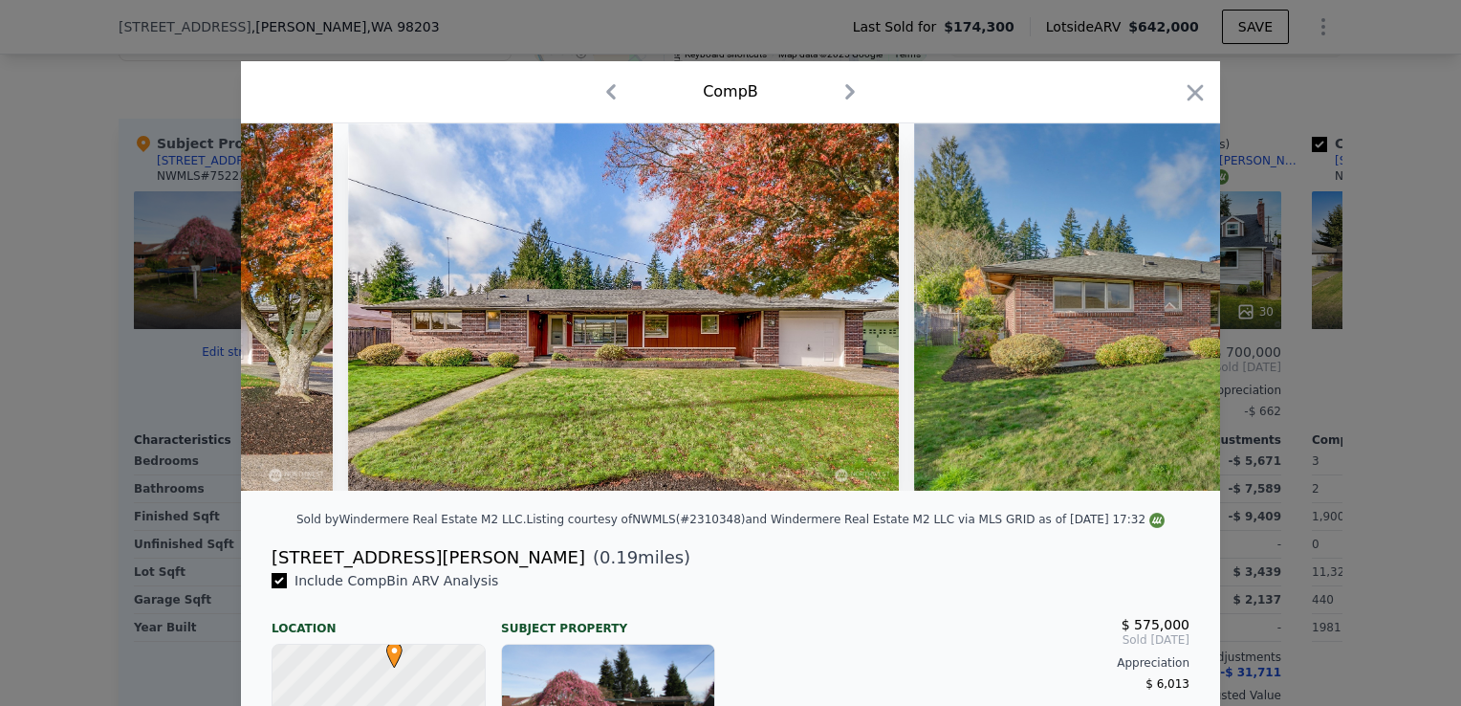
click at [1166, 312] on div at bounding box center [730, 306] width 979 height 367
click at [1166, 312] on icon at bounding box center [1170, 306] width 11 height 19
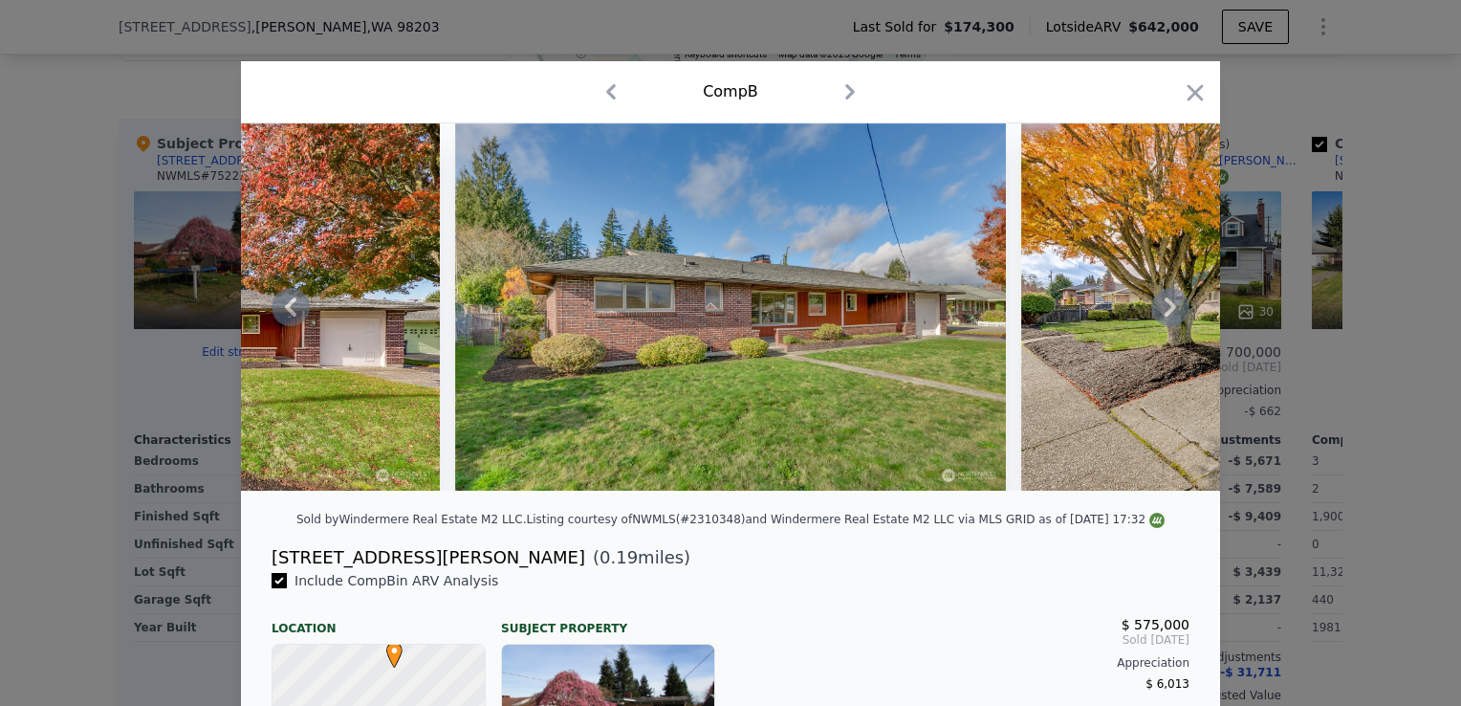
click at [1160, 314] on icon at bounding box center [1170, 307] width 38 height 38
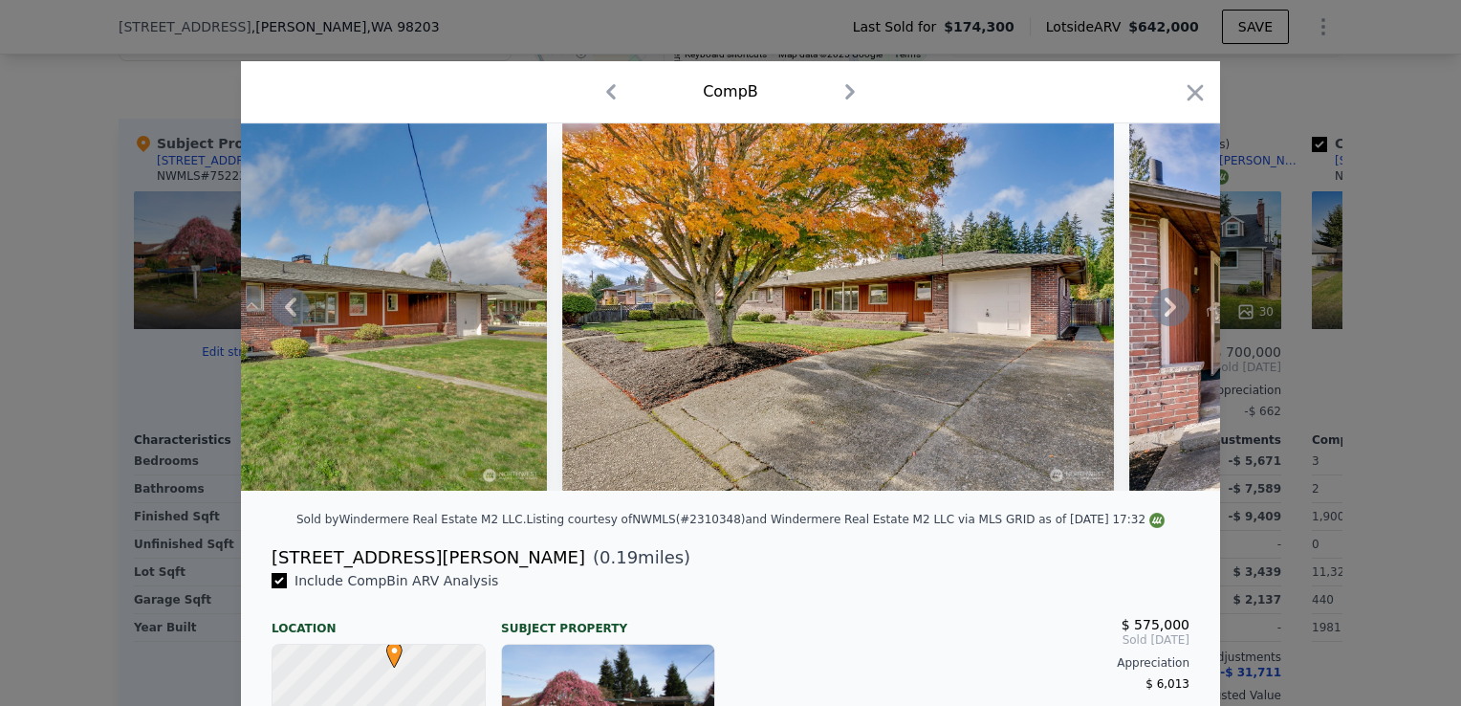
click at [1160, 315] on icon at bounding box center [1170, 307] width 38 height 38
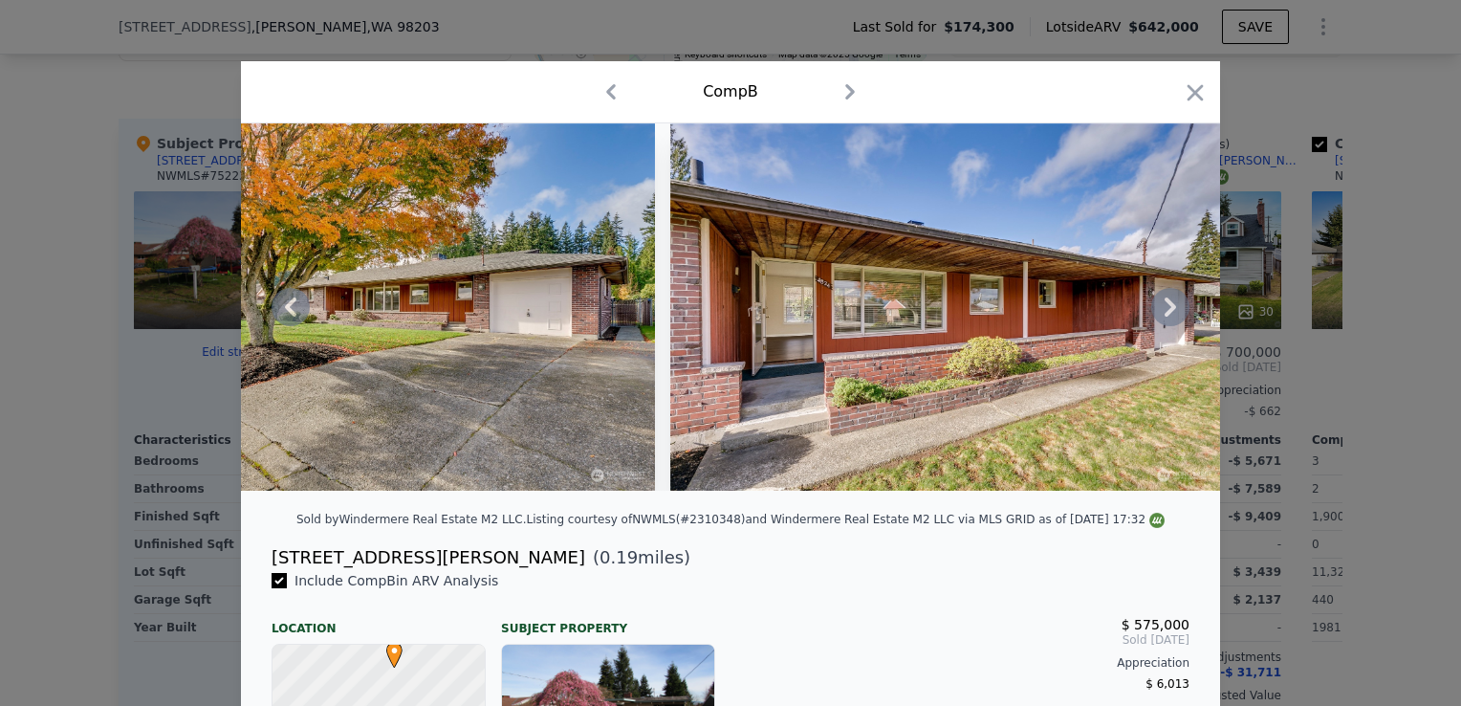
click at [1160, 314] on icon at bounding box center [1170, 307] width 38 height 38
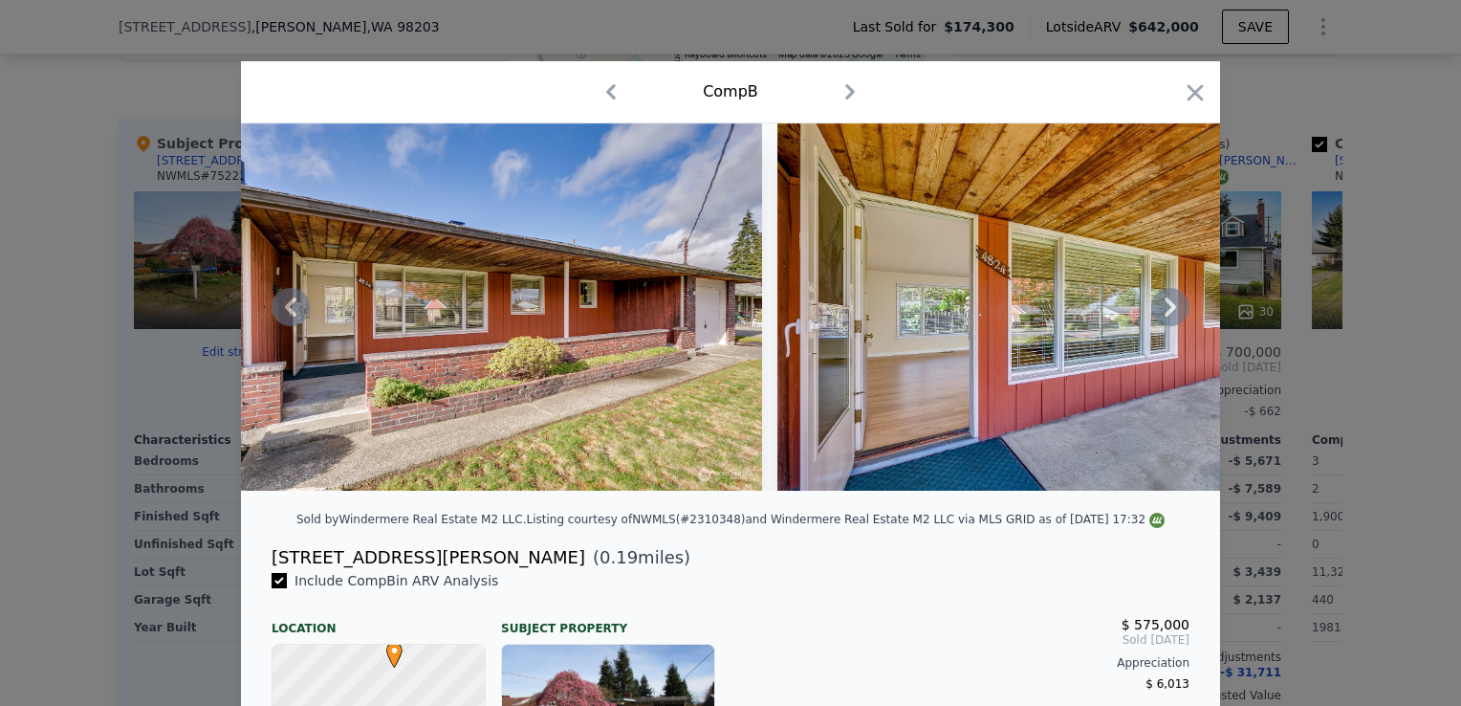
click at [1160, 314] on icon at bounding box center [1170, 307] width 38 height 38
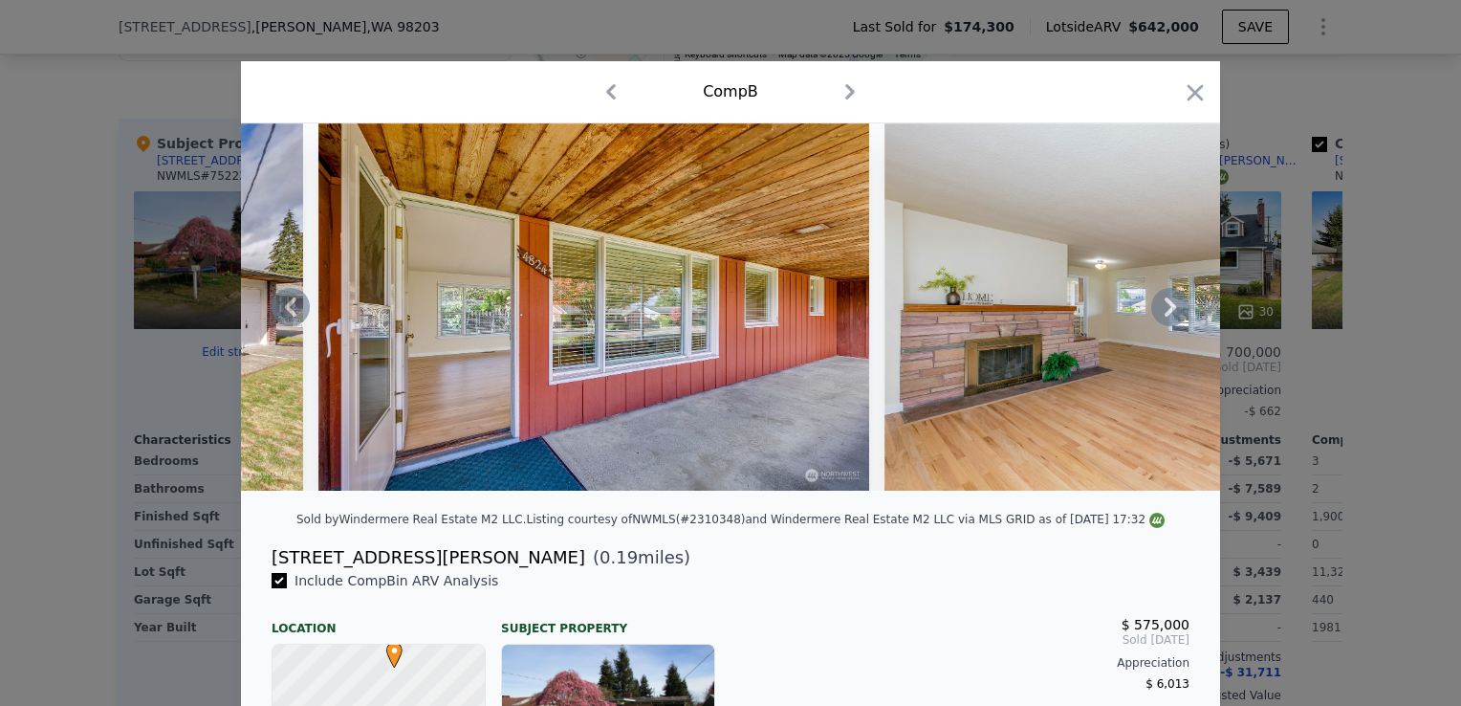
click at [1160, 314] on icon at bounding box center [1170, 307] width 38 height 38
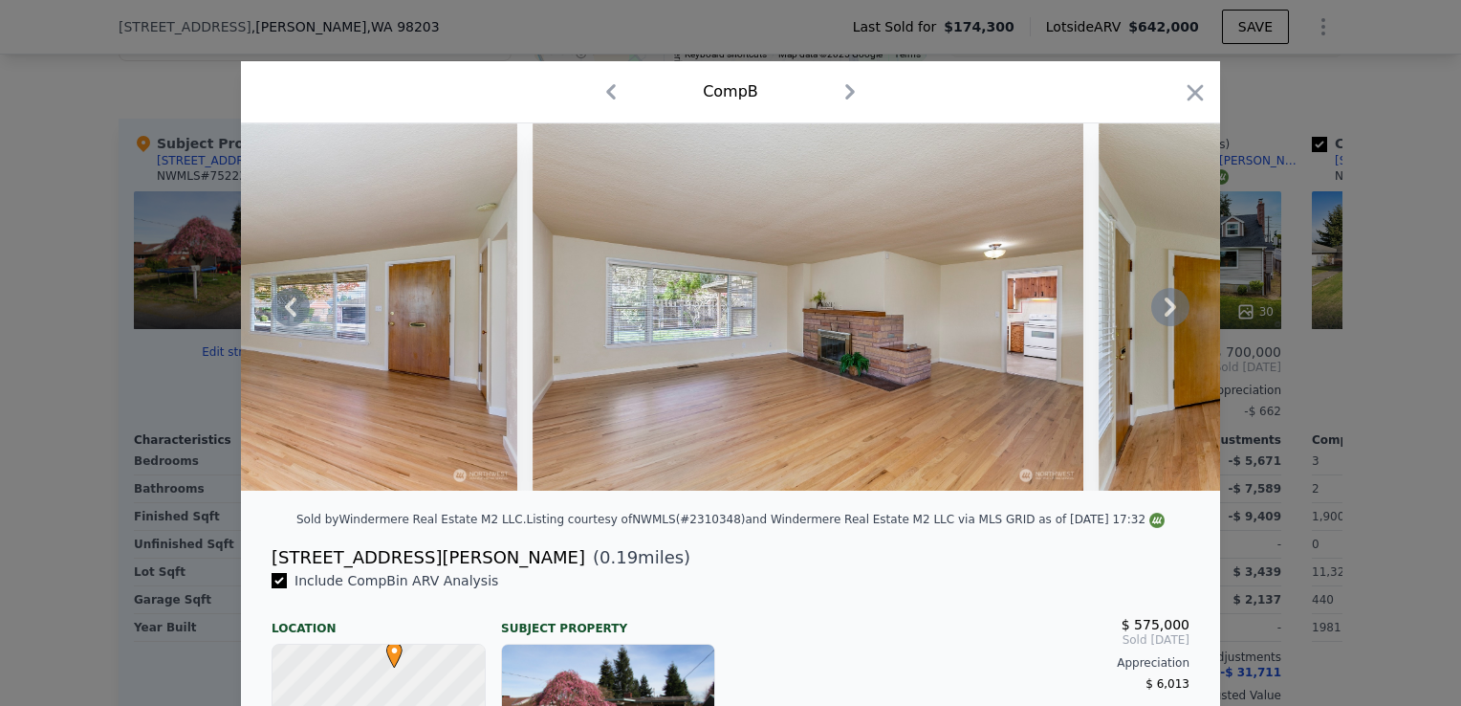
click at [1160, 314] on icon at bounding box center [1170, 307] width 38 height 38
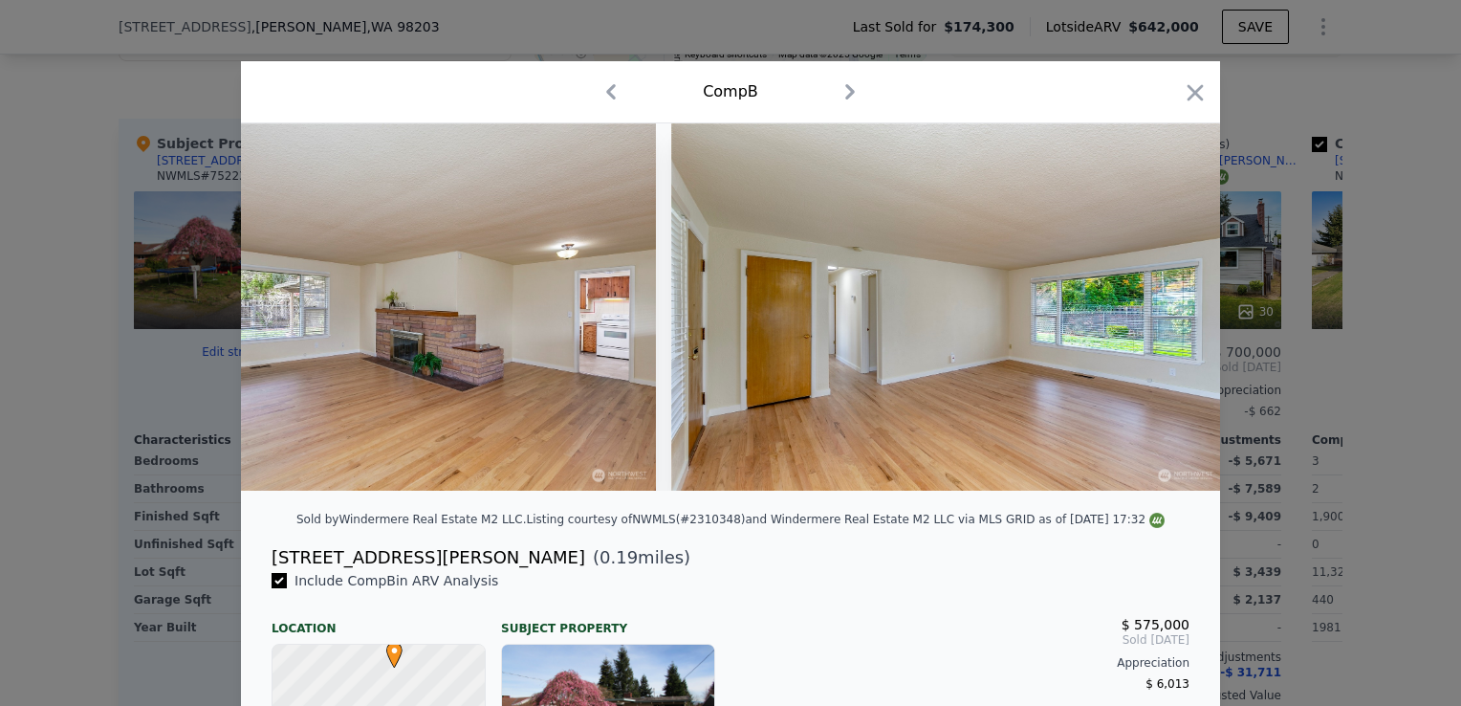
scroll to position [0, 4131]
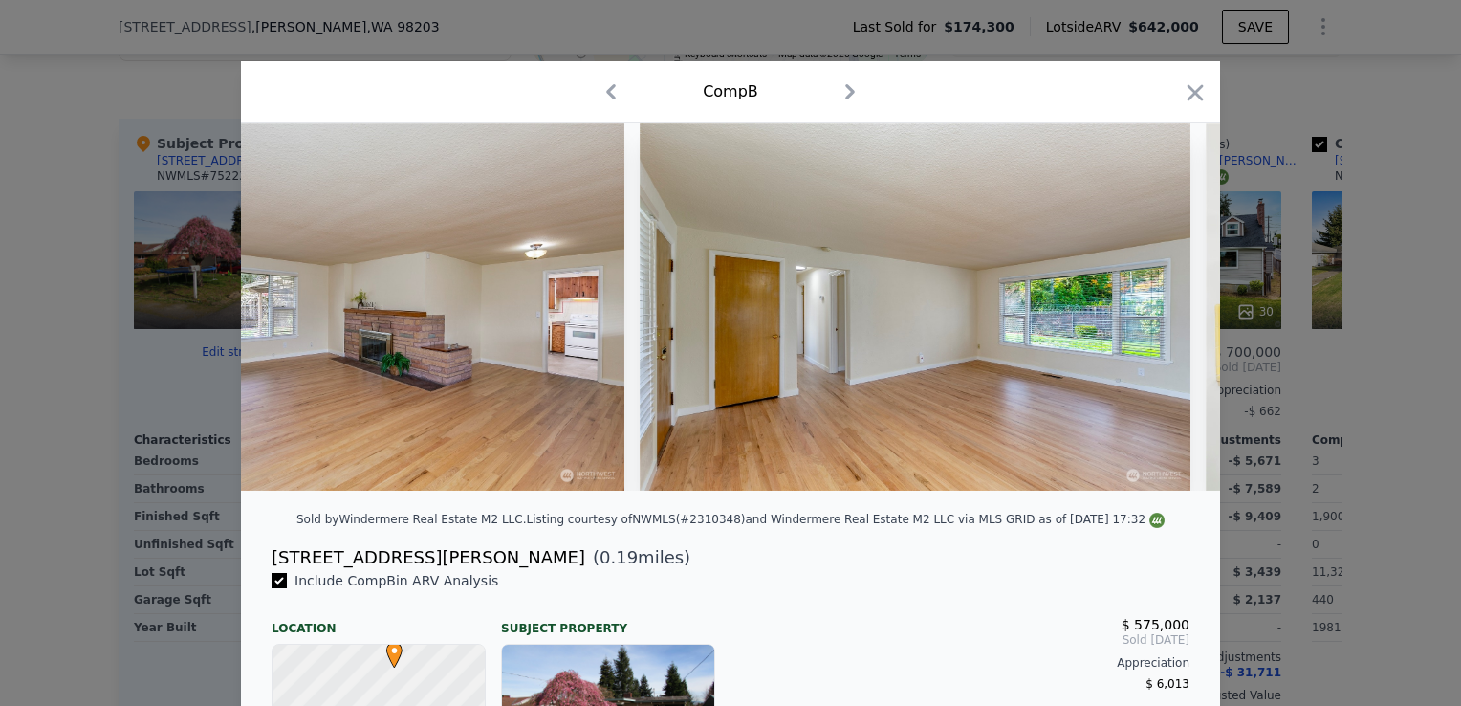
click at [1160, 314] on div at bounding box center [730, 306] width 979 height 367
click at [1160, 314] on icon at bounding box center [1170, 307] width 38 height 38
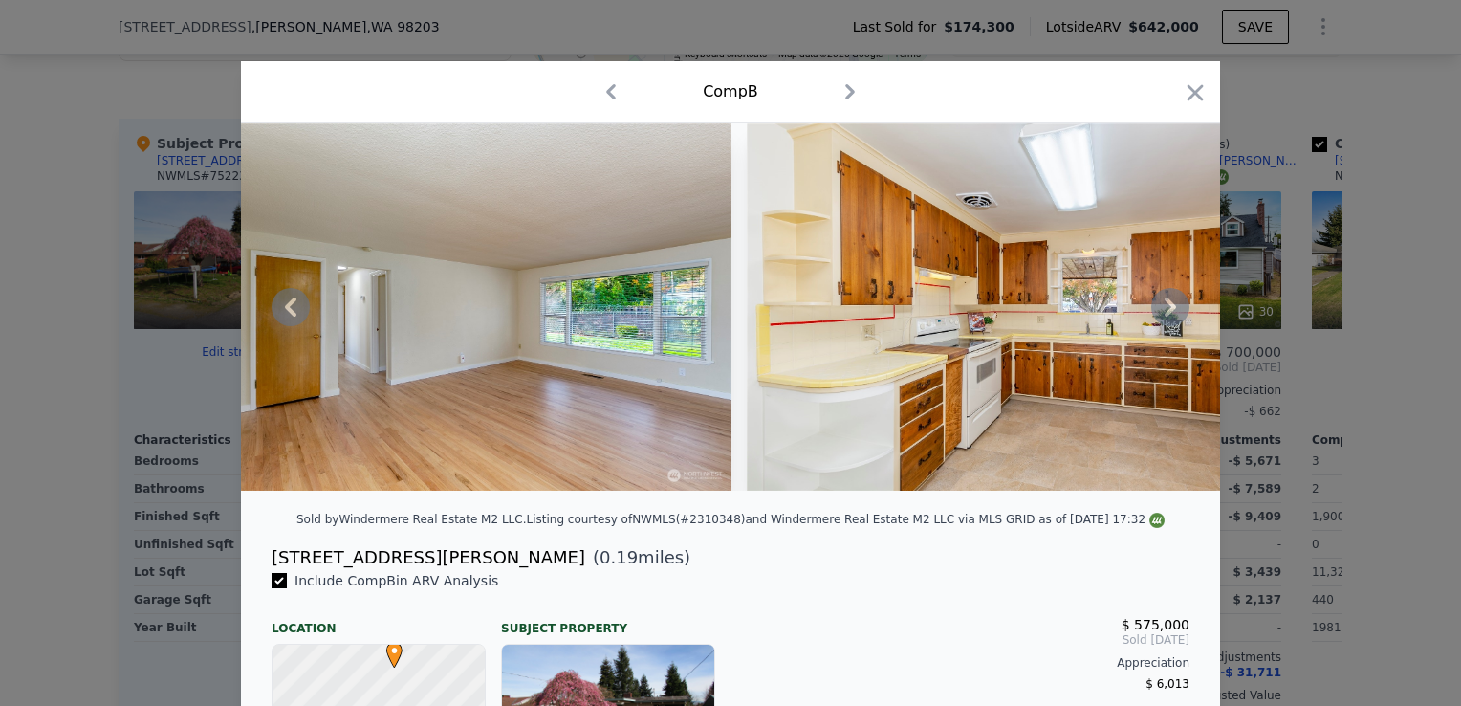
click at [1160, 314] on icon at bounding box center [1170, 307] width 38 height 38
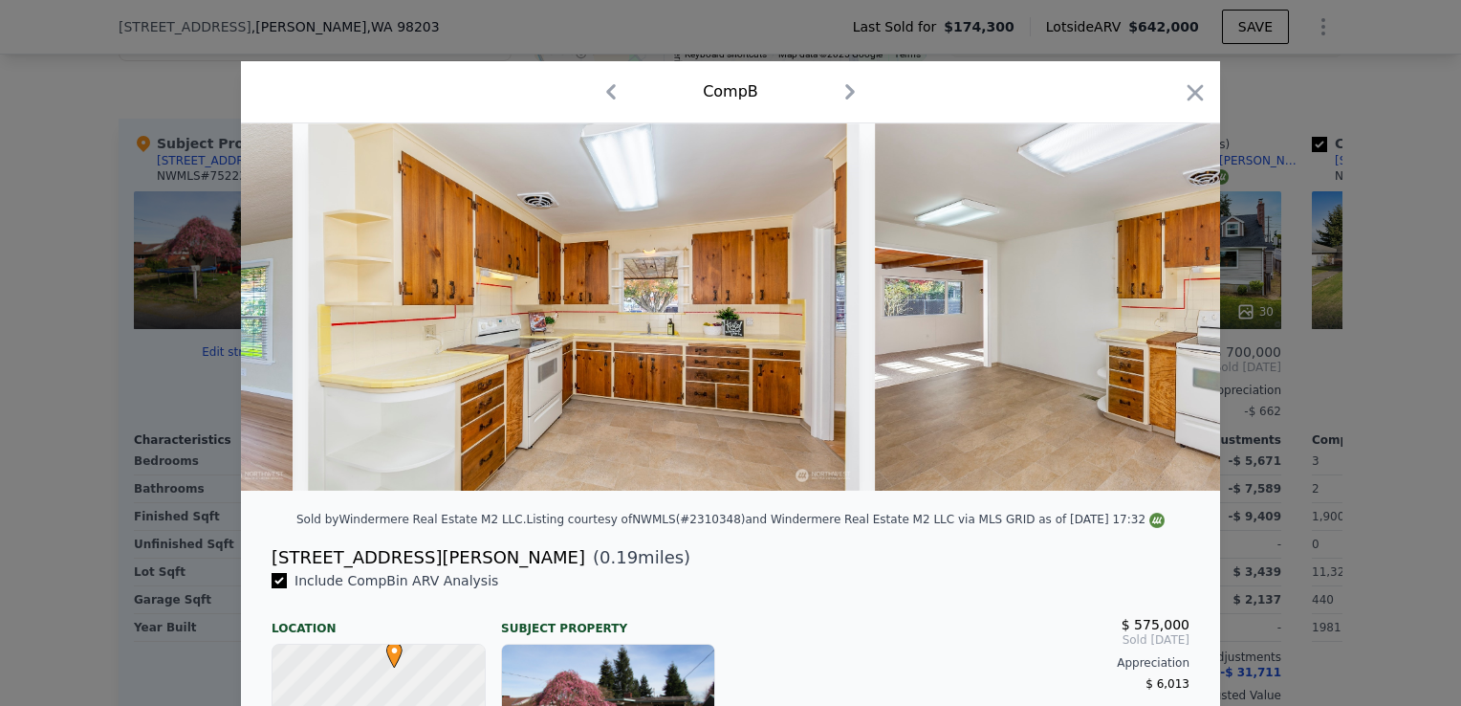
scroll to position [0, 5048]
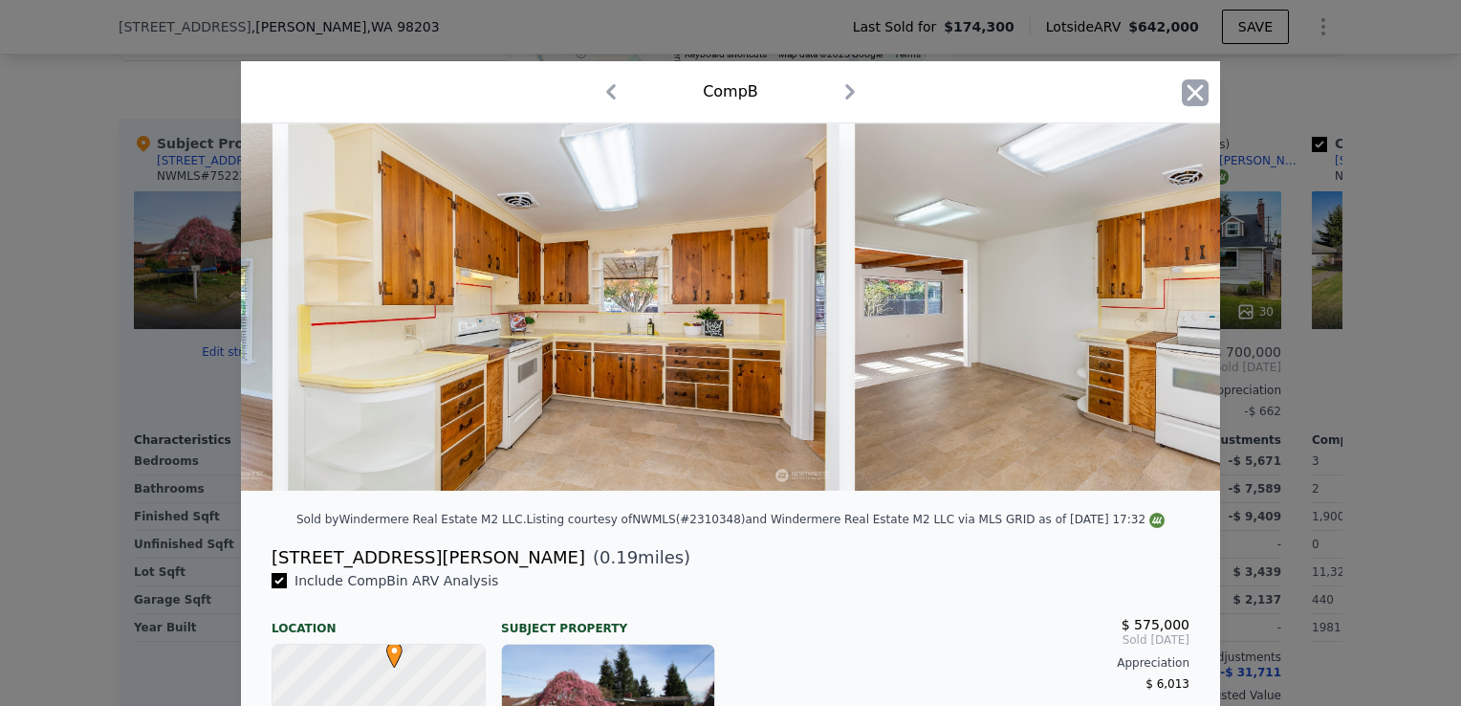
click at [1188, 95] on icon "button" at bounding box center [1196, 92] width 16 height 16
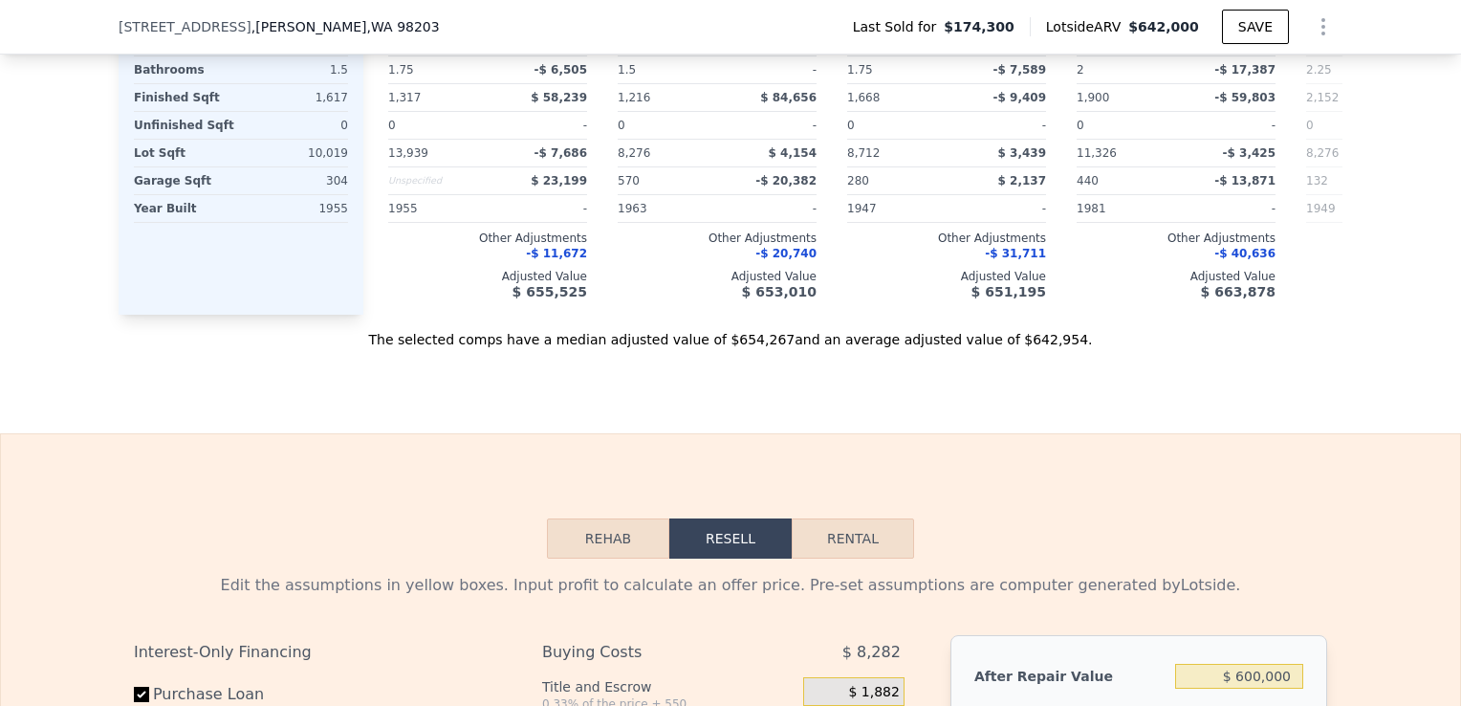
scroll to position [2409, 0]
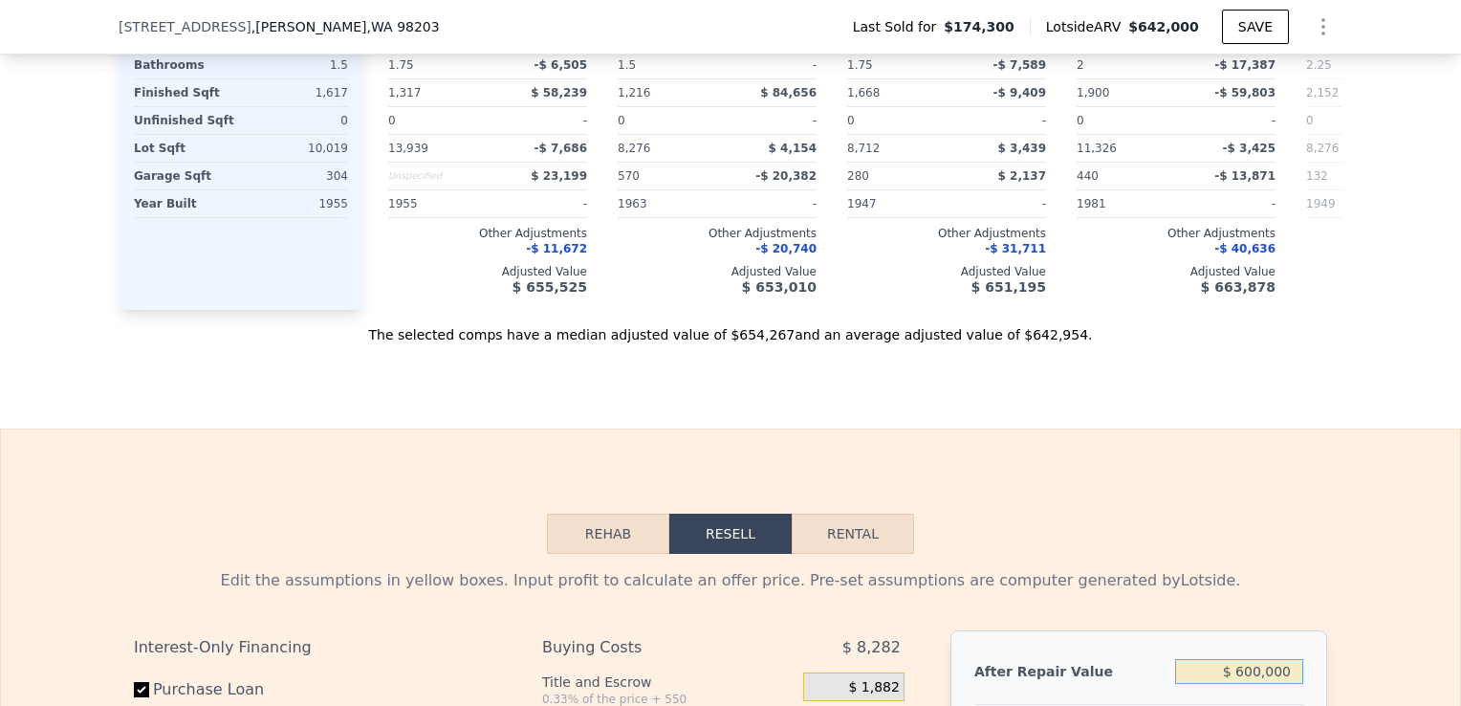
click at [1251, 672] on input "$ 600,000" at bounding box center [1239, 671] width 128 height 25
type input "$ 60,000"
type input "-$ 433,343"
type input "$ 640,000"
type input "$ 104,822"
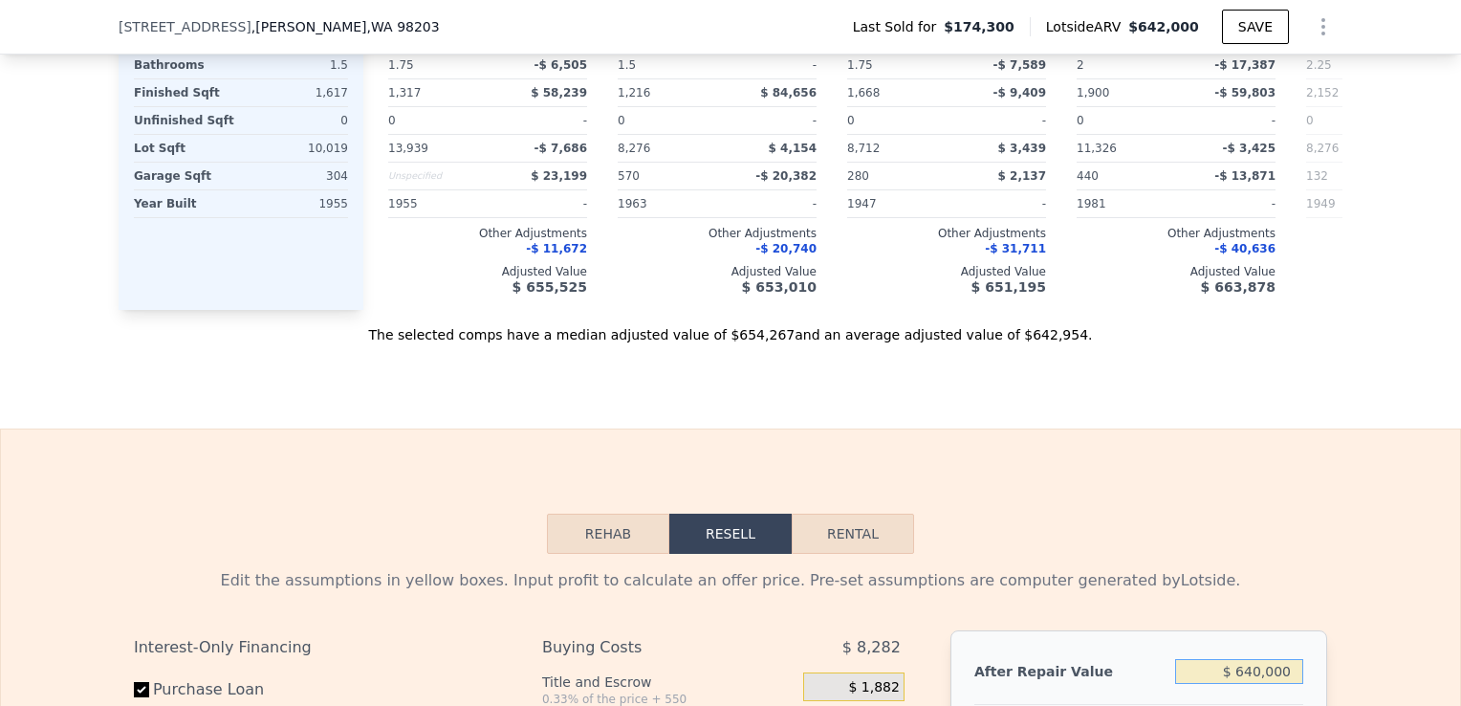
type input "$ 640,000"
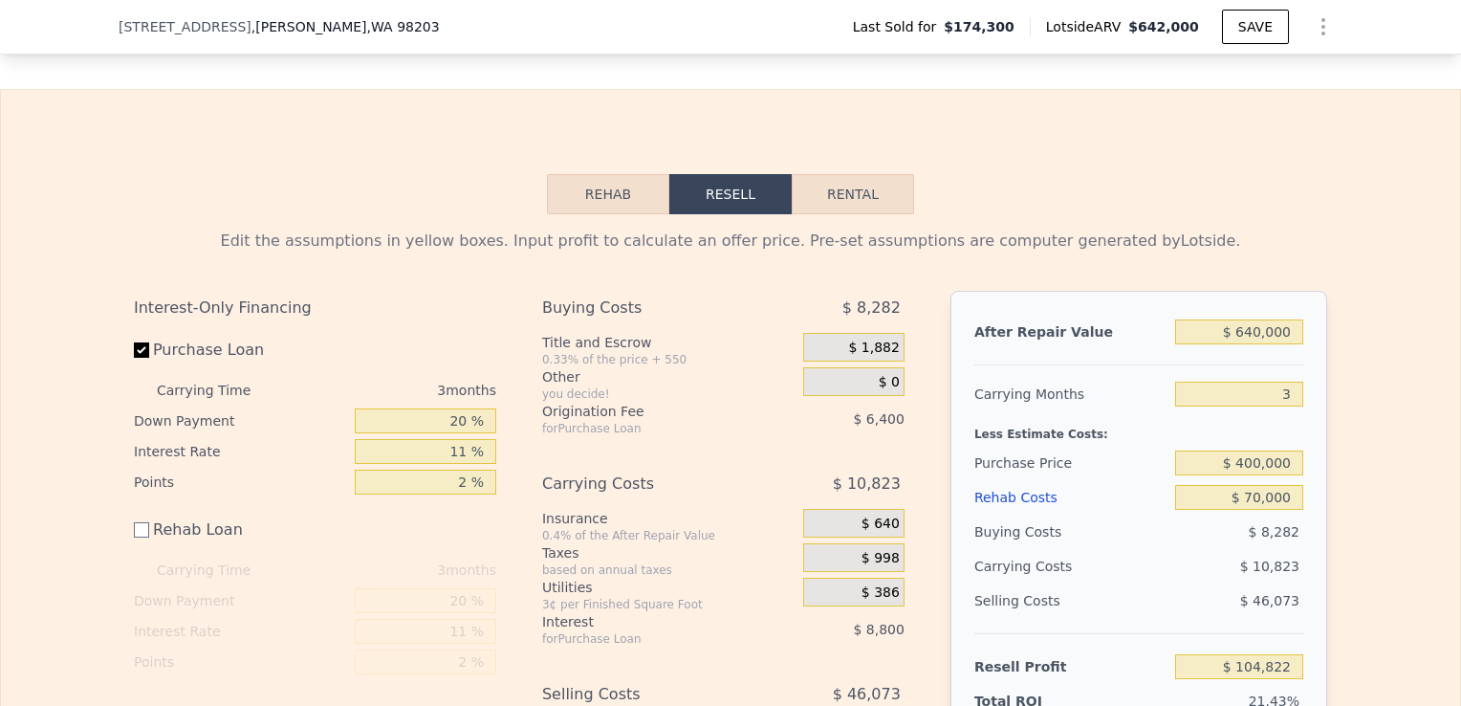
scroll to position [2917, 0]
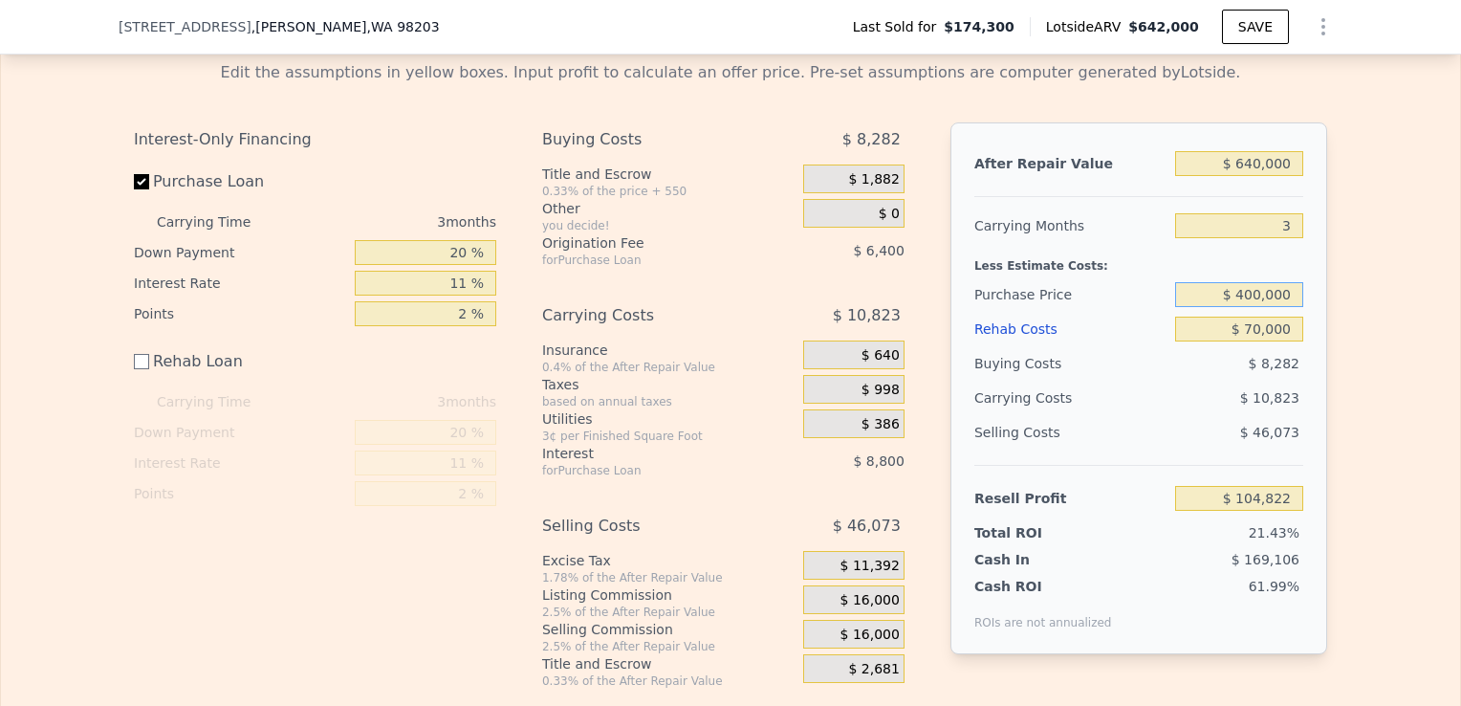
click at [1253, 294] on input "$ 400,000" at bounding box center [1239, 294] width 128 height 25
type input "$ 420,000"
click at [1294, 319] on input "$ 70,000" at bounding box center [1239, 328] width 128 height 25
type input "$ 83,994"
click at [1253, 294] on input "$ 420,000" at bounding box center [1239, 294] width 128 height 25
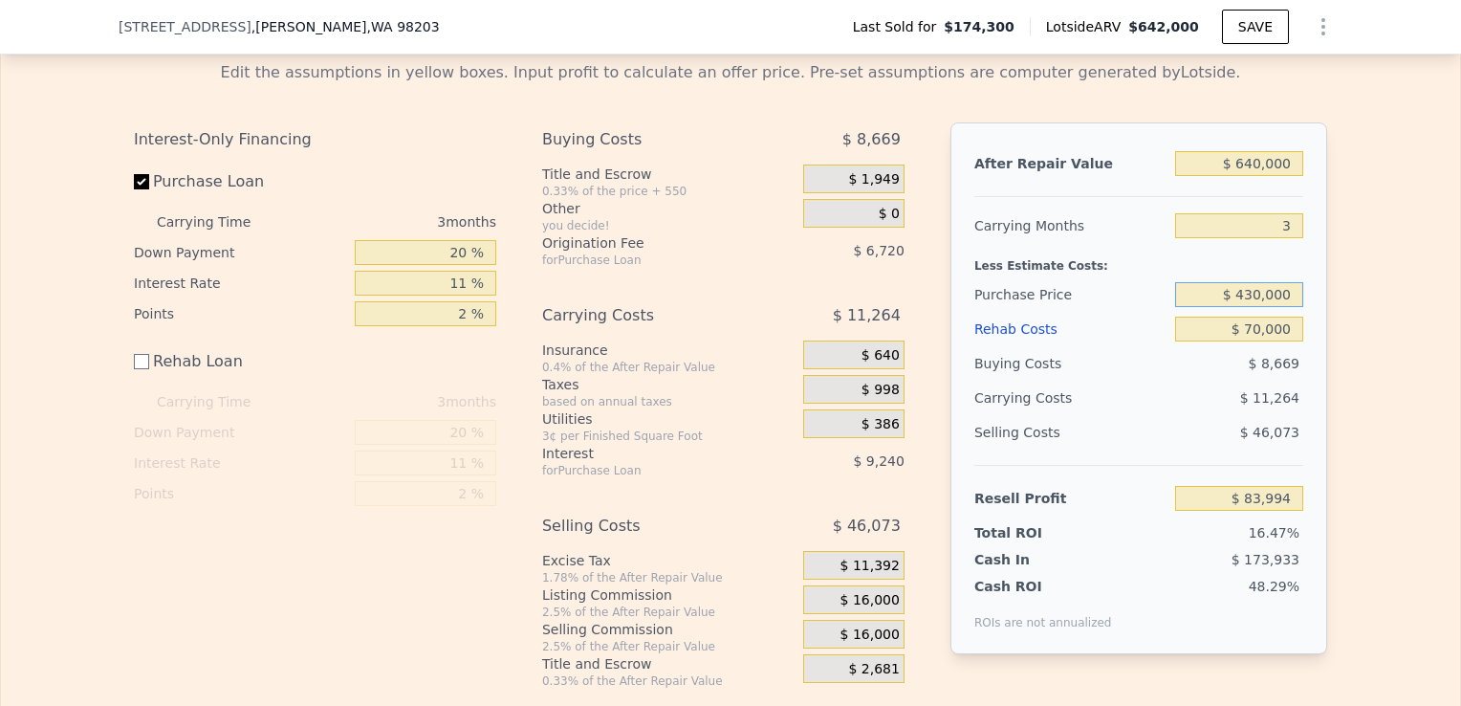
type input "$ 430,000"
click at [1353, 334] on div "Edit the assumptions in yellow boxes. Input profit to calculate an offer price.…" at bounding box center [730, 367] width 1459 height 643
type input "$ 73,582"
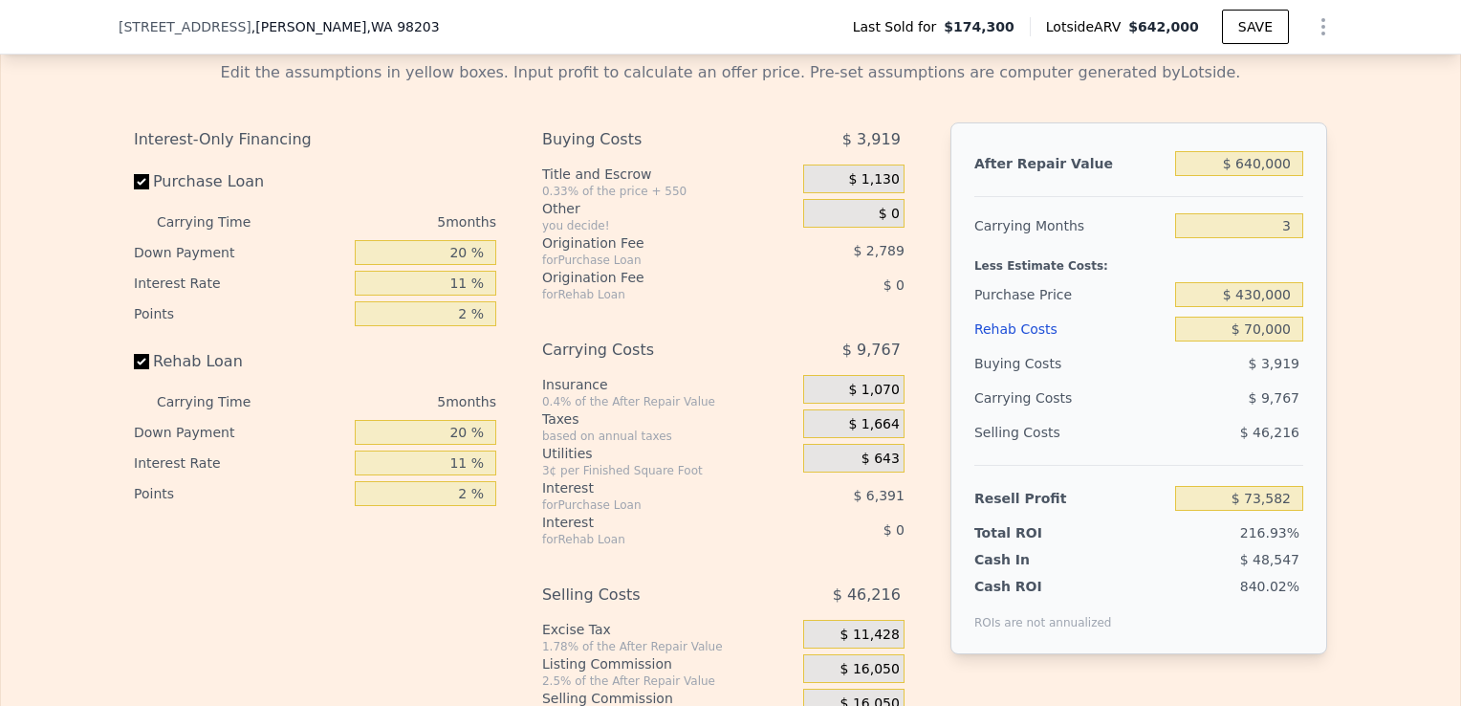
checkbox input "true"
type input "$ 642,000"
type input "5"
type input "$ 0"
type input "$ 407,798"
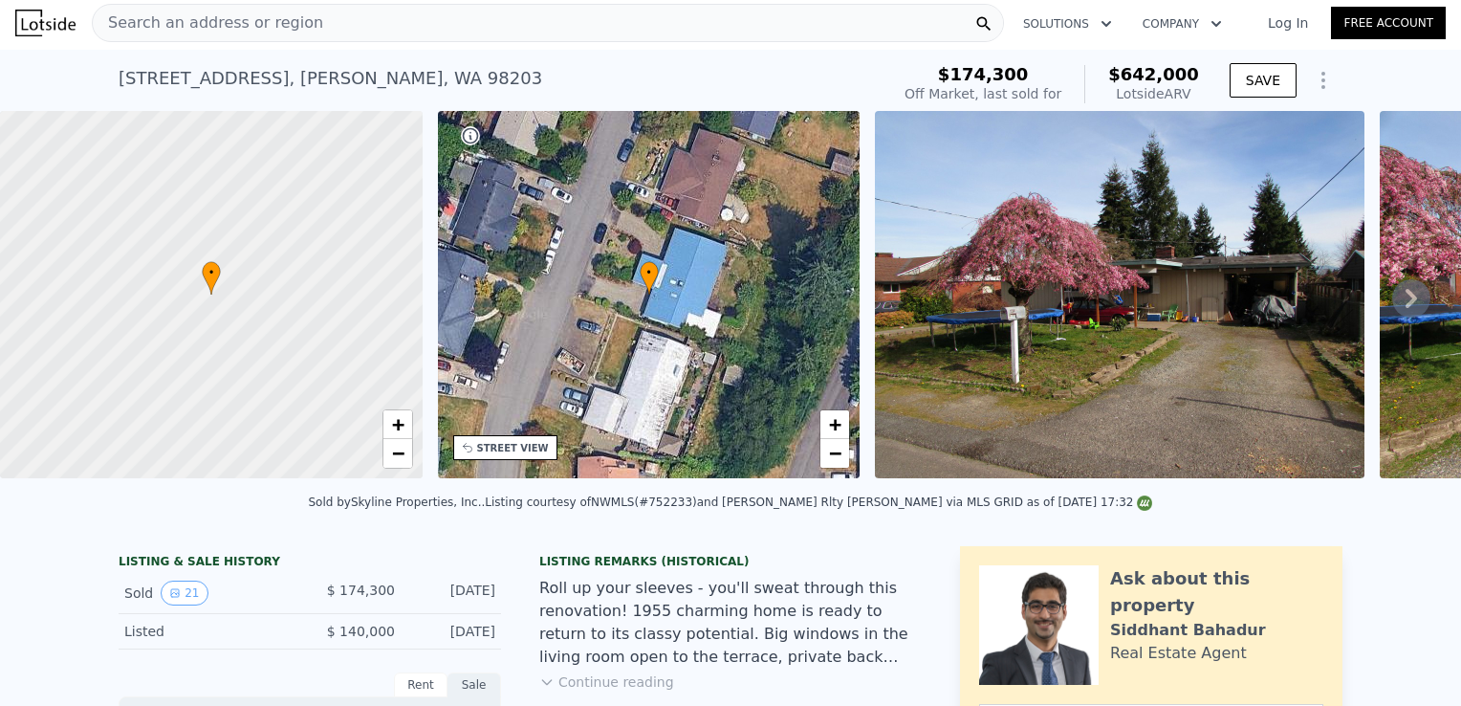
scroll to position [50, 0]
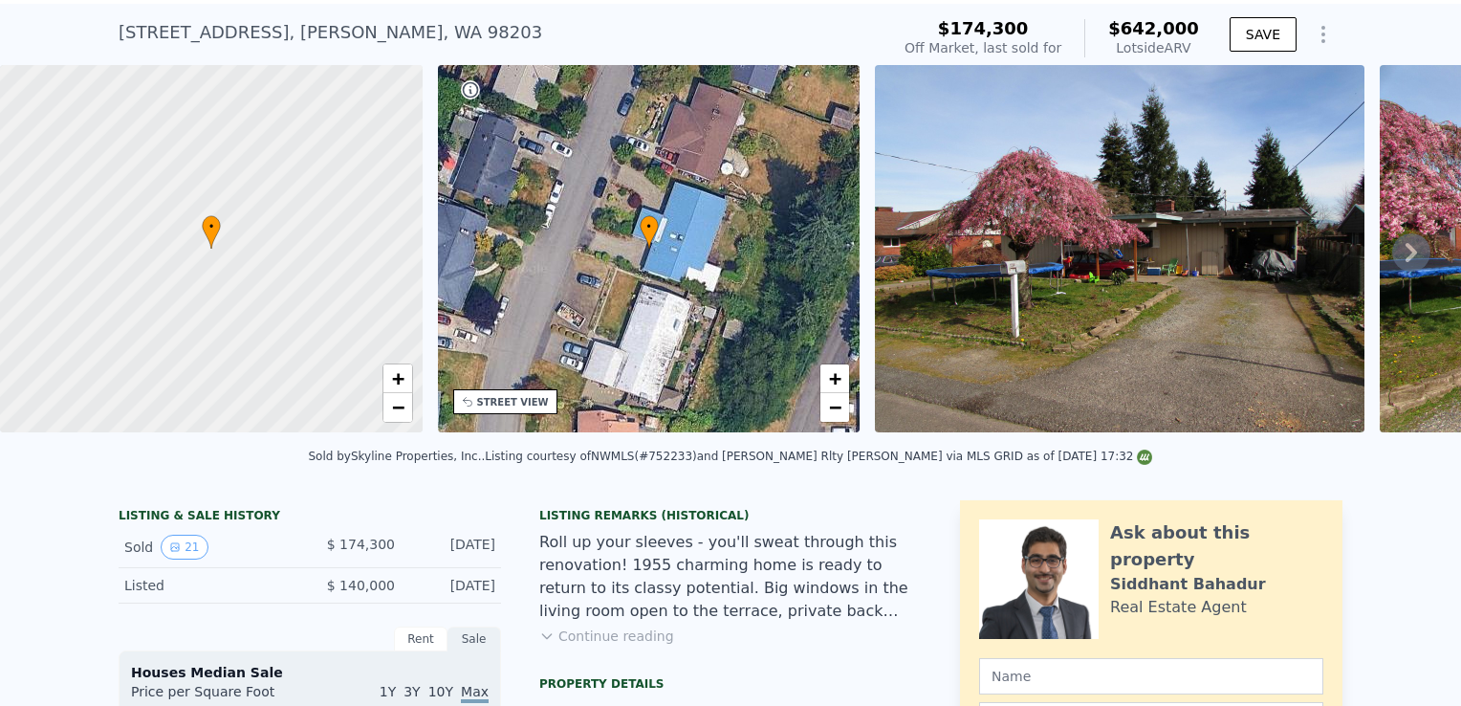
click at [599, 64] on div "4625 Silvertip Ln , Everett , WA 98203 Sold Mar 2015 for $174,300 (~ARV $642k )" at bounding box center [500, 38] width 763 height 54
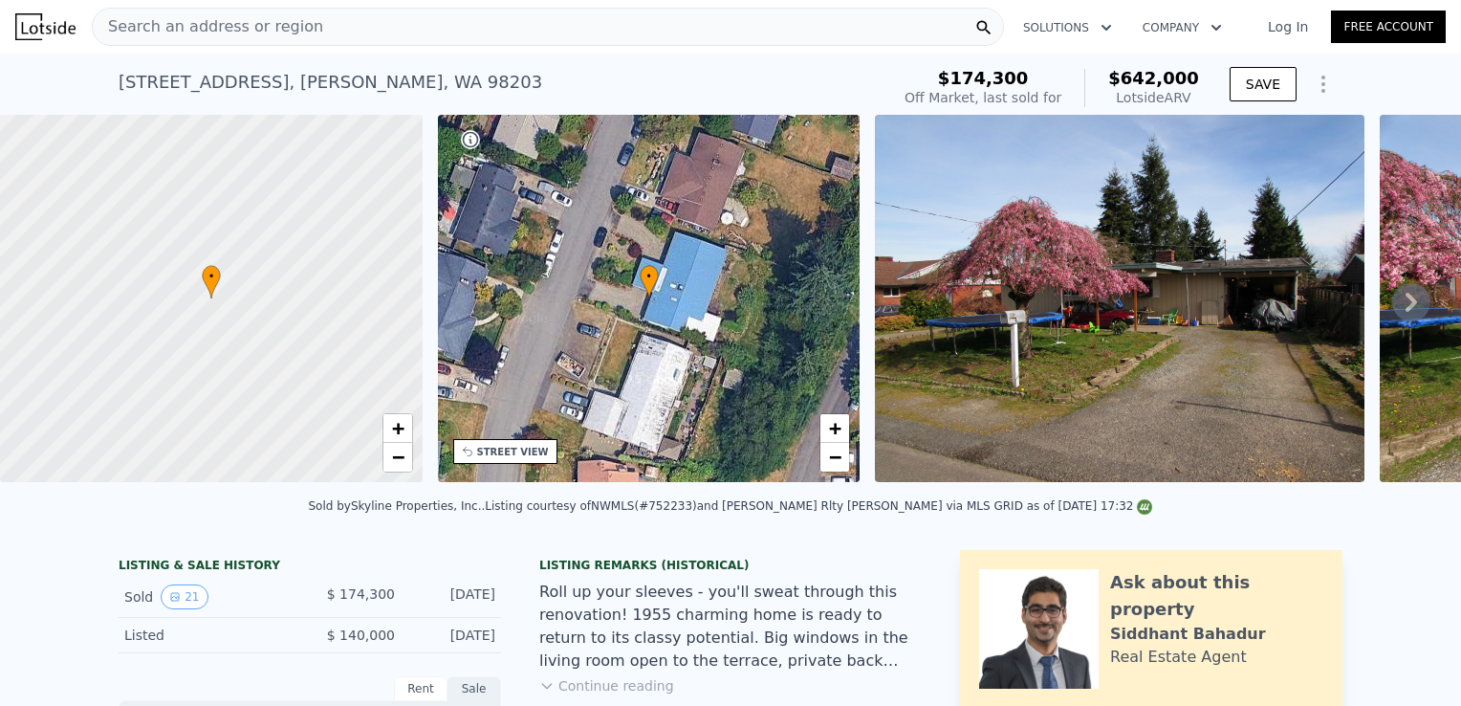
click at [441, 33] on div "Search an address or region" at bounding box center [548, 27] width 912 height 38
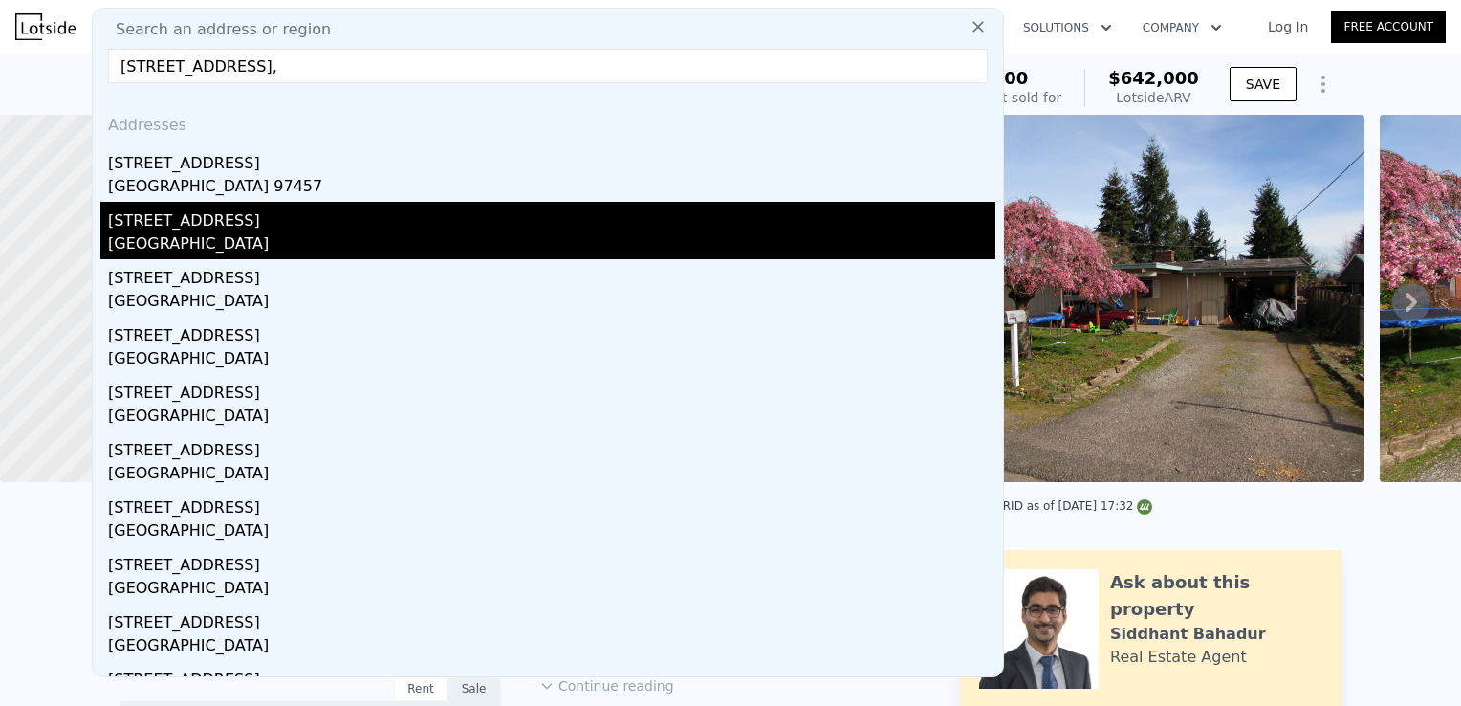
type input "15332 Highway 99, Lynnwood,"
click at [325, 222] on div "15332 Cascadian Way" at bounding box center [551, 217] width 887 height 31
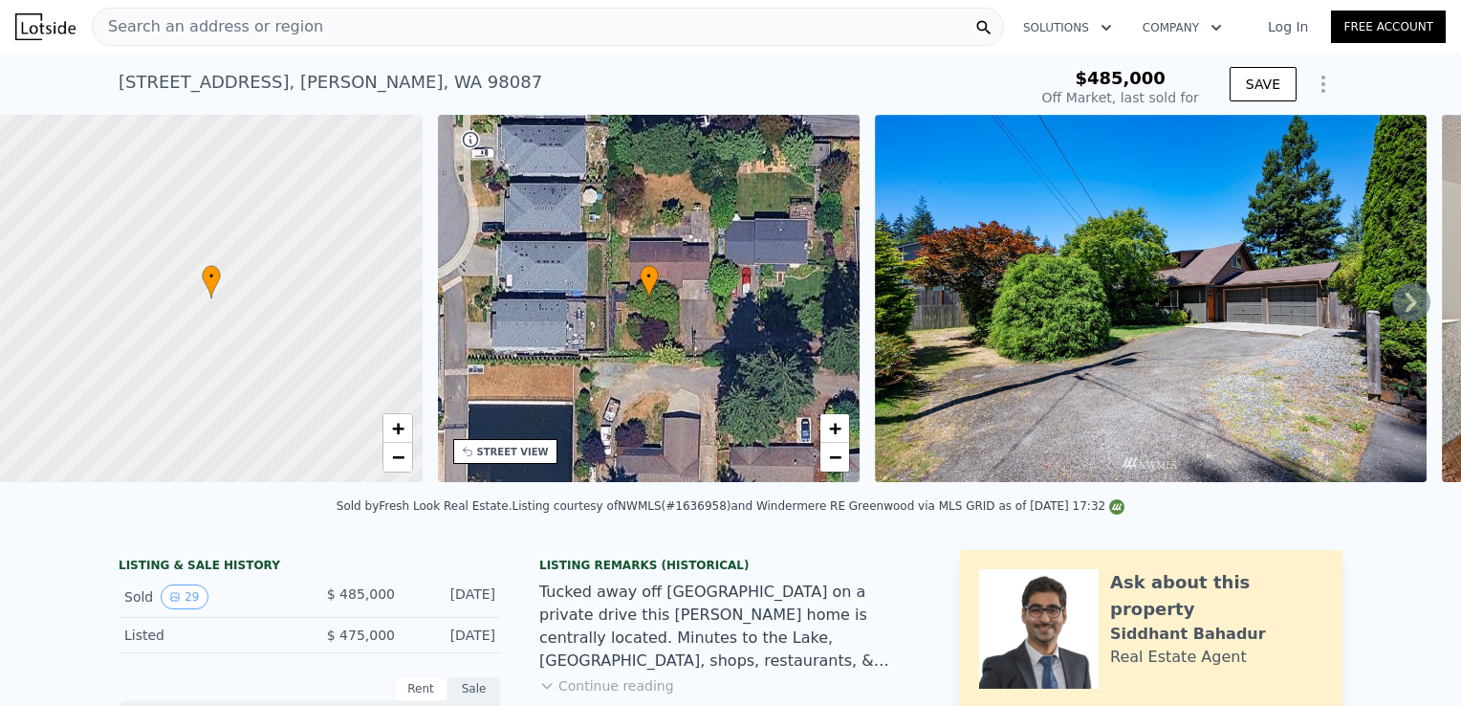
type input "$ 668,000"
type input "$ 103,397"
click at [627, 24] on div "Search an address or region" at bounding box center [548, 27] width 912 height 38
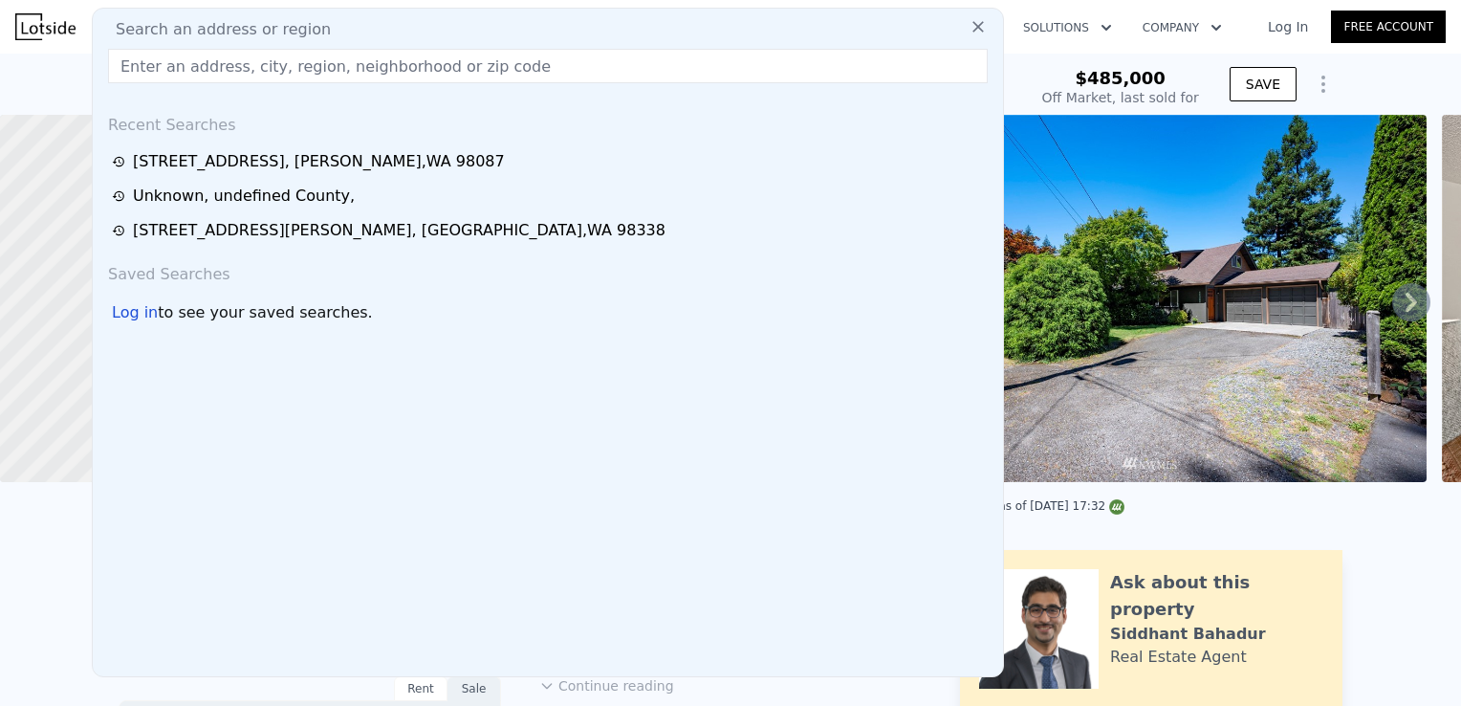
click at [627, 24] on div "Search an address or region" at bounding box center [547, 29] width 895 height 23
click at [594, 67] on input "text" at bounding box center [548, 66] width 880 height 34
paste input "11720 ne 144 pl near 119 Ave"
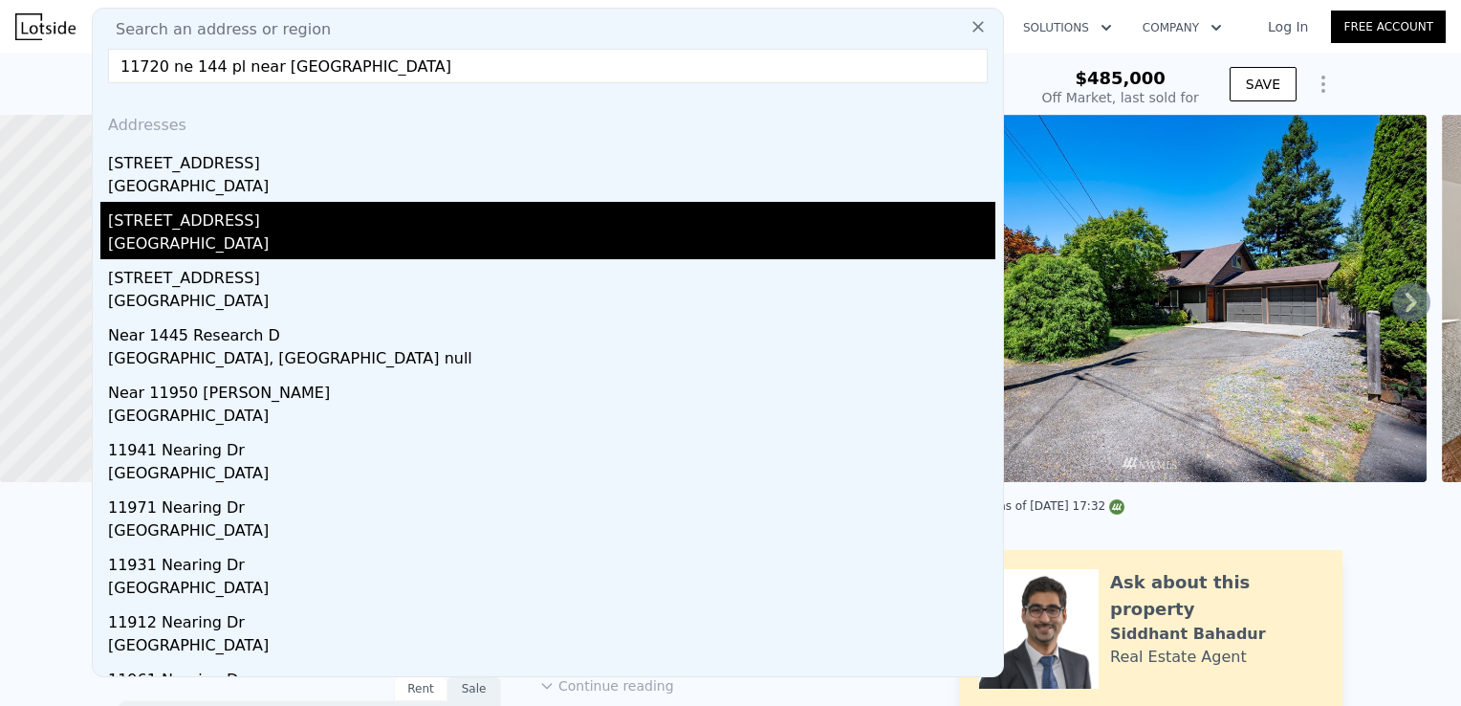
type input "11720 ne 144 pl near 119 Ave"
click at [447, 236] on div "Kirkland, WA 98034" at bounding box center [551, 245] width 887 height 27
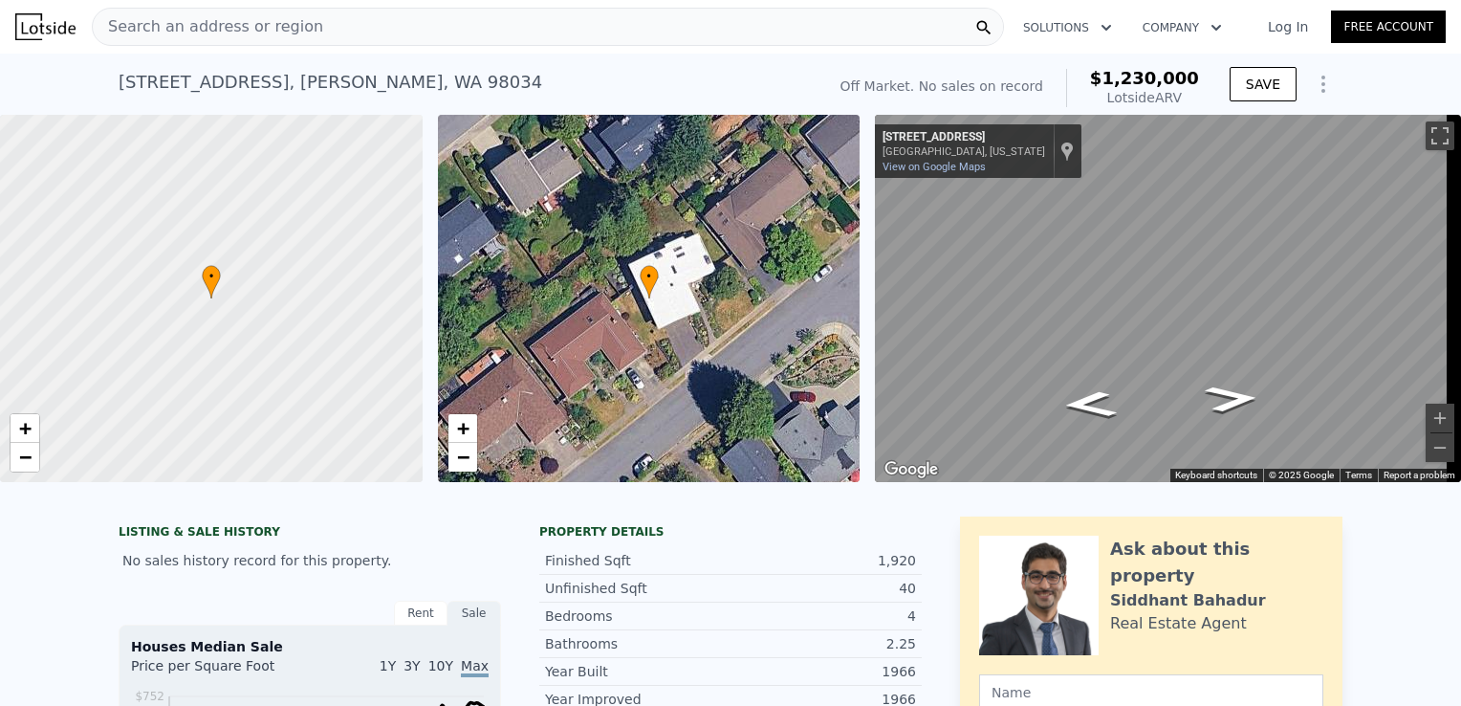
click at [421, 29] on div "Search an address or region" at bounding box center [548, 27] width 912 height 38
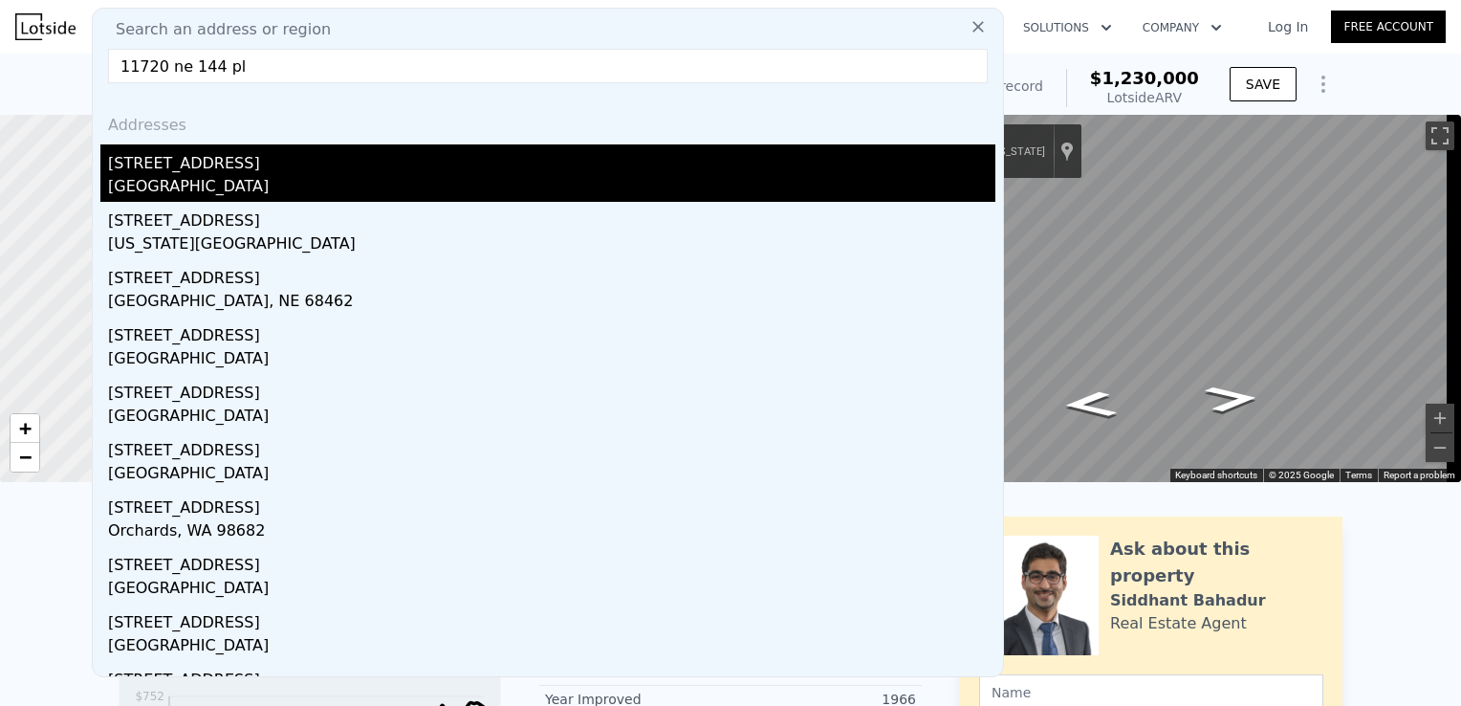
type input "11720 ne 144 pl"
click at [316, 178] on div "Kirkland, WA 98034" at bounding box center [551, 188] width 887 height 27
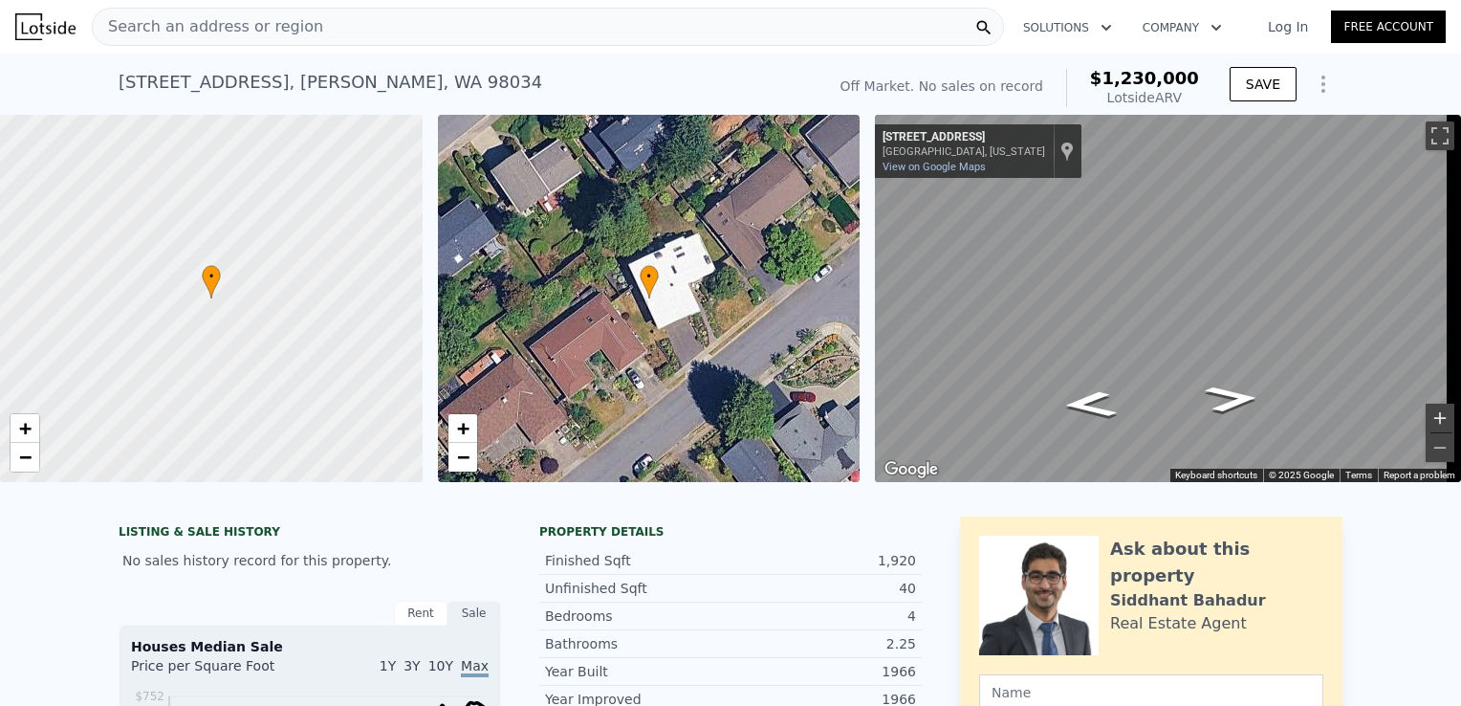
click at [1426, 405] on button "Zoom in" at bounding box center [1440, 417] width 29 height 29
click at [1427, 413] on button "Zoom in" at bounding box center [1440, 417] width 29 height 29
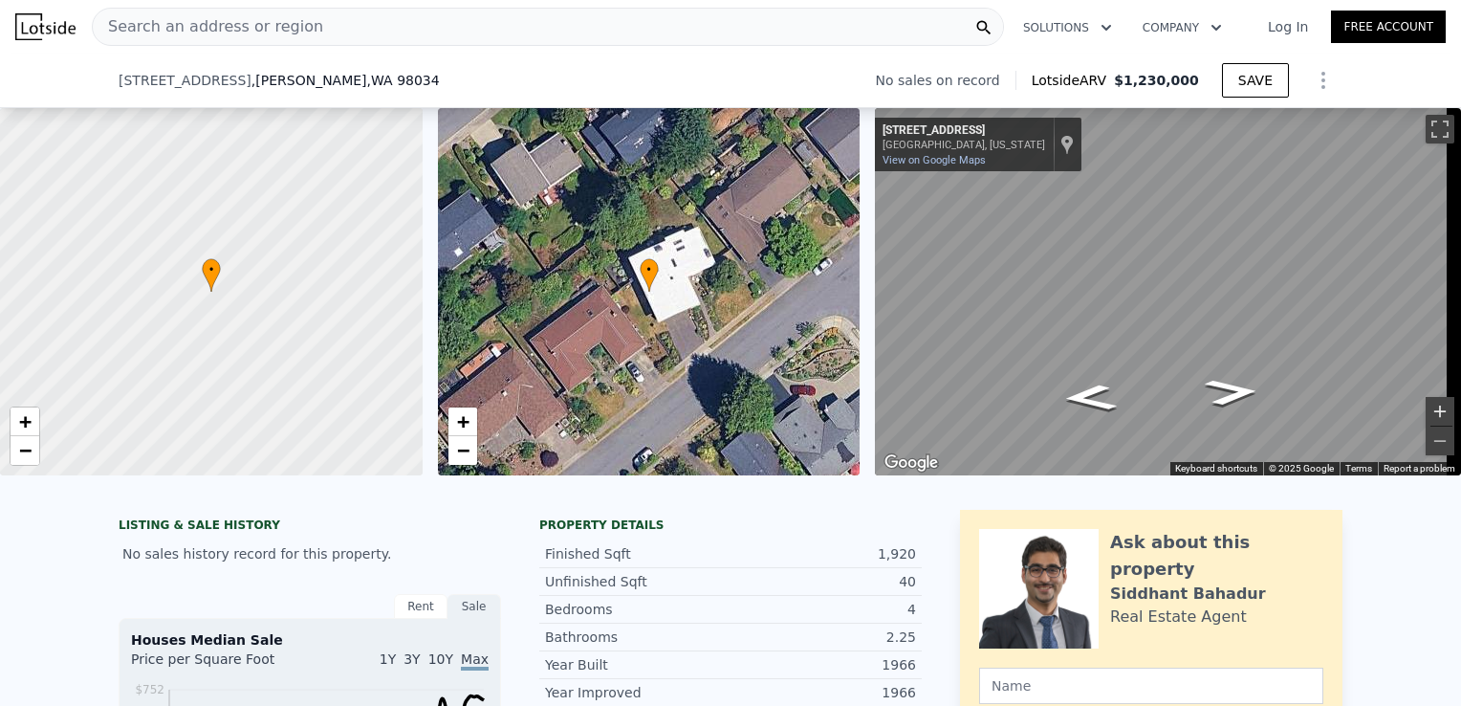
scroll to position [355, 0]
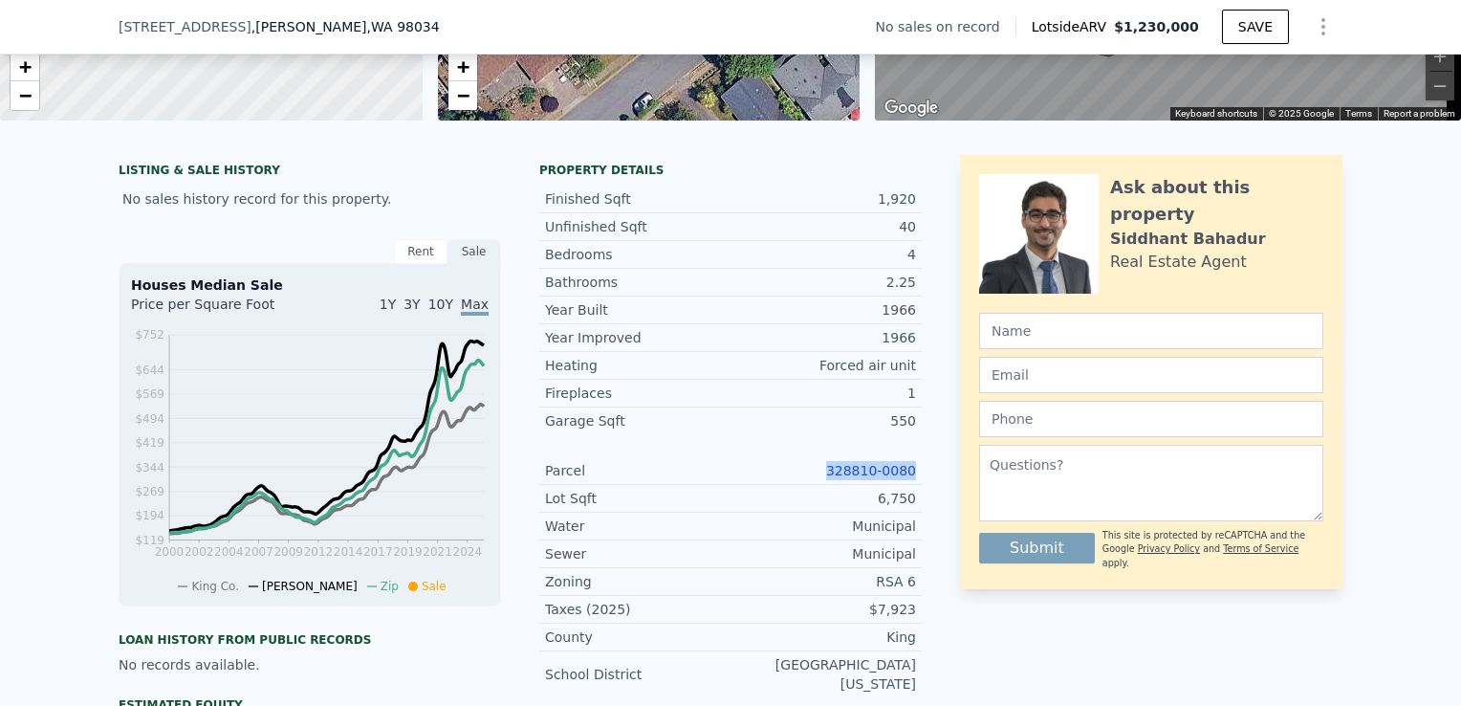
drag, startPoint x: 923, startPoint y: 485, endPoint x: 830, endPoint y: 482, distance: 92.8
click at [830, 482] on div "LISTING & SALE HISTORY No sales history record for this property. Rent Sale Ren…" at bounding box center [731, 622] width 1224 height 934
copy link "328810-0080"
